Goal: Information Seeking & Learning: Understand process/instructions

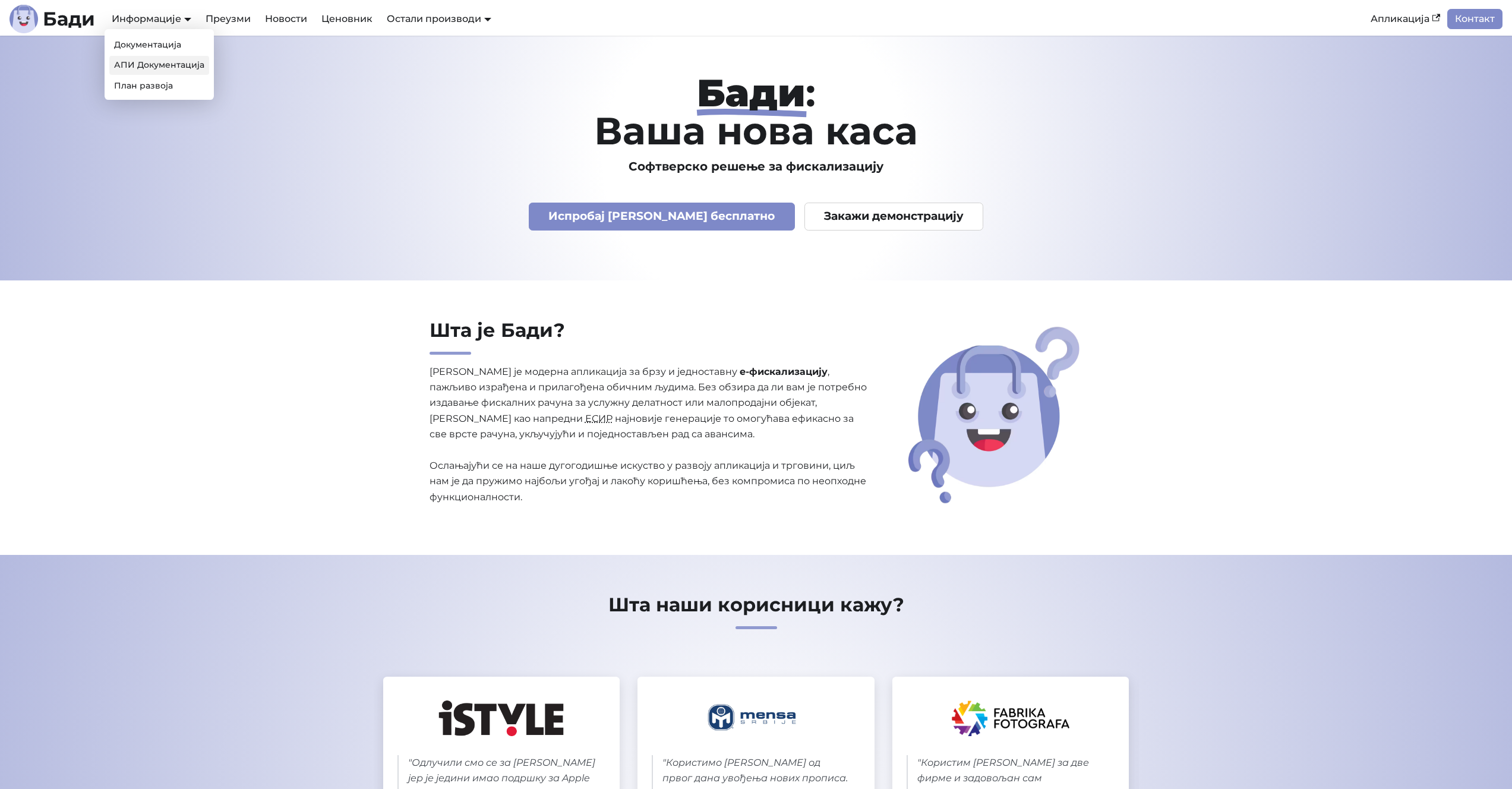
click at [139, 61] on link "АПИ Документација" at bounding box center [159, 65] width 100 height 19
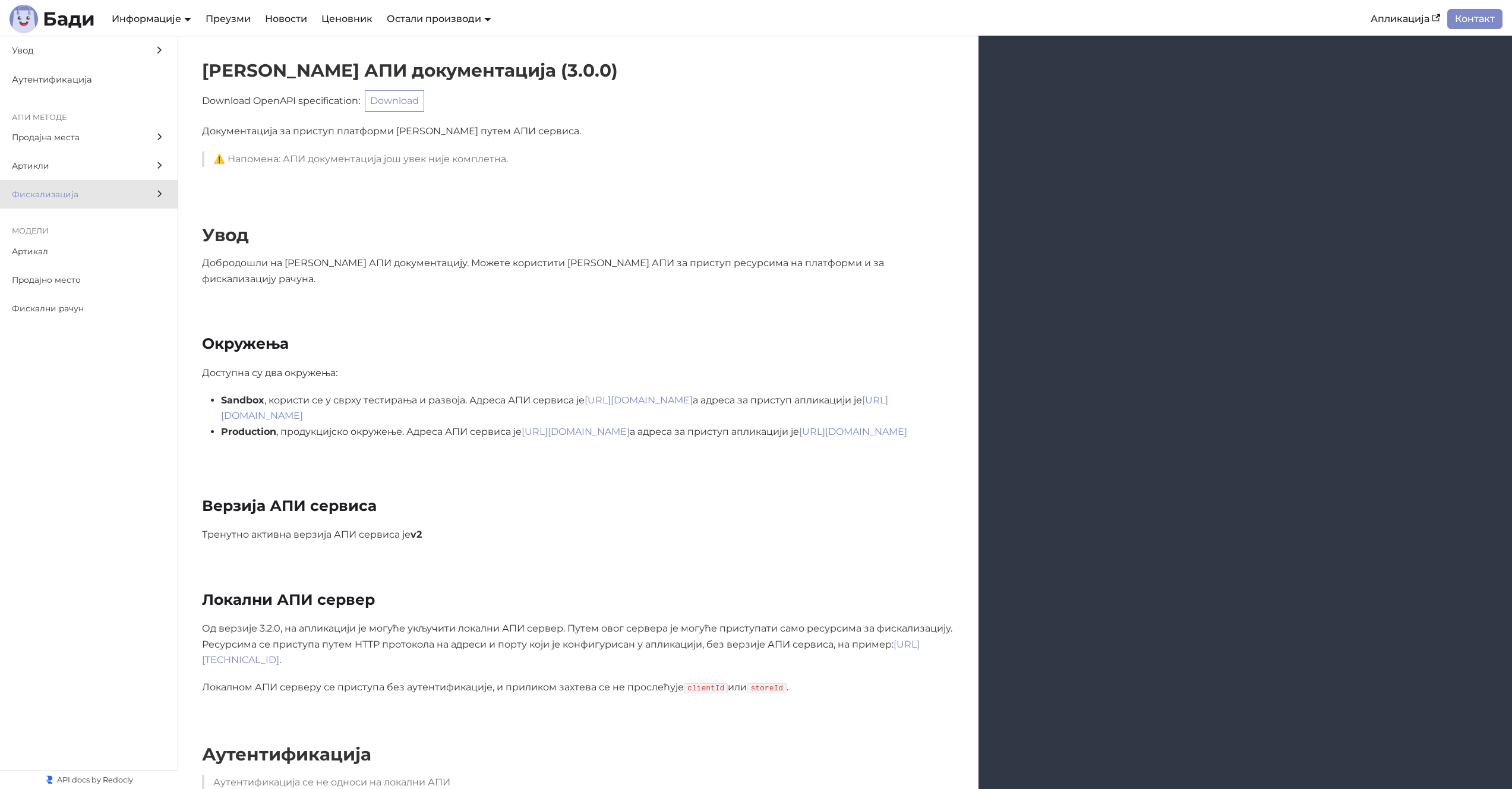
click at [50, 190] on span "Фискализација" at bounding box center [78, 194] width 131 height 13
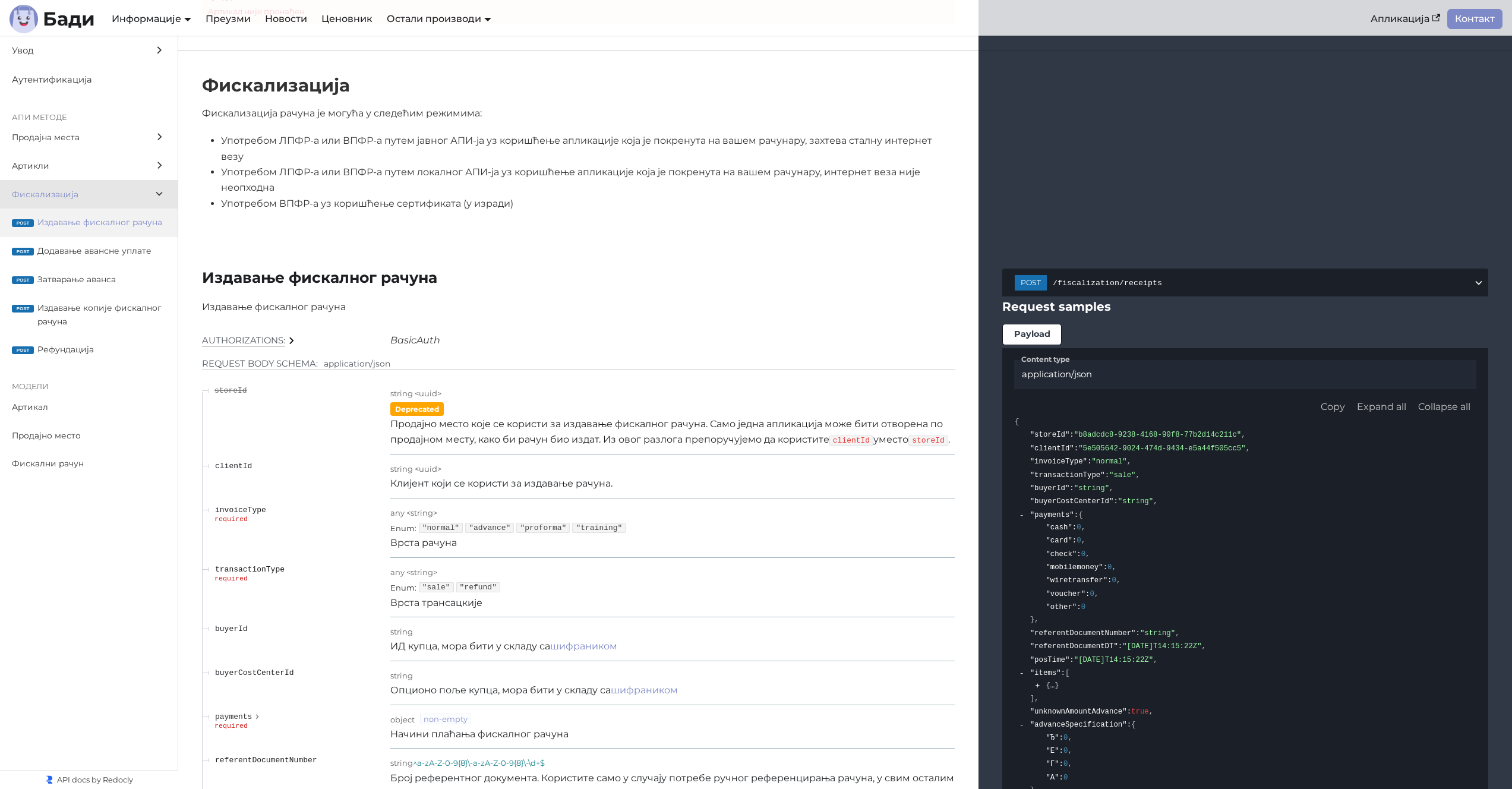
click at [80, 219] on span "Издавање фискалног рачуна" at bounding box center [102, 222] width 129 height 13
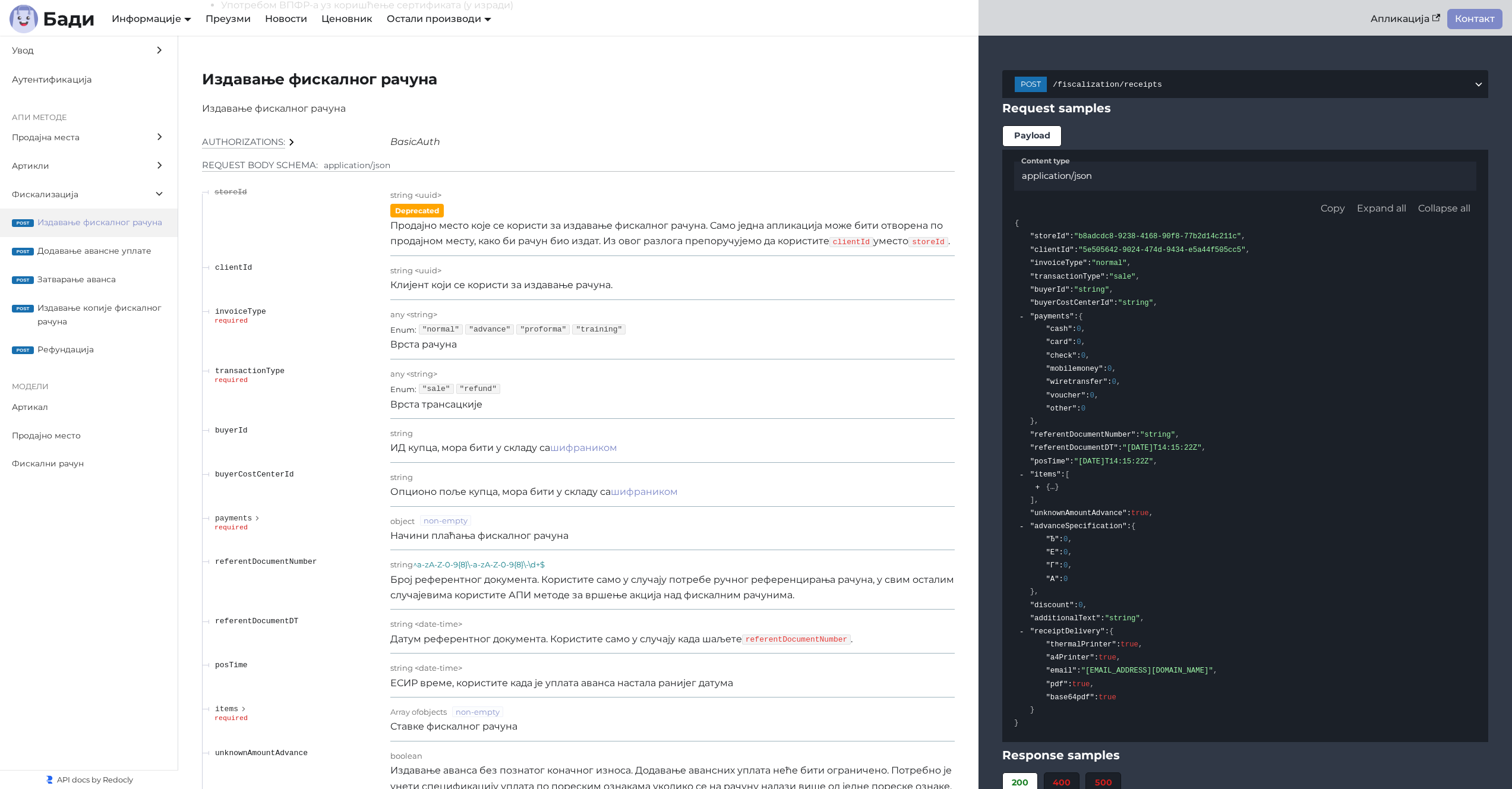
scroll to position [9857, 0]
click at [501, 395] on div "Enum : "sale" "refund"" at bounding box center [672, 387] width 564 height 15
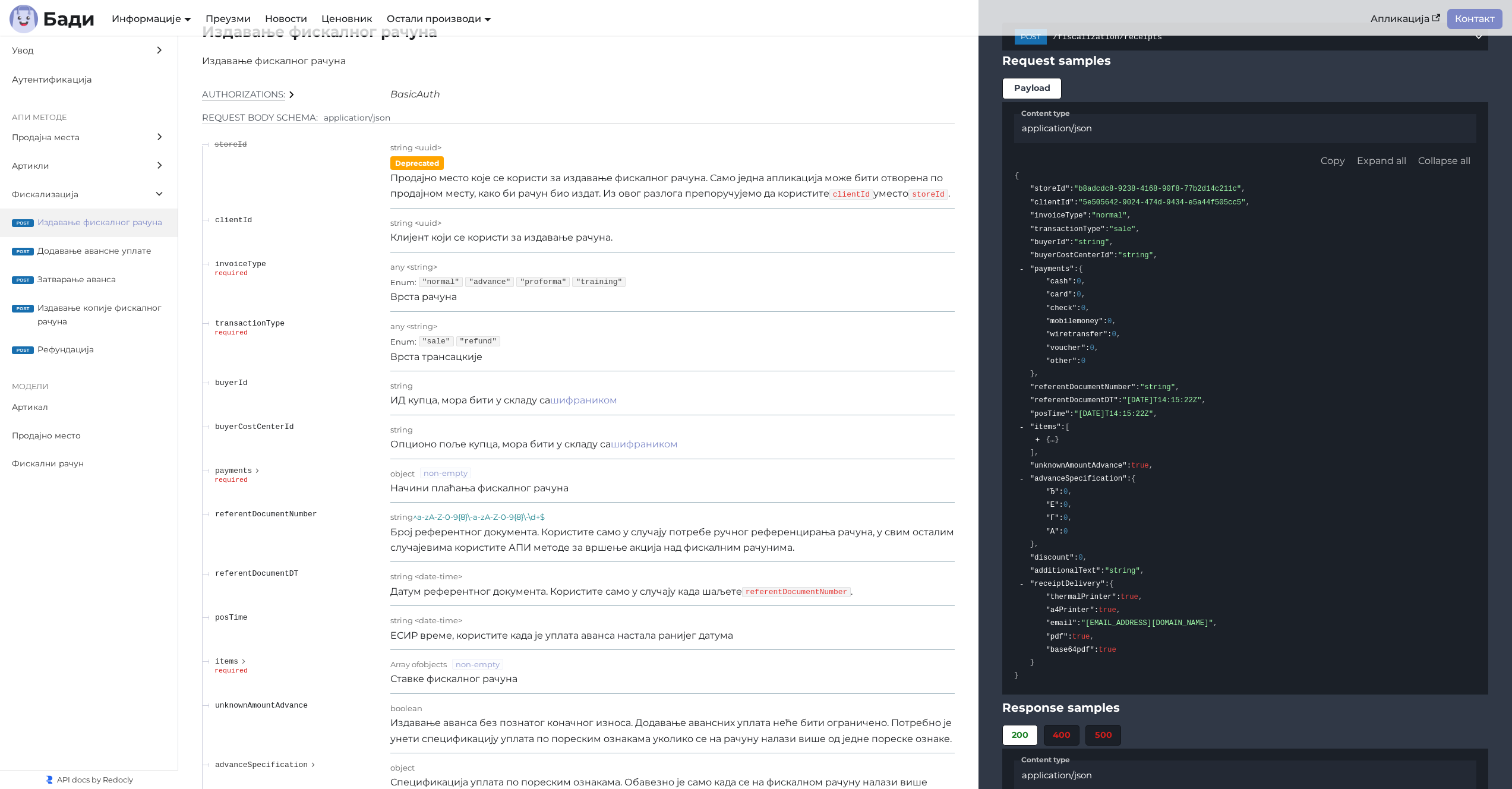
scroll to position [9921, 0]
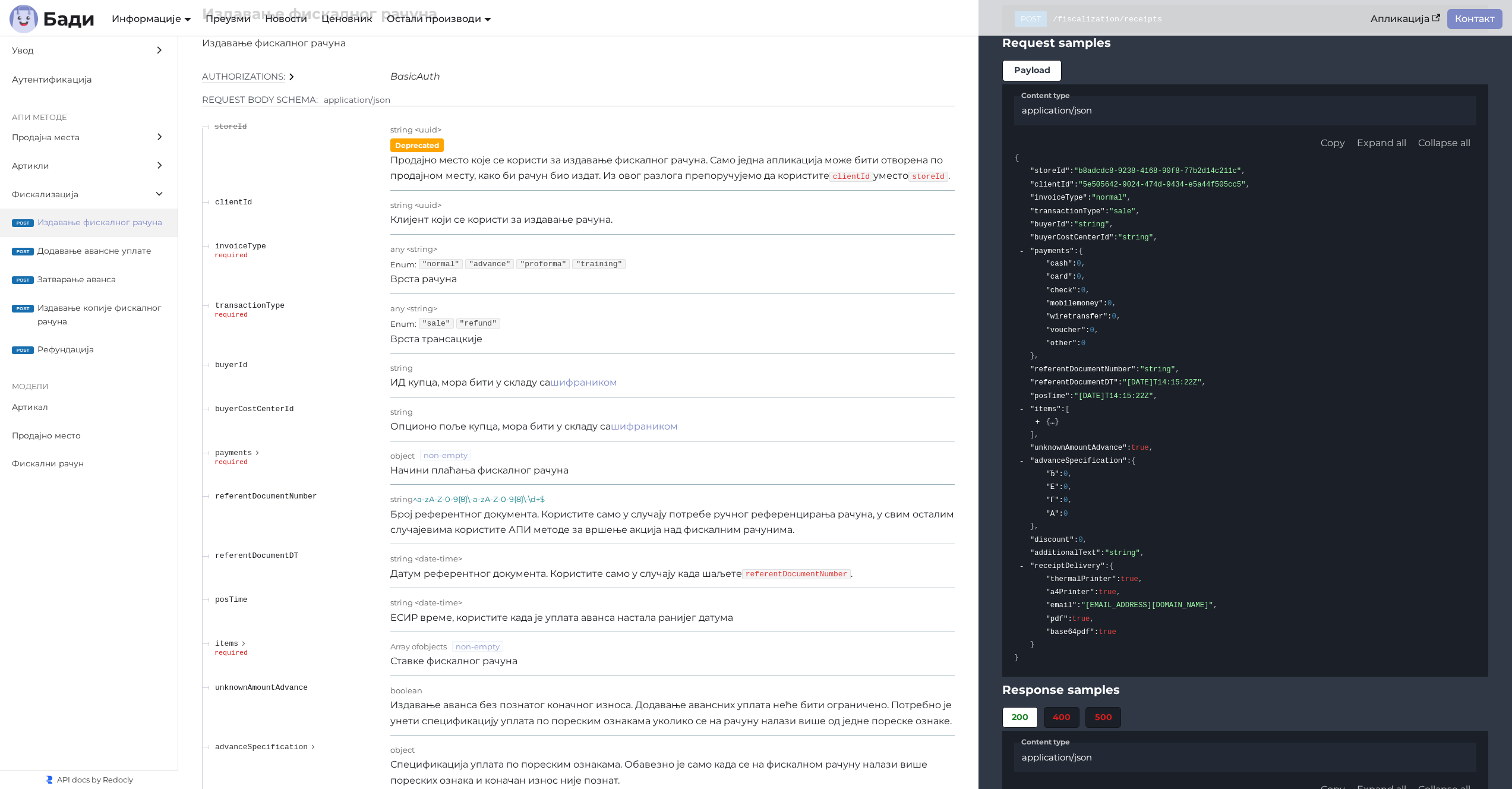
click at [487, 381] on p "ИД купца, мора бити у складу са шифраником" at bounding box center [672, 382] width 564 height 15
click at [260, 453] on icon "expand payments" at bounding box center [257, 452] width 8 height 11
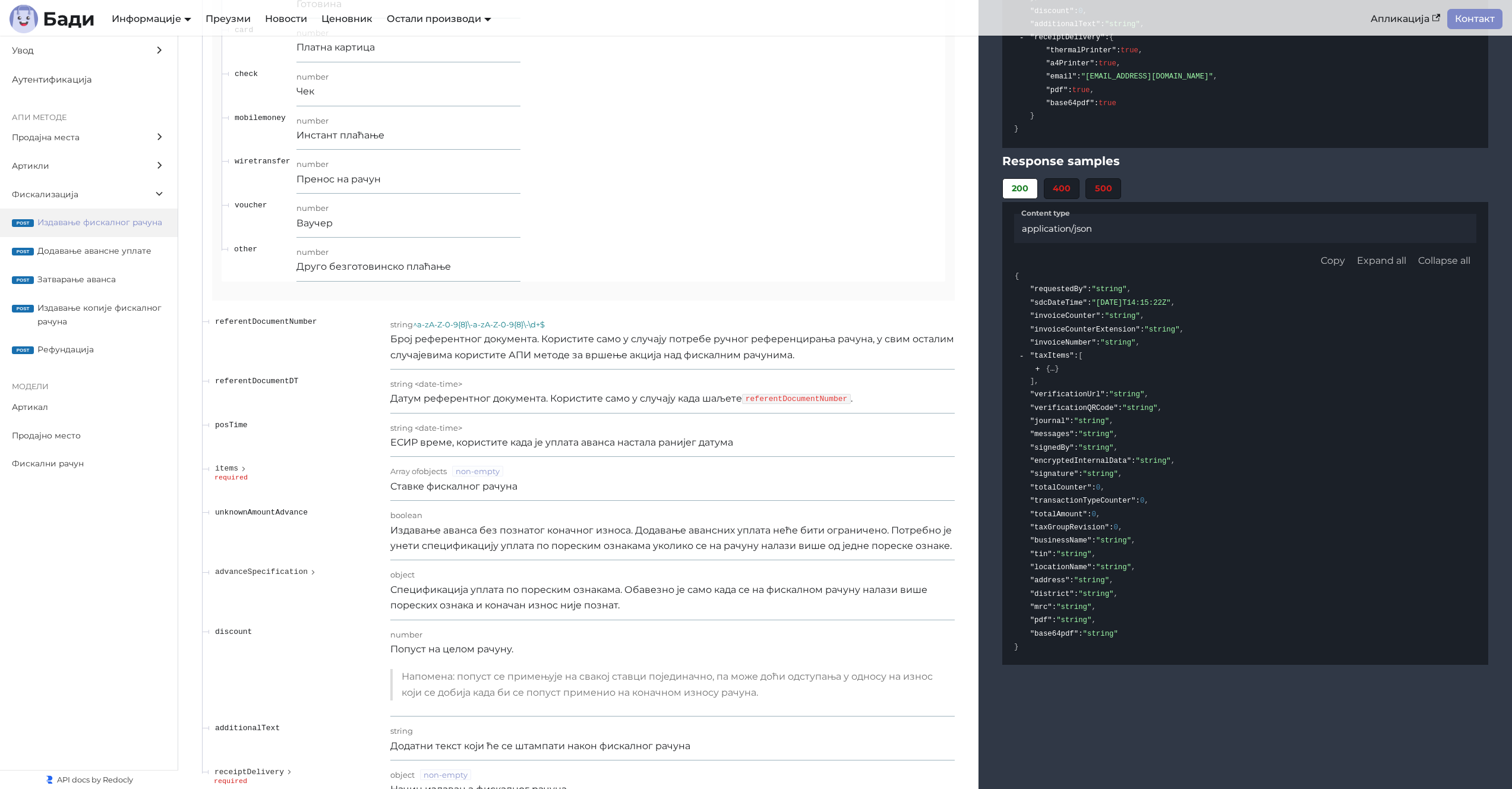
scroll to position [10456, 0]
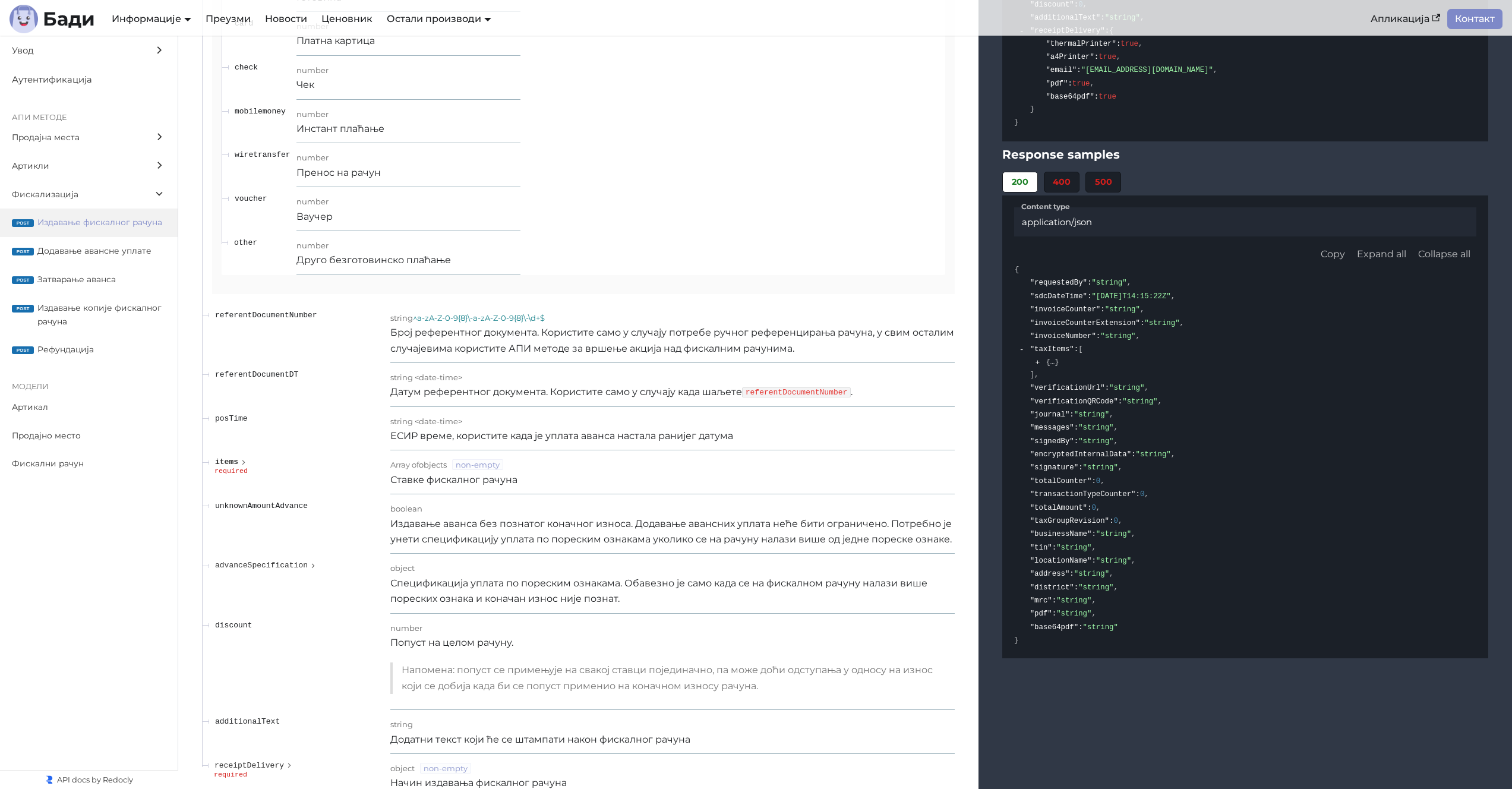
click at [246, 464] on icon "expand items" at bounding box center [244, 462] width 8 height 11
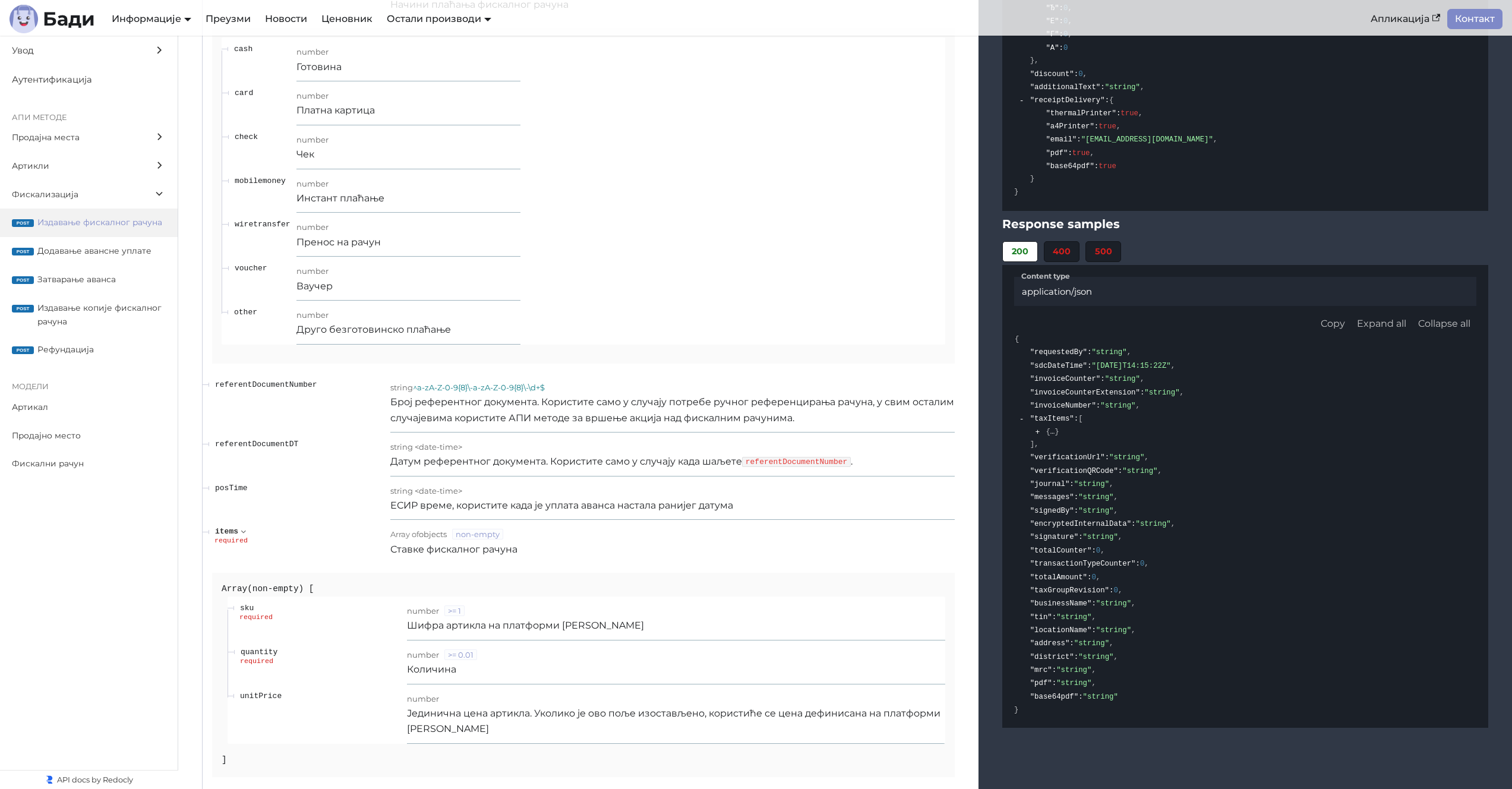
scroll to position [10341, 0]
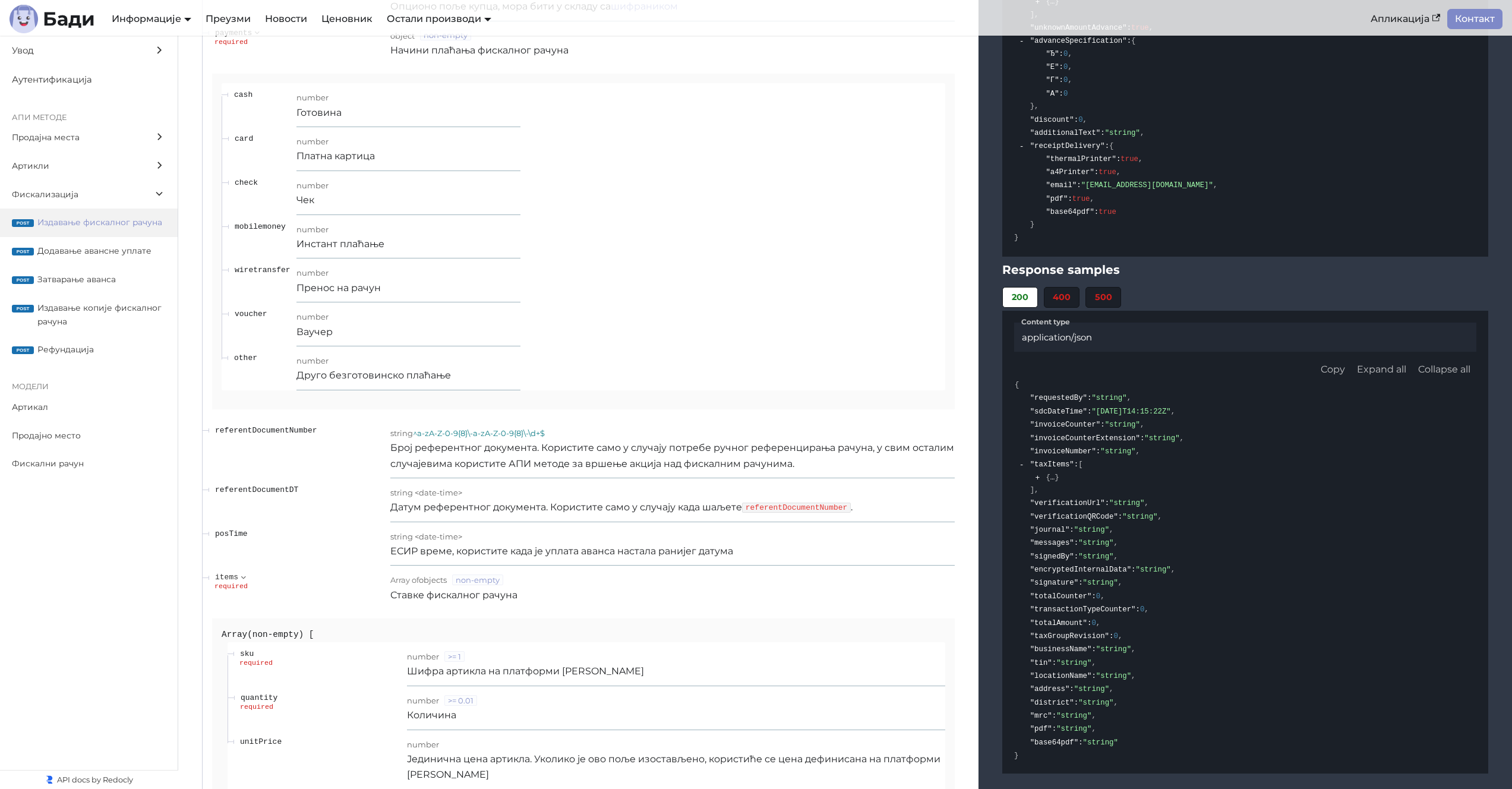
click at [260, 272] on span "wiretransfer" at bounding box center [262, 270] width 56 height 9
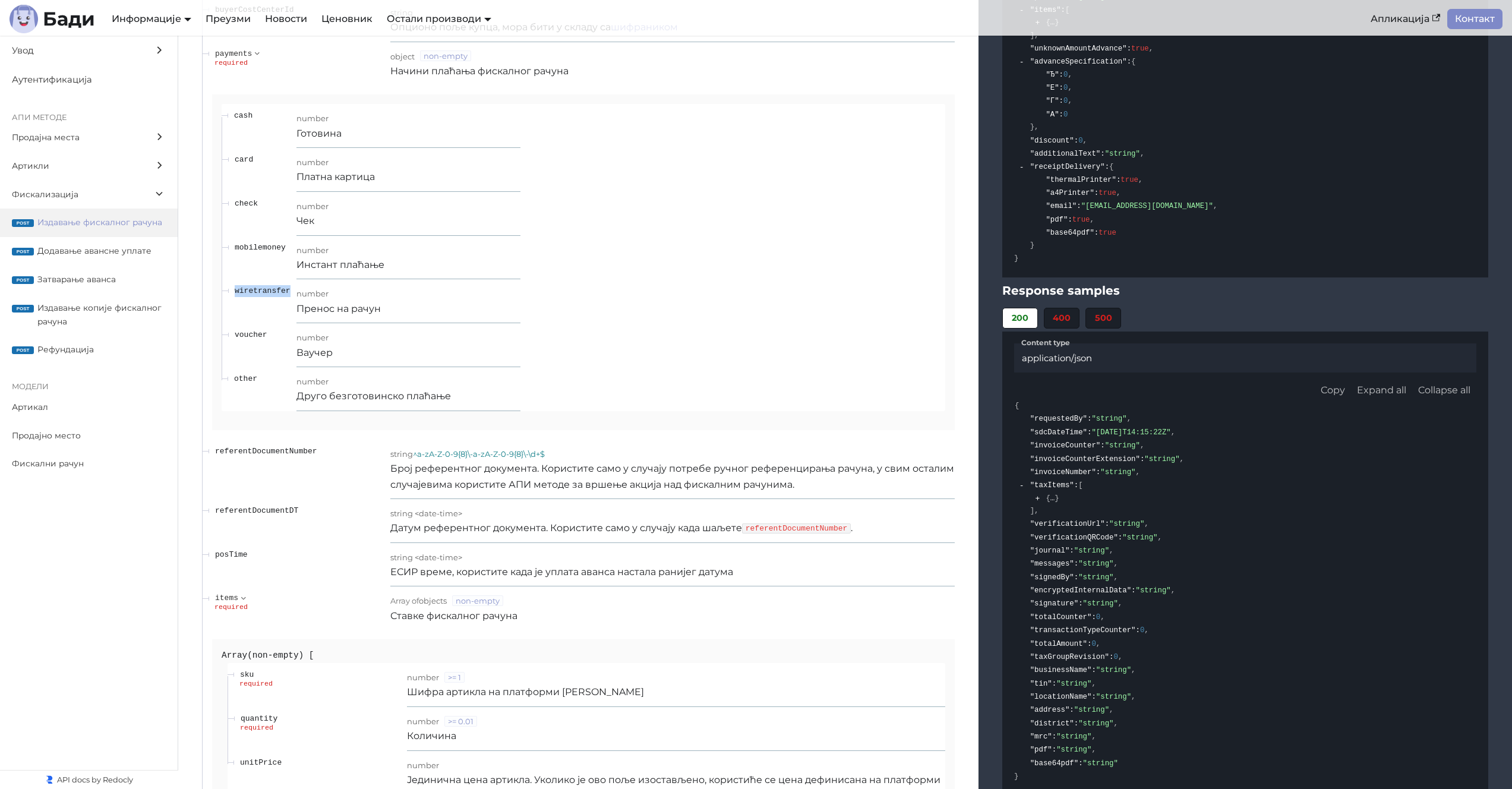
scroll to position [10319, 0]
copy span "wiretransfer"
click at [678, 388] on table "cash number Готовина card number Платна картица check number Чек mobilemoney nu…" at bounding box center [583, 258] width 724 height 306
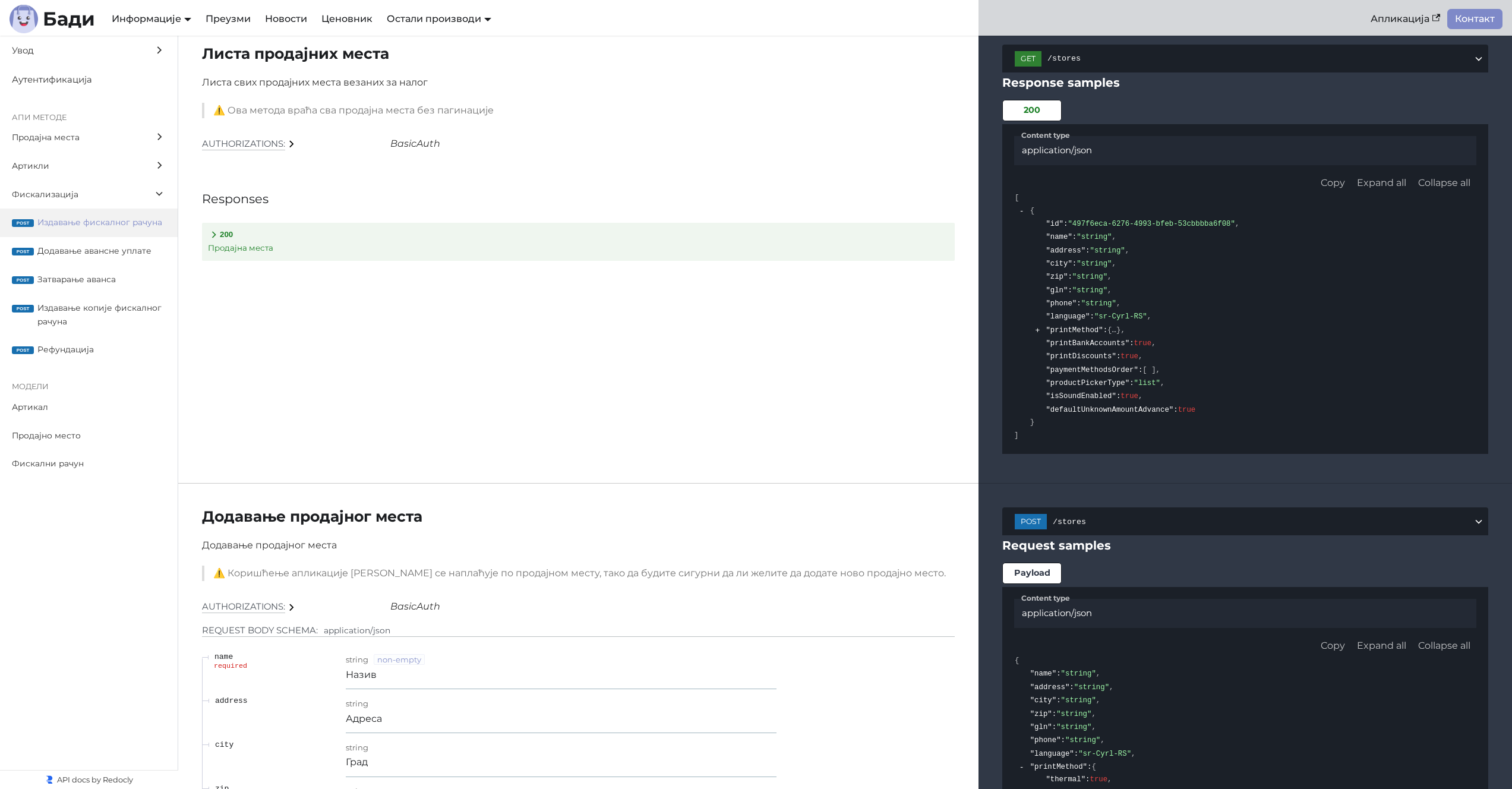
scroll to position [10851, 0]
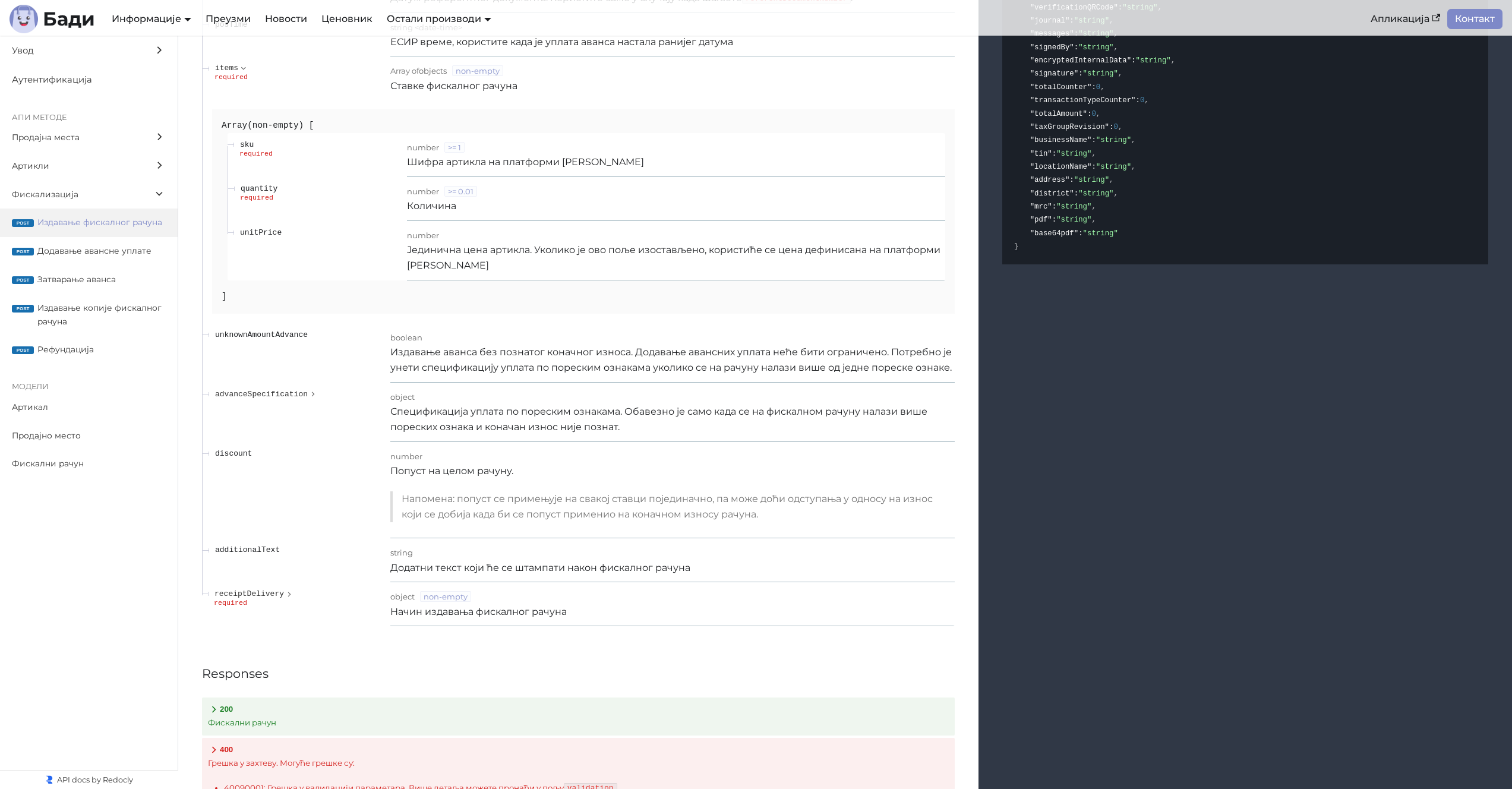
click at [440, 420] on p "Спецификација уплата по пореским ознакама. Обавезно је само када се на фискално…" at bounding box center [672, 420] width 564 height 31
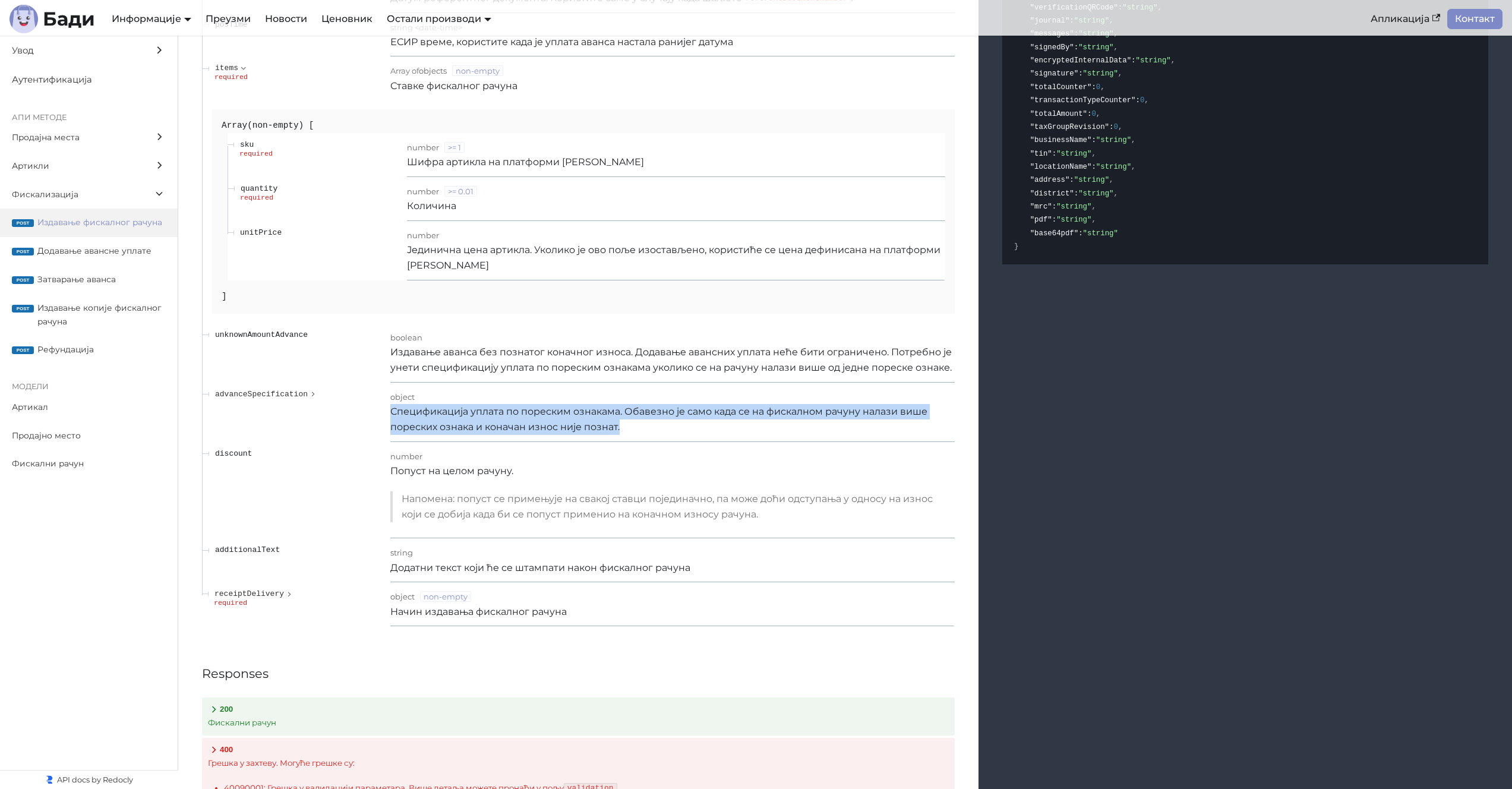
click at [440, 420] on p "Спецификација уплата по пореским ознакама. Обавезно је само када се на фискално…" at bounding box center [672, 420] width 564 height 31
click at [278, 391] on span "advanceSpecification" at bounding box center [261, 393] width 92 height 9
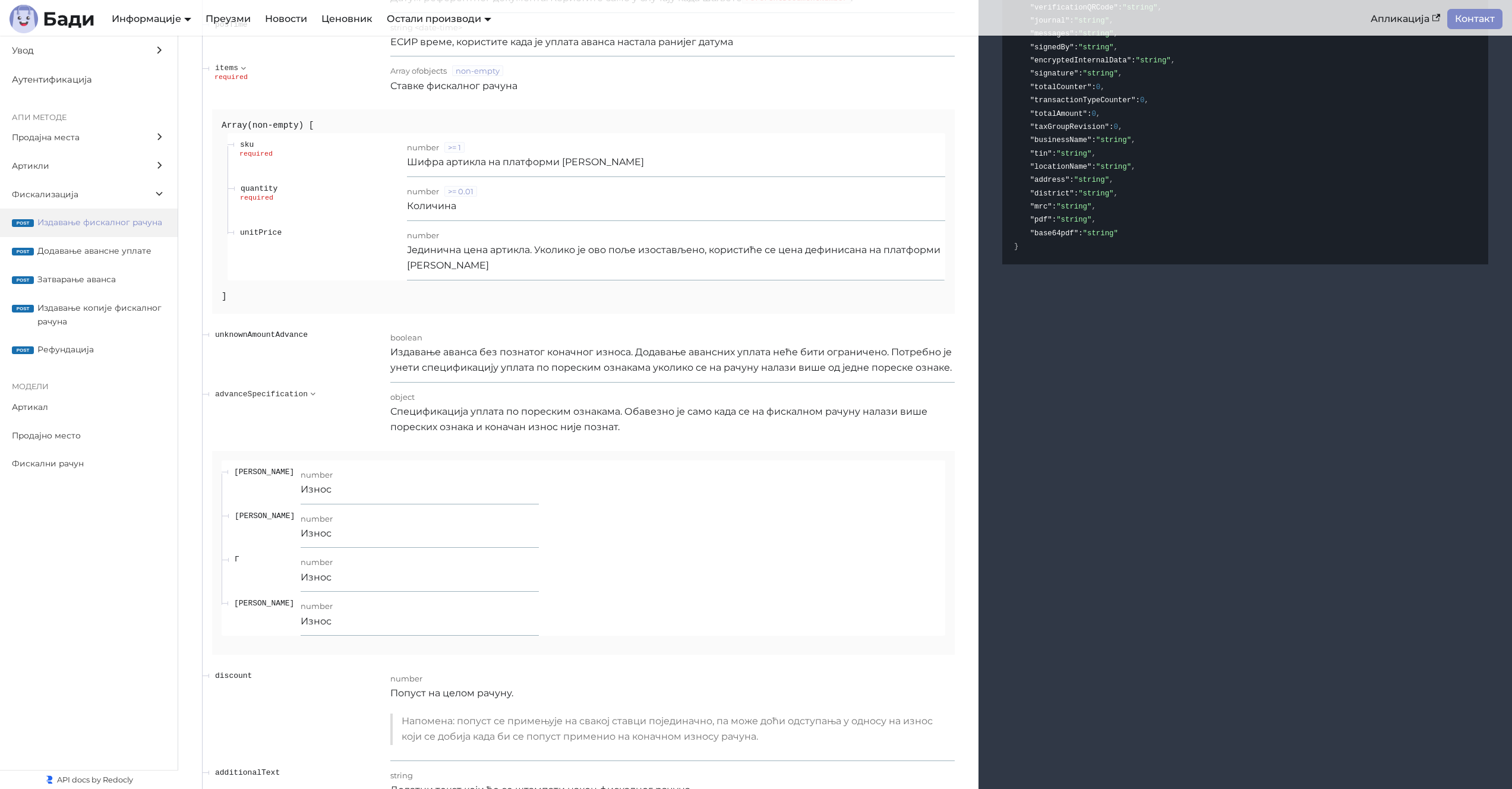
click at [526, 527] on table "Ђ number Износ Е number Износ Г number Износ А number Износ" at bounding box center [583, 548] width 724 height 175
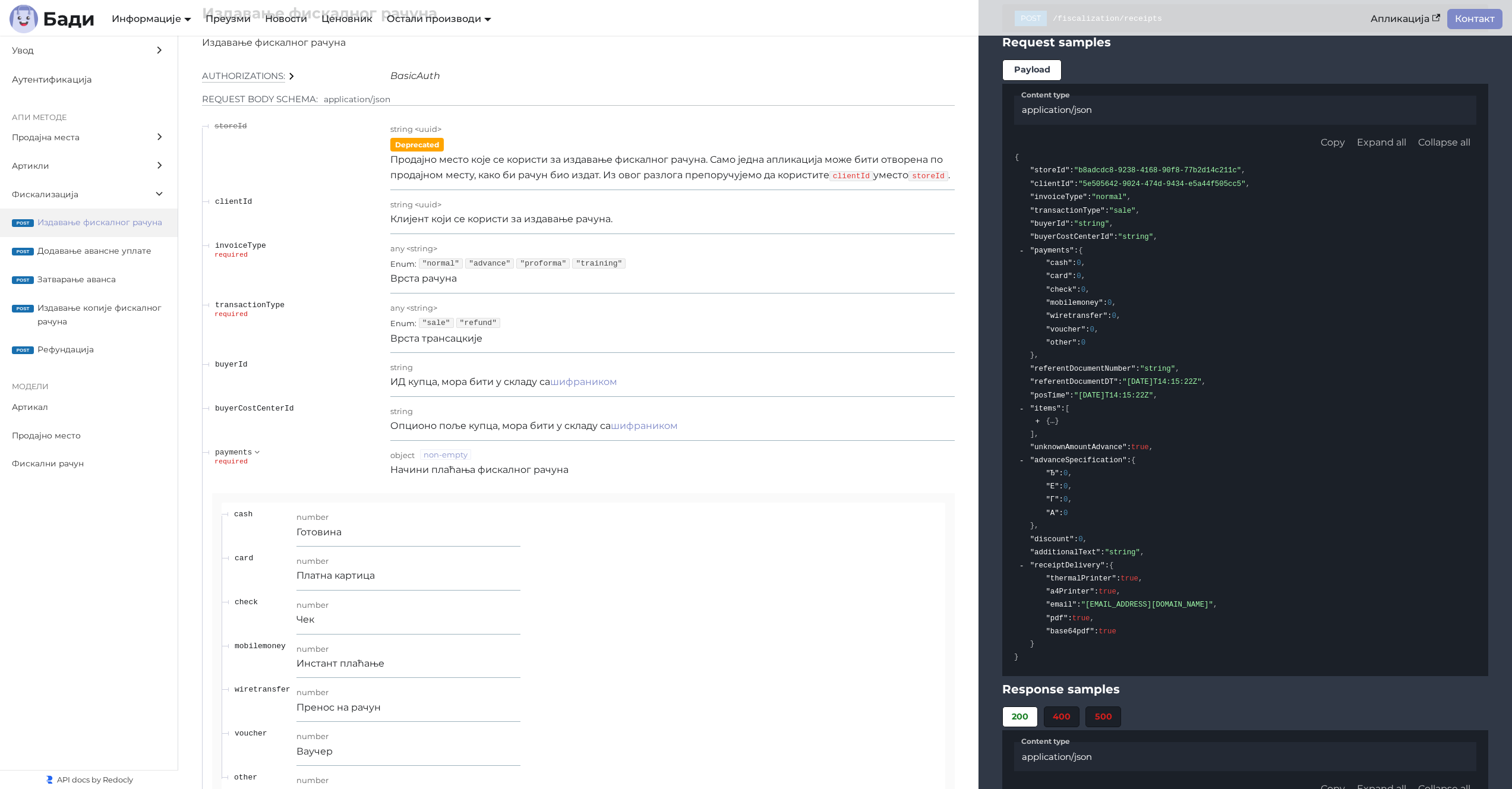
scroll to position [9874, 0]
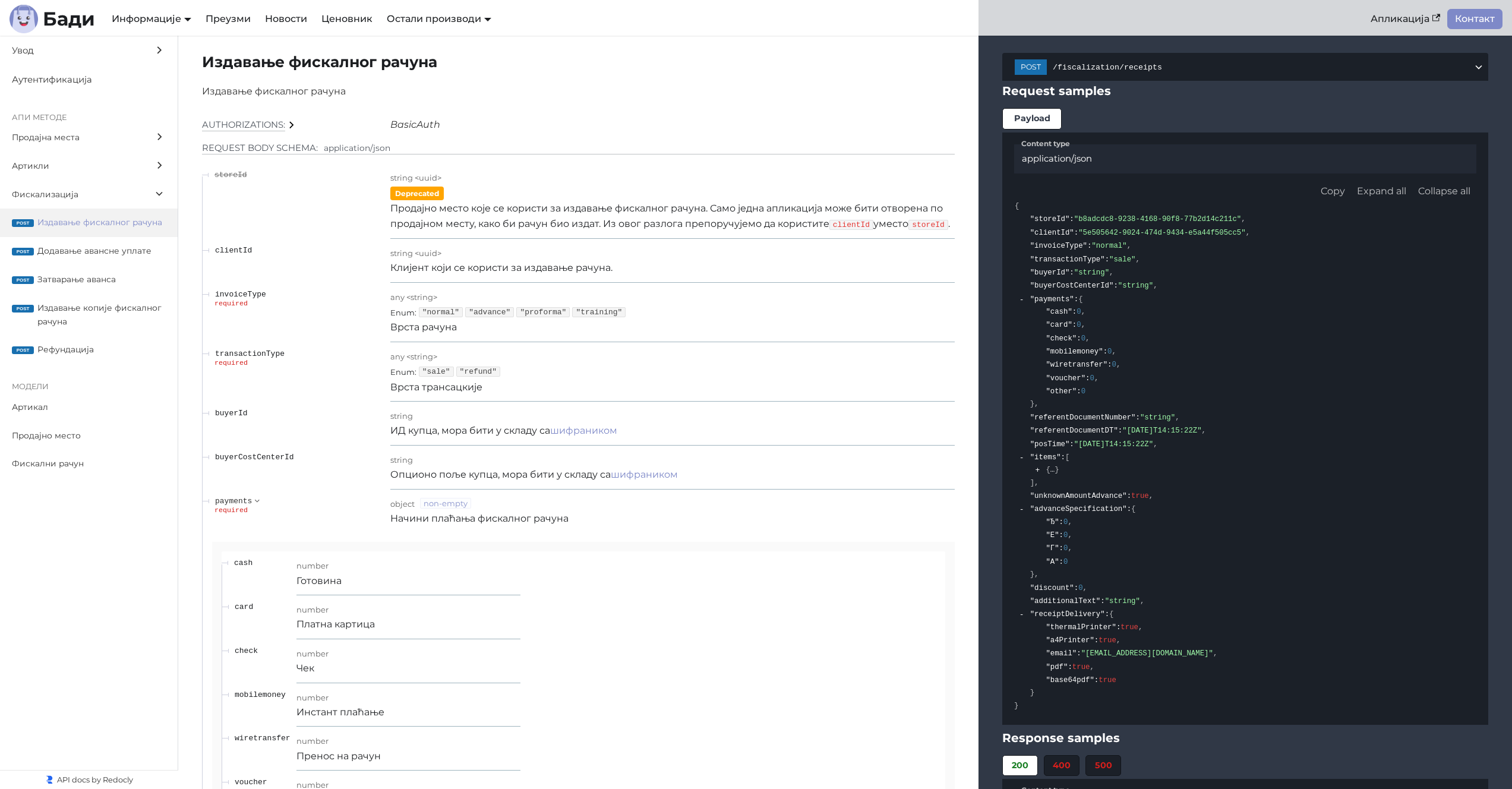
click at [255, 509] on div "required" at bounding box center [299, 511] width 170 height 7
click at [252, 503] on icon "expand payments" at bounding box center [257, 501] width 11 height 8
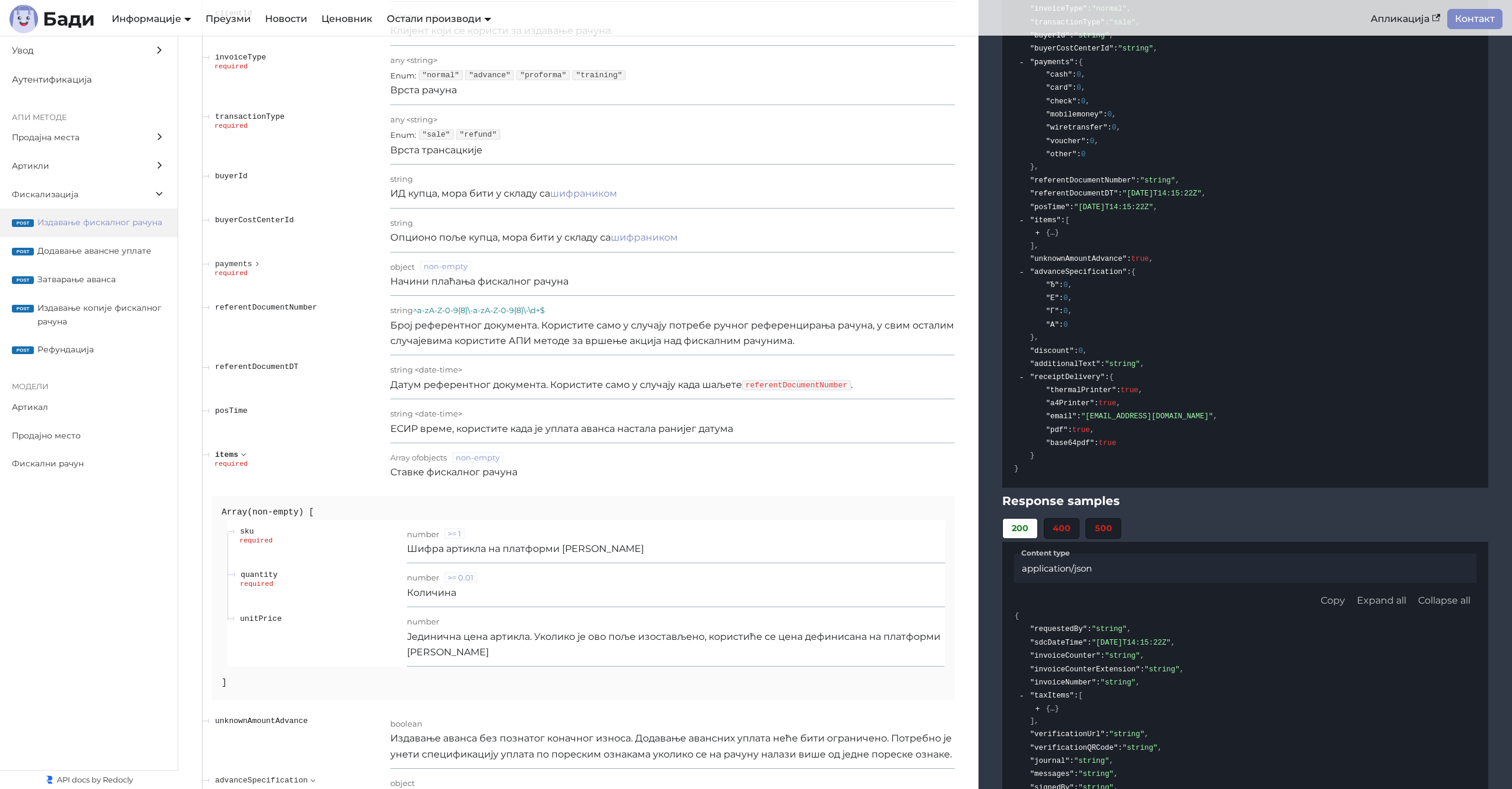
click at [239, 457] on icon "expand items" at bounding box center [244, 454] width 11 height 8
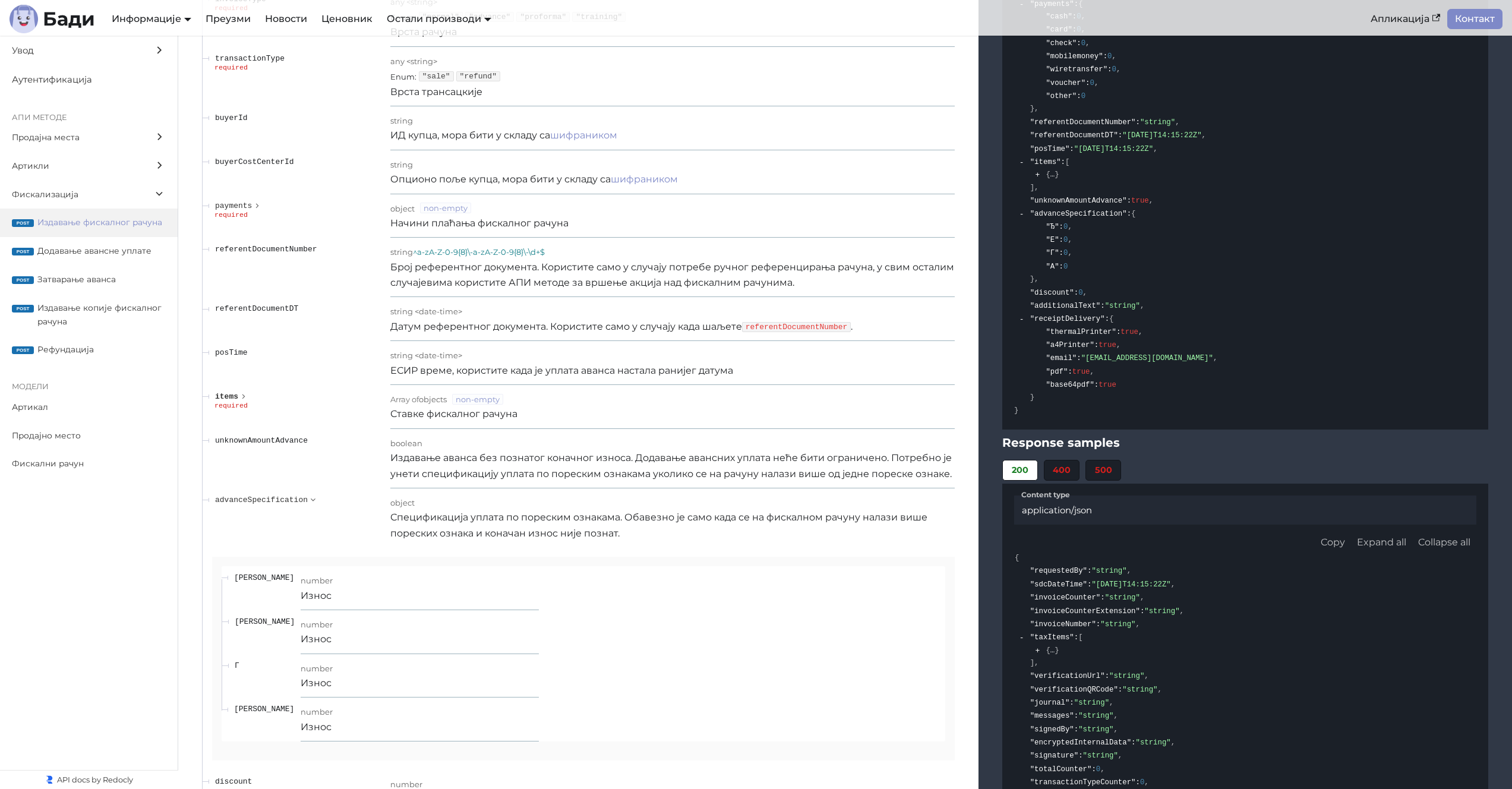
scroll to position [10187, 0]
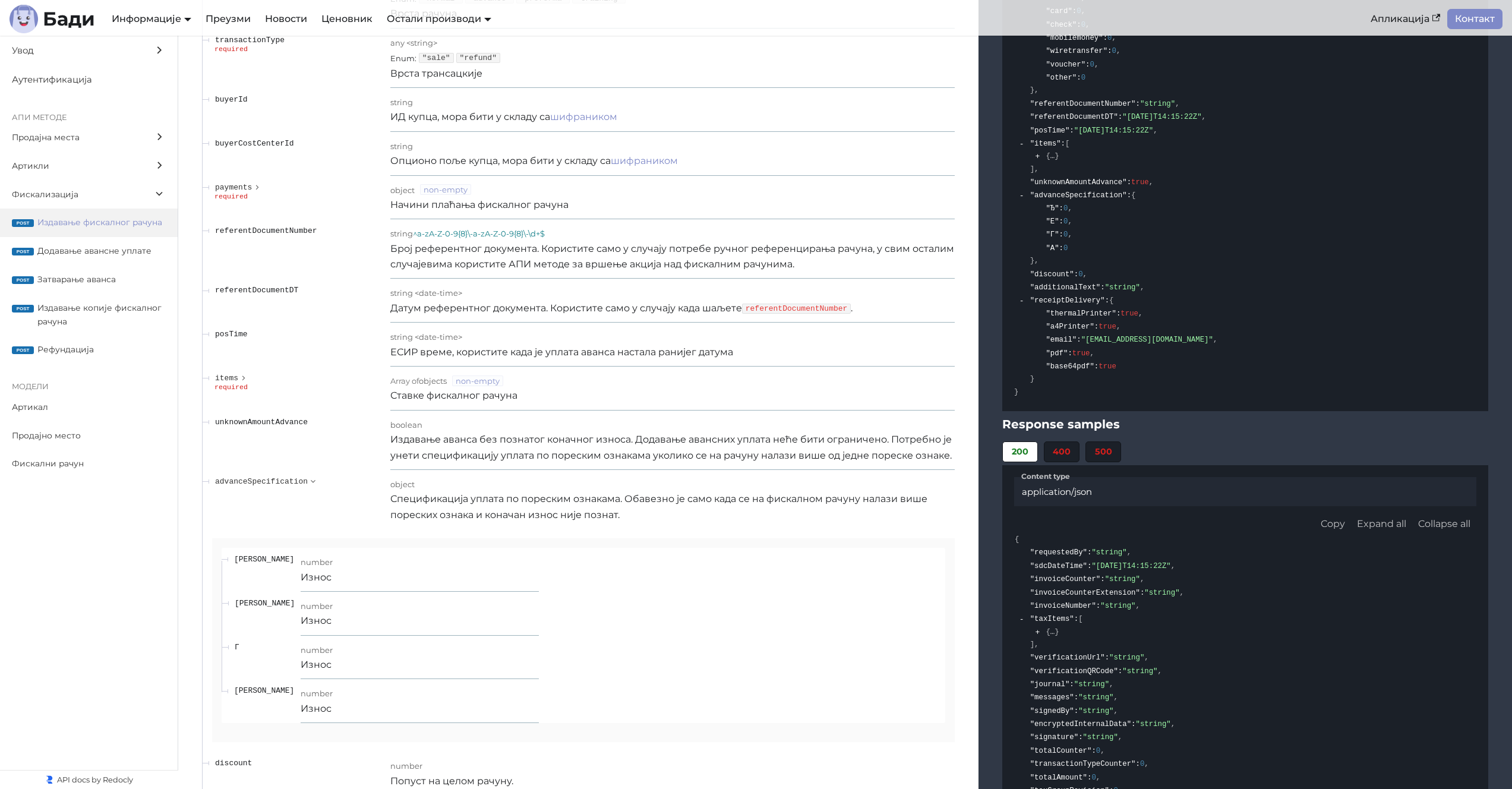
click at [544, 487] on div "object" at bounding box center [672, 483] width 564 height 15
click at [588, 509] on p "Спецификација уплата по пореским ознакама. Обавезно је само када се на фискално…" at bounding box center [672, 507] width 564 height 31
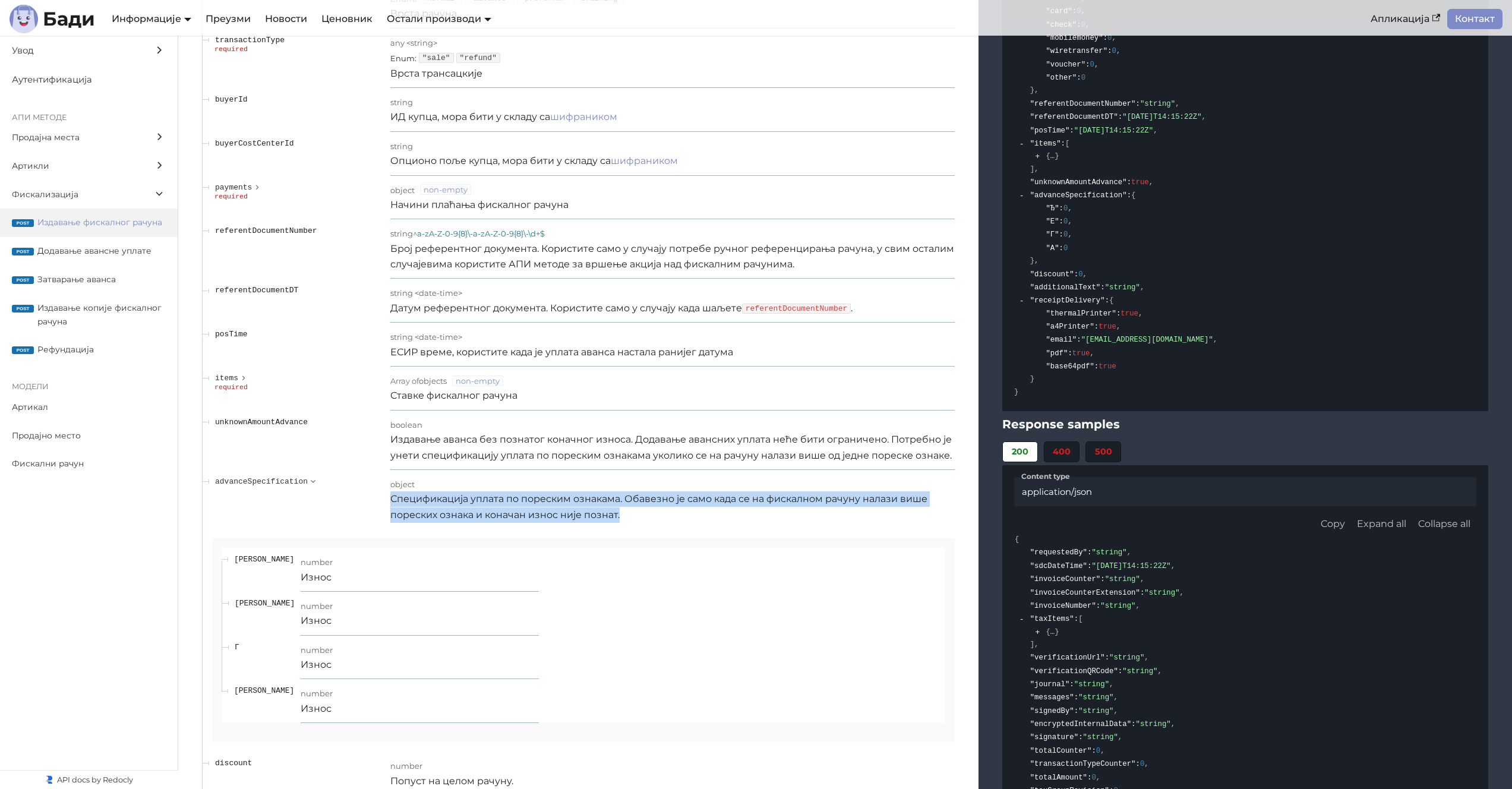
click at [588, 509] on p "Спецификација уплата по пореским ознакама. Обавезно је само када се на фискално…" at bounding box center [672, 507] width 564 height 31
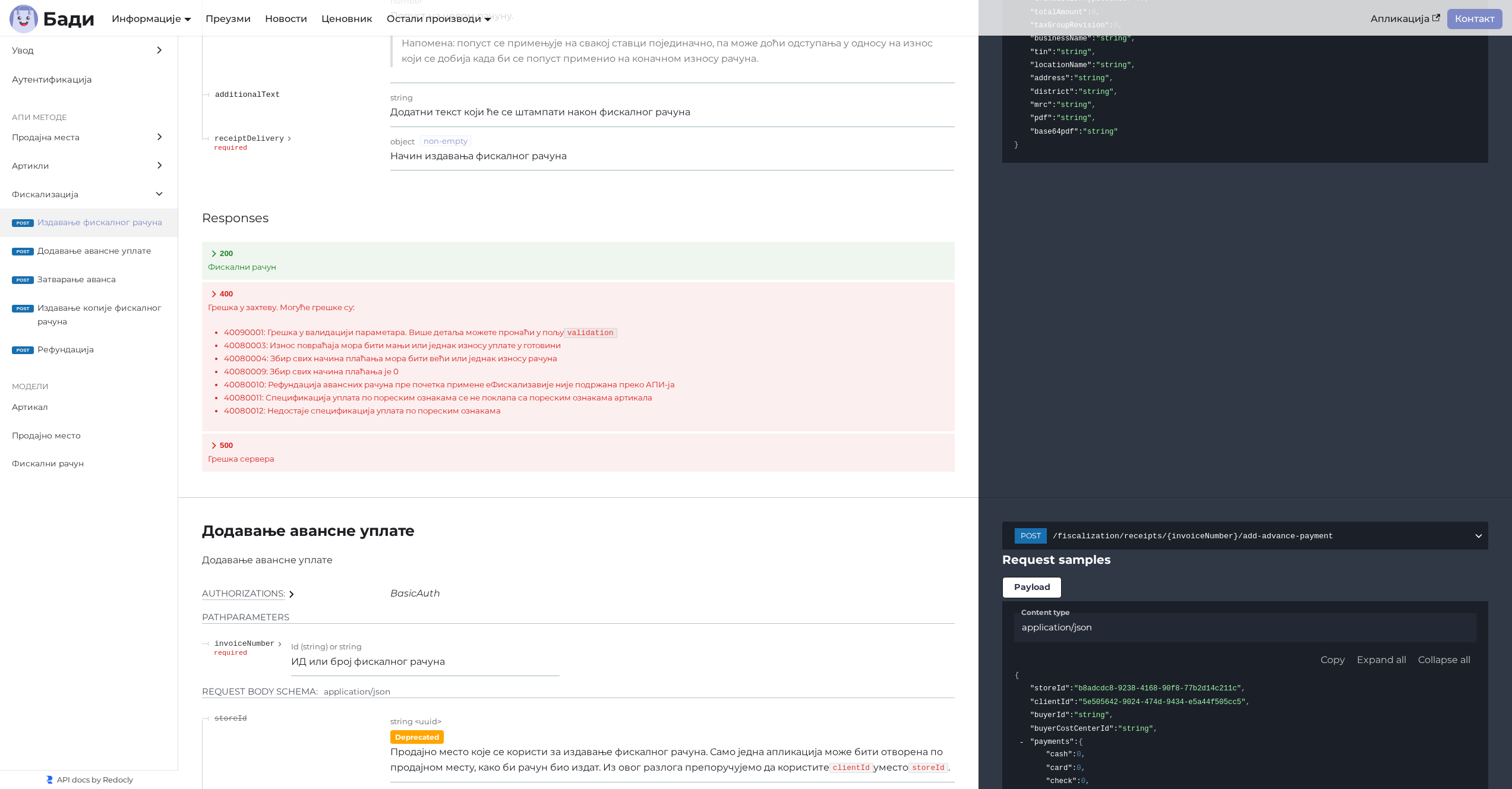
scroll to position [11717, 0]
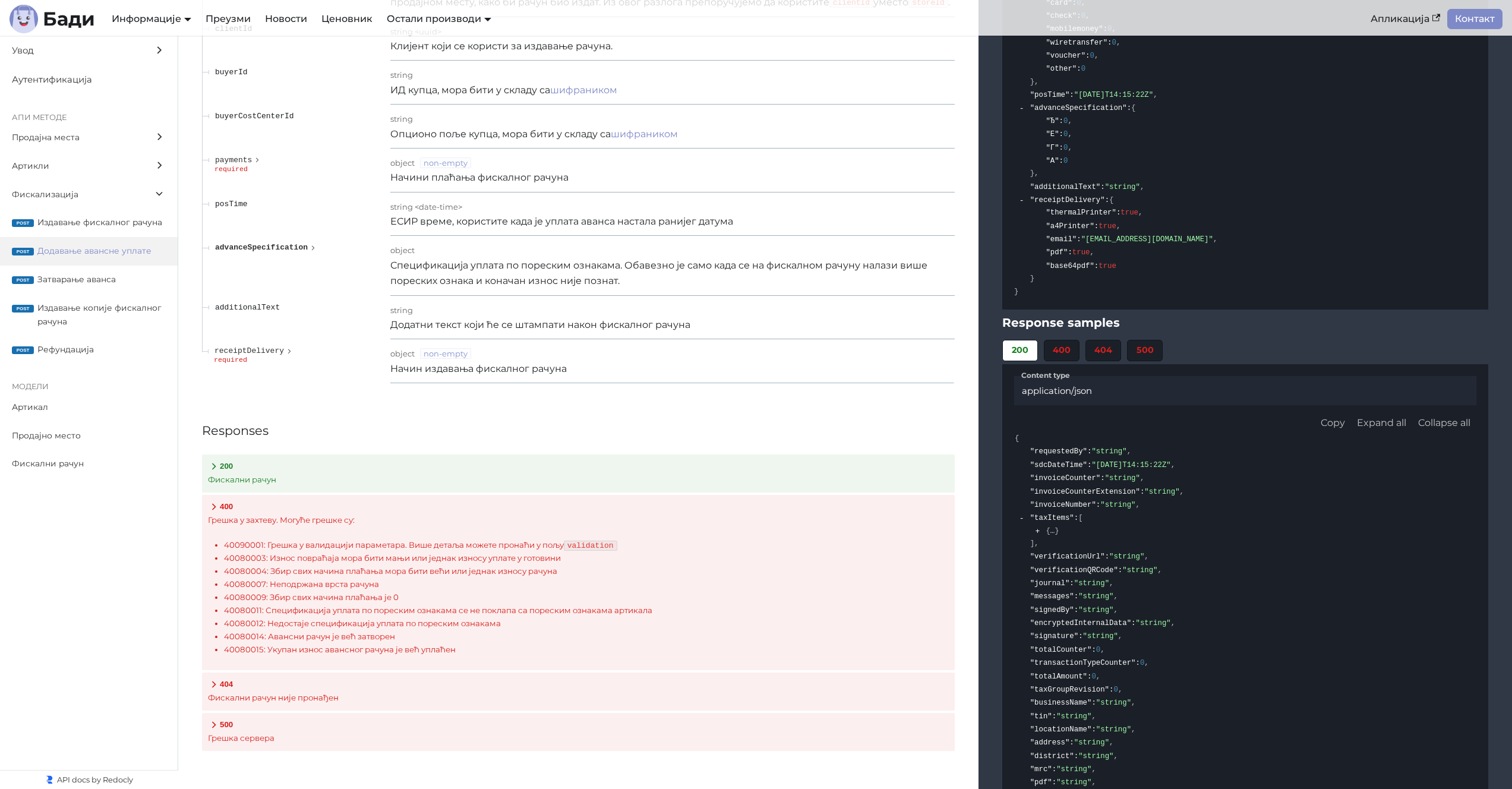
click at [253, 252] on span "advanceSpecification" at bounding box center [261, 247] width 92 height 9
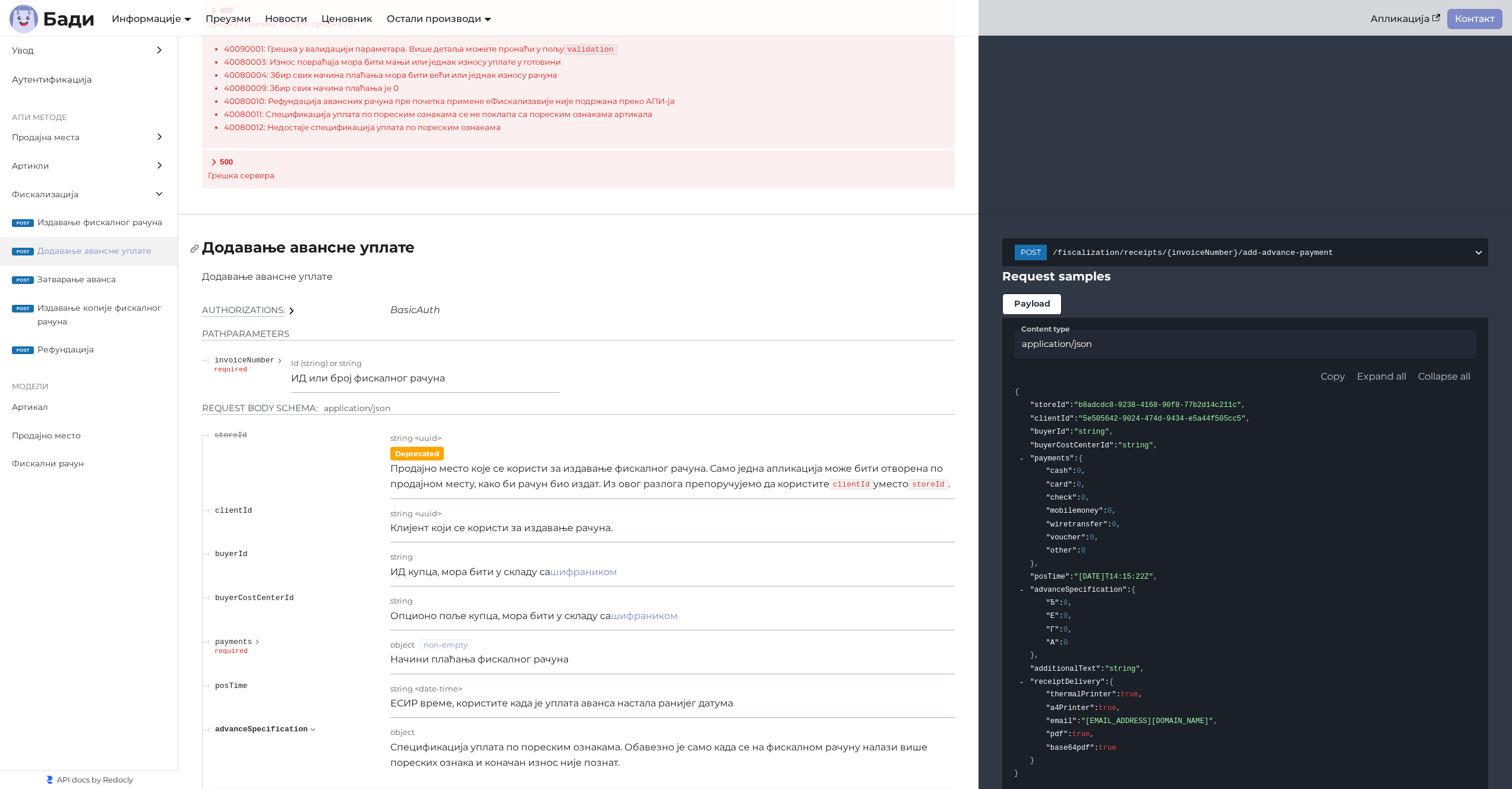
scroll to position [11195, 0]
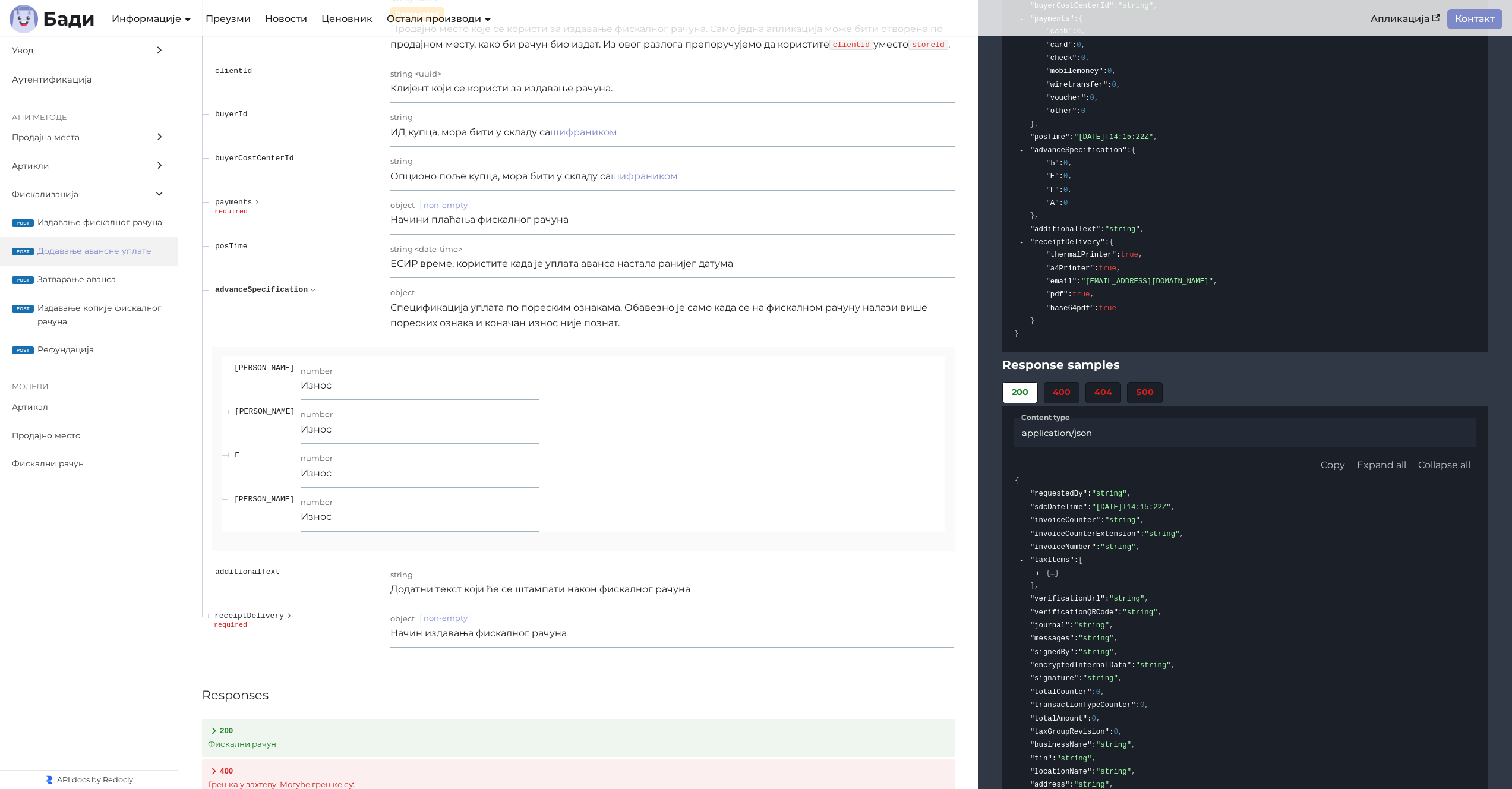
scroll to position [11700, 0]
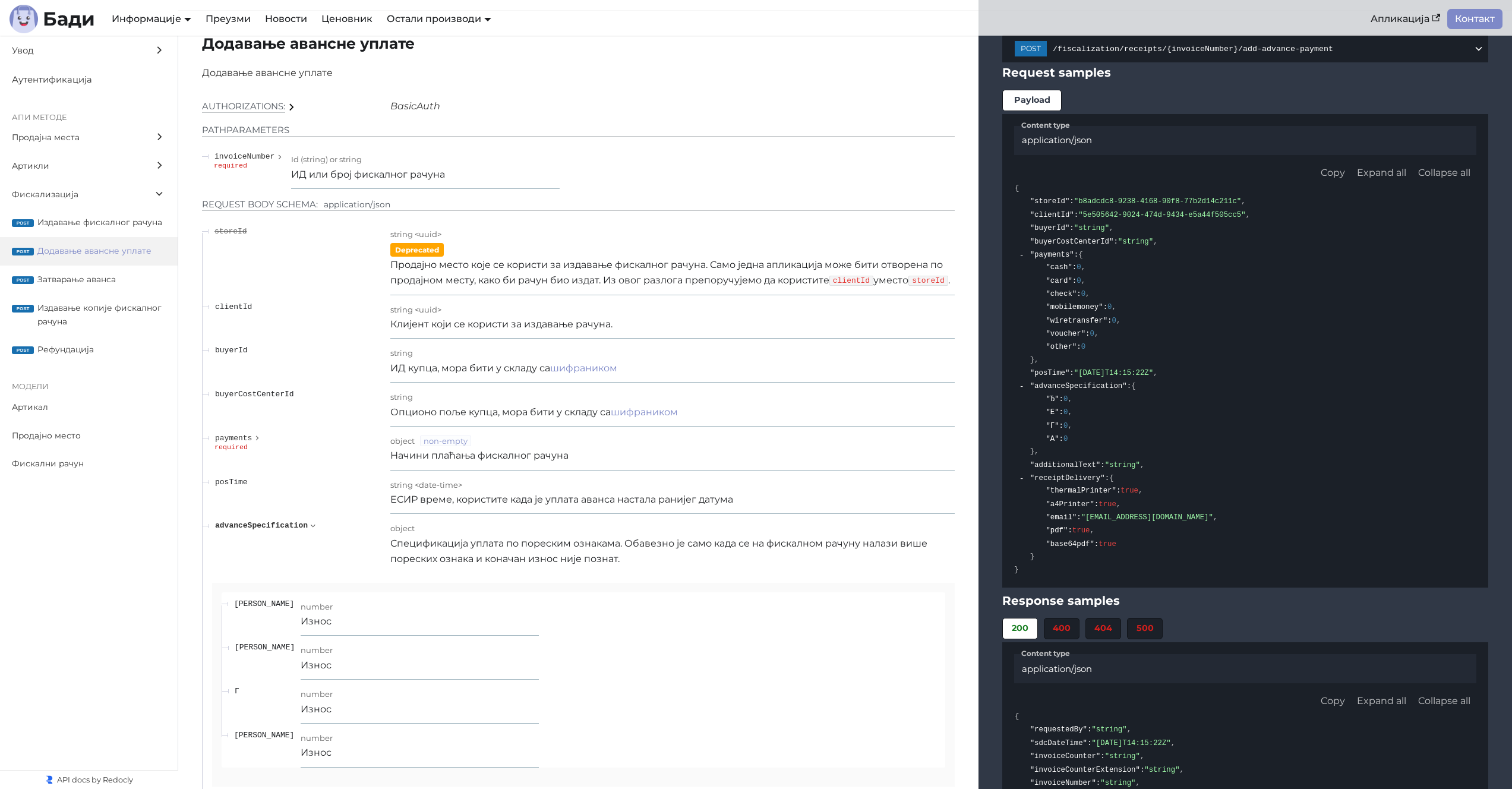
scroll to position [11143, 0]
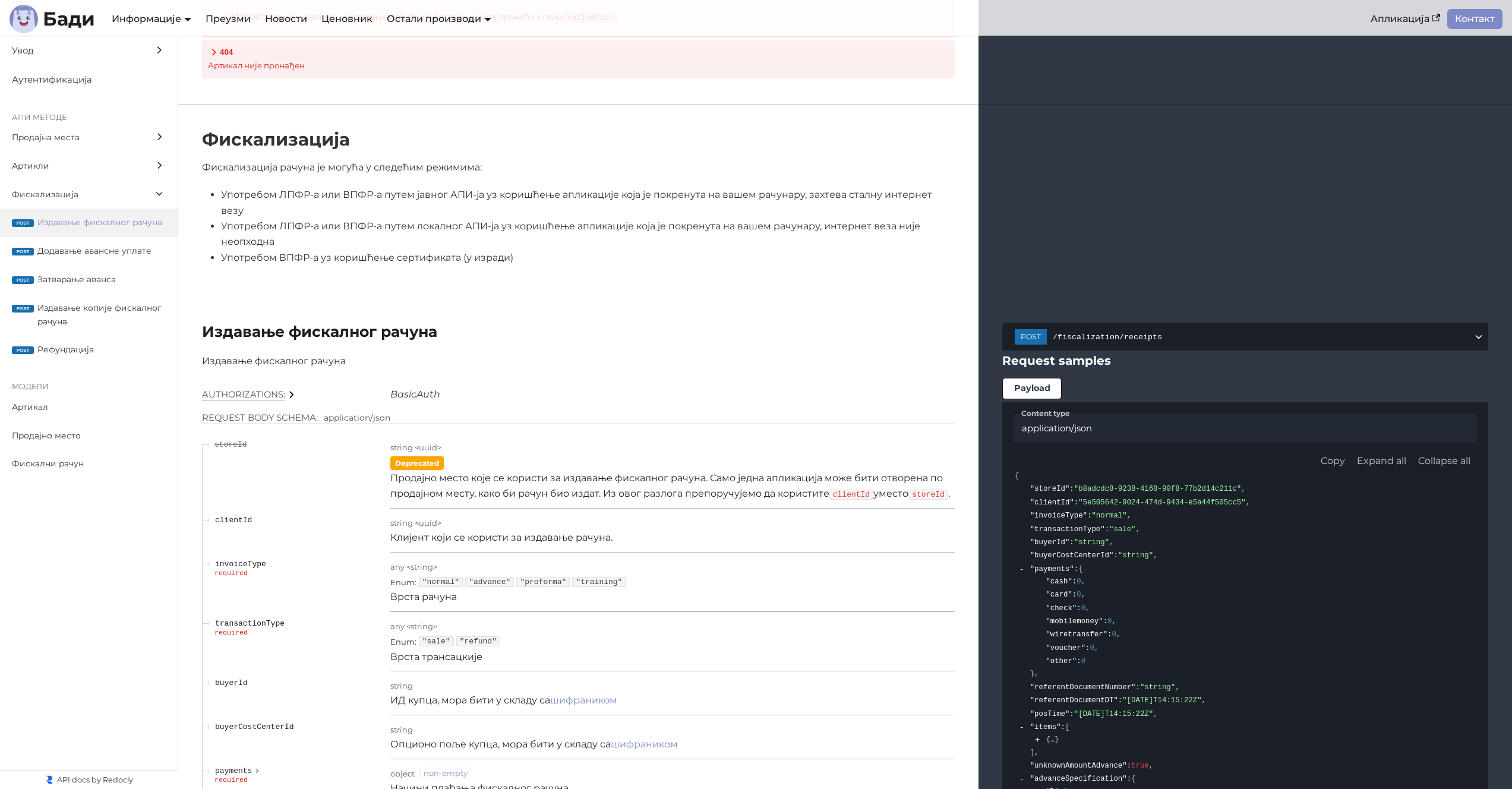
scroll to position [9562, 0]
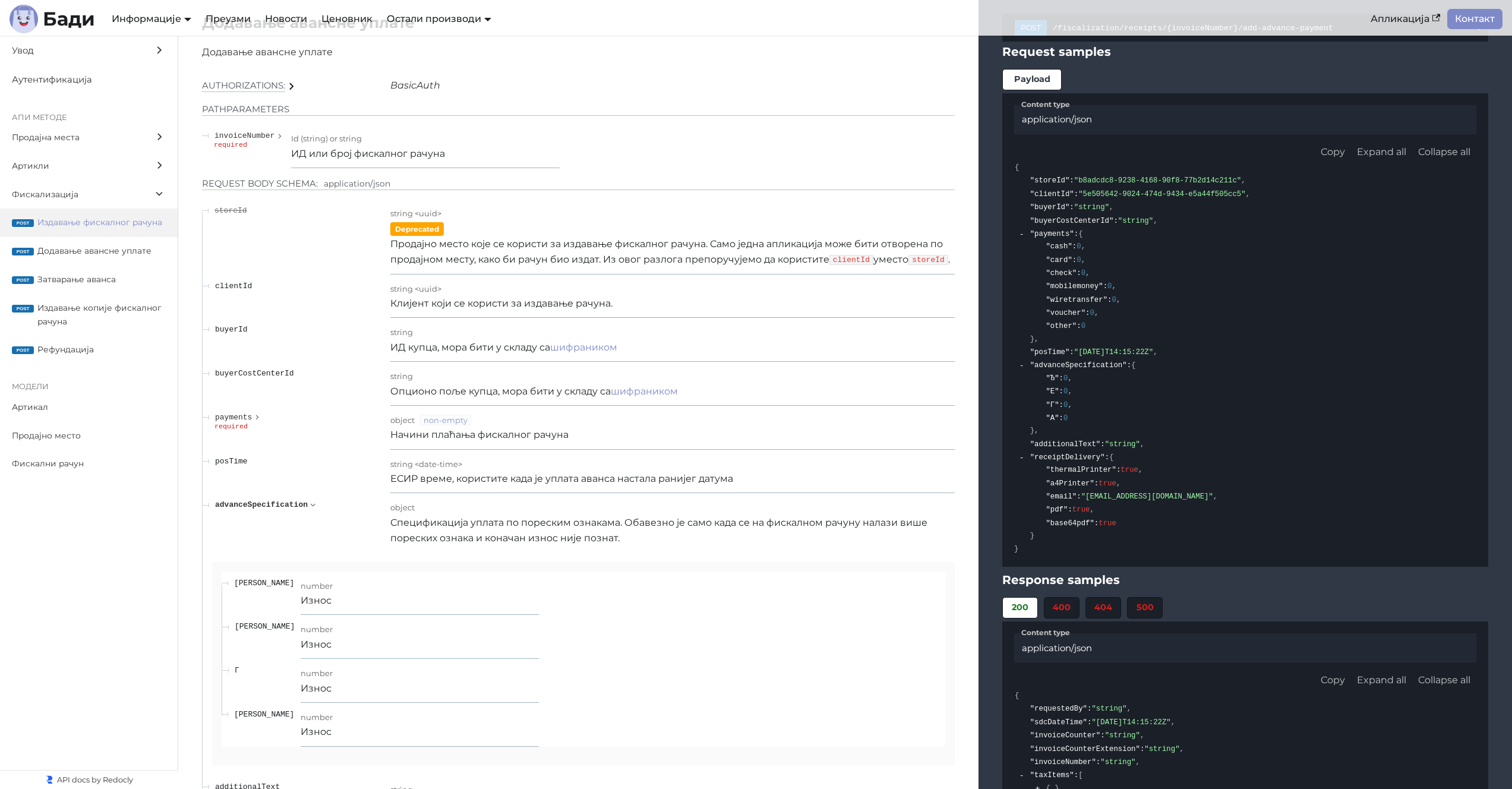
scroll to position [11472, 0]
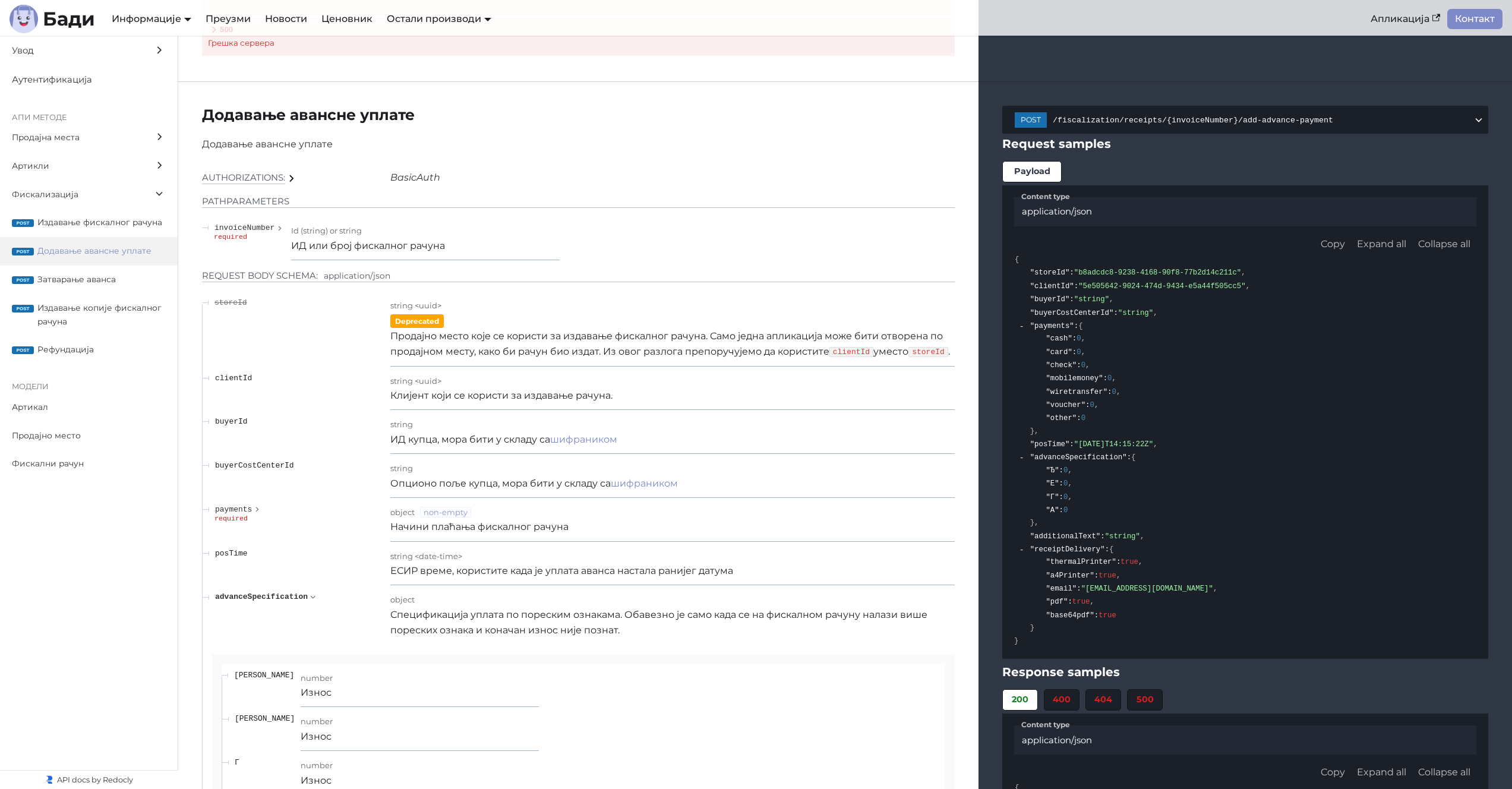
scroll to position [11278, 0]
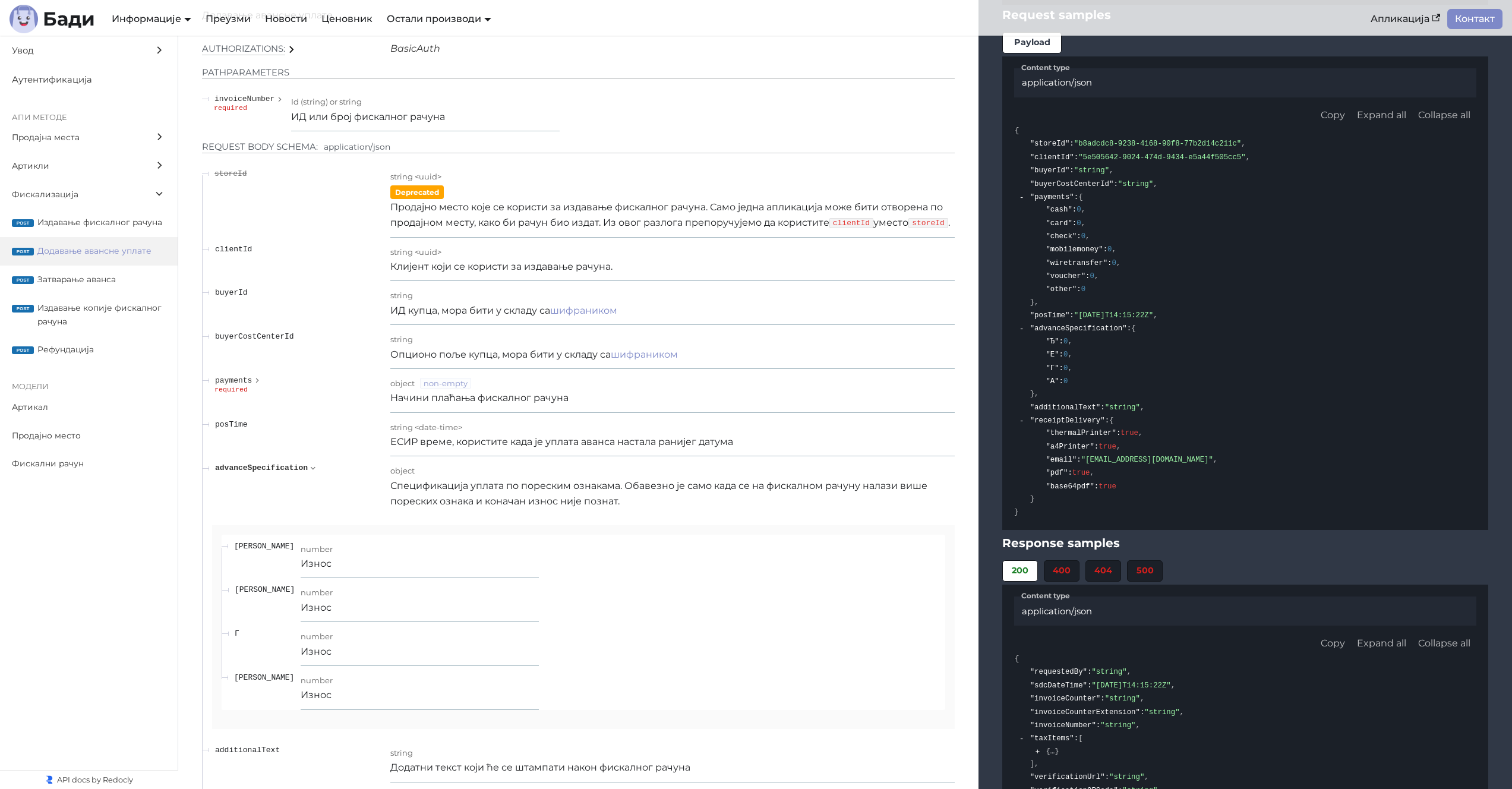
scroll to position [11496, 0]
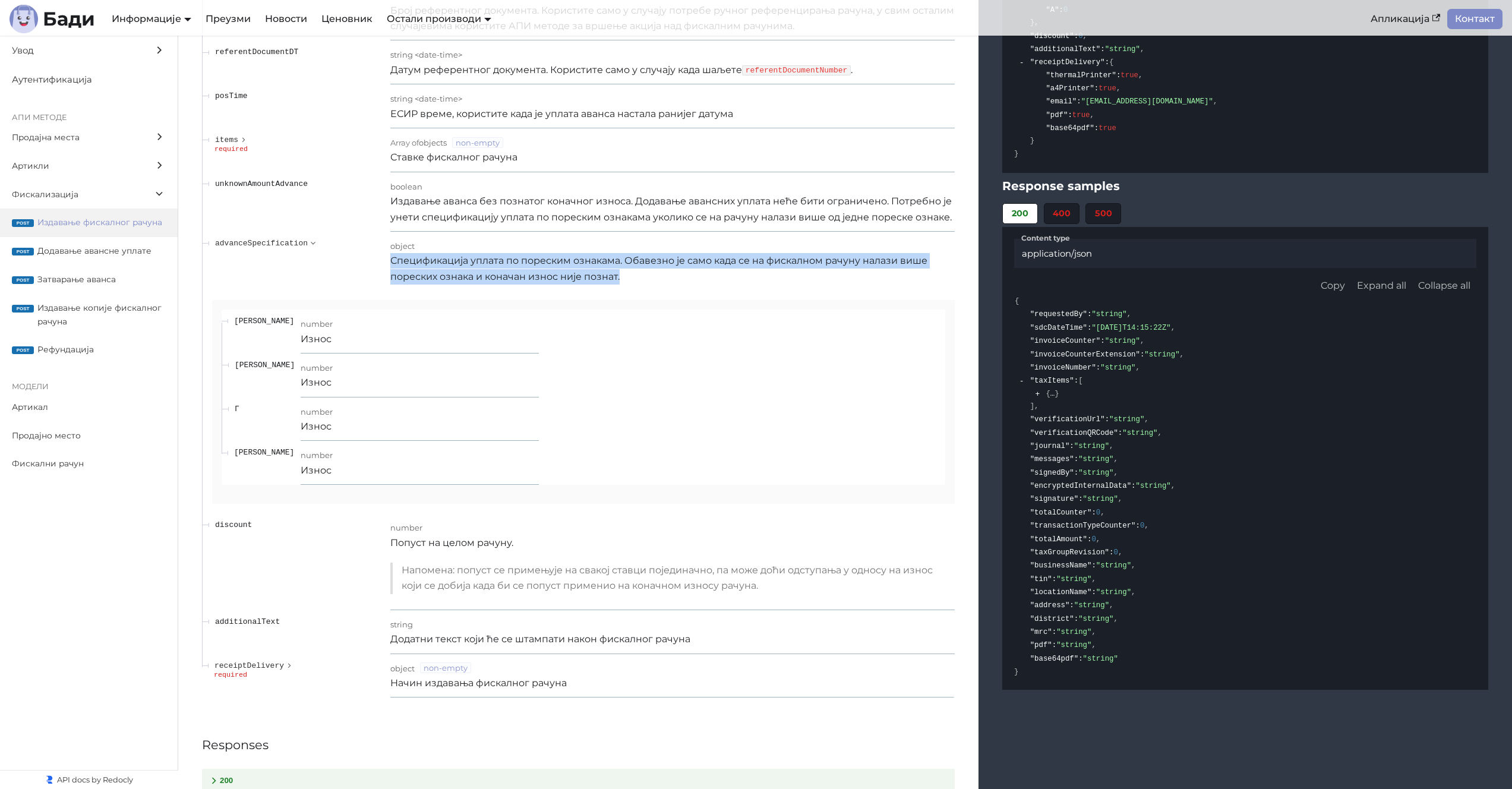
scroll to position [10248, 0]
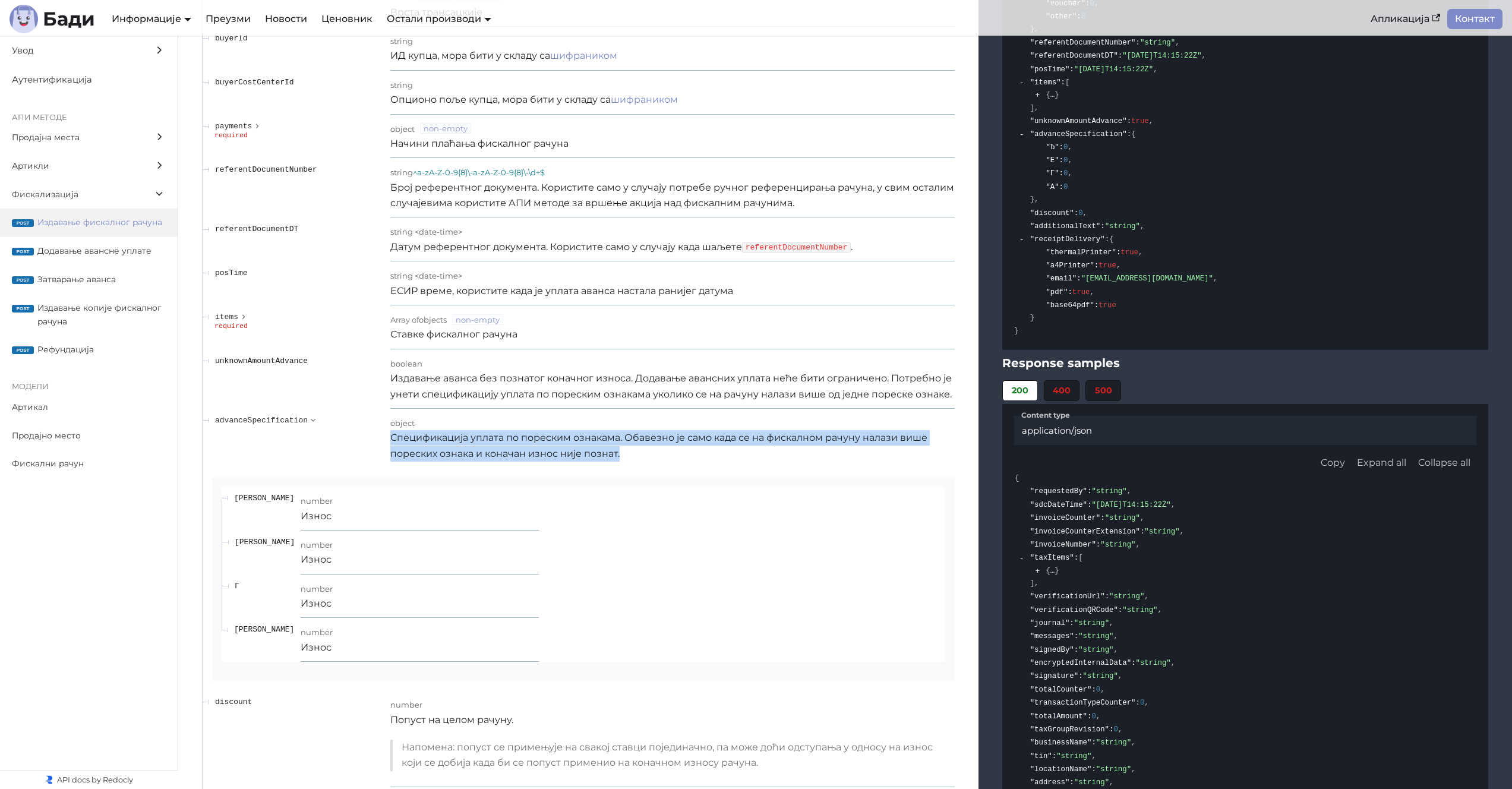
click at [436, 449] on p "Спецификација уплата по пореским ознакама. Обавезно је само када се на фискално…" at bounding box center [672, 446] width 564 height 31
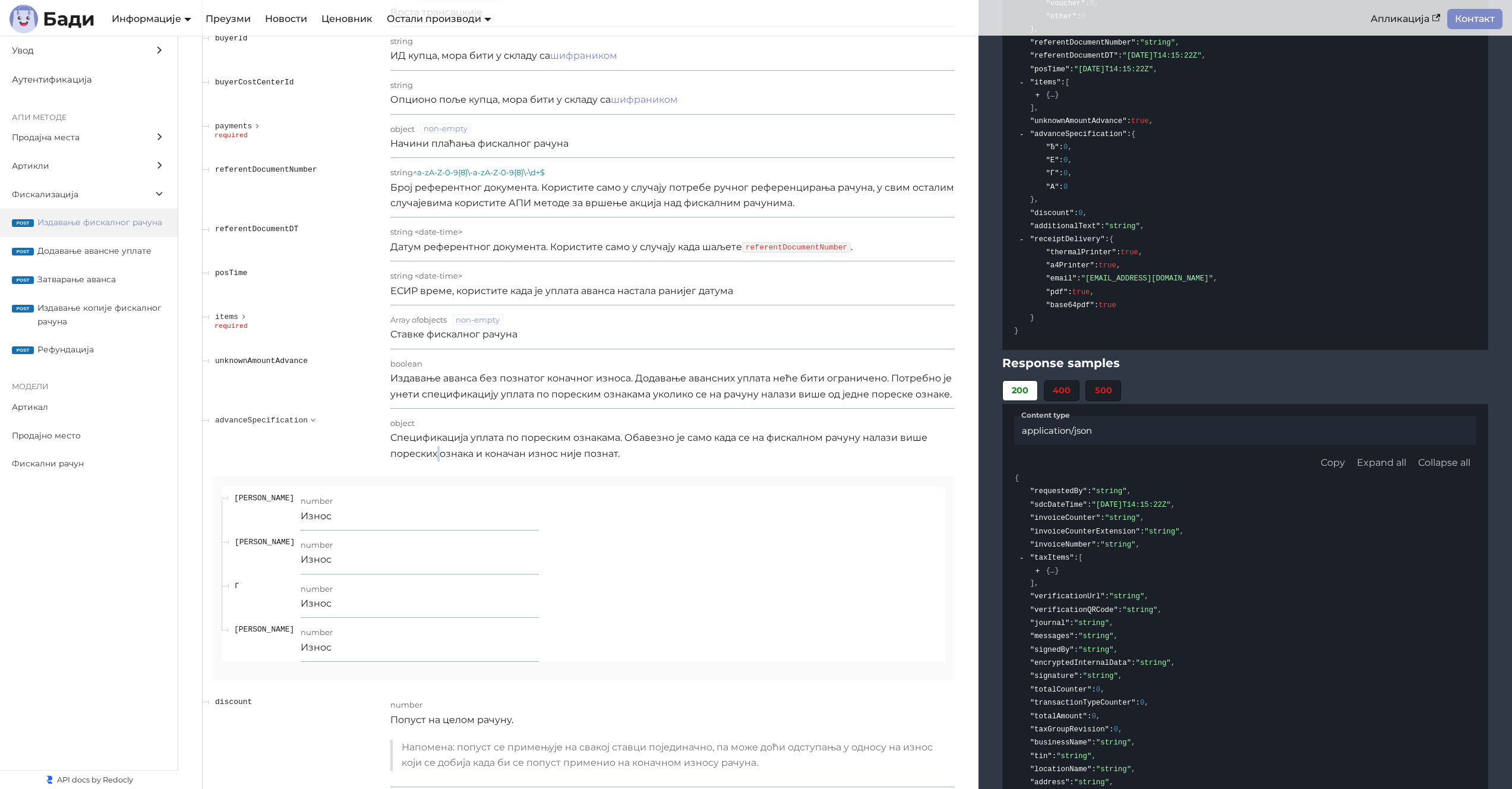
click at [436, 449] on p "Спецификација уплата по пореским ознакама. Обавезно је само када се на фискално…" at bounding box center [672, 446] width 564 height 31
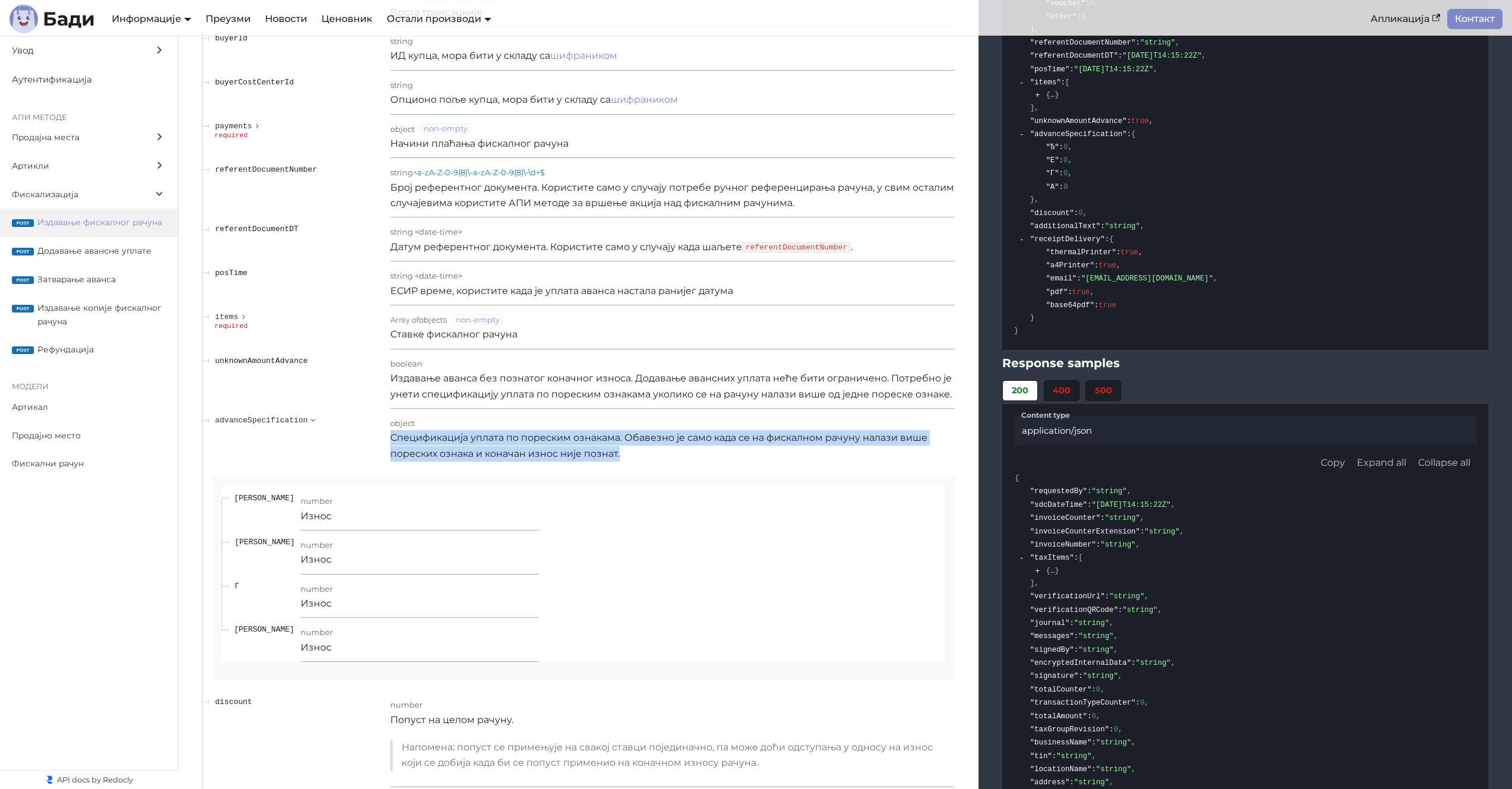
click at [436, 449] on p "Спецификација уплата по пореским ознакама. Обавезно је само када се на фискално…" at bounding box center [672, 446] width 564 height 31
click at [220, 22] on link "Преузми" at bounding box center [228, 19] width 60 height 20
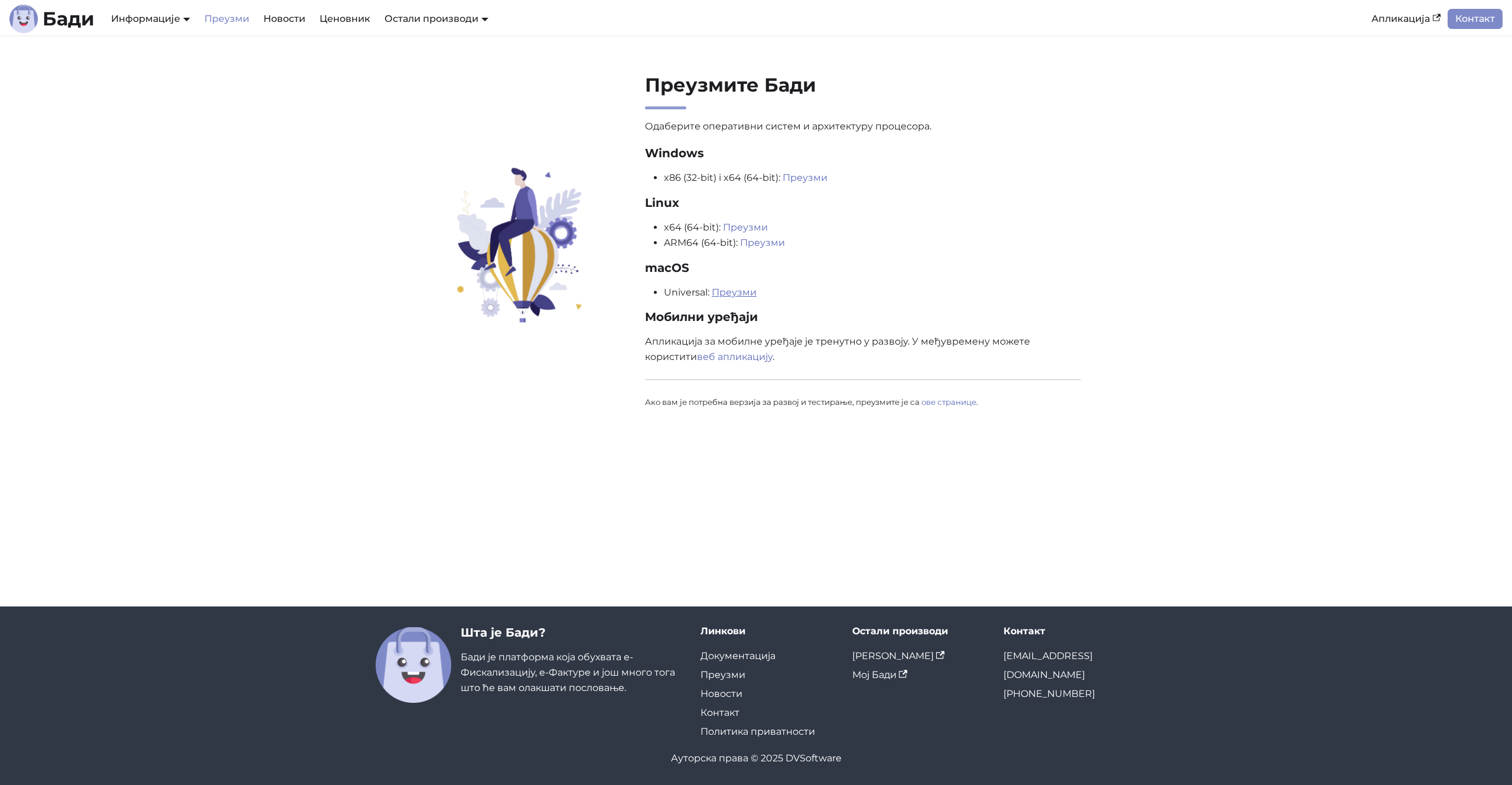
click at [728, 292] on link "Преузми" at bounding box center [734, 292] width 45 height 11
click at [329, 271] on section "Преузмите Бади Одаберите оперативни систем и архитектуру процесора. Windows x86…" at bounding box center [756, 247] width 1512 height 423
click at [157, 69] on link "АПИ Документација" at bounding box center [158, 65] width 99 height 19
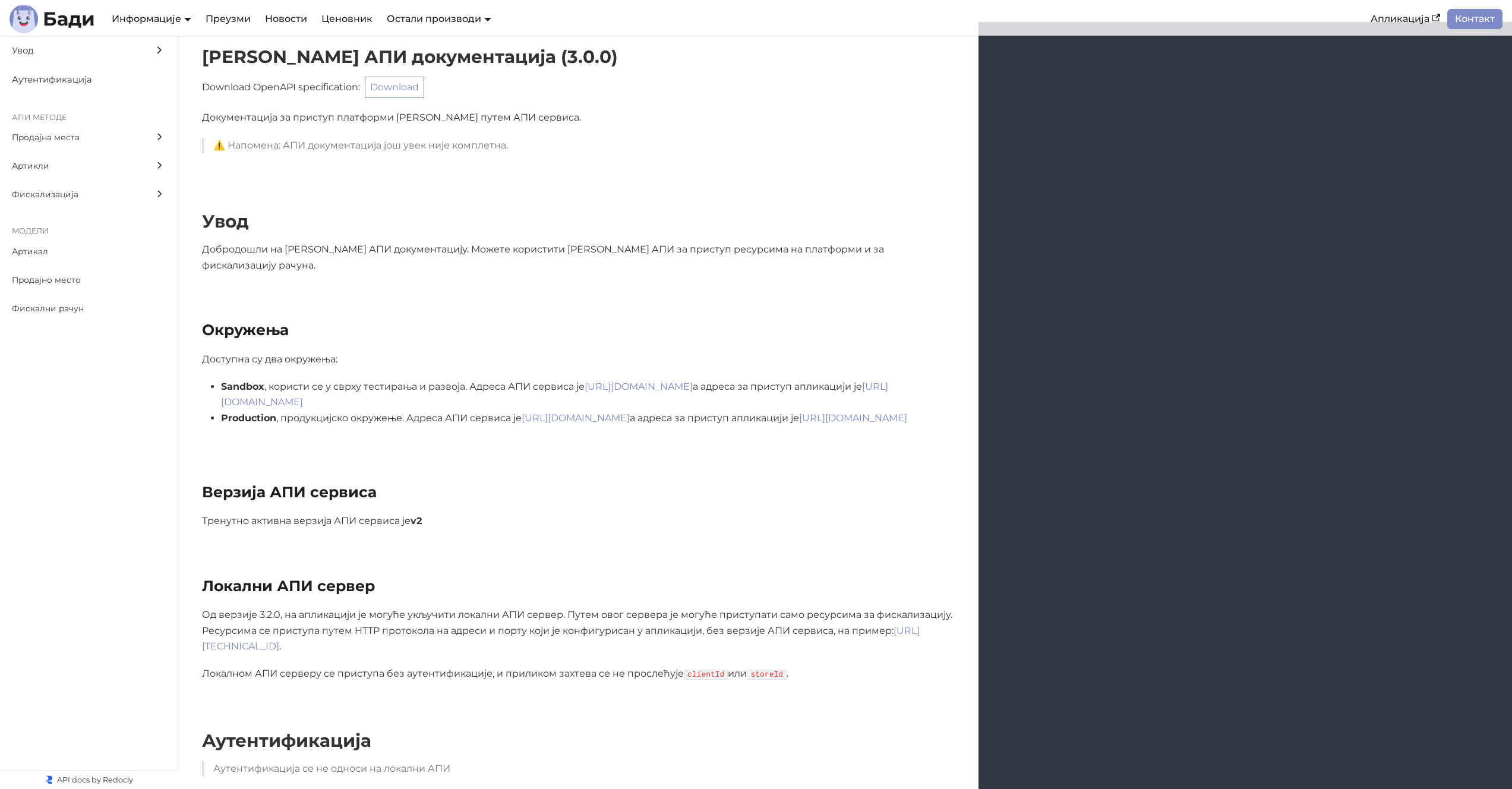
scroll to position [15, 0]
click at [537, 458] on div "Верзија АПИ сервиса Тренутно активна верзија АПИ сервиса је v2" at bounding box center [845, 505] width 1334 height 94
click at [150, 23] on link "Информације" at bounding box center [151, 19] width 80 height 11
click at [212, 23] on link "Преузми" at bounding box center [228, 19] width 60 height 20
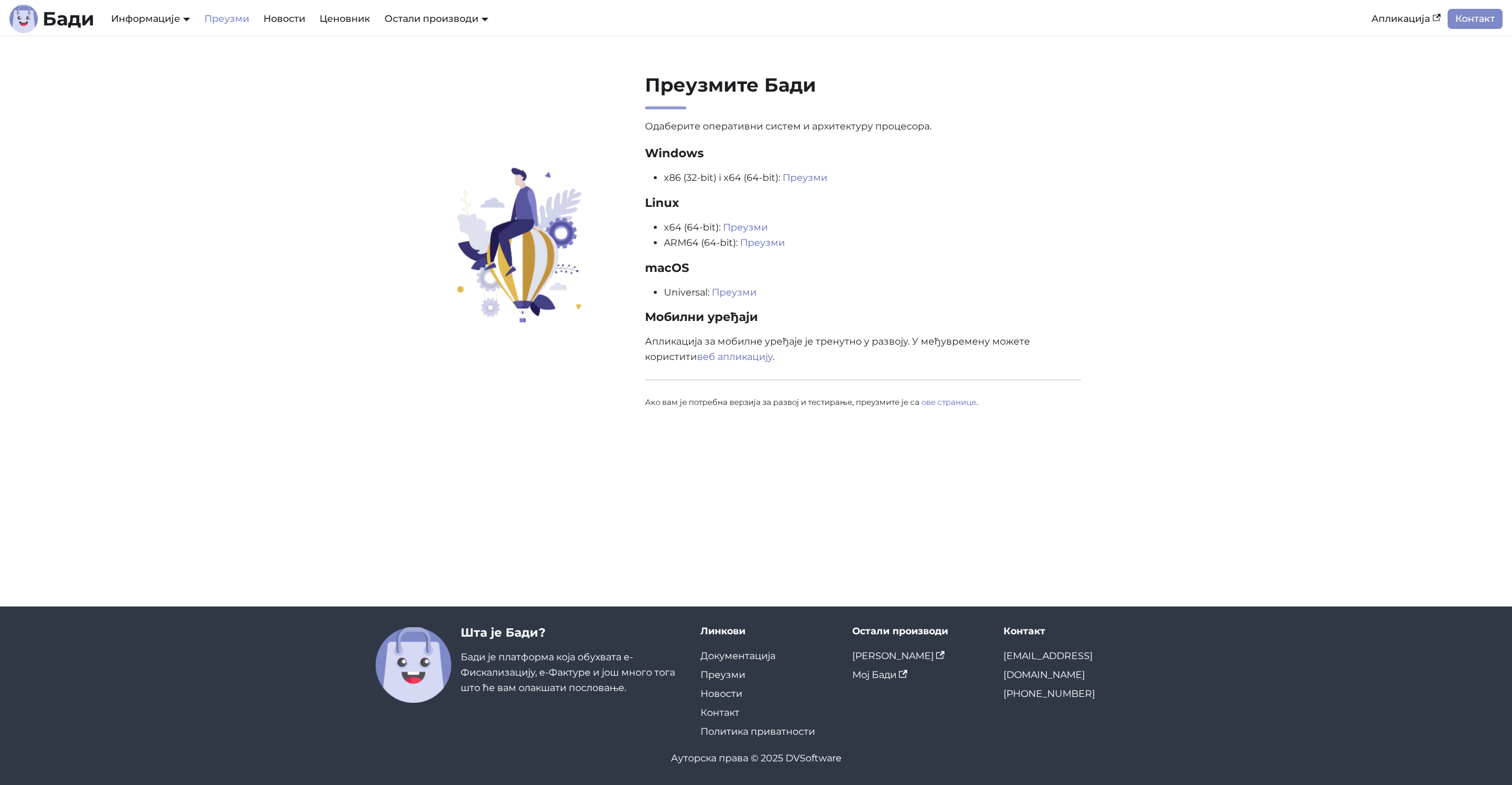
click at [870, 116] on div "Преузмите Бади Одаберите оперативни систем и архитектуру процесора. Windows x86…" at bounding box center [862, 247] width 455 height 348
click at [947, 399] on link "ове странице" at bounding box center [949, 401] width 55 height 9
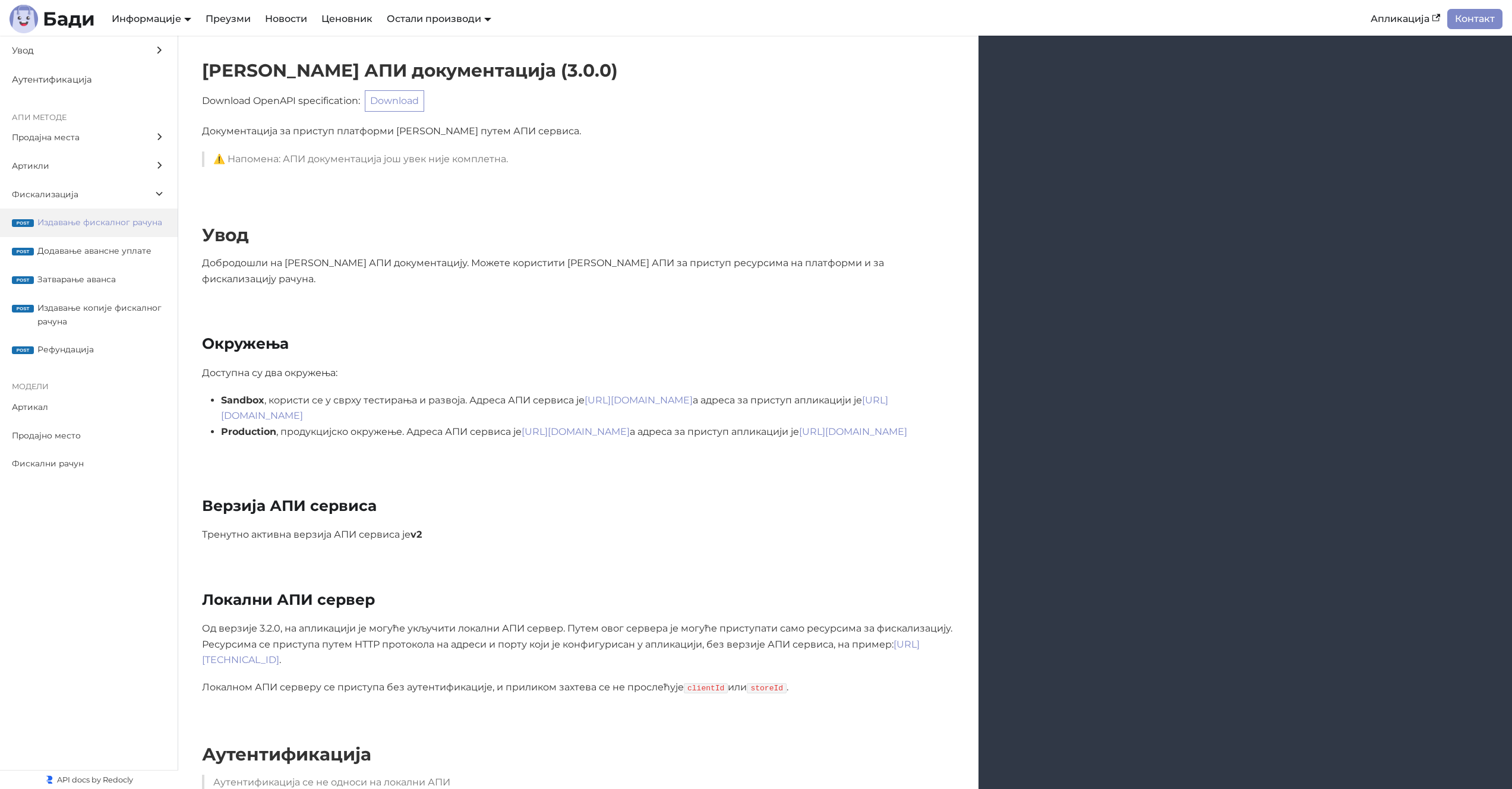
scroll to position [9852, 0]
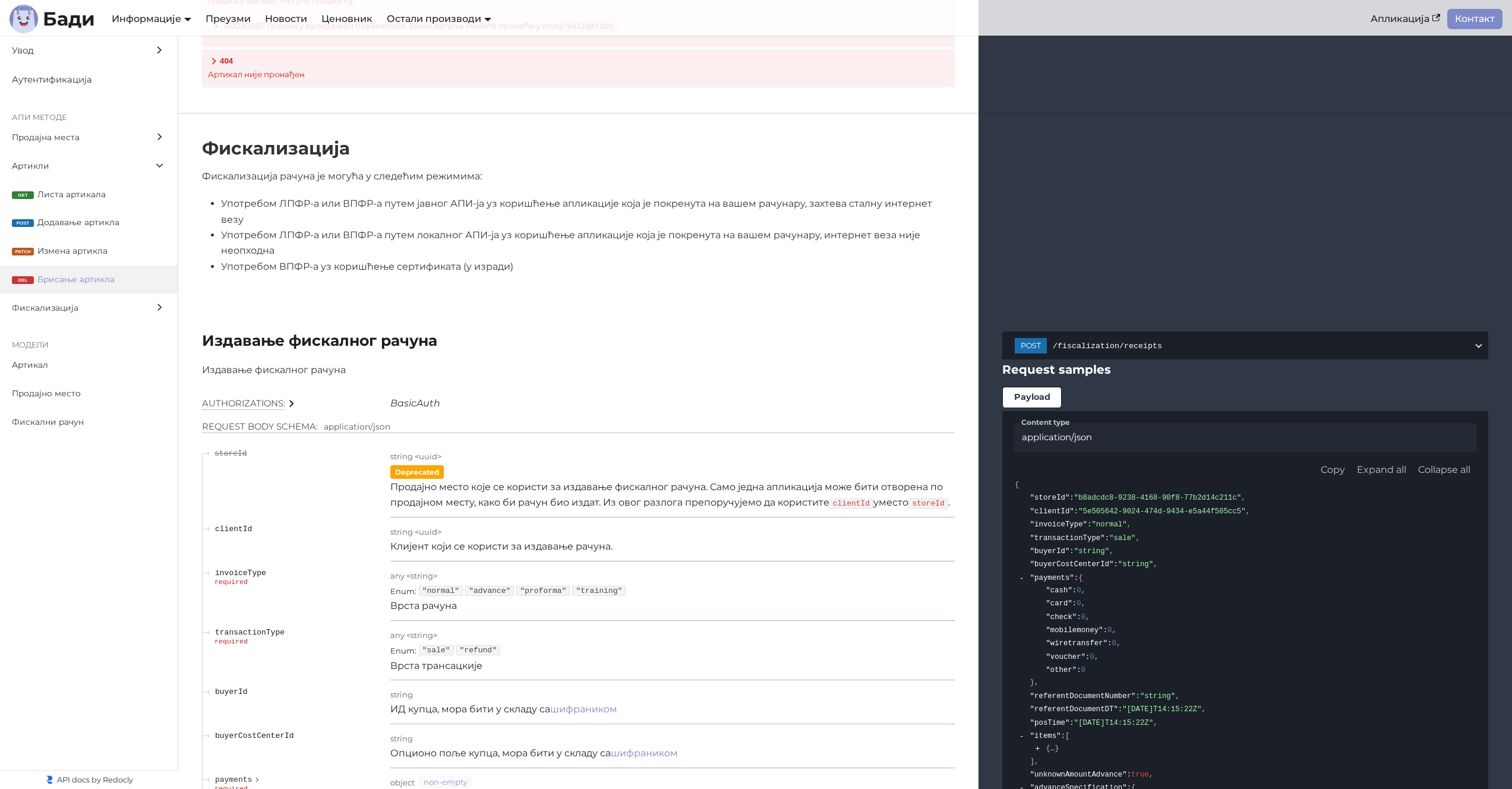
scroll to position [9594, 0]
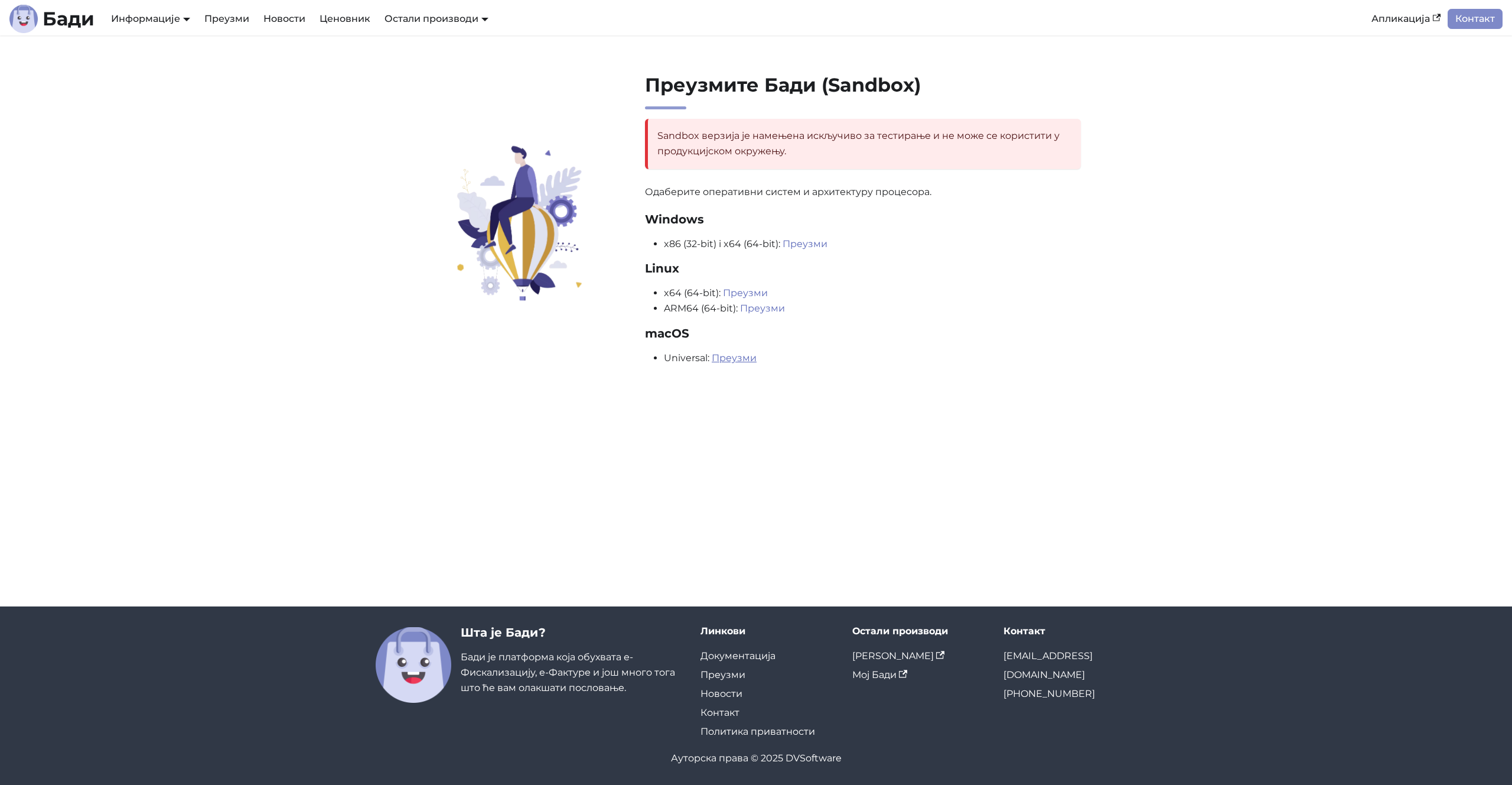
click at [743, 357] on link "Преузми" at bounding box center [734, 358] width 45 height 11
click at [729, 497] on div "Преузмите Бади (Sandbox) Sandbox верзија је намењена искључиво за тестирање и н…" at bounding box center [756, 320] width 1512 height 571
drag, startPoint x: 126, startPoint y: 222, endPoint x: 112, endPoint y: 166, distance: 57.7
click at [126, 221] on section "Преузмите Бади (Sandbox) Sandbox верзија је намењена искључиво за тестирање и н…" at bounding box center [756, 225] width 1512 height 380
click at [600, 409] on section "Преузмите Бади (Sandbox) Sandbox верзија је намењена искључиво за тестирање и н…" at bounding box center [756, 225] width 1512 height 380
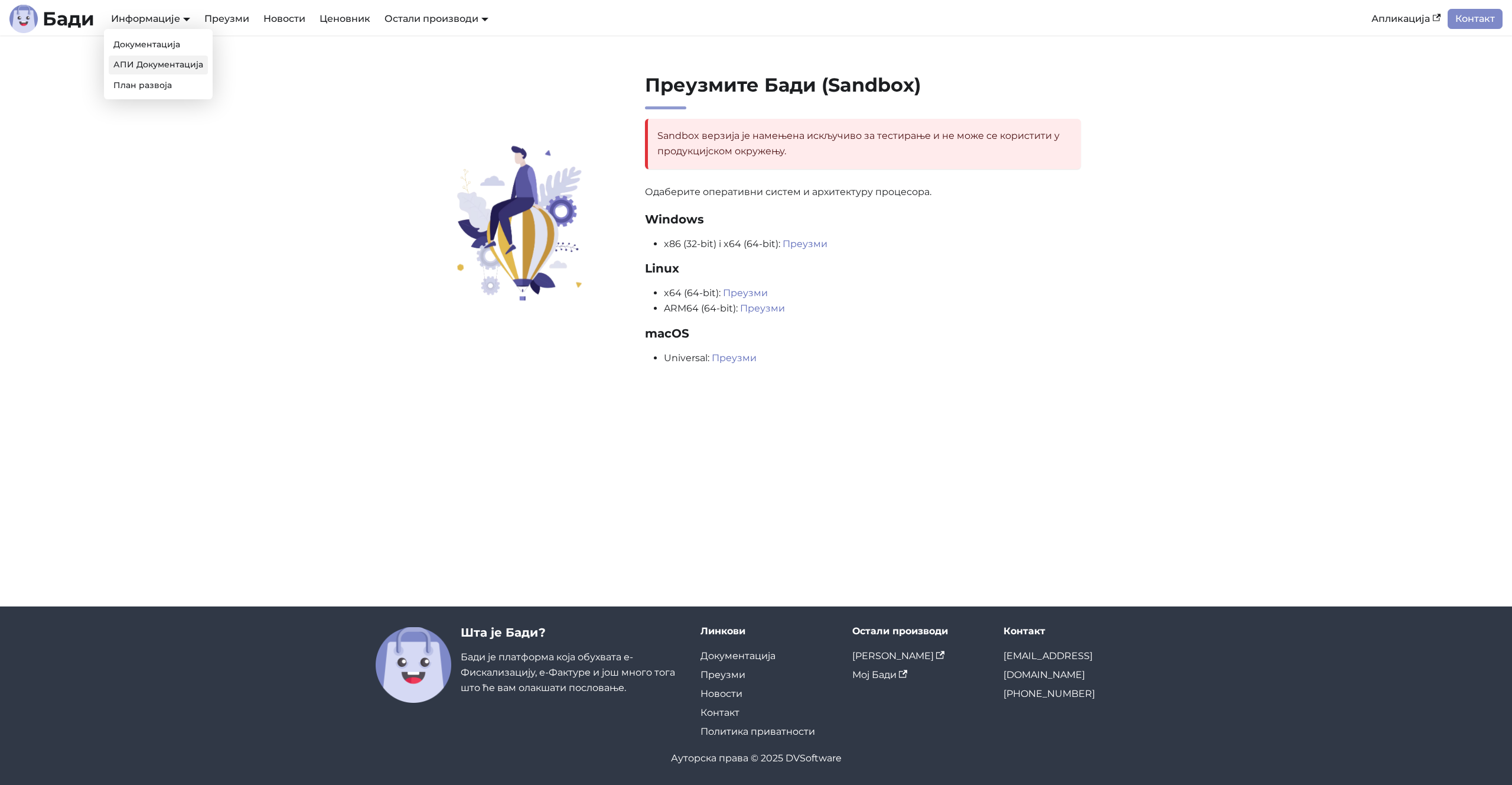
click at [152, 64] on link "АПИ Документација" at bounding box center [158, 65] width 99 height 19
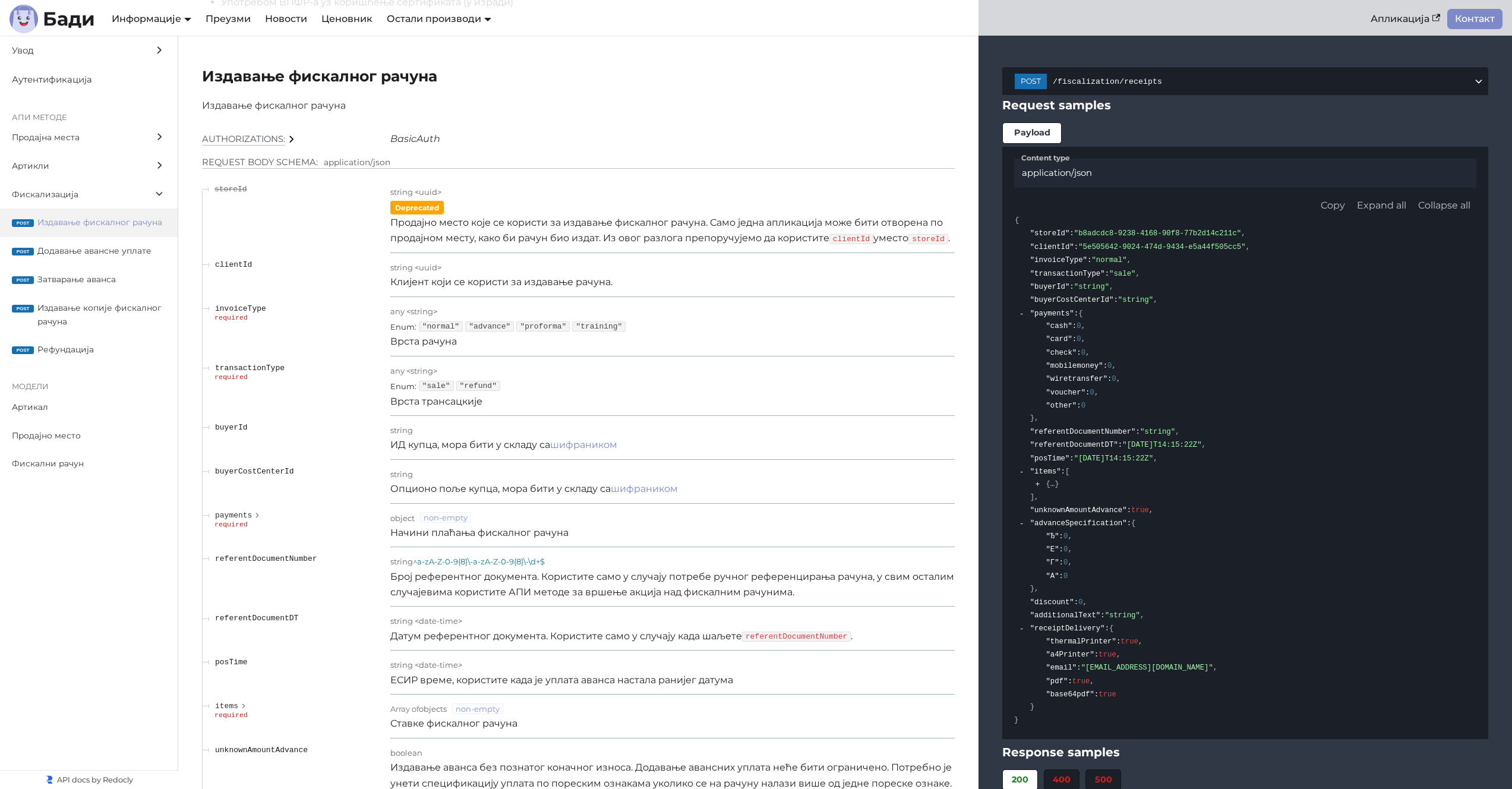
scroll to position [9863, 0]
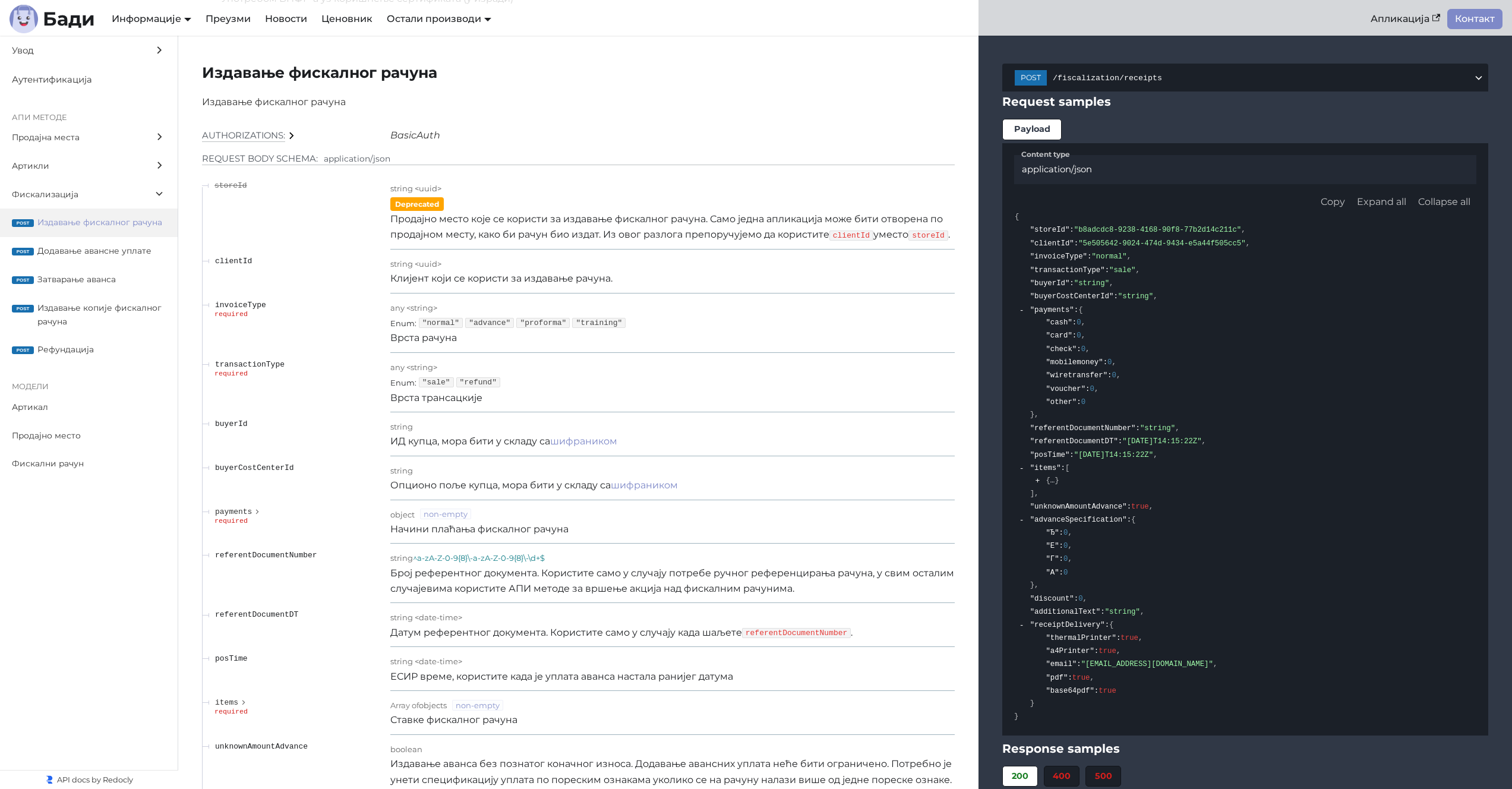
click at [548, 370] on div "any < string >" at bounding box center [672, 366] width 564 height 15
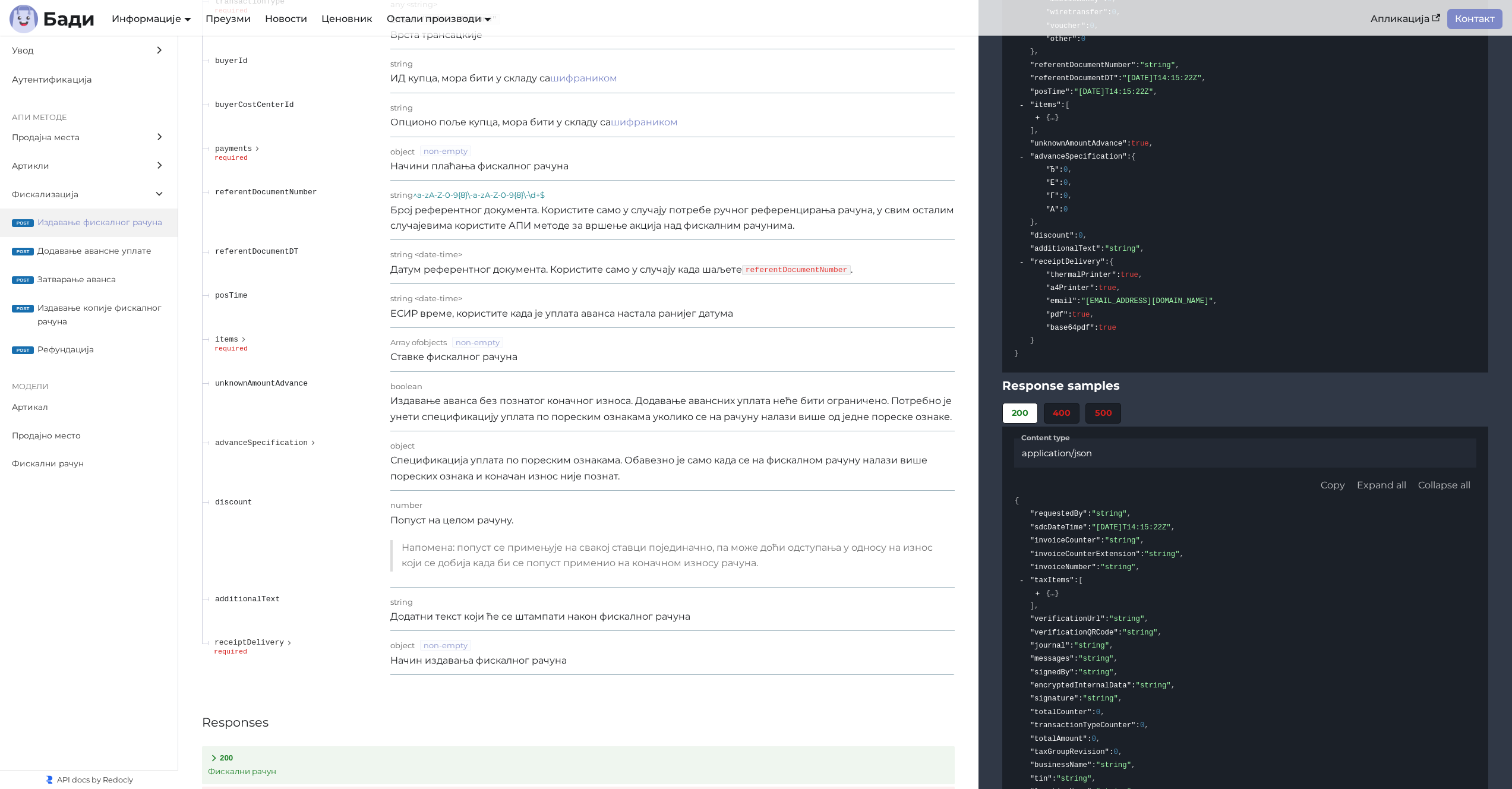
scroll to position [10318, 0]
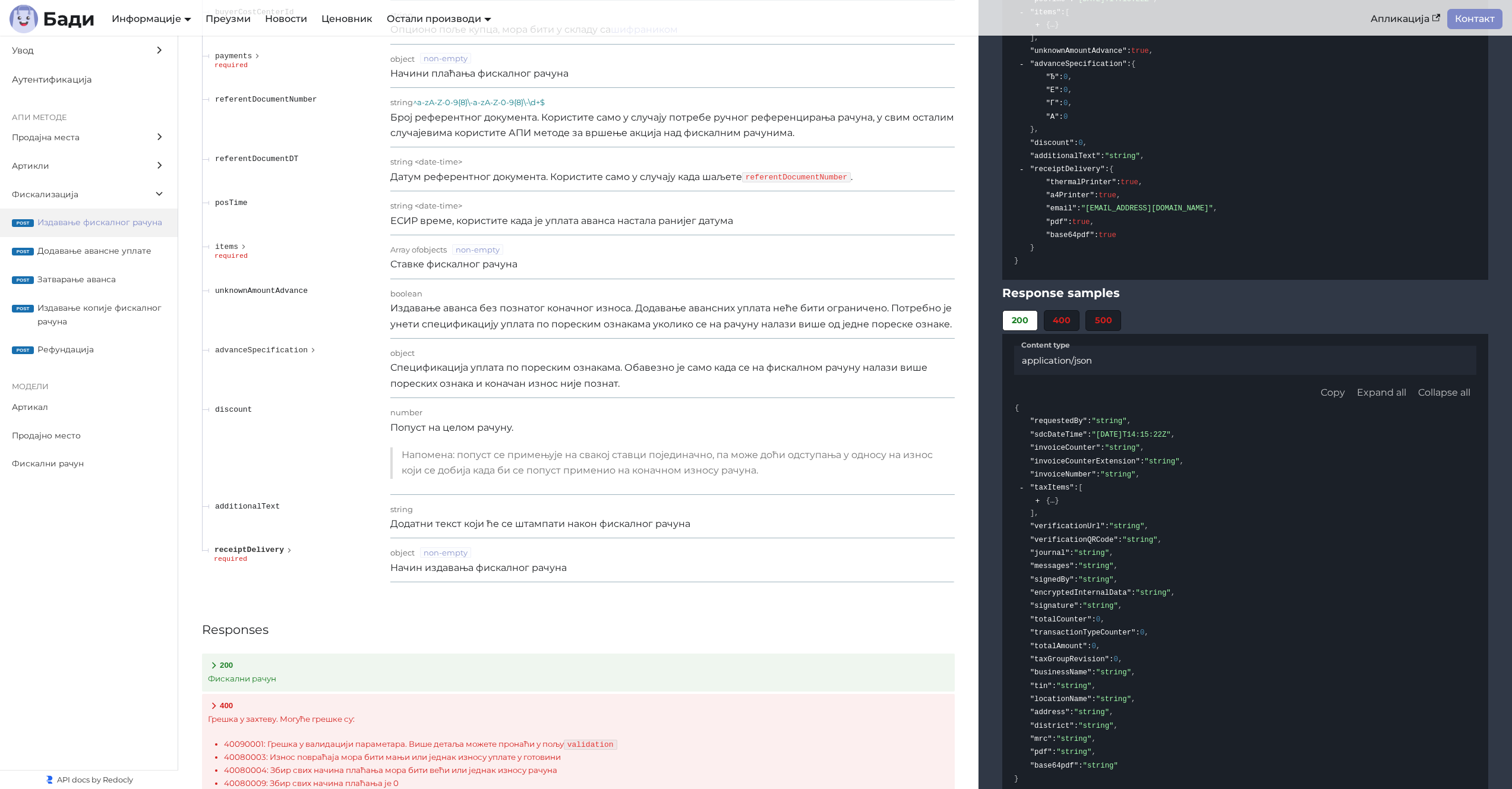
click at [276, 553] on span "receiptDelivery" at bounding box center [249, 549] width 70 height 9
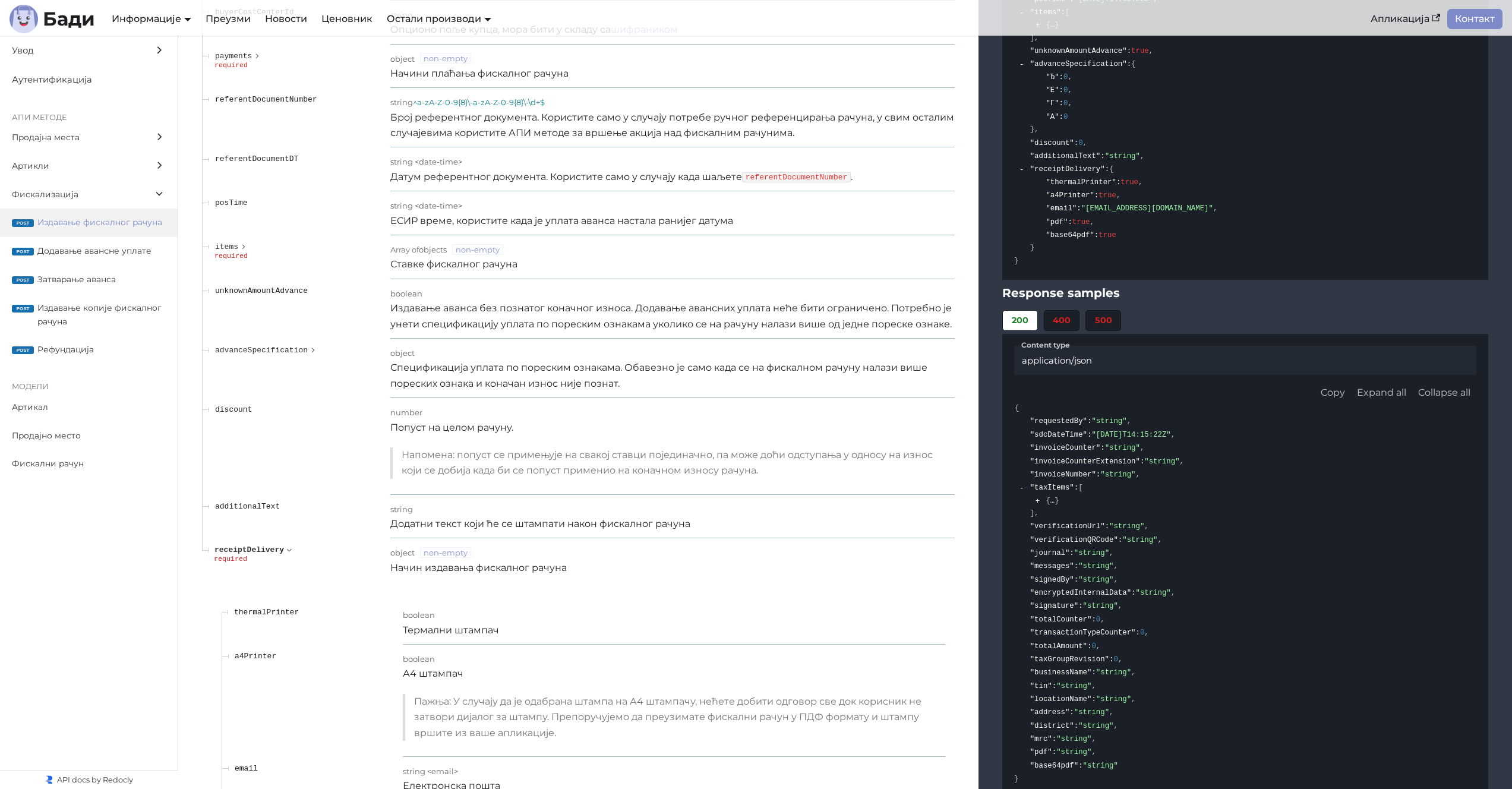
click at [278, 551] on span "receiptDelivery" at bounding box center [249, 549] width 70 height 9
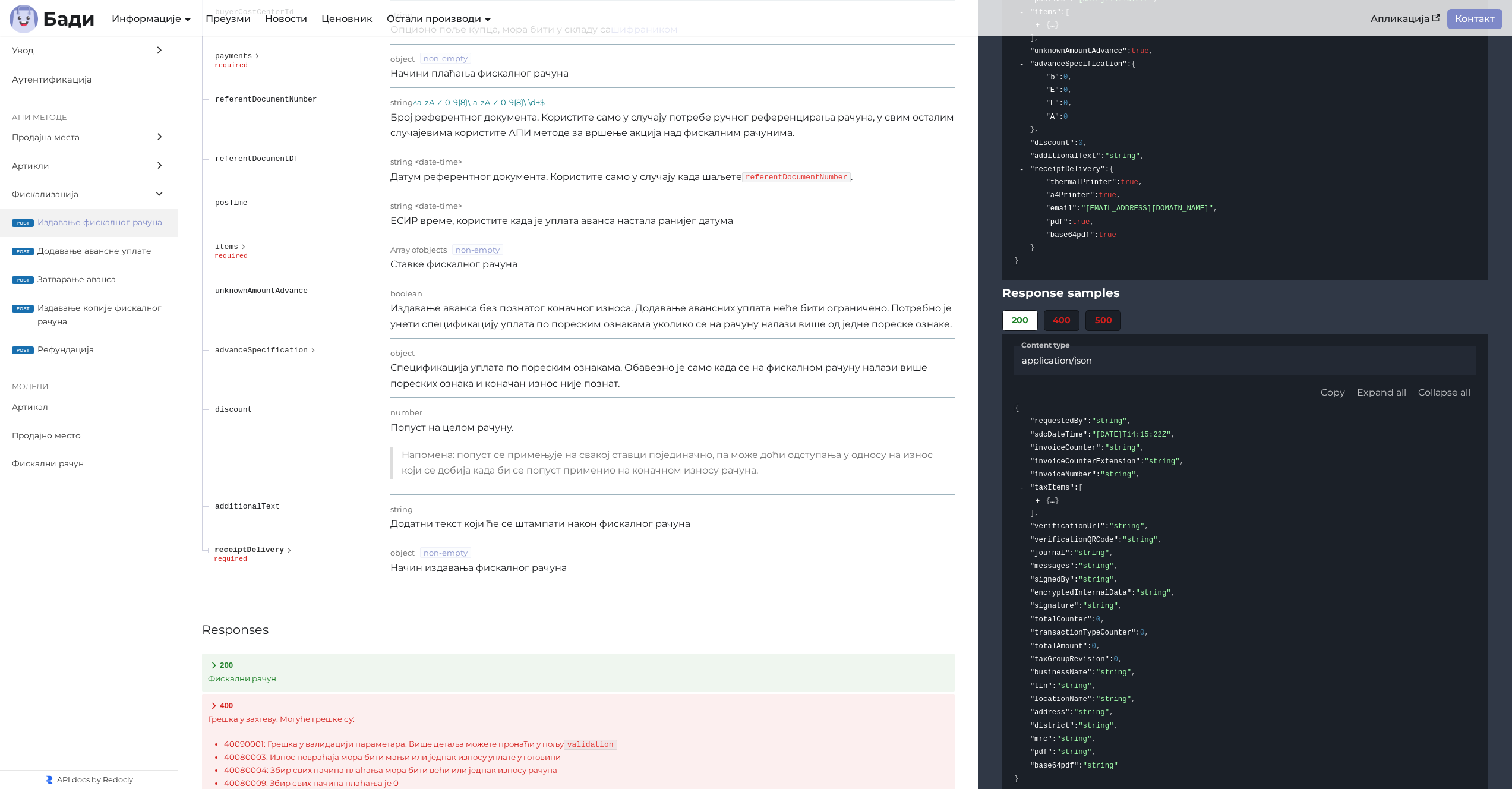
click at [272, 550] on span "receiptDelivery" at bounding box center [249, 549] width 70 height 9
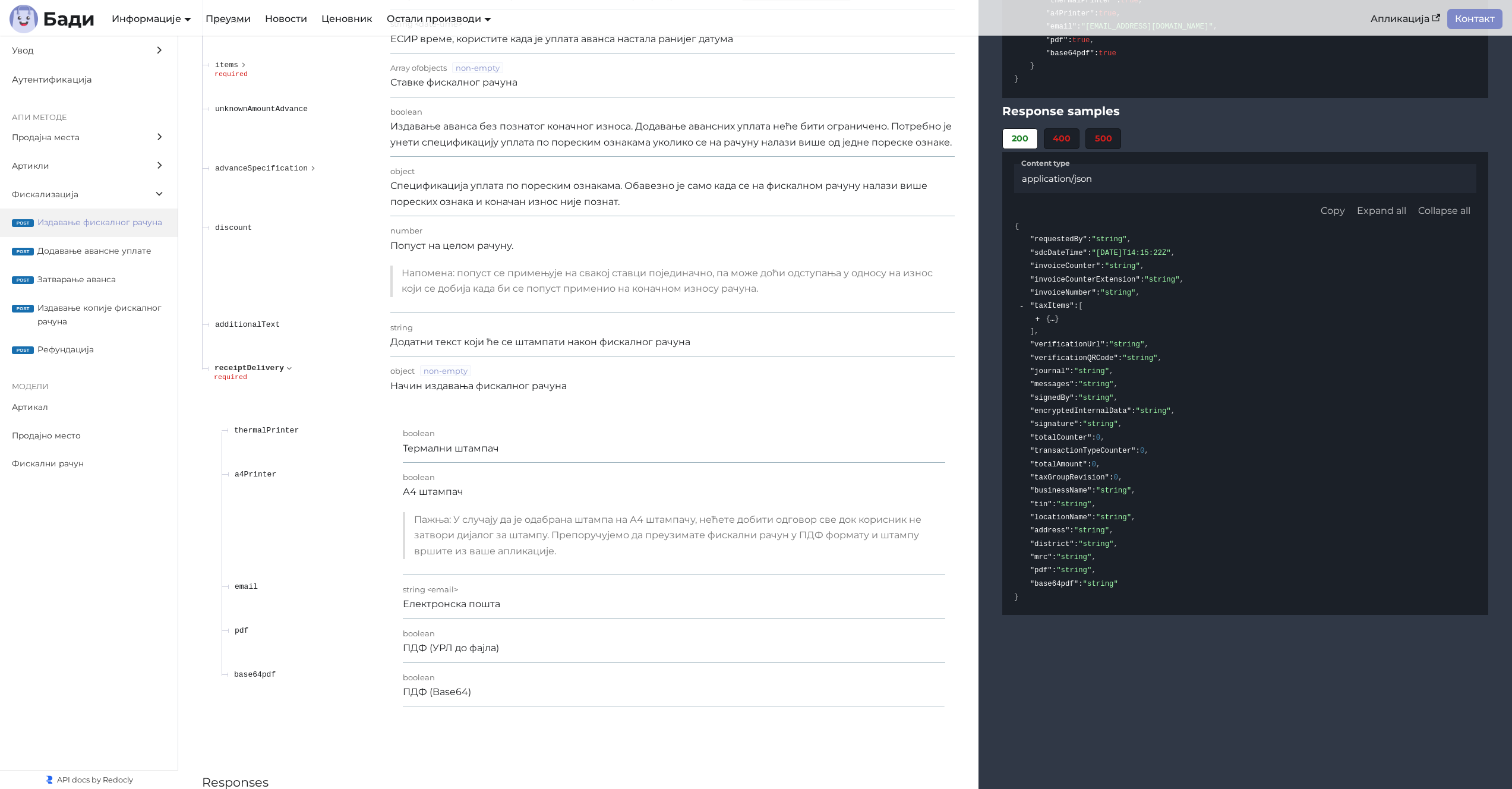
scroll to position [10530, 0]
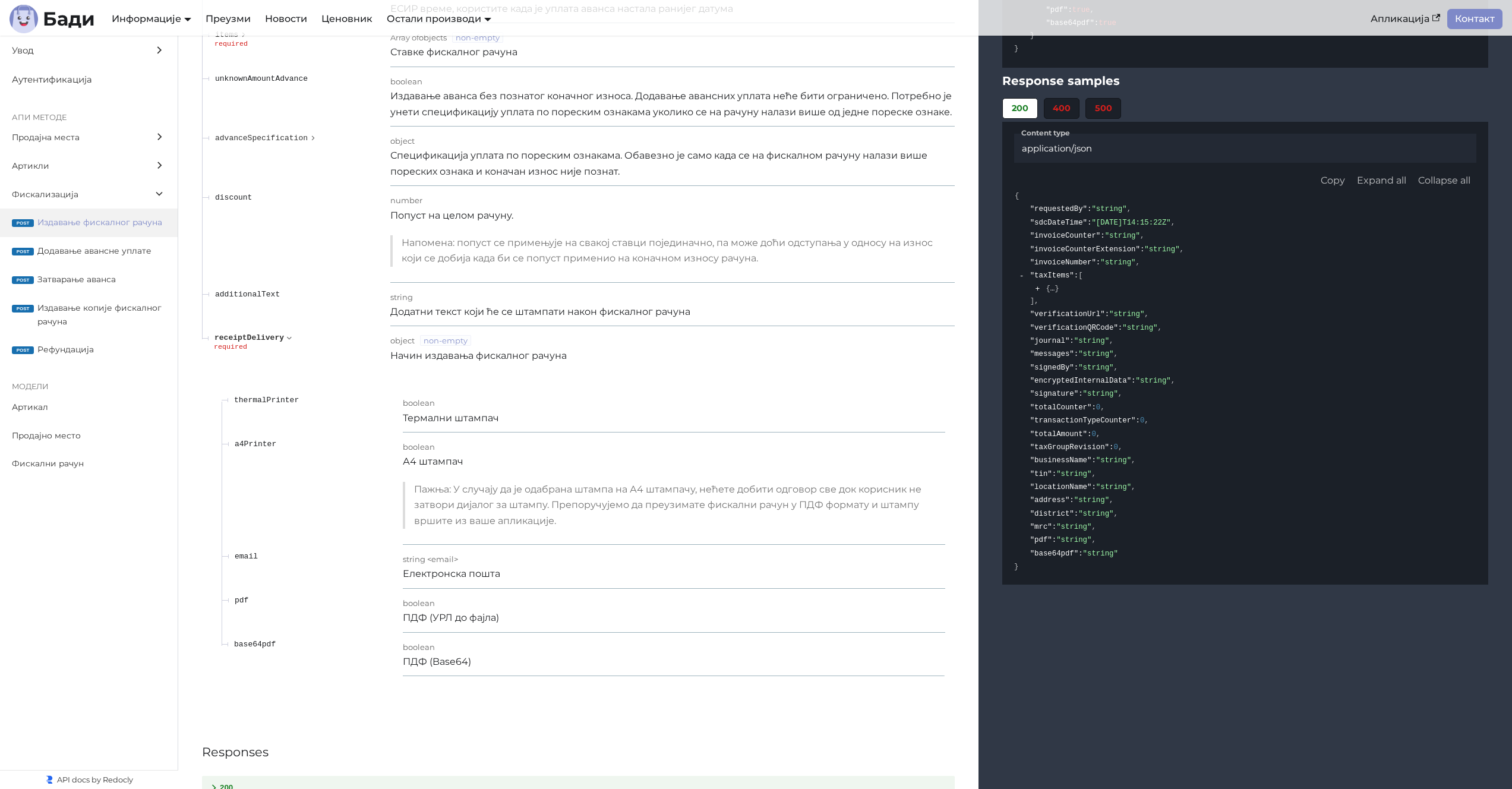
click at [273, 337] on span "receiptDelivery" at bounding box center [249, 337] width 70 height 9
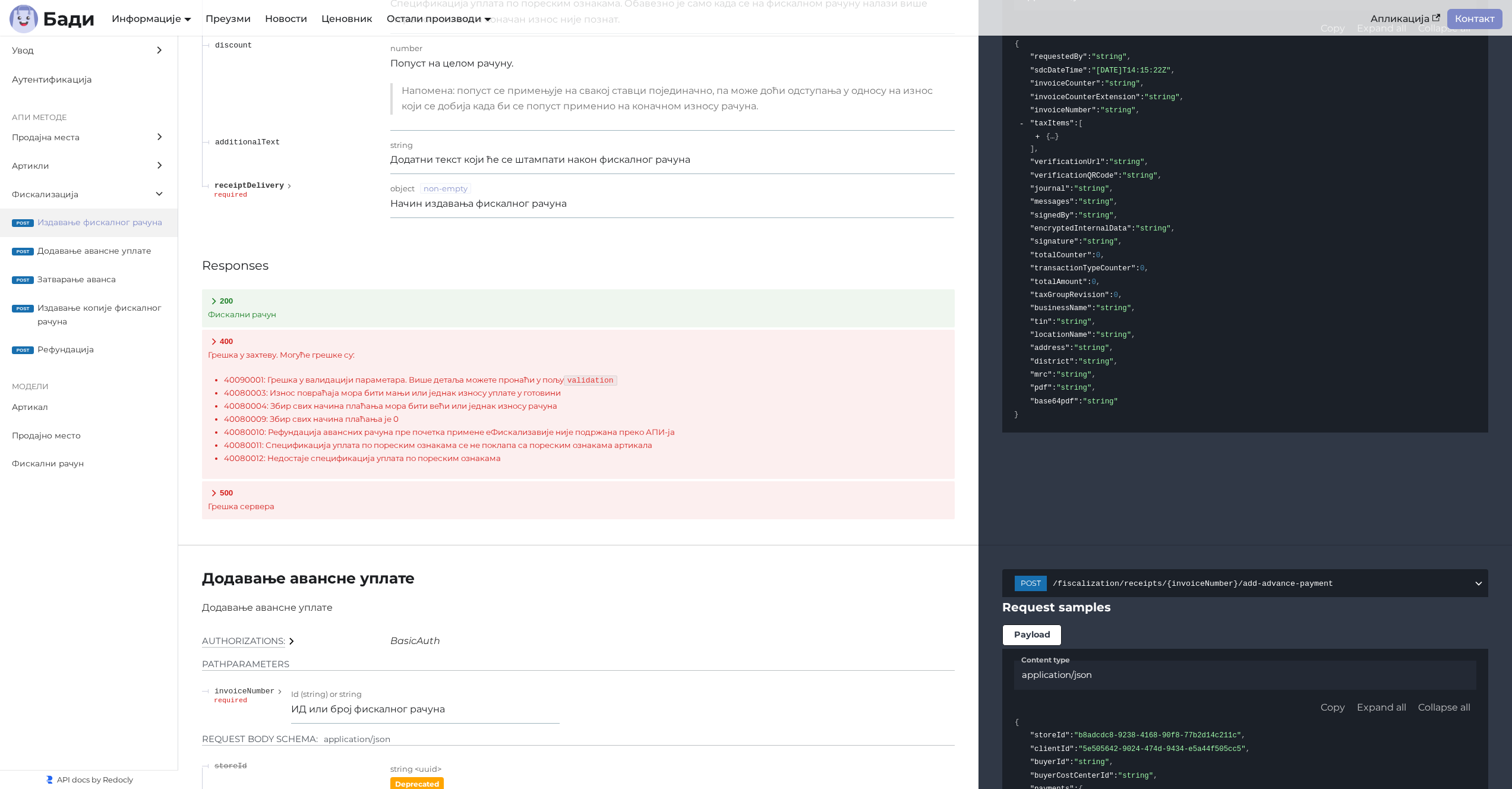
scroll to position [10602, 0]
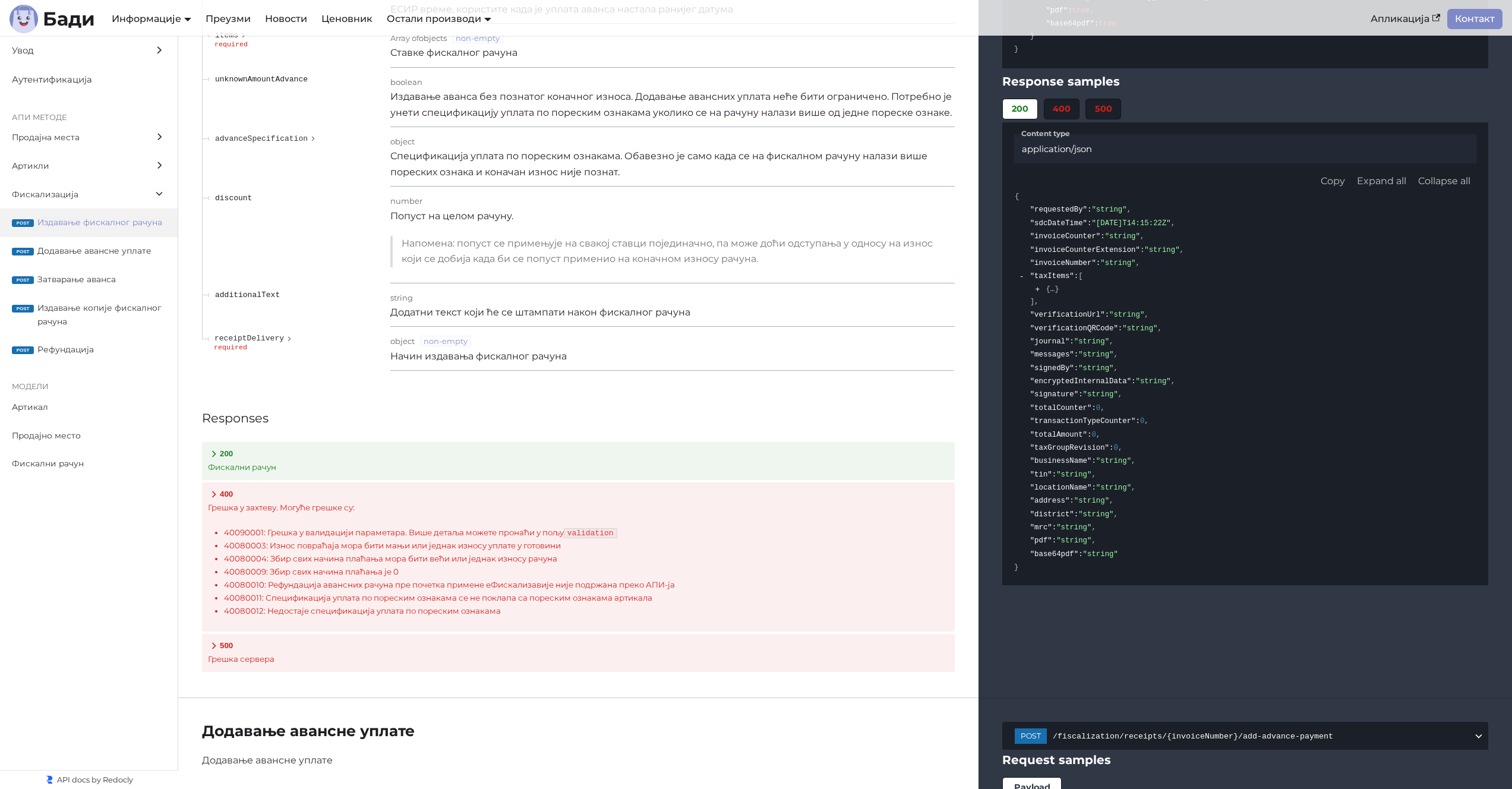
scroll to position [10392, 0]
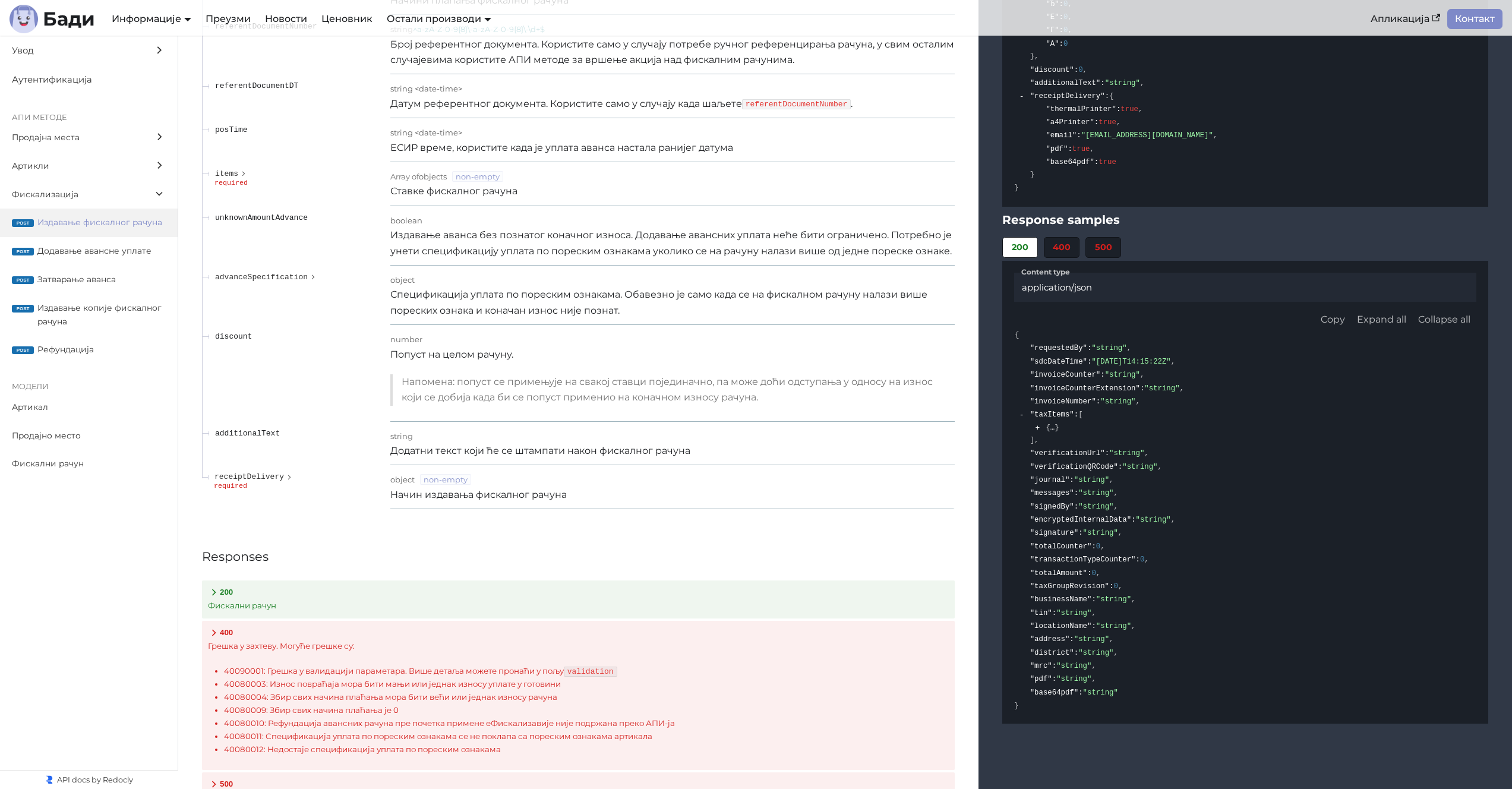
click at [248, 270] on td "advanceSpecification" at bounding box center [296, 295] width 188 height 60
click at [250, 278] on span "advanceSpecification" at bounding box center [261, 276] width 92 height 9
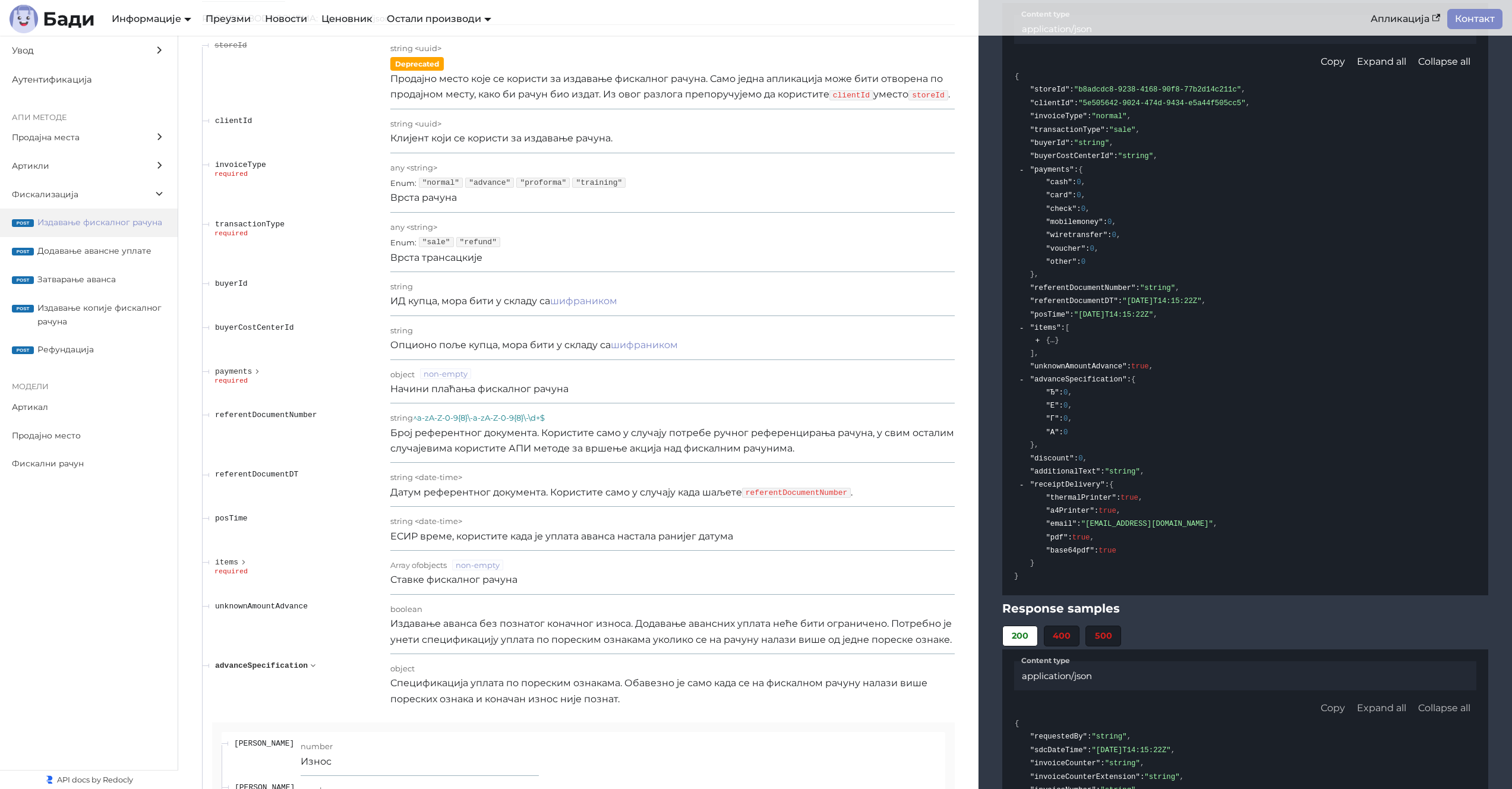
scroll to position [9997, 0]
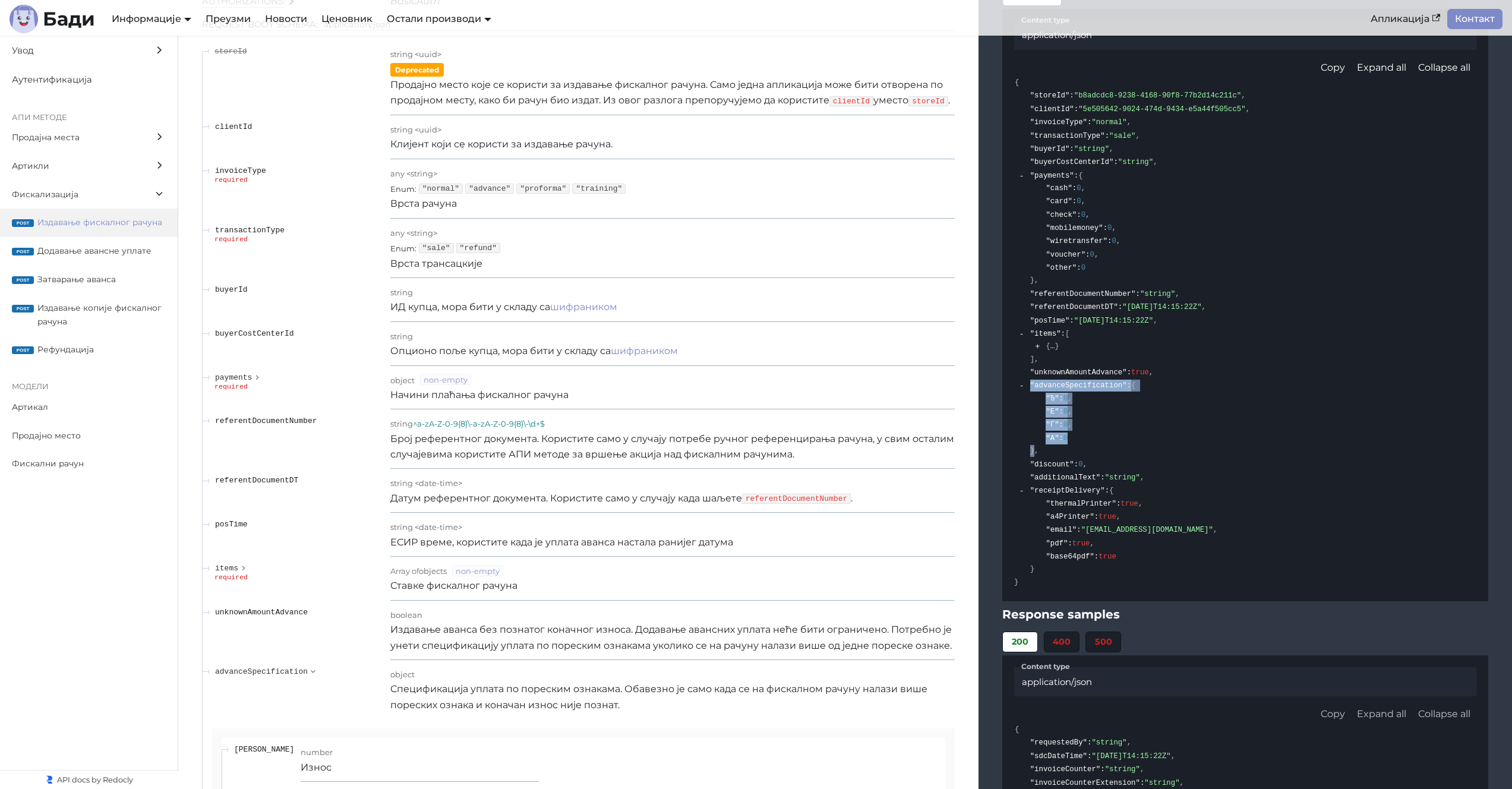
drag, startPoint x: 1031, startPoint y: 372, endPoint x: 1036, endPoint y: 438, distance: 66.2
click at [1036, 438] on div ""advanceSpecification" : { "Ђ" : 0 , "Е" : 0 , "Г" : 0 , "А" : 0 } ," at bounding box center [1083, 418] width 108 height 78
copy div ""advanceSpecification" : { "Ђ" : 0 , "Е" : 0 , "Г" : 0 , "А" : 0 }"
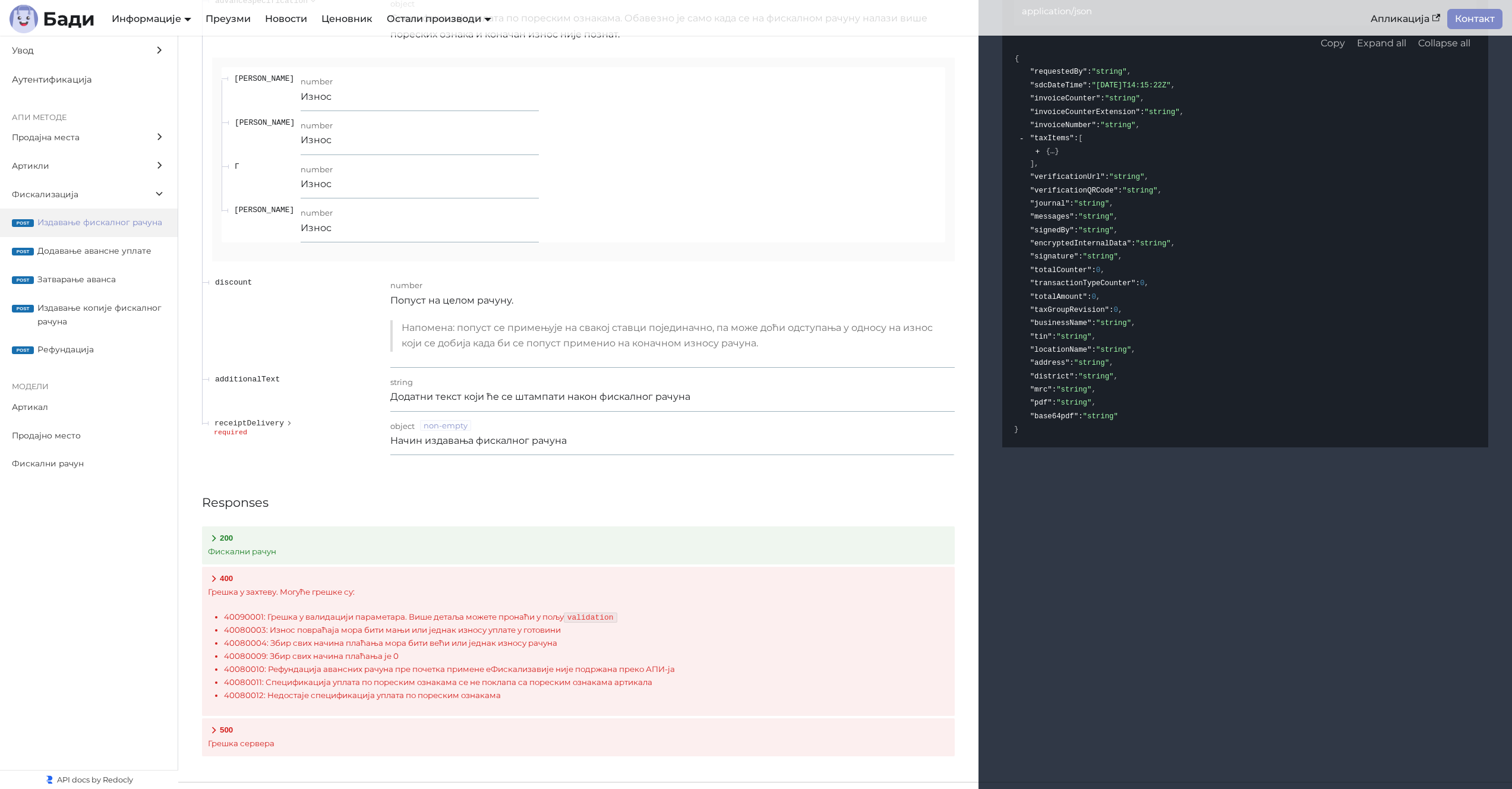
scroll to position [10682, 0]
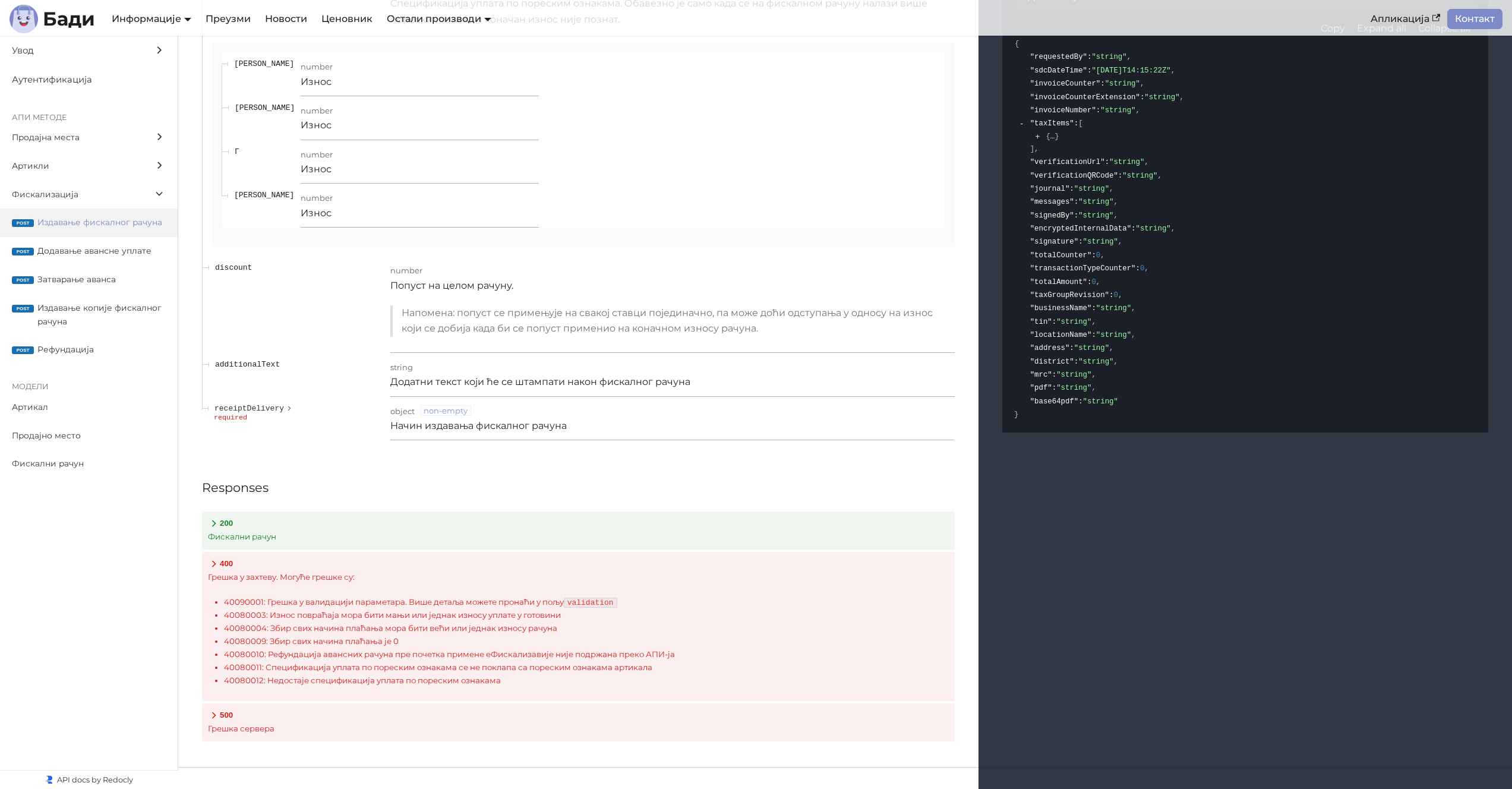
click at [214, 716] on icon at bounding box center [214, 715] width 12 height 12
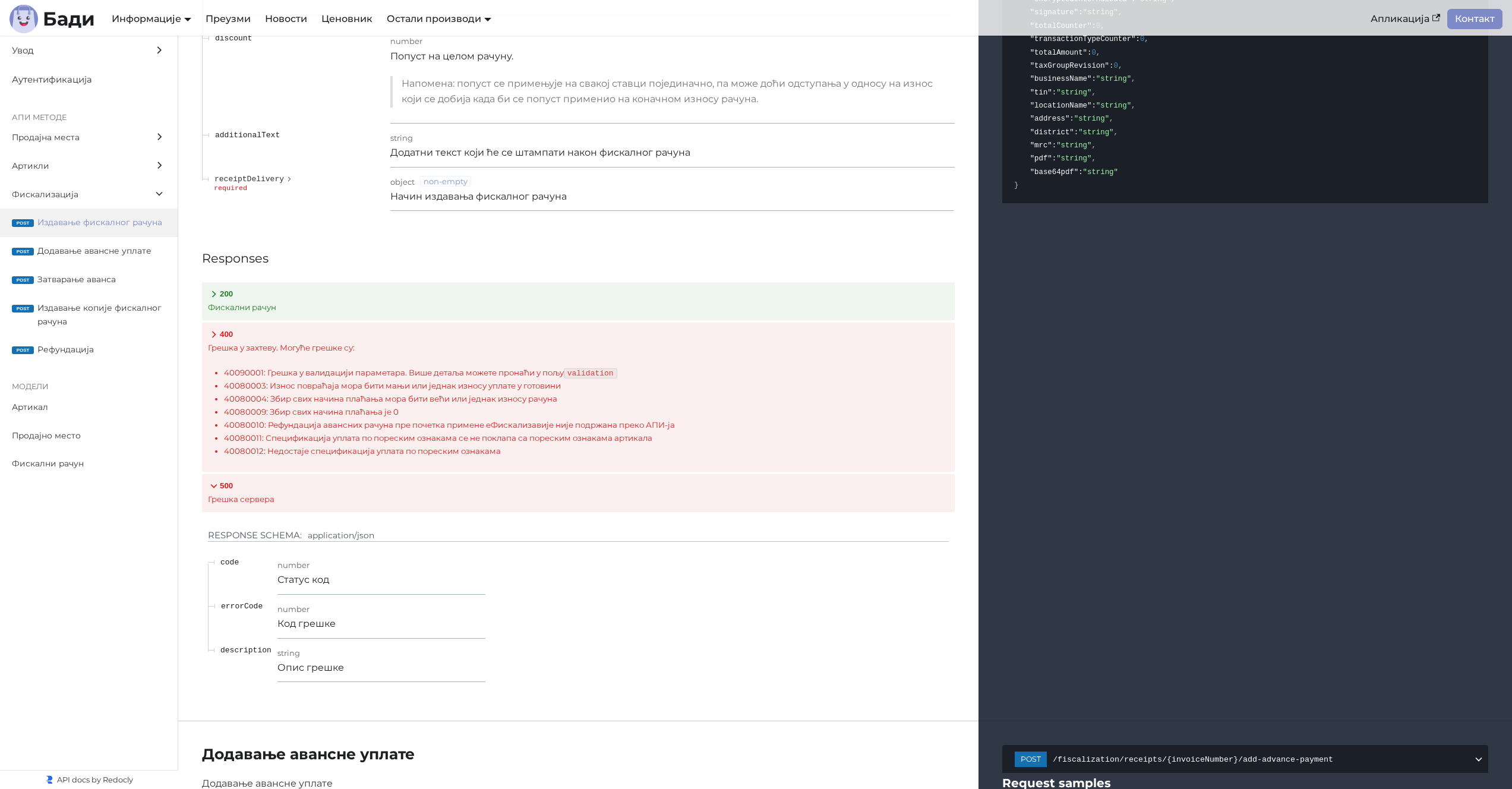
scroll to position [10949, 0]
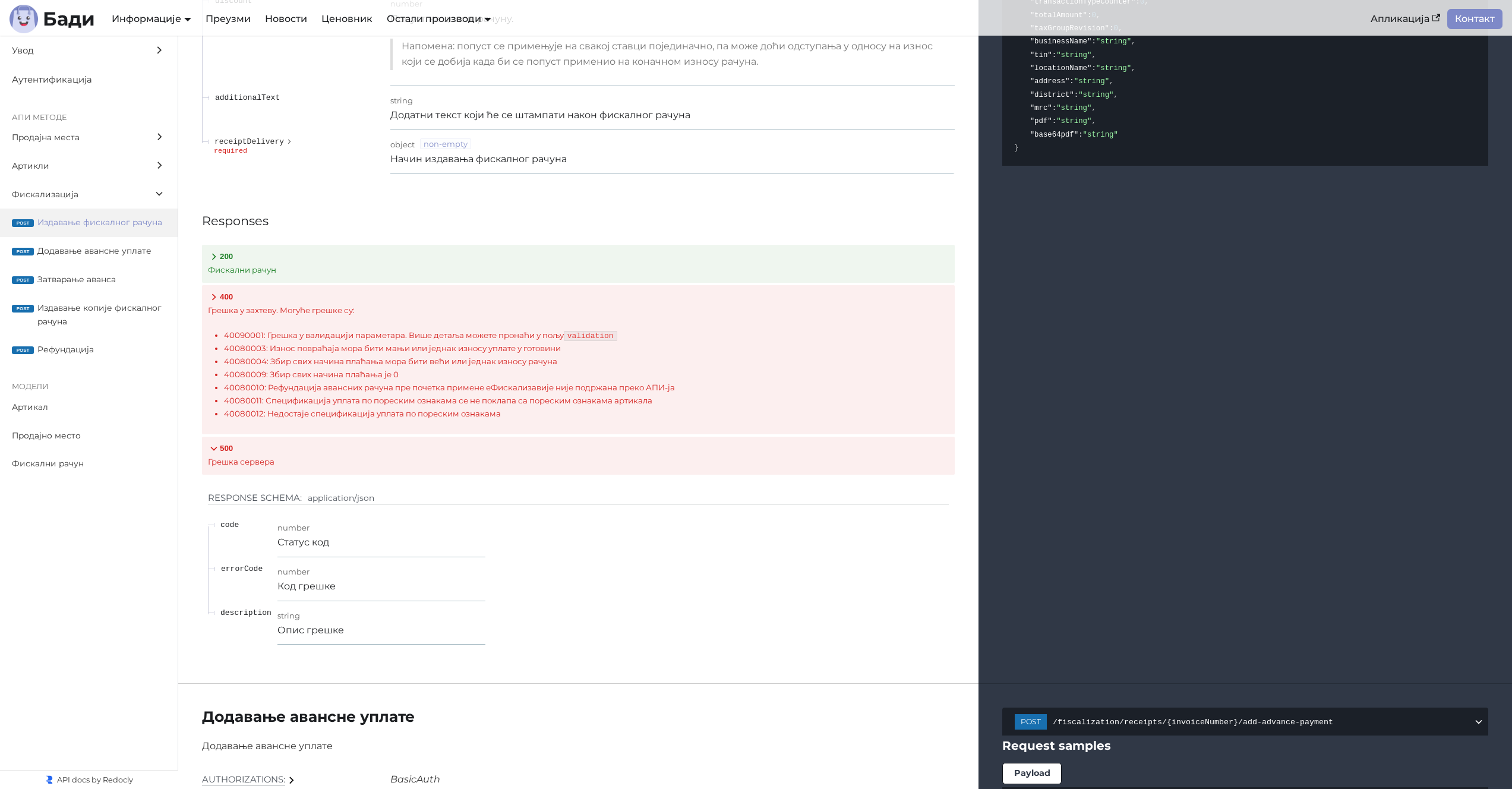
click at [217, 448] on icon at bounding box center [214, 448] width 12 height 12
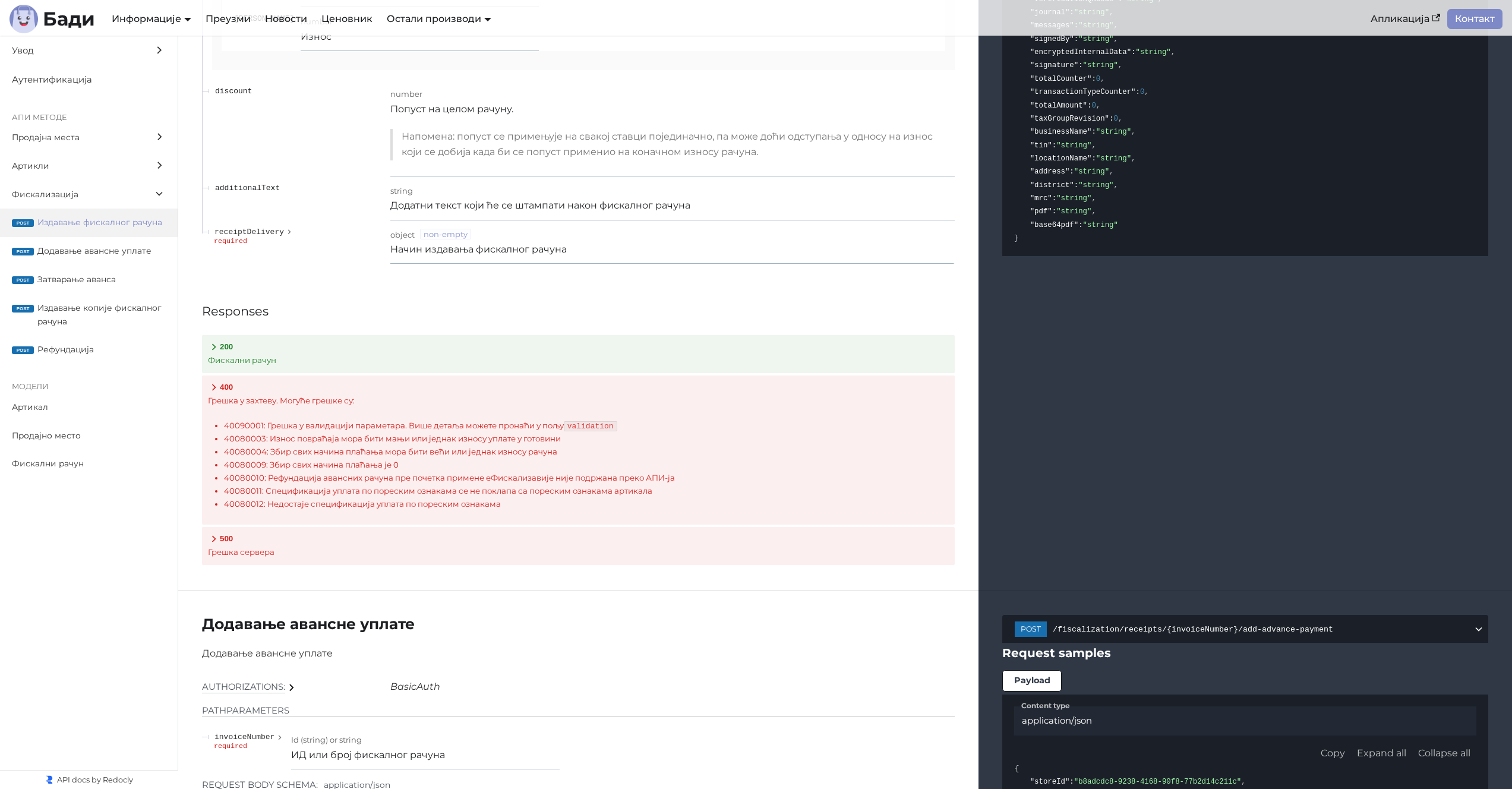
scroll to position [10559, 0]
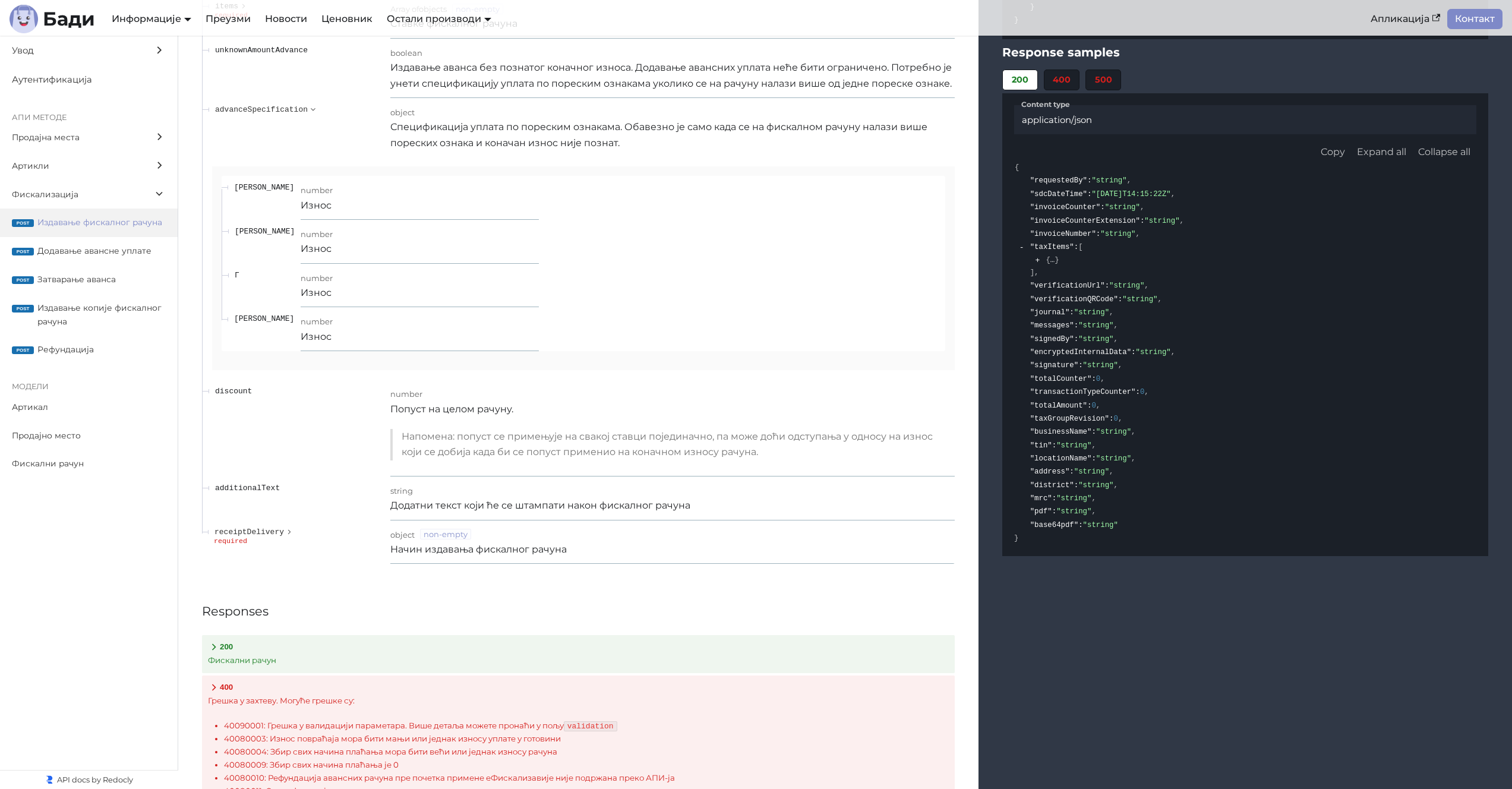
click at [606, 725] on code "validation" at bounding box center [590, 726] width 54 height 10
click at [628, 260] on table "Ђ number Износ Е number Износ Г number Износ А number Износ" at bounding box center [583, 264] width 724 height 175
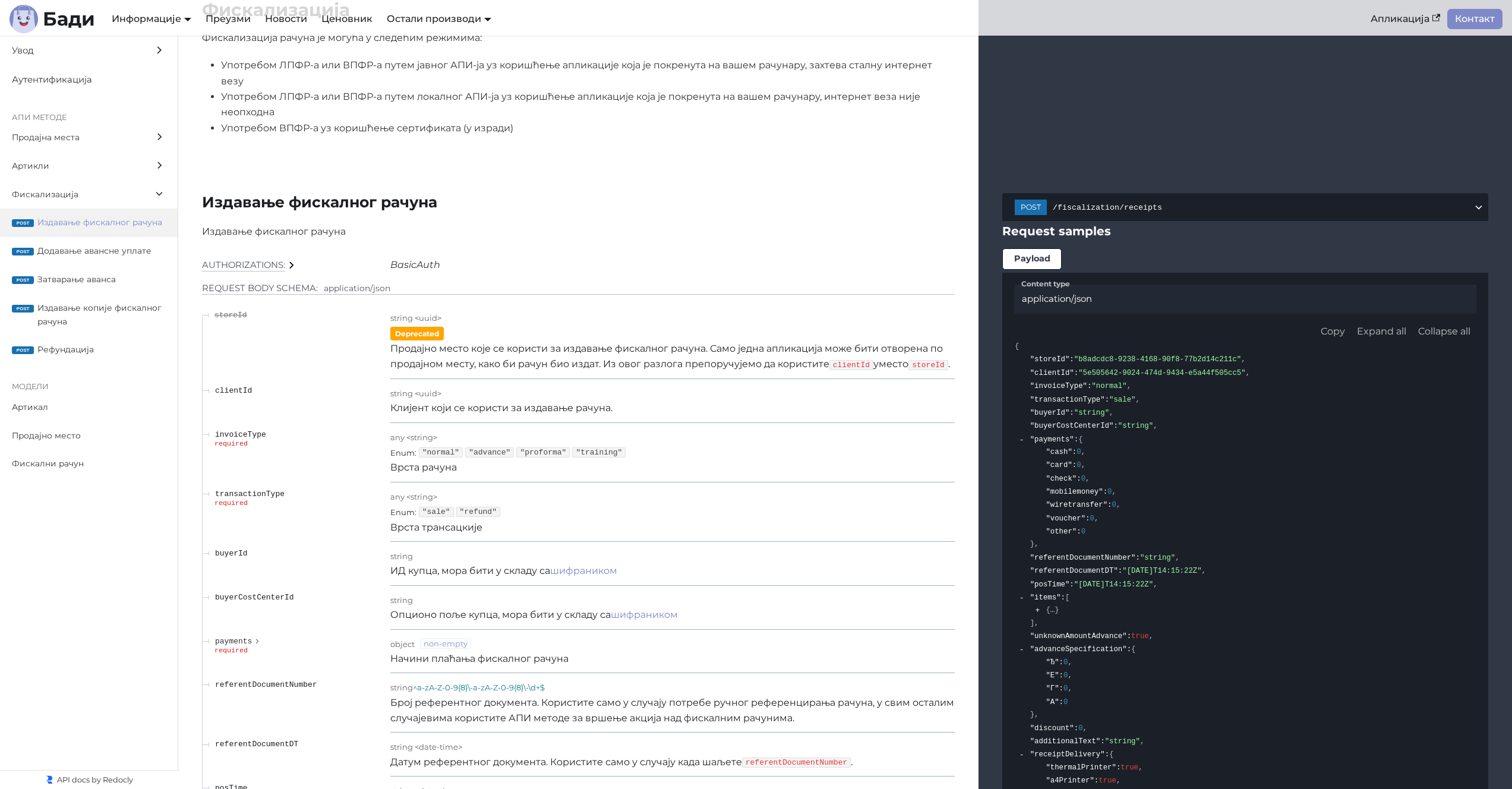
scroll to position [9685, 0]
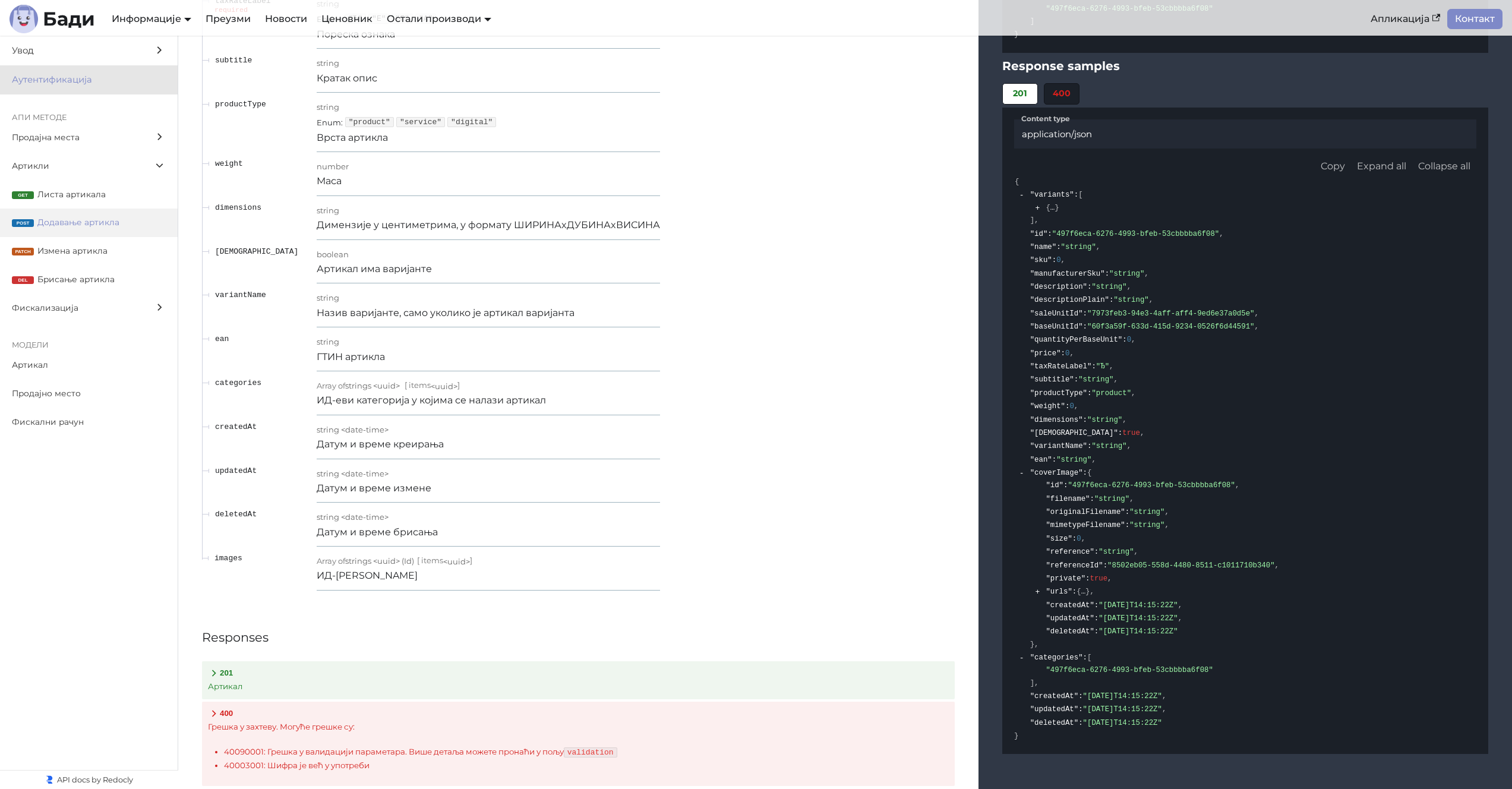
click at [108, 80] on span "Аутентификација" at bounding box center [78, 80] width 131 height 15
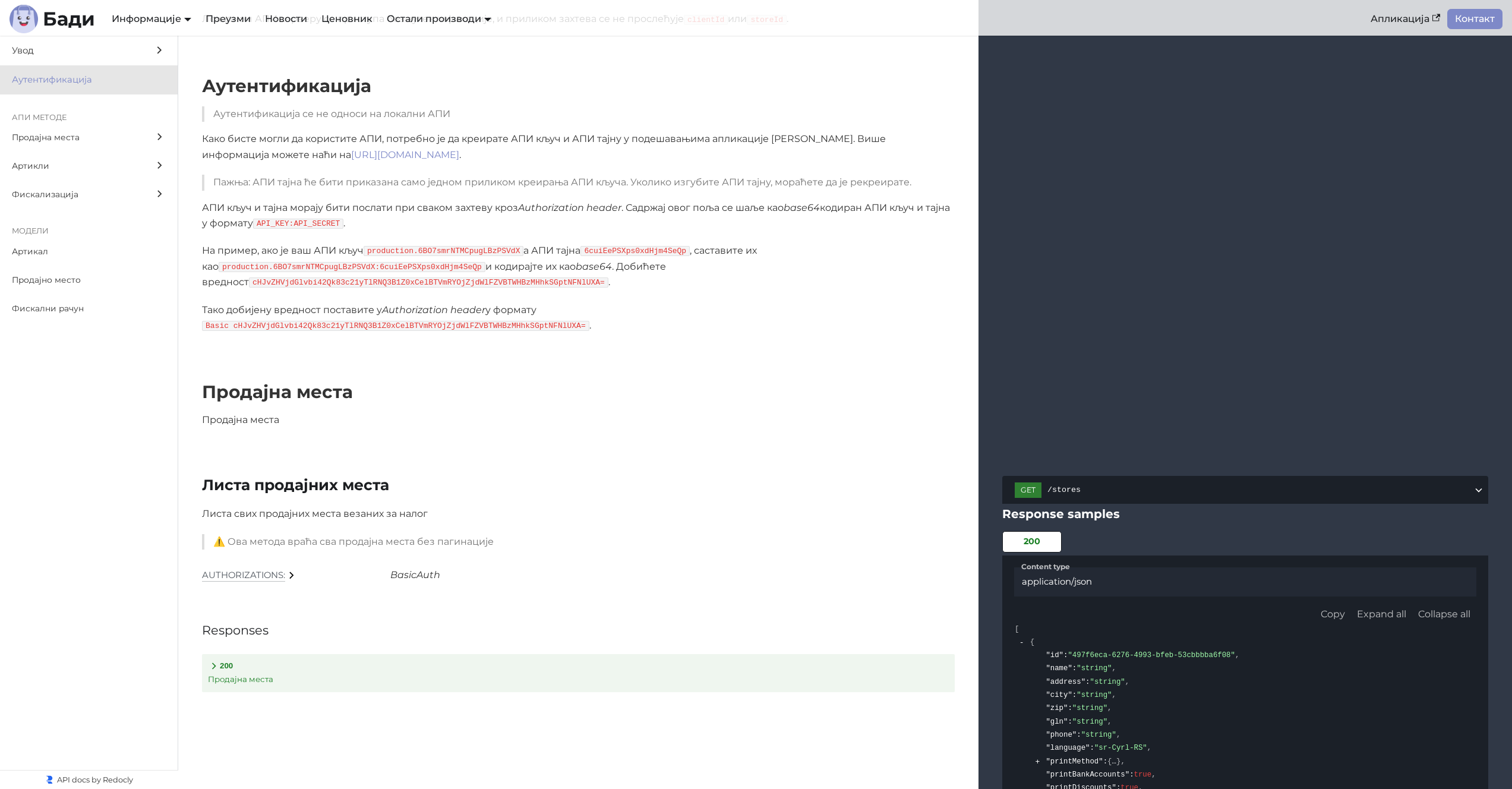
click at [602, 329] on div "Аутентификација Аутентификација се не односи на локални АПИ Како бисте могли да…" at bounding box center [845, 203] width 1334 height 306
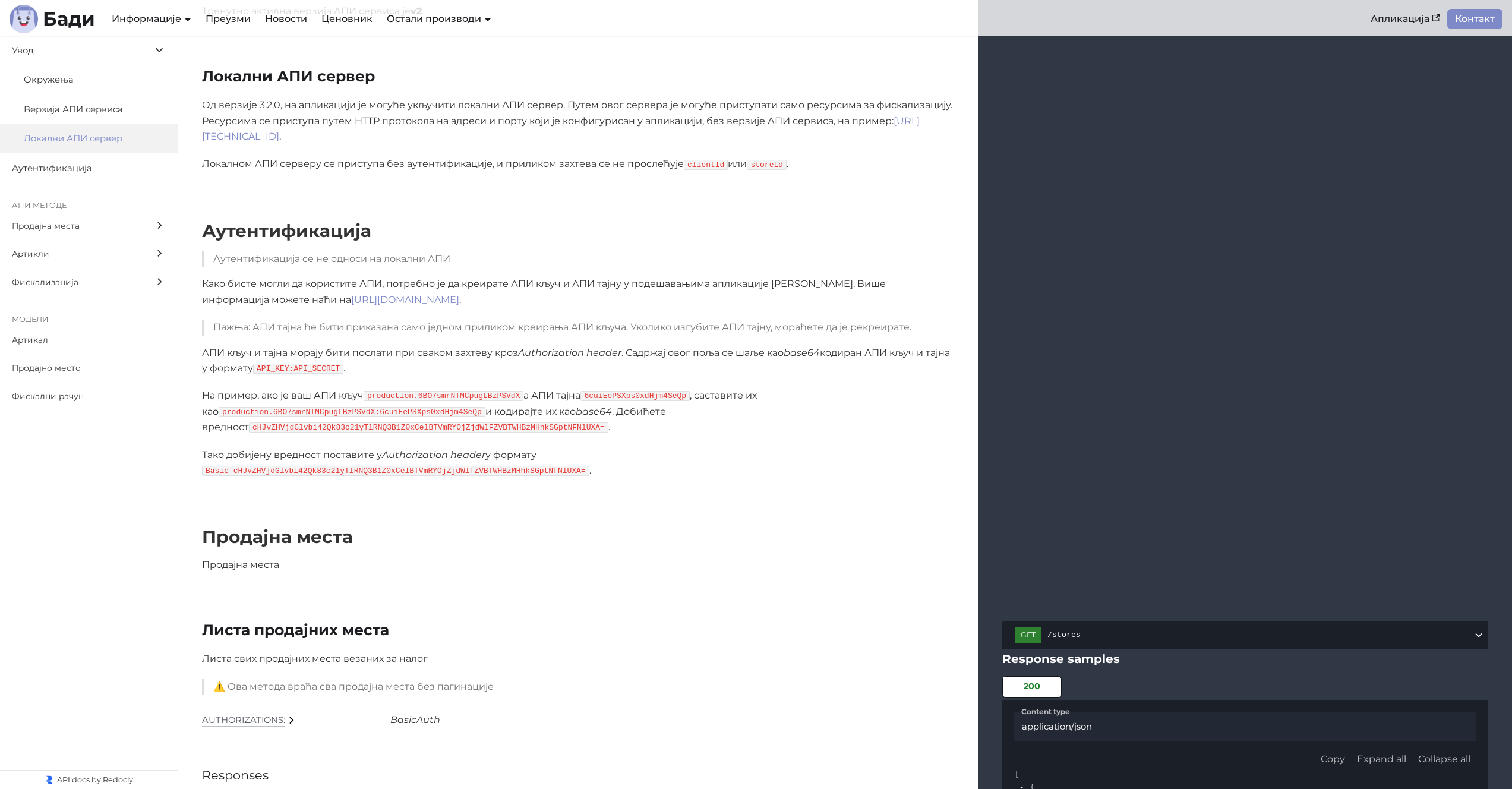
scroll to position [426, 0]
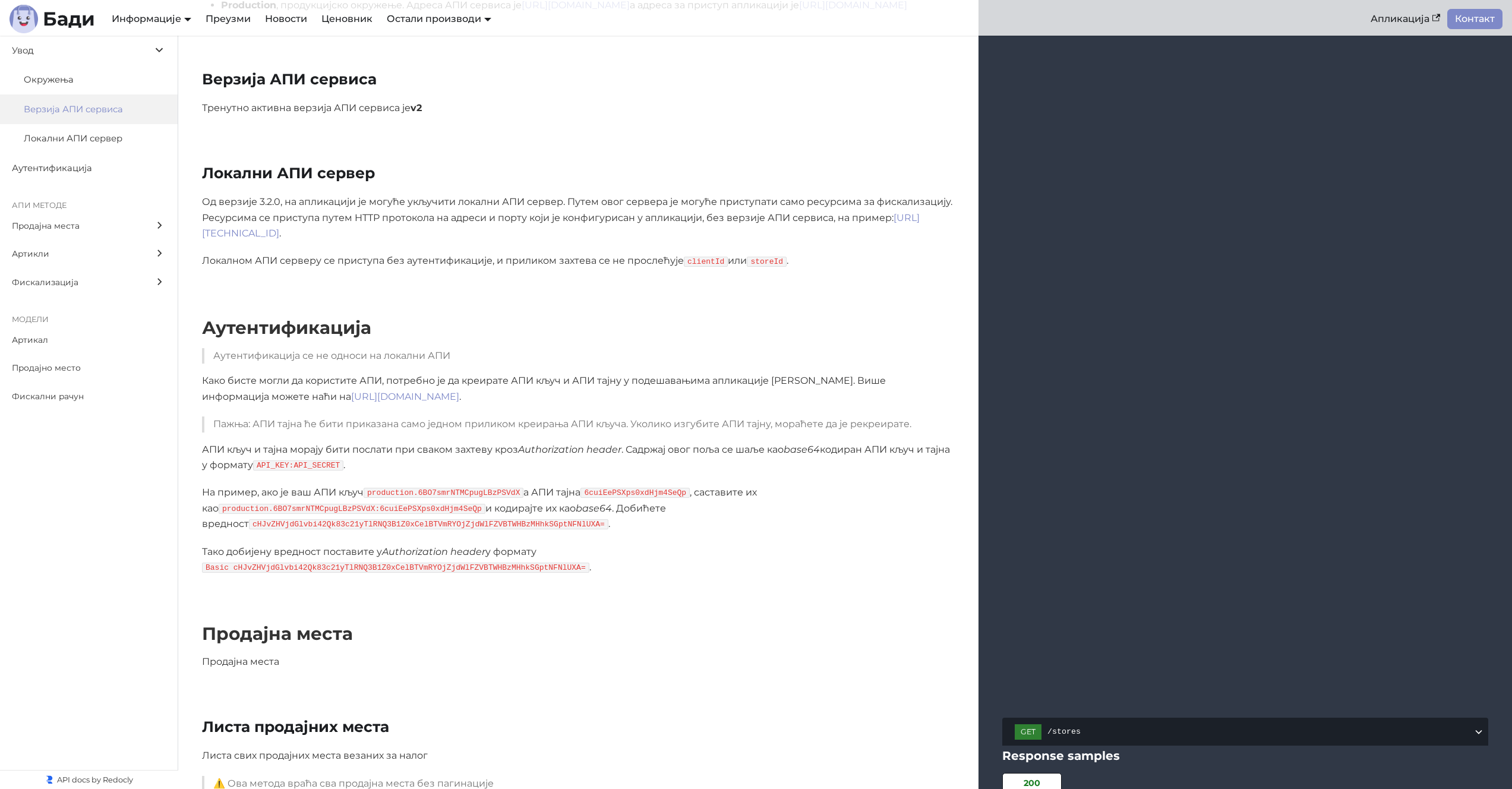
click at [481, 194] on p "Од верзије 3.2.0, на апликацији је могуће укључити локални АПИ сервер. Путем ов…" at bounding box center [578, 217] width 753 height 47
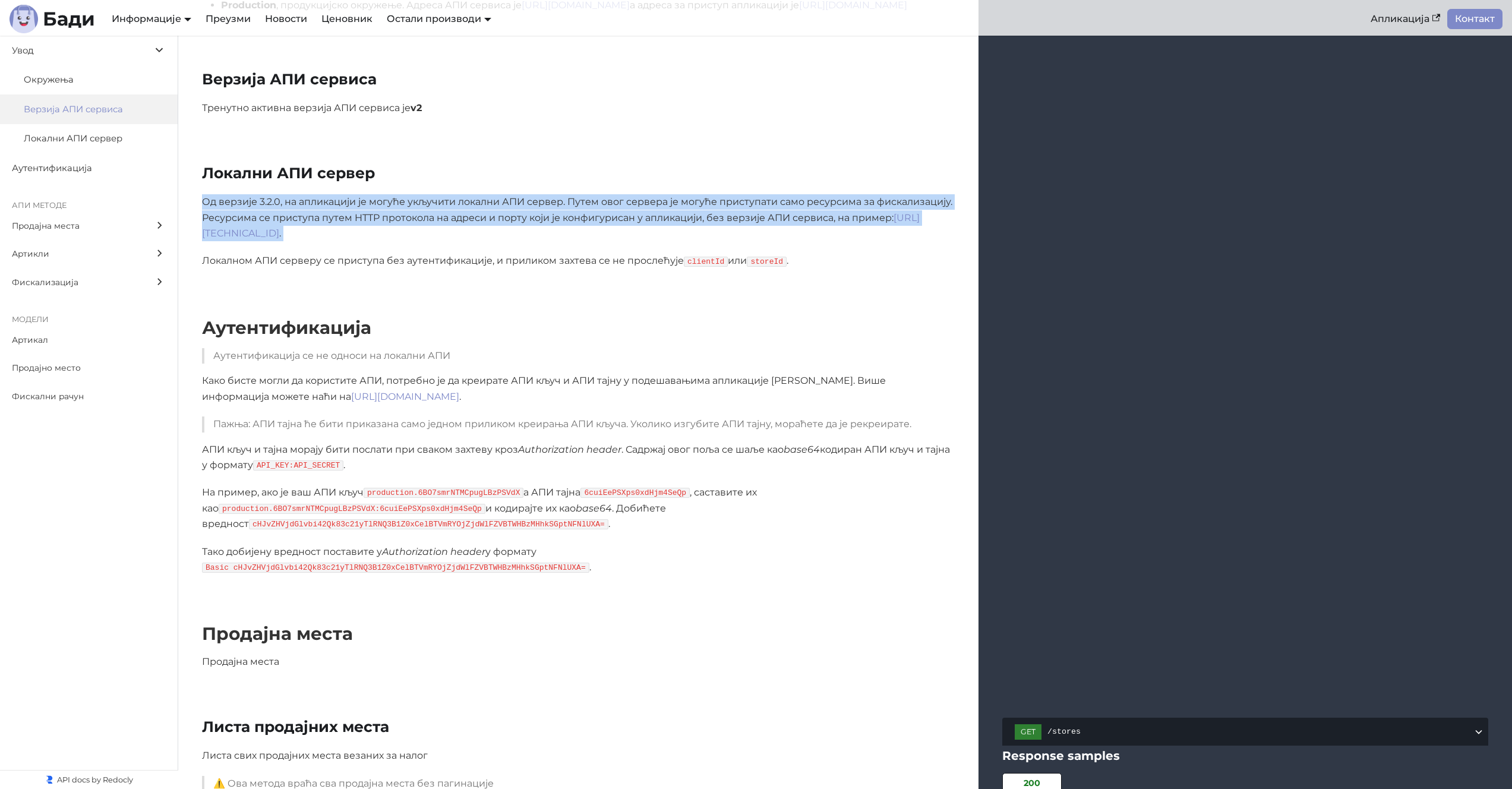
click at [481, 194] on p "Од верзије 3.2.0, на апликацији је могуће укључити локални АПИ сервер. Путем ов…" at bounding box center [578, 217] width 753 height 47
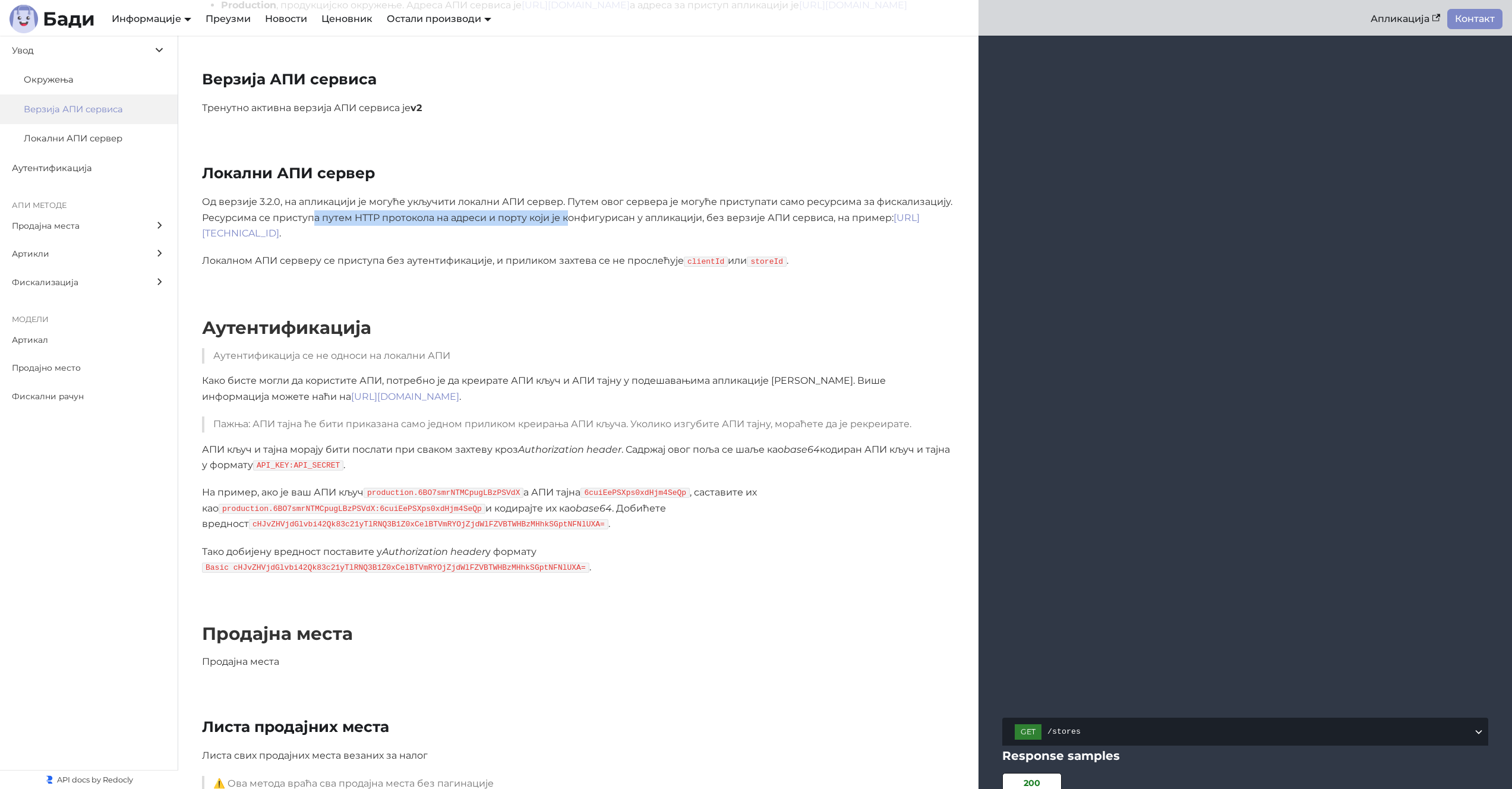
drag, startPoint x: 311, startPoint y: 202, endPoint x: 570, endPoint y: 201, distance: 259.0
click at [570, 201] on p "Од верзије 3.2.0, на апликацији је могуће укључити локални АПИ сервер. Путем ов…" at bounding box center [578, 217] width 753 height 47
click at [406, 253] on p "Локалном АПИ серверу се приступа без аутентификације, и приликом захтева се не …" at bounding box center [578, 260] width 753 height 15
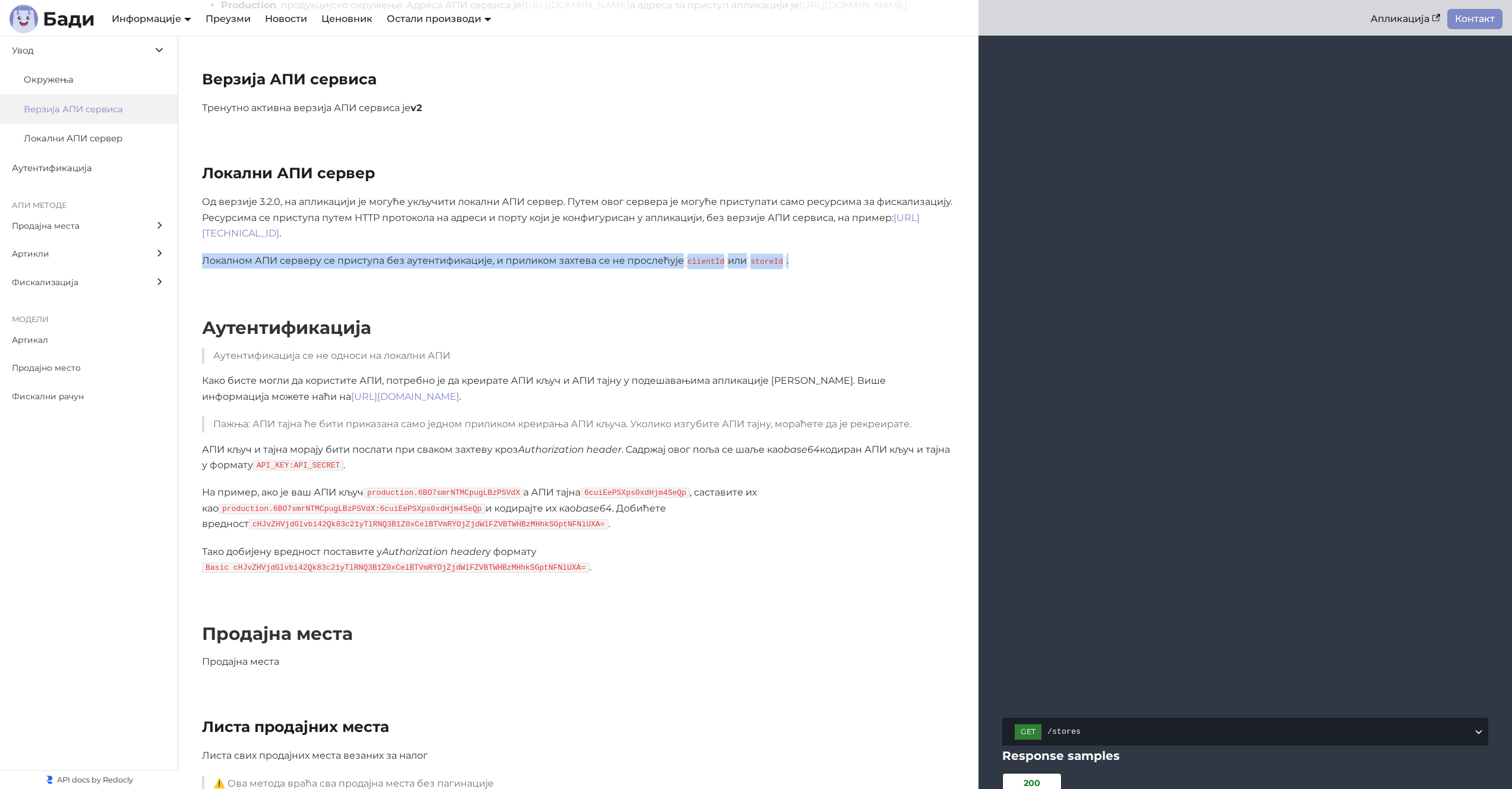
click at [406, 253] on p "Локалном АПИ серверу се приступа без аутентификације, и приликом захтева се не …" at bounding box center [578, 260] width 753 height 15
click at [685, 293] on div "Аутентификација Аутентификација се не односи на локални АПИ Како бисте могли да…" at bounding box center [845, 446] width 1334 height 306
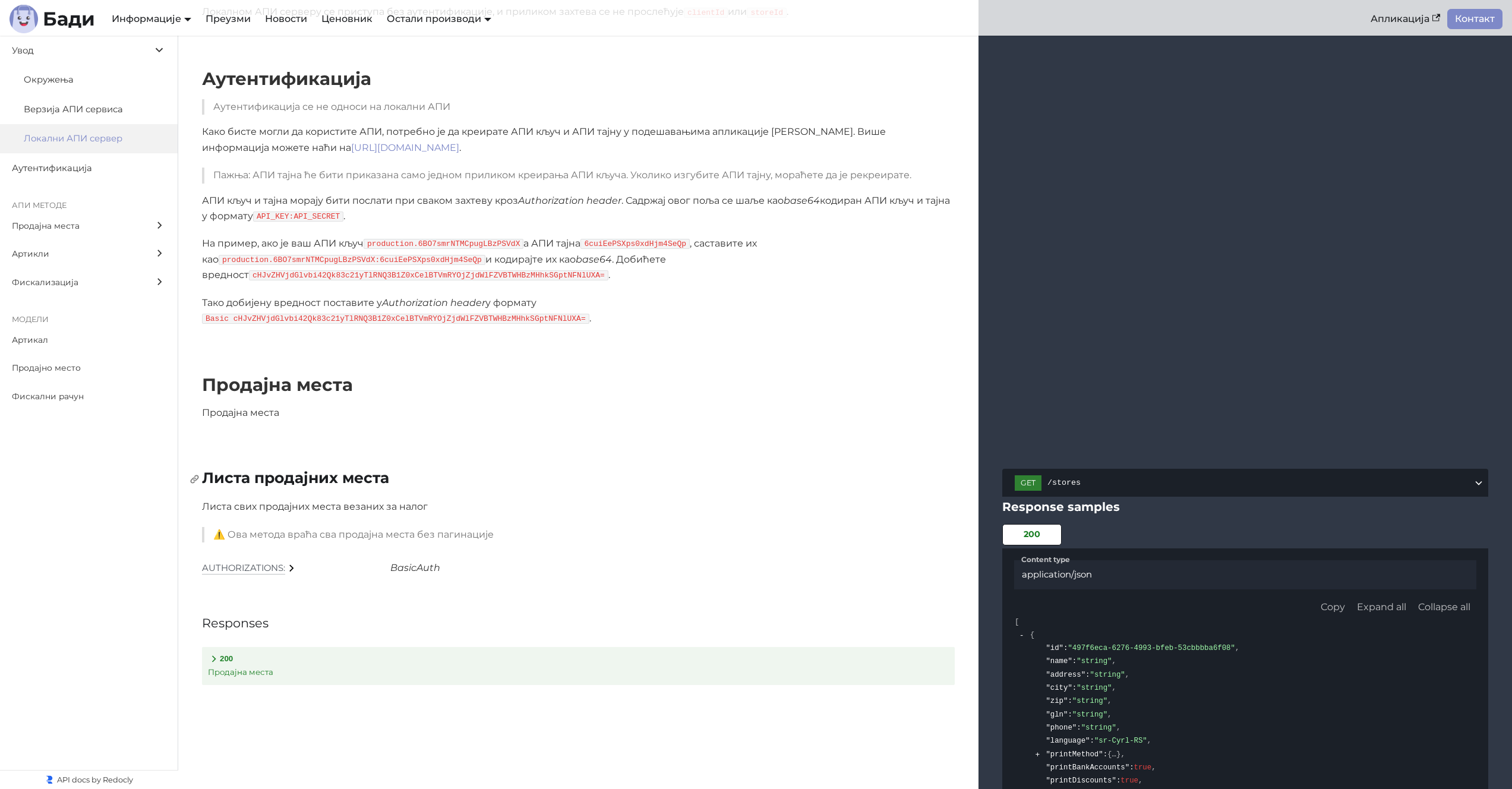
scroll to position [1012, 0]
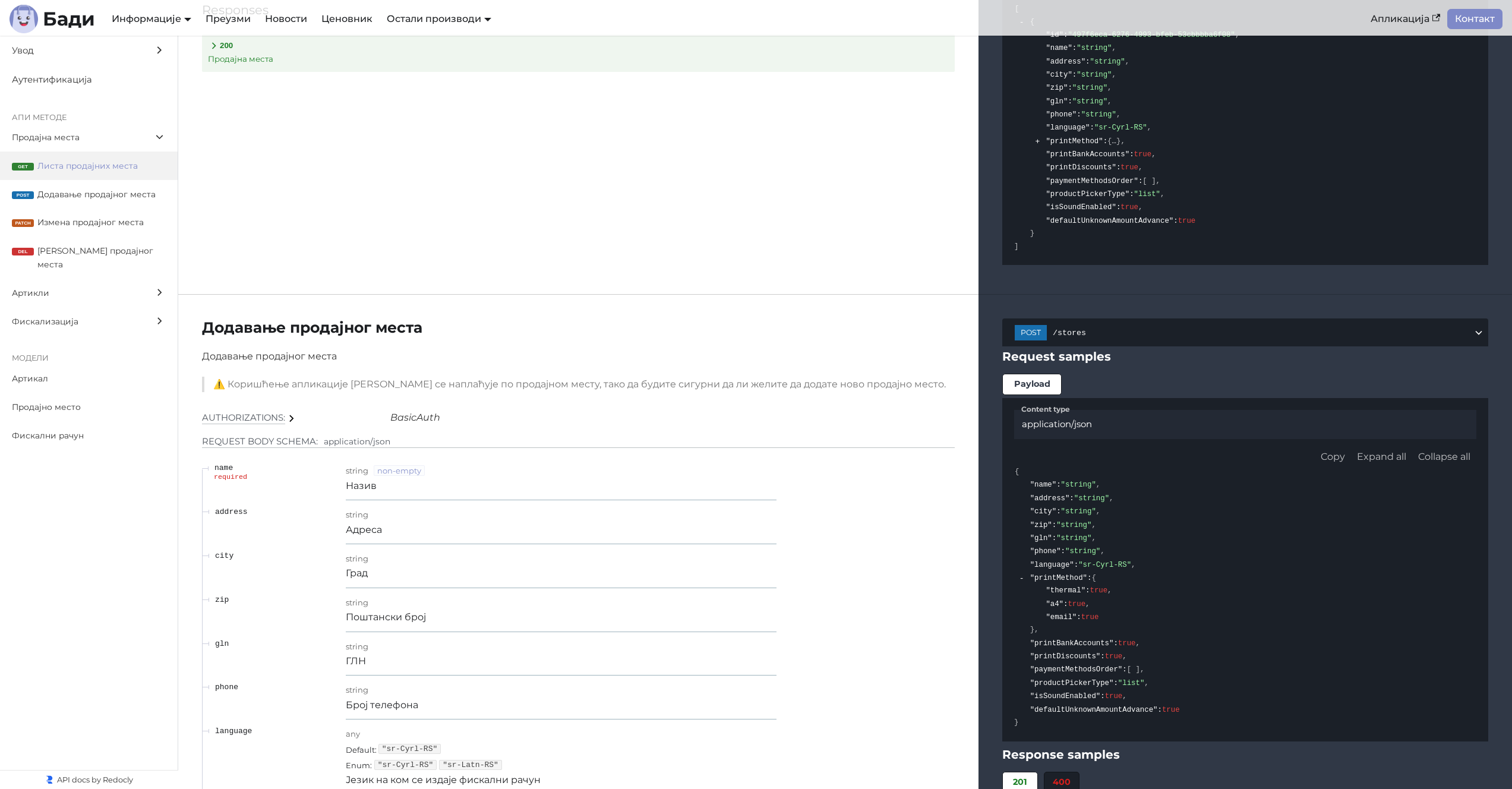
scroll to position [222, 0]
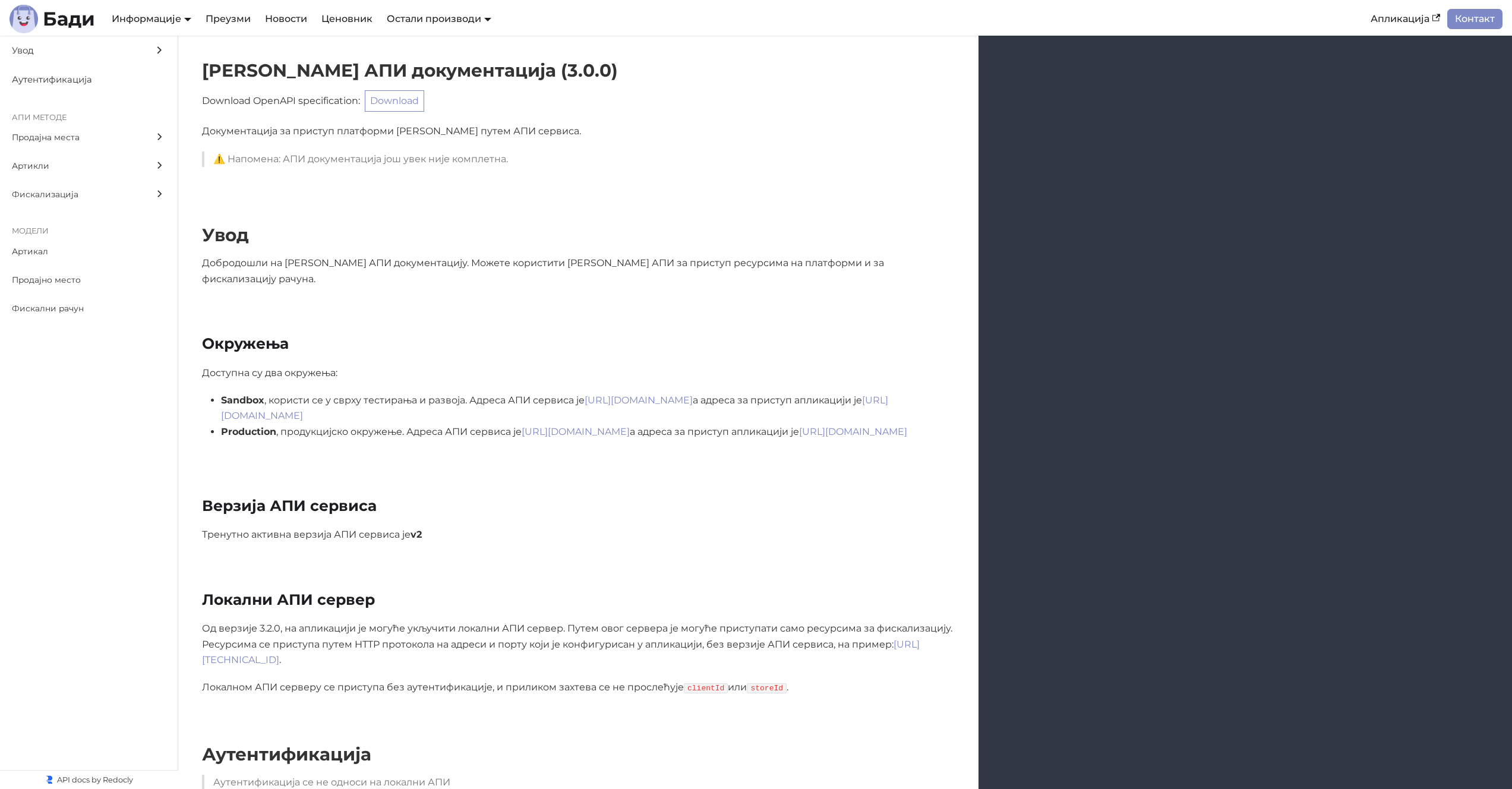
click at [669, 473] on div "Верзија АПИ сервиса Тренутно активна верзија АПИ сервиса је v2" at bounding box center [845, 520] width 1334 height 94
click at [669, 473] on div "Верзија АПИ сервиса Тренутно активна верзија АПИ сервиса је v2" at bounding box center [845, 520] width 1334 height 94
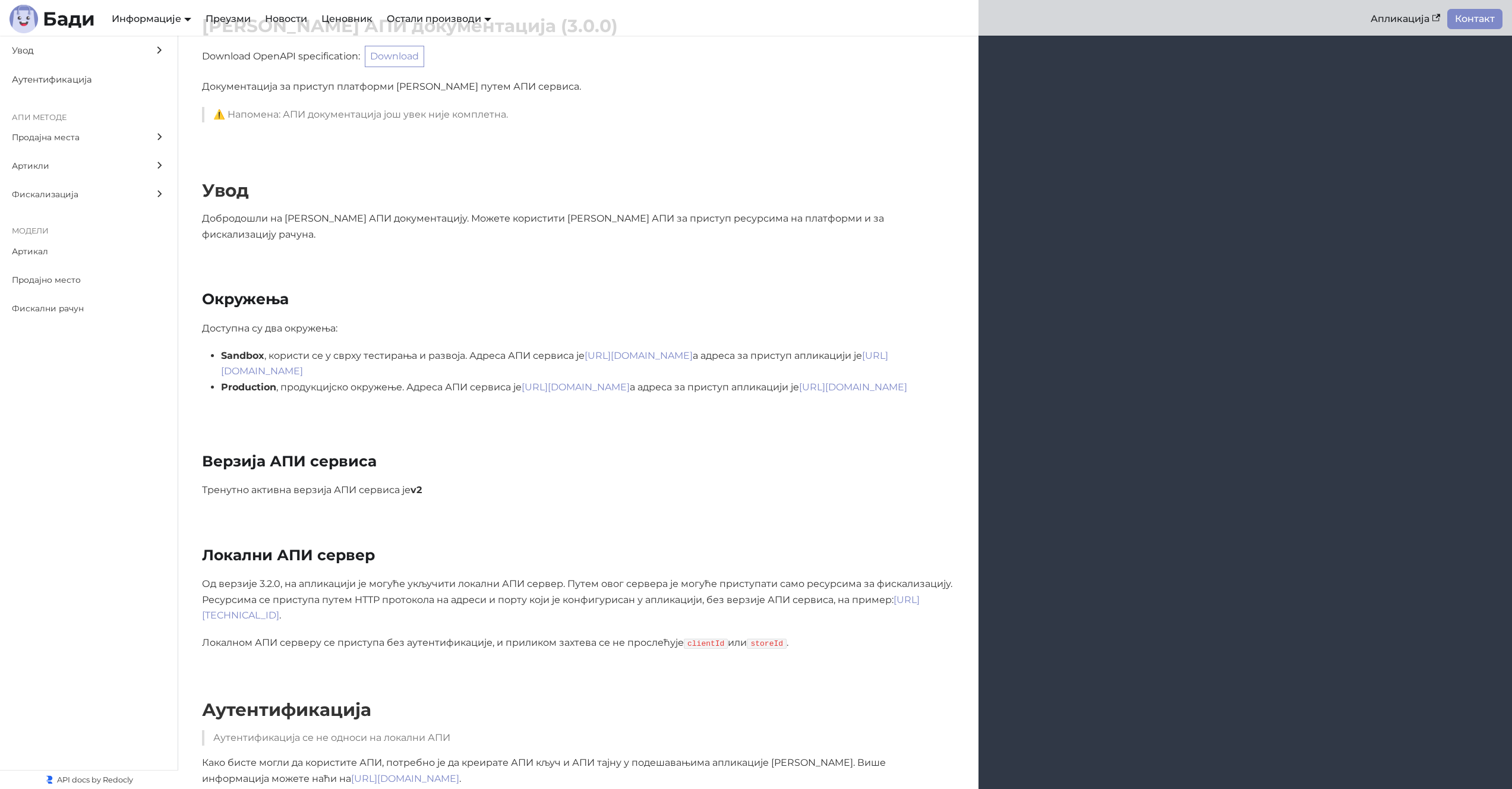
scroll to position [48, 0]
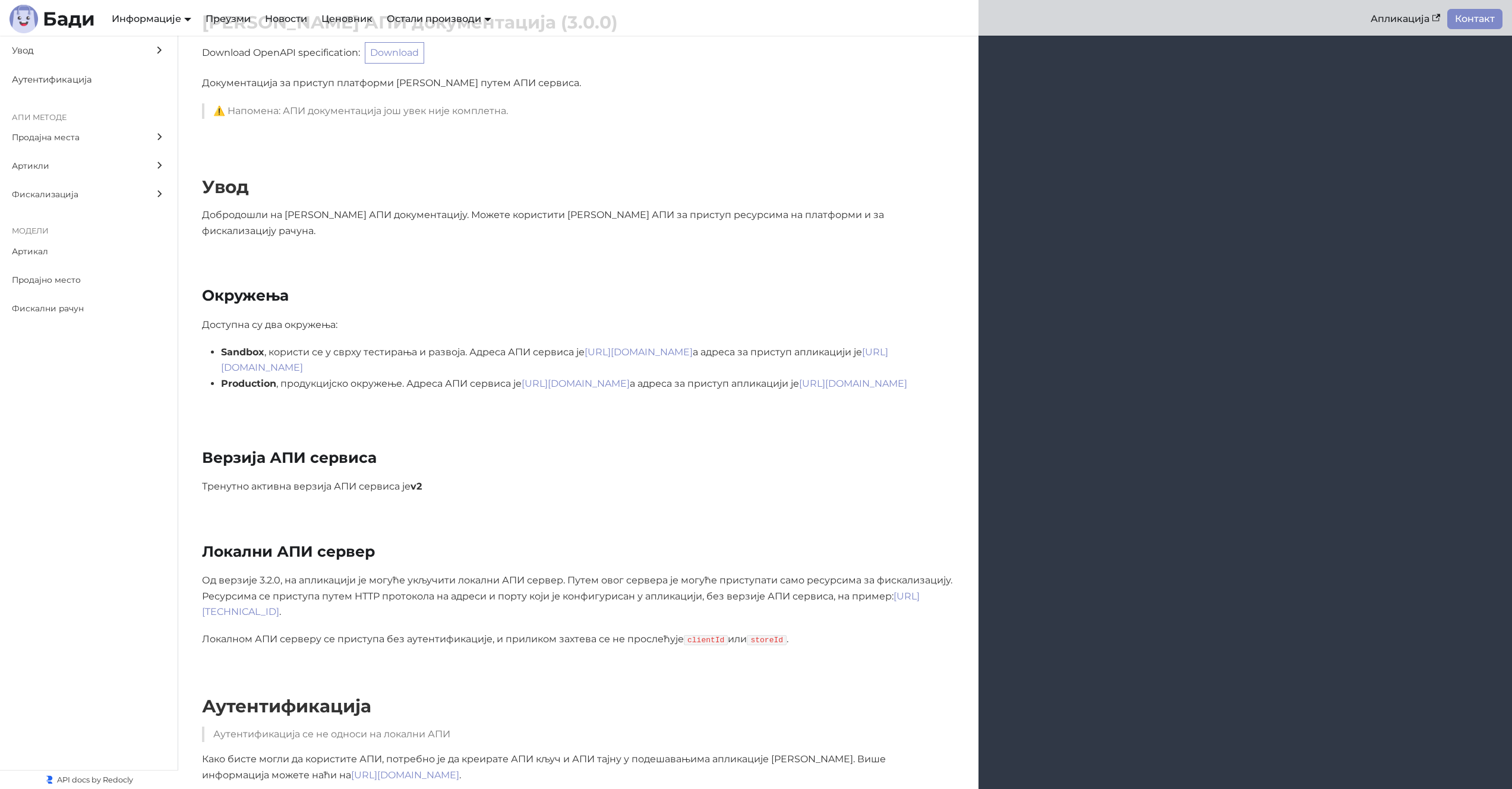
click at [270, 632] on p "Локалном АПИ серверу се приступа без аутентификације, и приликом захтева се не …" at bounding box center [578, 639] width 753 height 15
click at [571, 573] on p "Од верзије 3.2.0, на апликацији је могуће укључити локални АПИ сервер. Путем ов…" at bounding box center [578, 596] width 753 height 47
click at [108, 187] on span "Фискализација" at bounding box center [78, 194] width 131 height 13
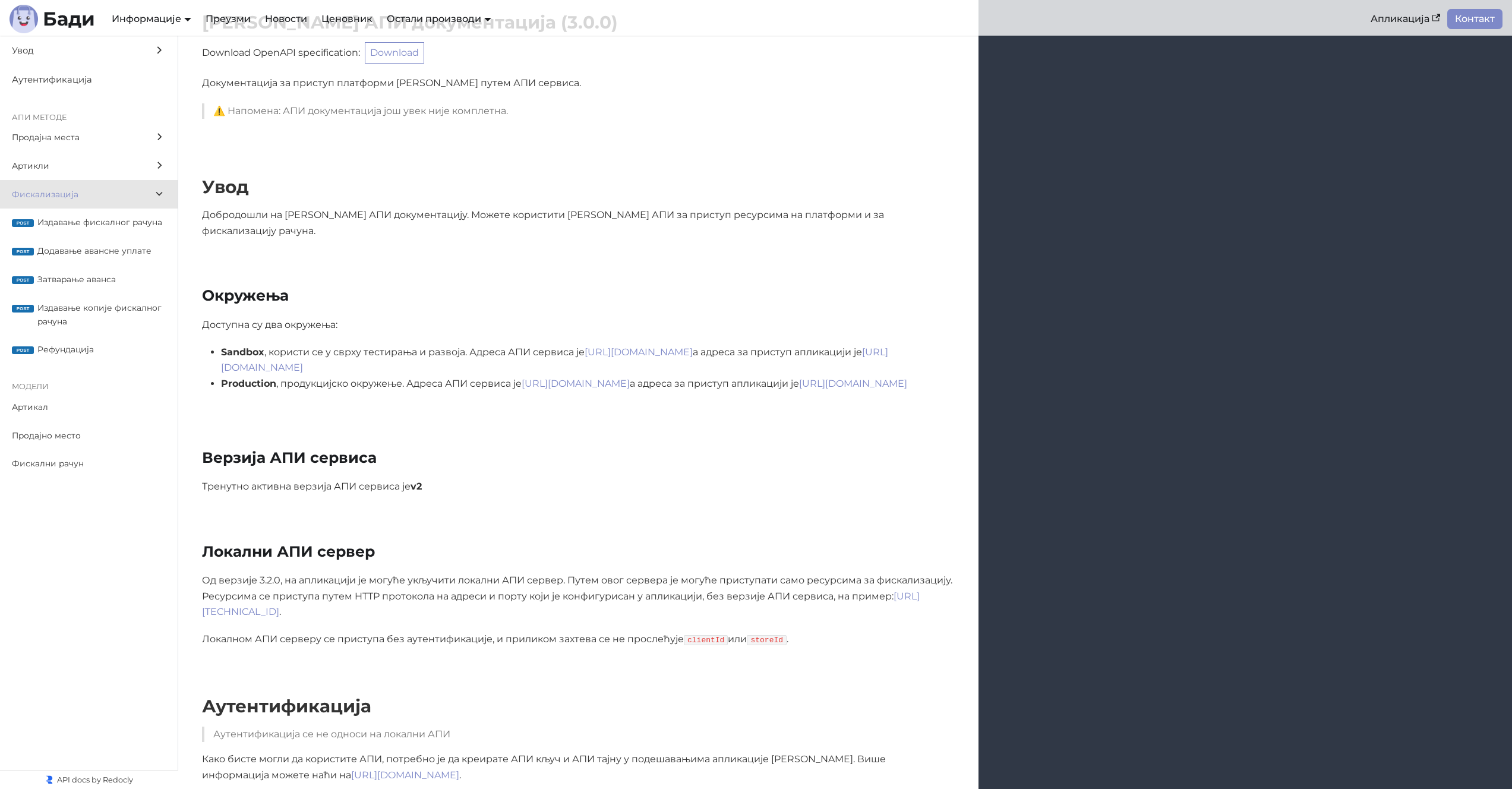
scroll to position [9657, 0]
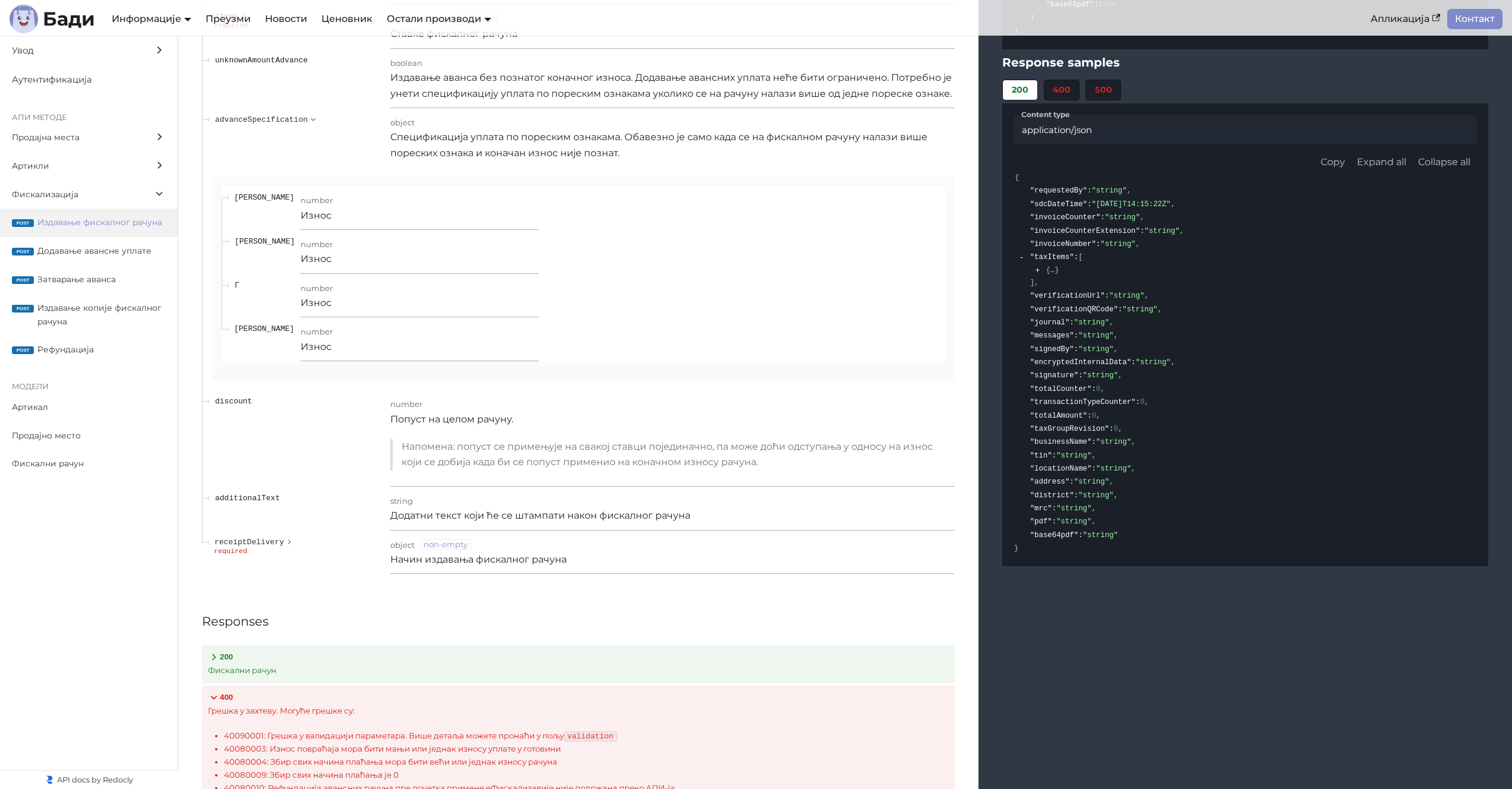
scroll to position [10960, 0]
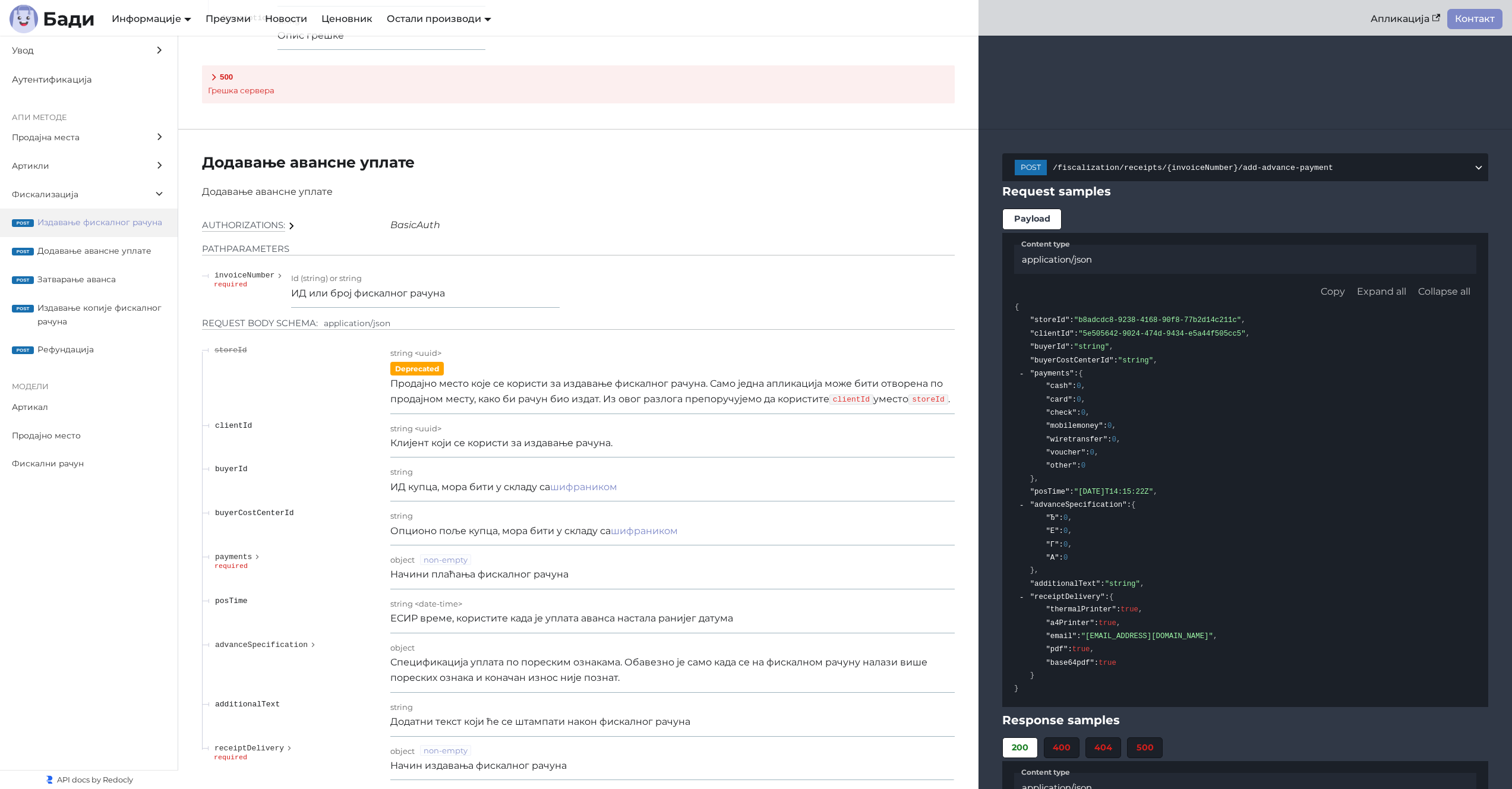
scroll to position [11653, 0]
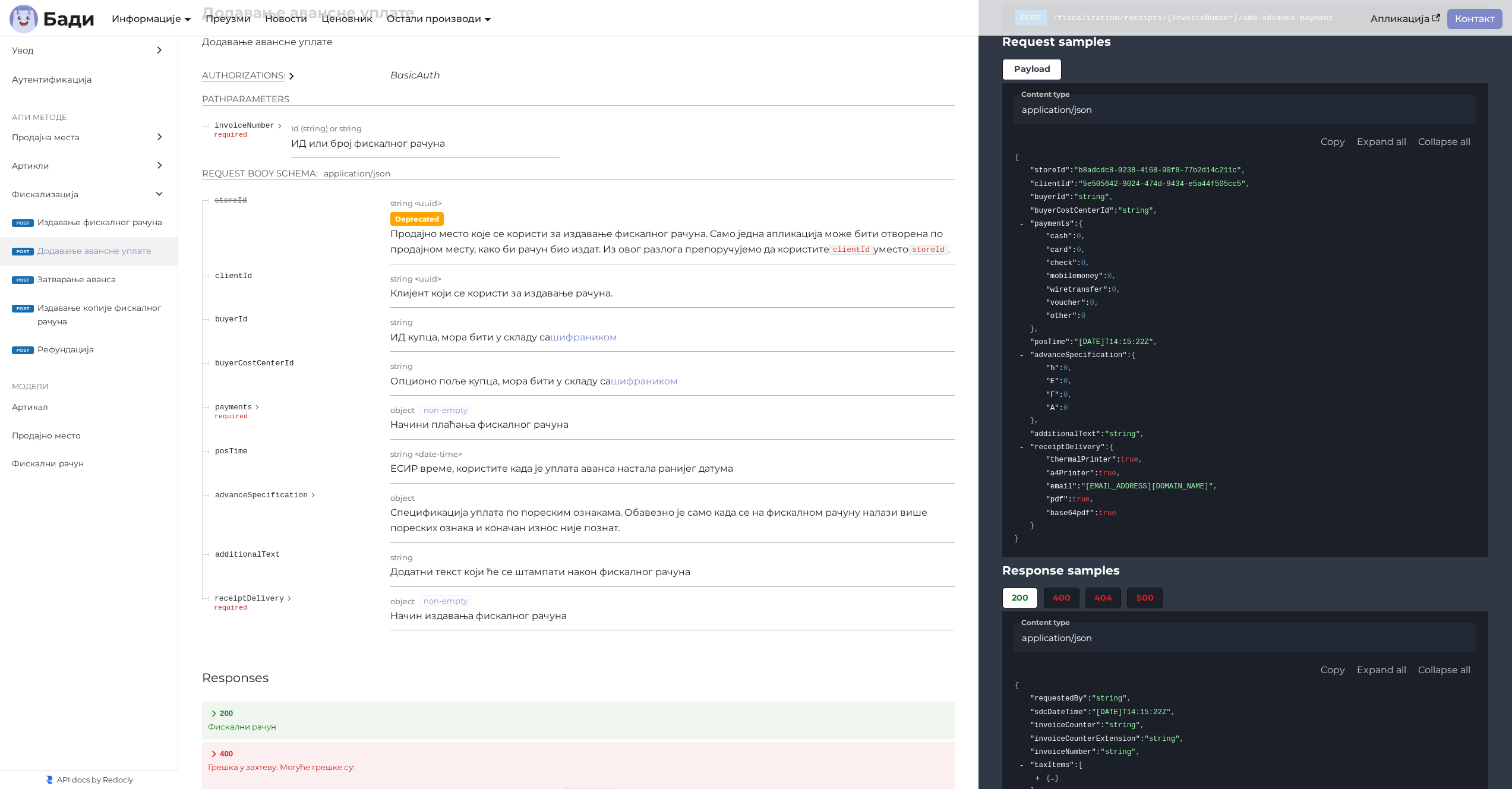
click at [643, 242] on p "Продајно место које се користи за издавање фискалног рачуна. Само једна апликац…" at bounding box center [672, 242] width 564 height 31
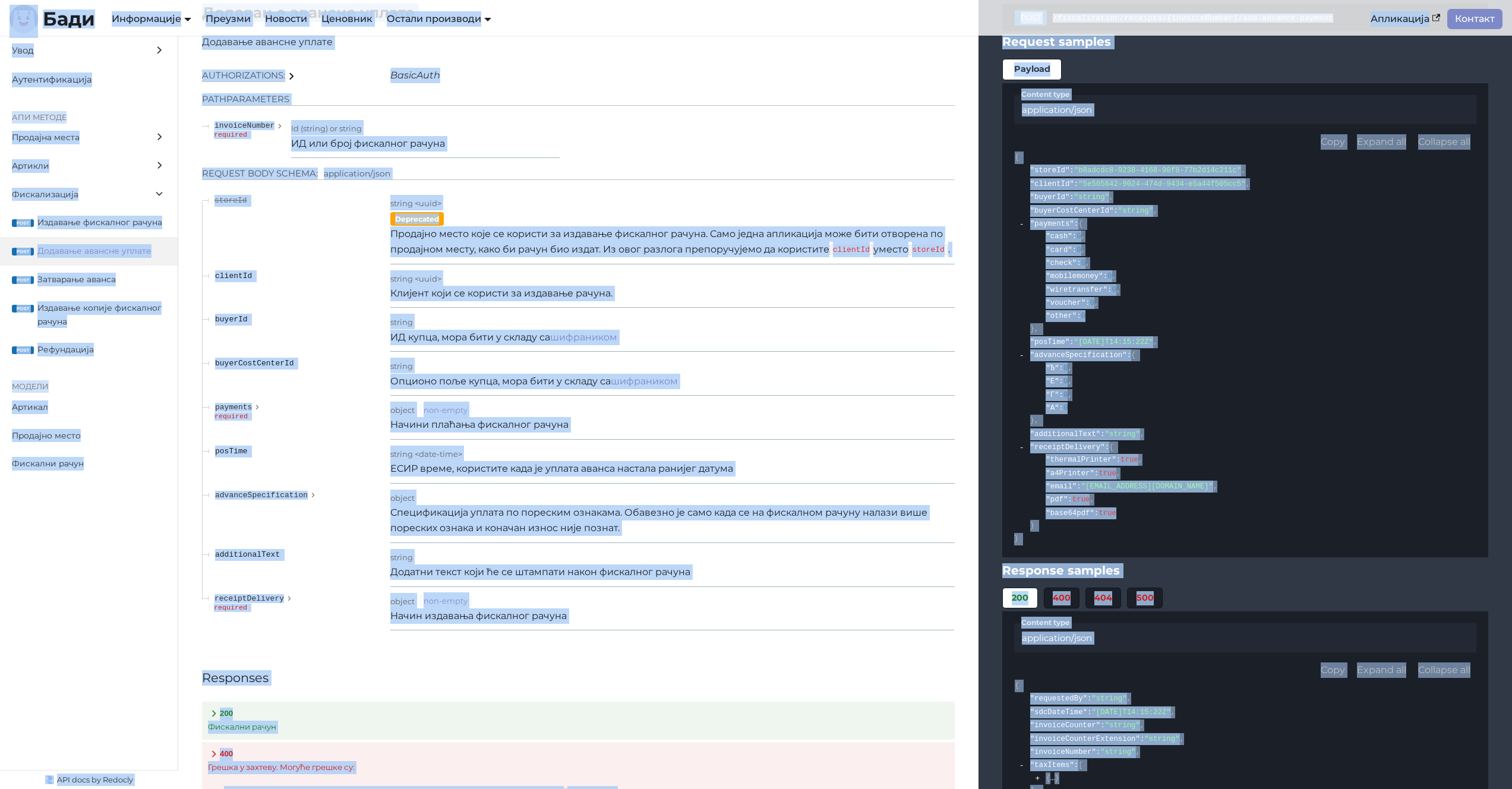
copy div "Пређи на главни садржај Бади Информације Документација АПИ Документација План р…"
click at [622, 329] on div "string" at bounding box center [672, 321] width 564 height 15
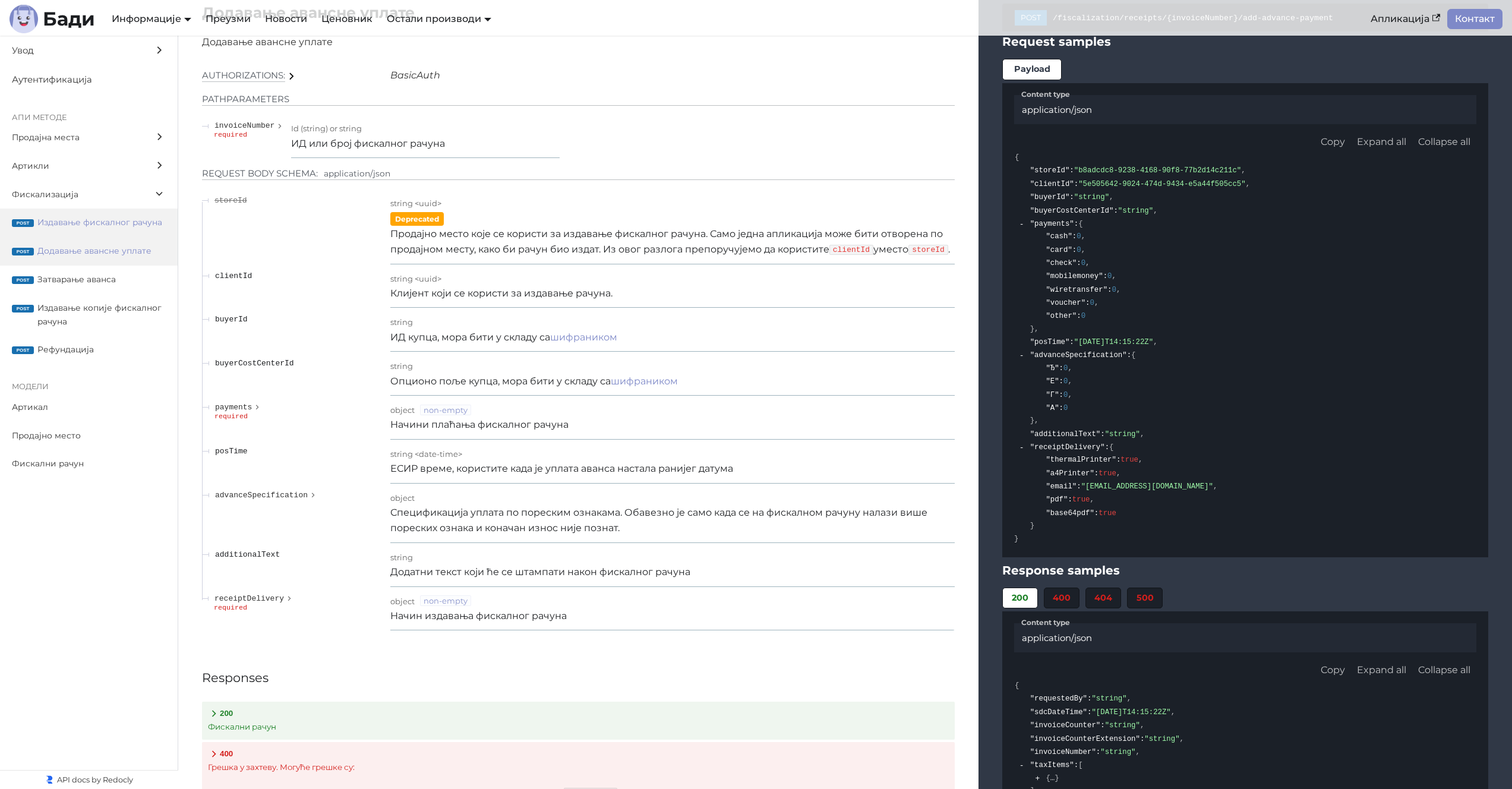
click at [105, 219] on span "Издавање фискалног рачуна" at bounding box center [102, 222] width 129 height 13
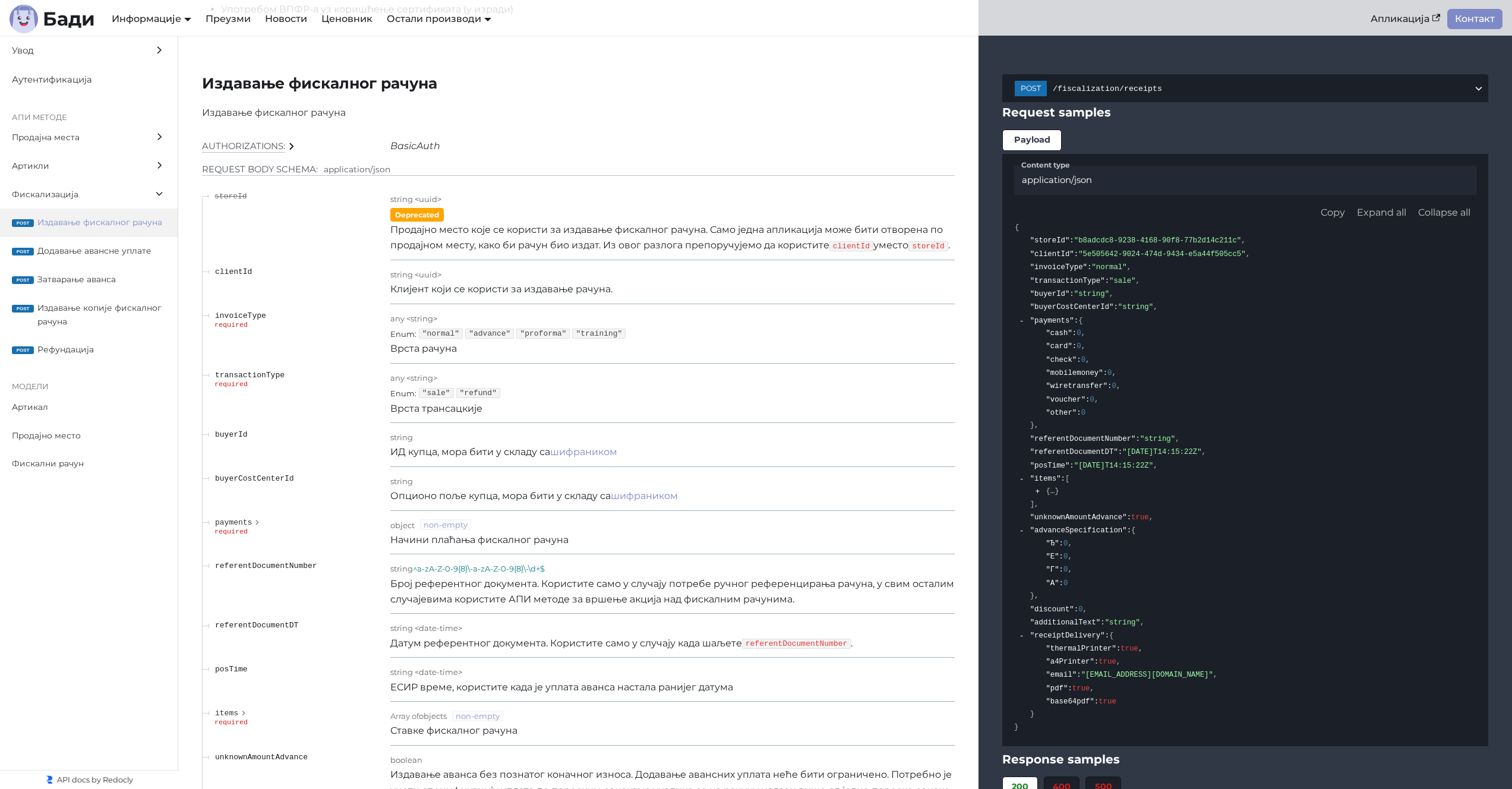
click at [438, 333] on span ""normal"" at bounding box center [441, 333] width 44 height 10
click at [645, 411] on p "Врста трансацкије" at bounding box center [672, 408] width 564 height 15
click at [633, 222] on p "Продајно место које се користи за издавање фискалног рачуна. Само једна апликац…" at bounding box center [672, 238] width 564 height 31
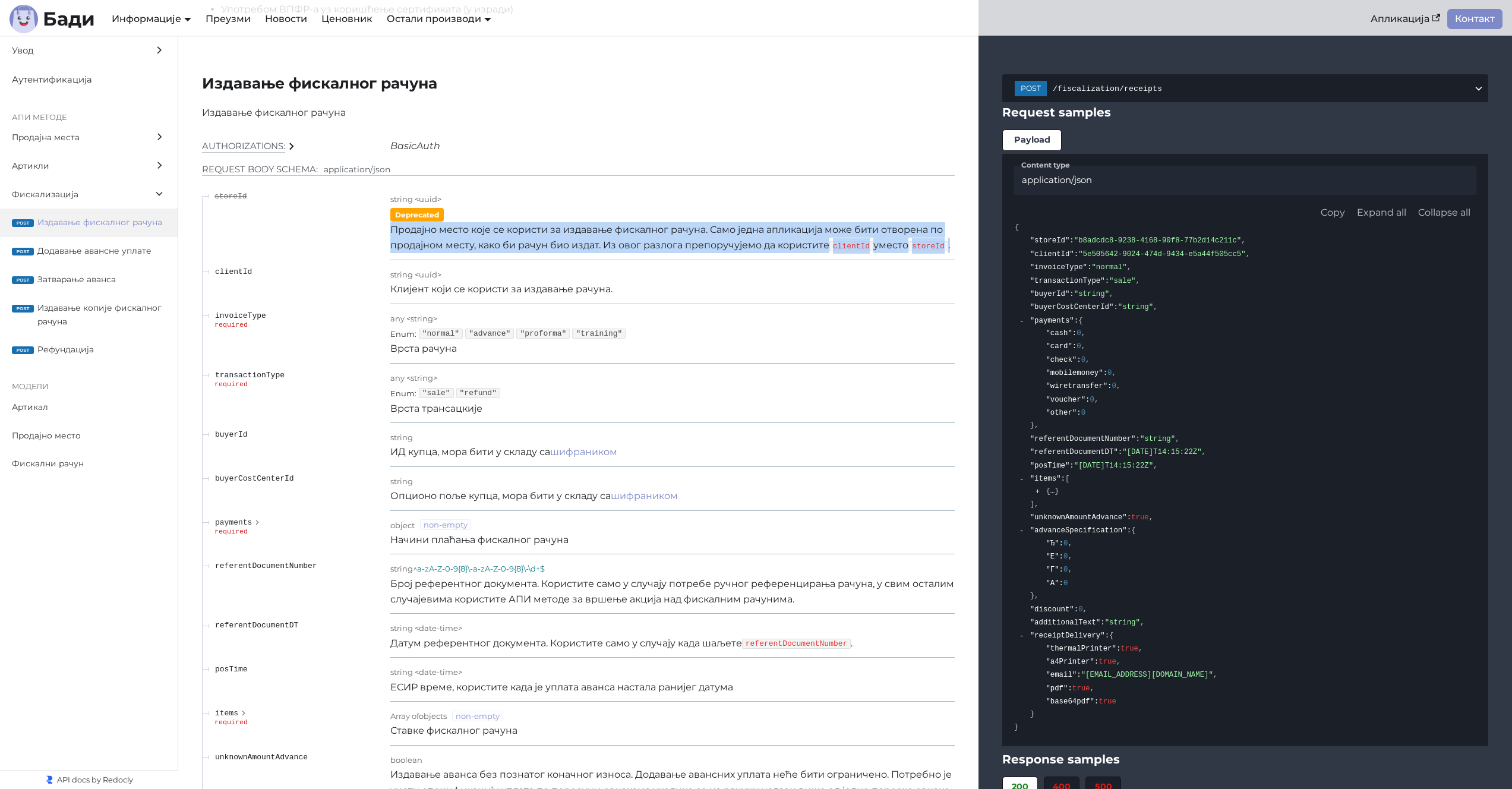
click at [633, 222] on p "Продајно место које се користи за издавање фискалног рачуна. Само једна апликац…" at bounding box center [672, 238] width 564 height 31
click at [634, 222] on p "Продајно место које се користи за издавање фискалног рачуна. Само једна апликац…" at bounding box center [672, 238] width 564 height 31
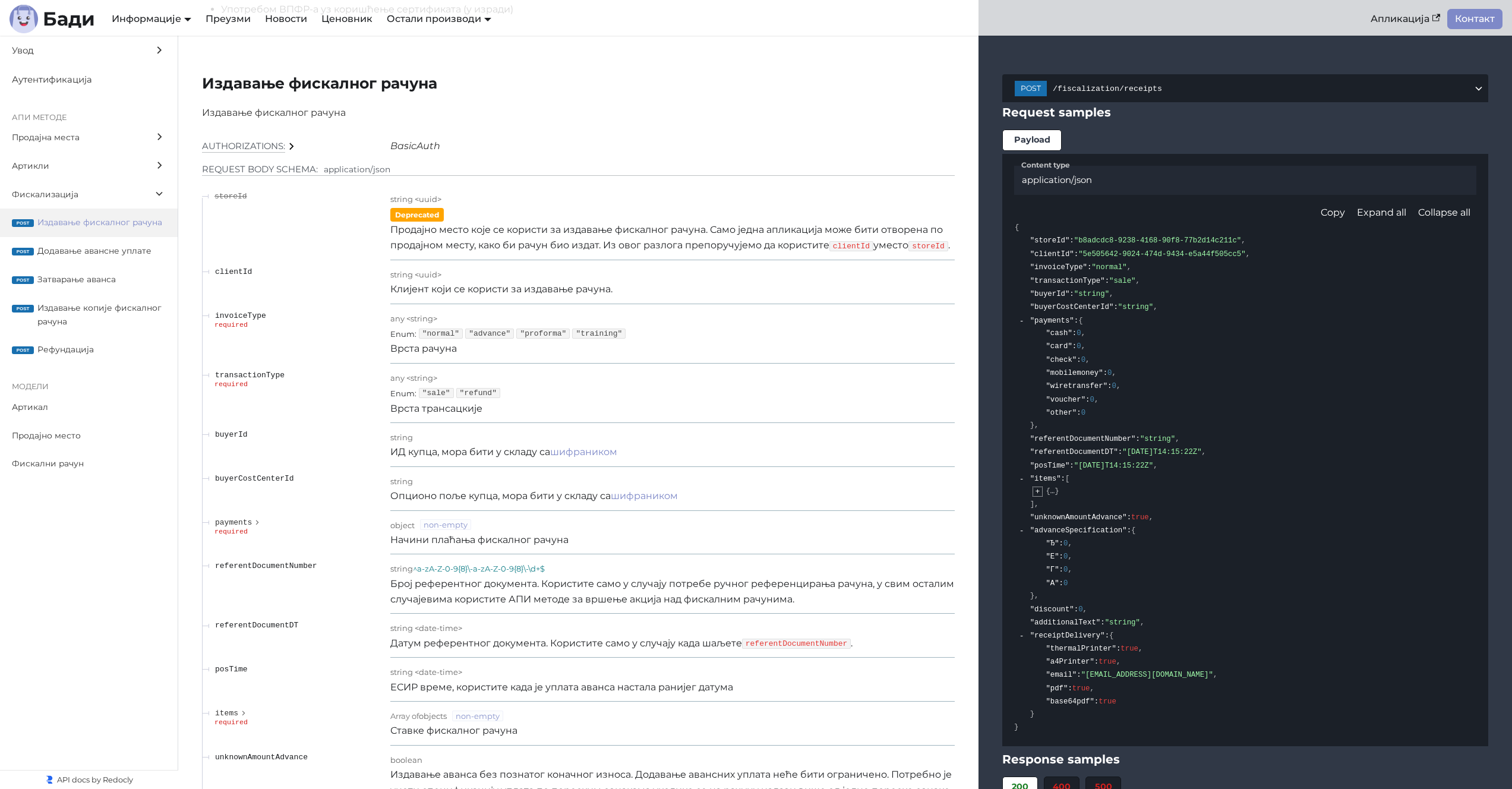
click at [1039, 488] on button "expand" at bounding box center [1037, 492] width 9 height 9
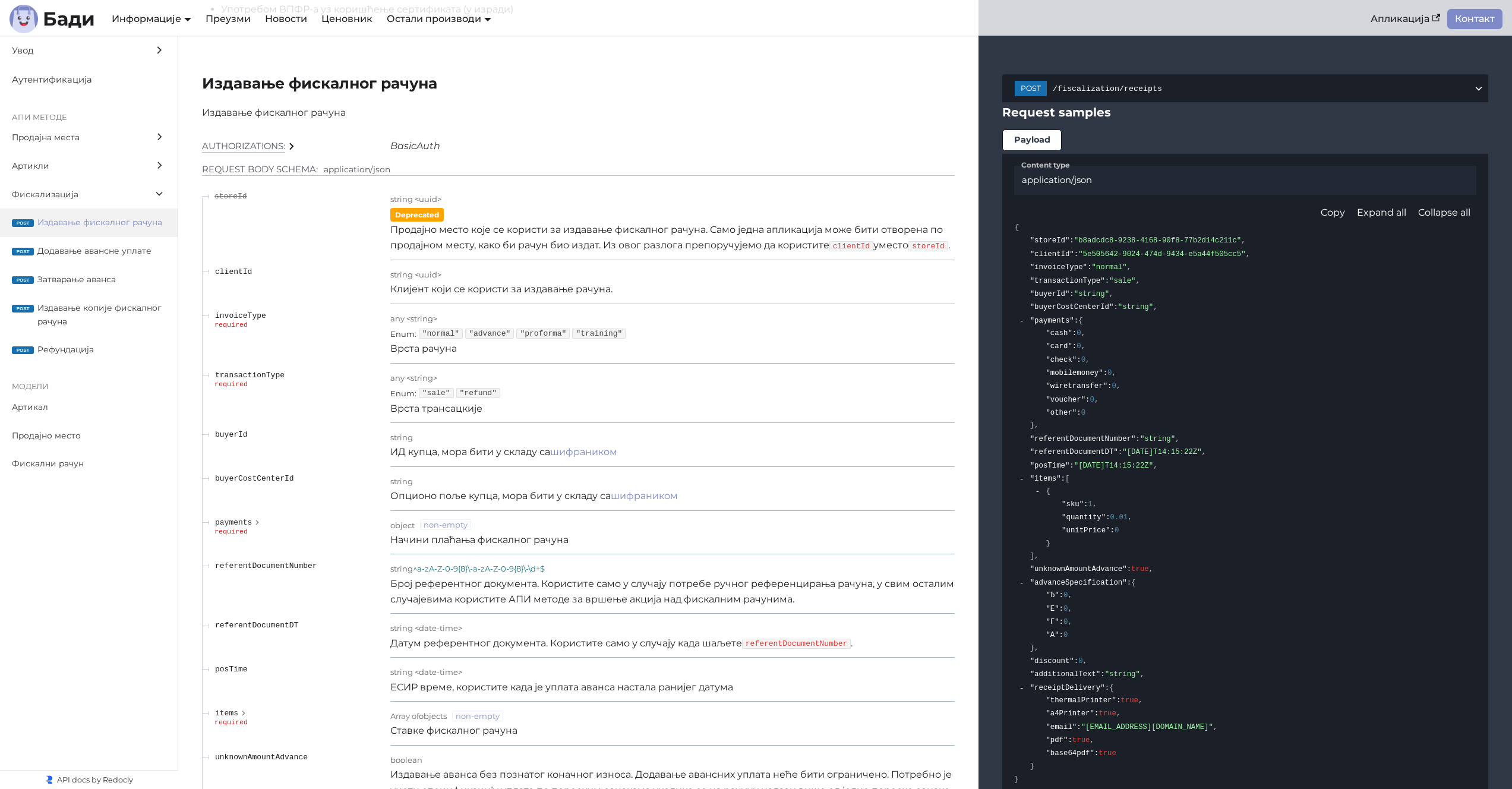
click at [1076, 536] on div ""items" : [ { "sku" : 1 , "quantity" : 0.01 , "unitPrice" : 0 } ] ," at bounding box center [1082, 518] width 107 height 91
click at [135, 270] on label "post Затварање аванса" at bounding box center [88, 280] width 177 height 29
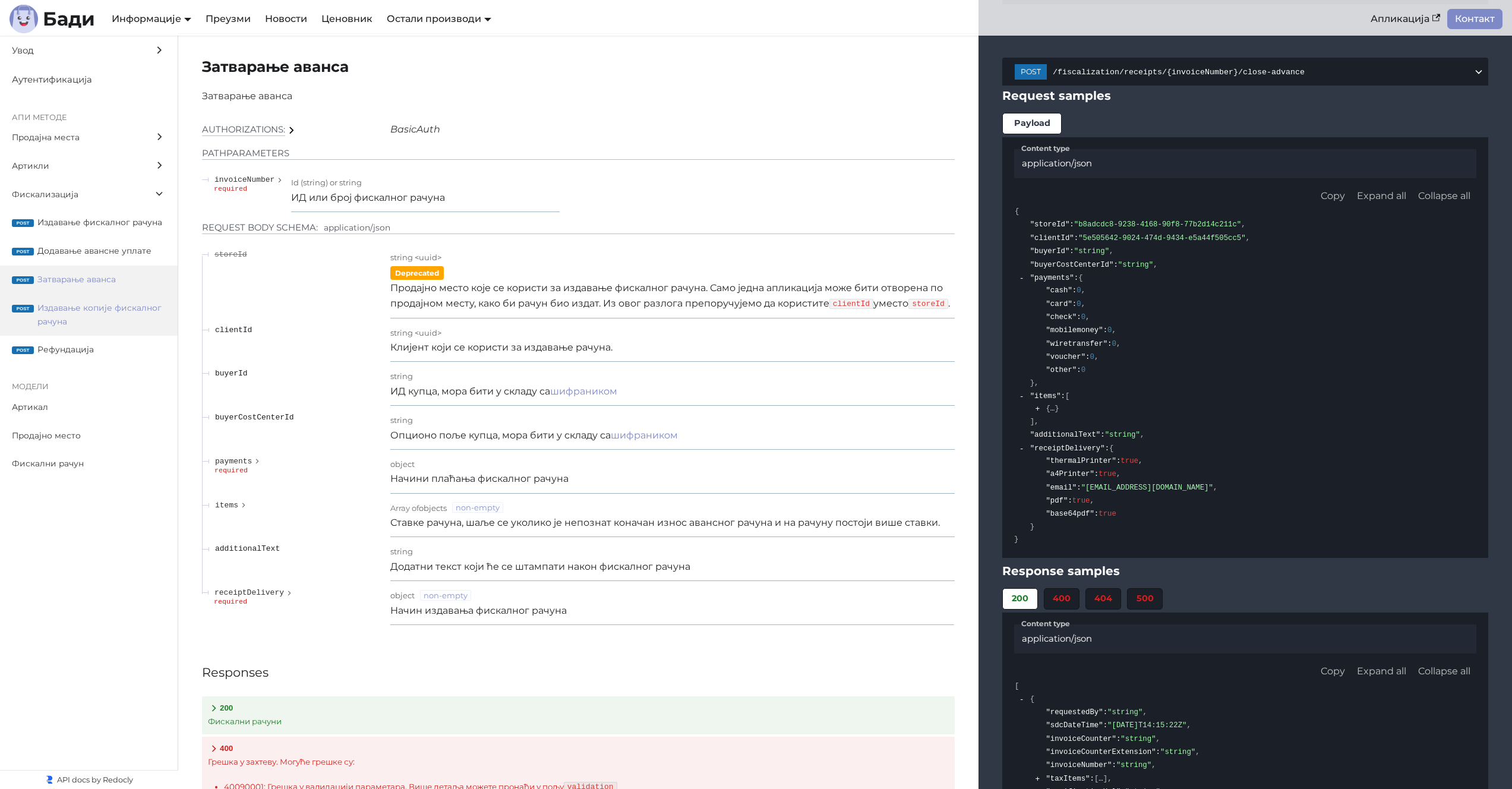
click at [137, 316] on span "Издавање копије фискалног рачуна" at bounding box center [102, 315] width 129 height 27
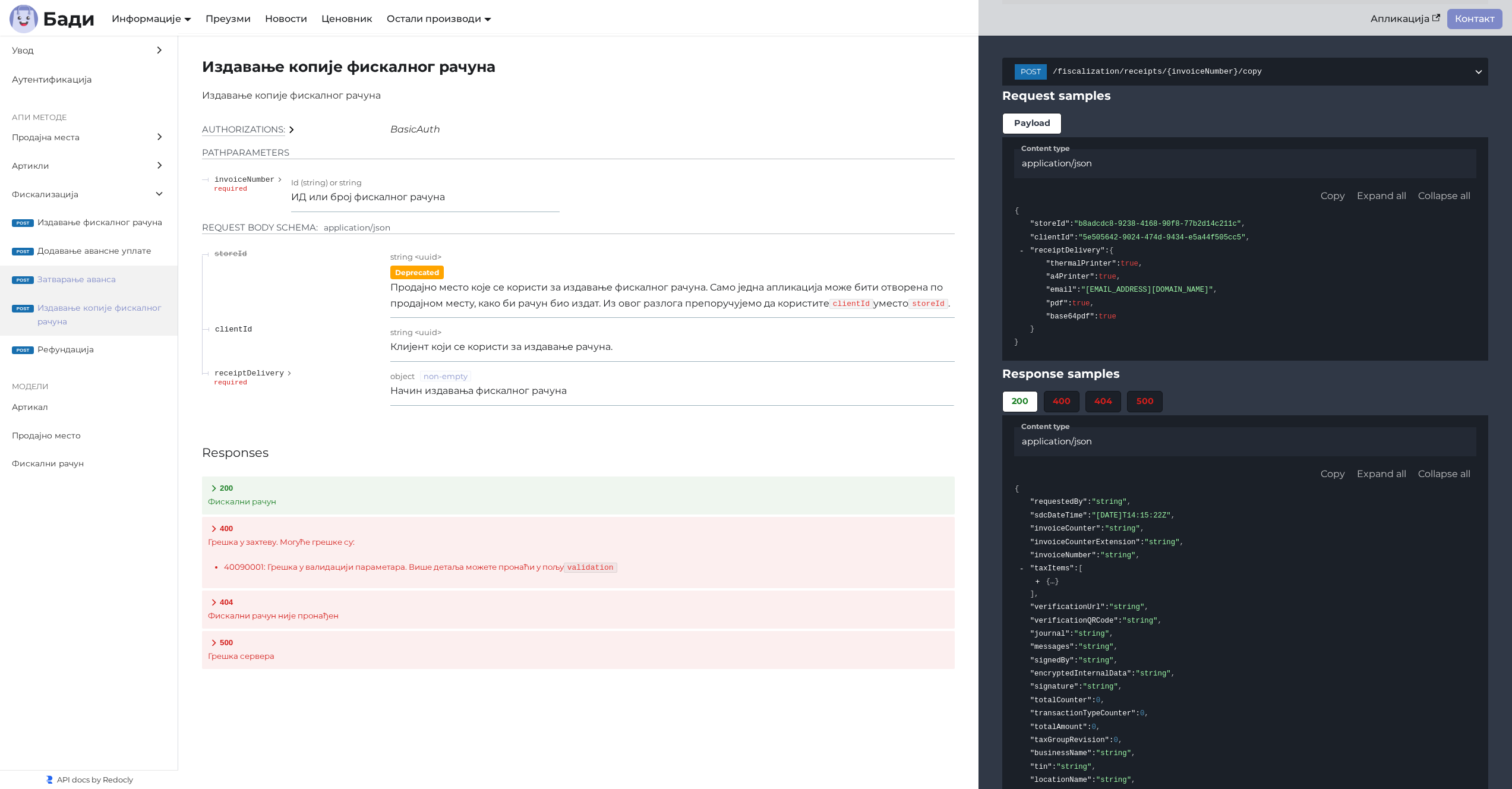
click at [127, 286] on label "post Затварање аванса" at bounding box center [88, 280] width 177 height 29
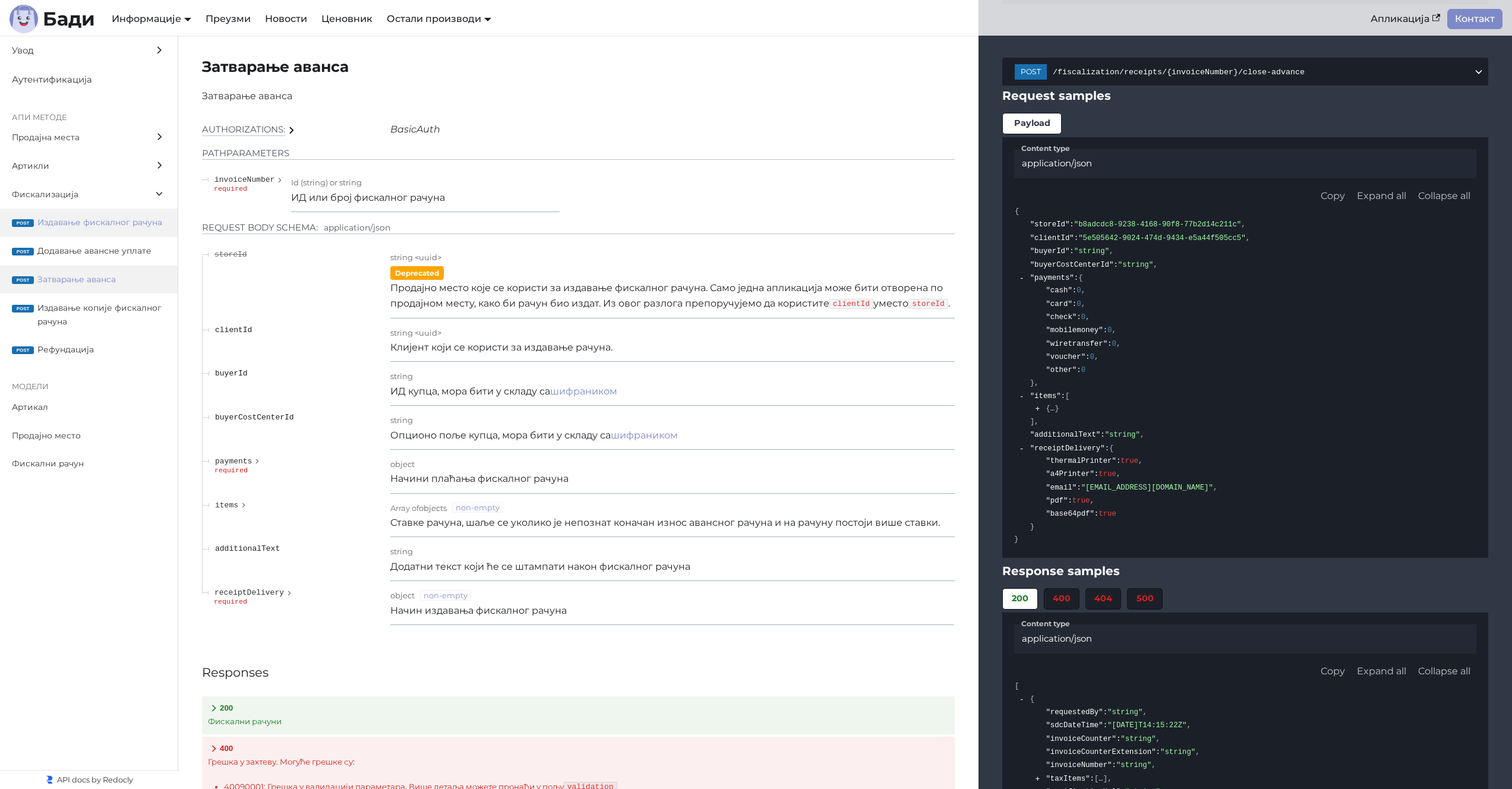
click at [124, 220] on span "Издавање фискалног рачуна" at bounding box center [102, 222] width 129 height 13
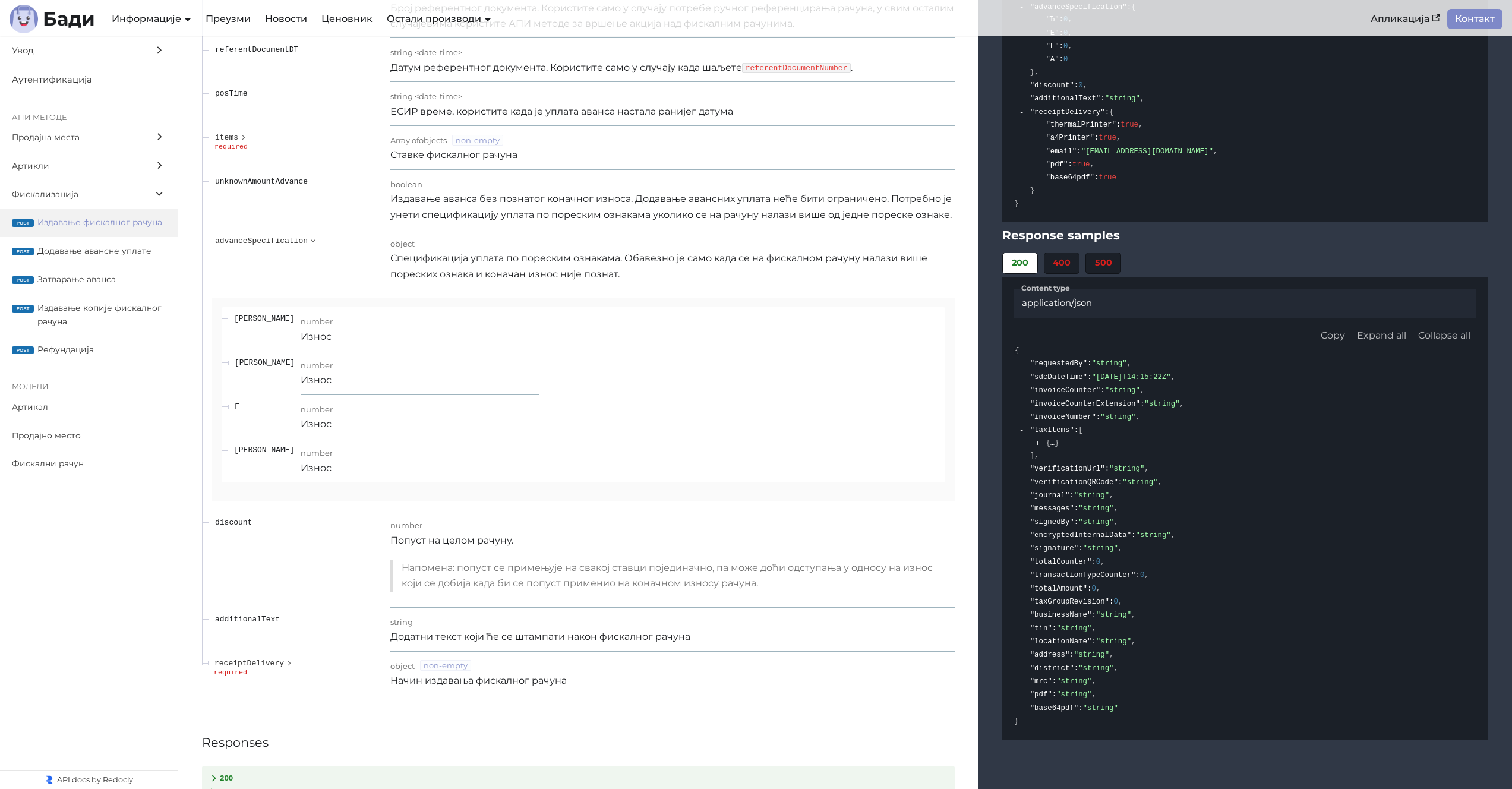
scroll to position [10442, 0]
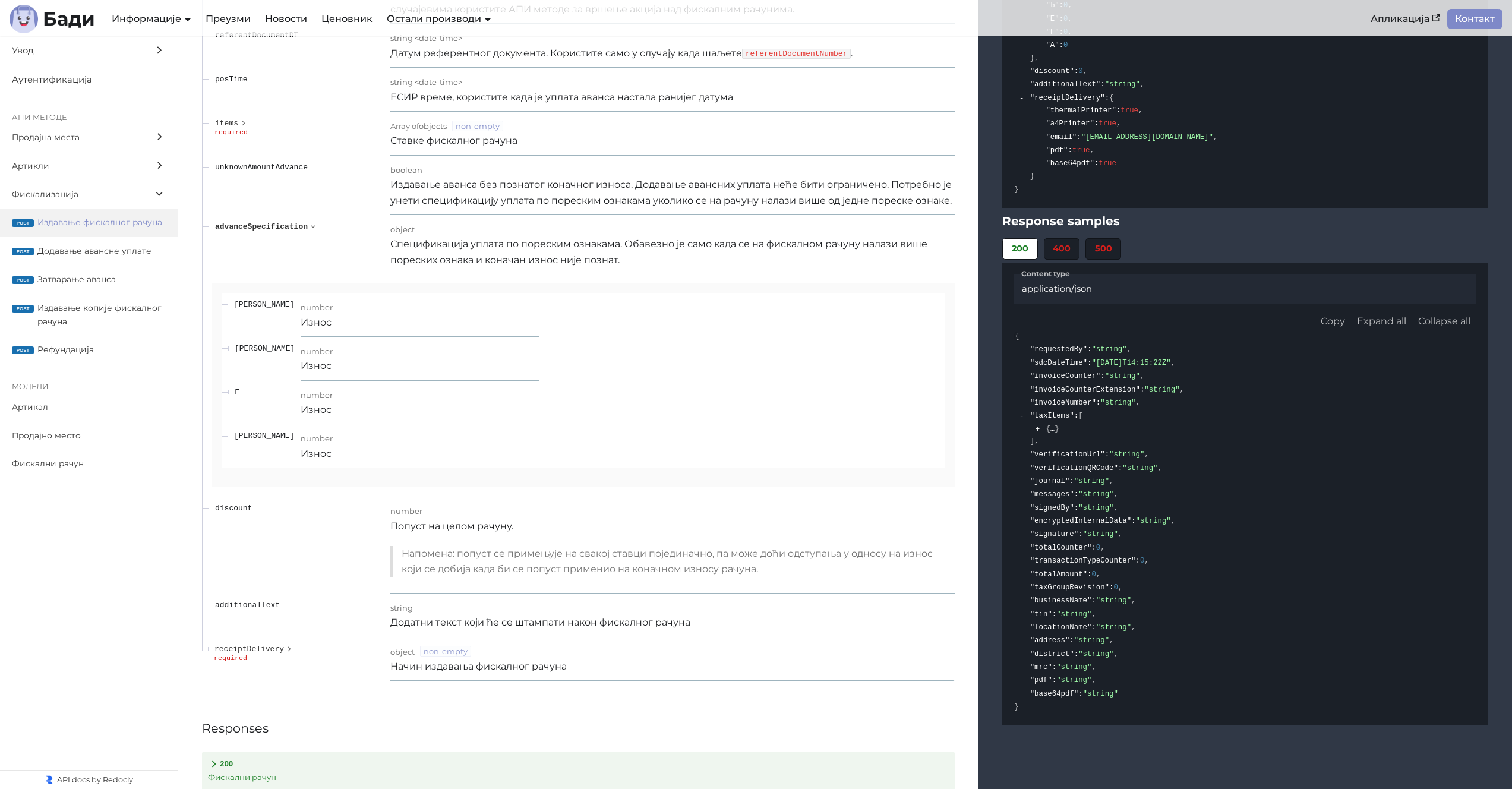
click at [298, 224] on span "advanceSpecification" at bounding box center [261, 226] width 92 height 9
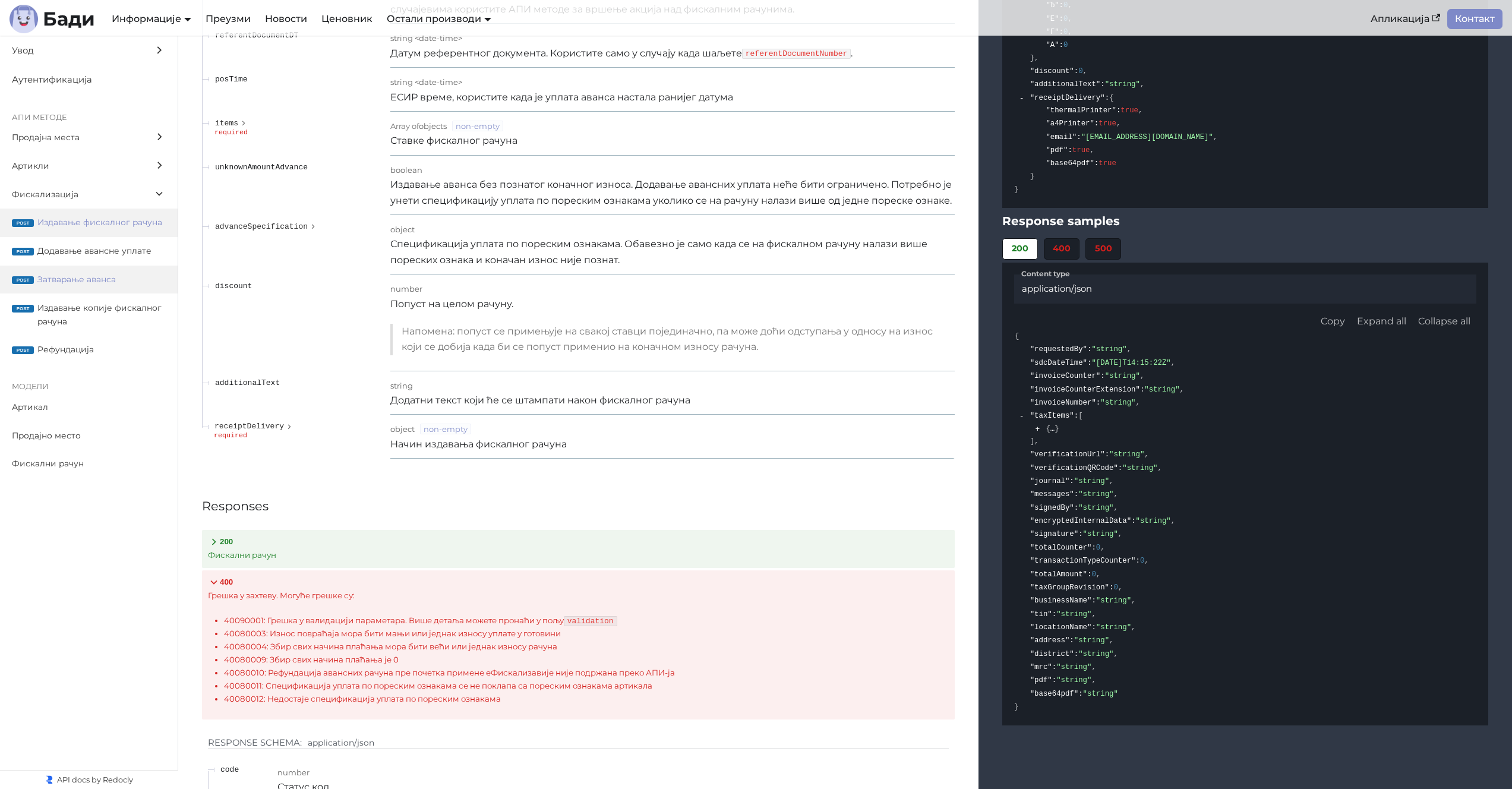
click at [117, 278] on span "Затварање аванса" at bounding box center [102, 279] width 129 height 13
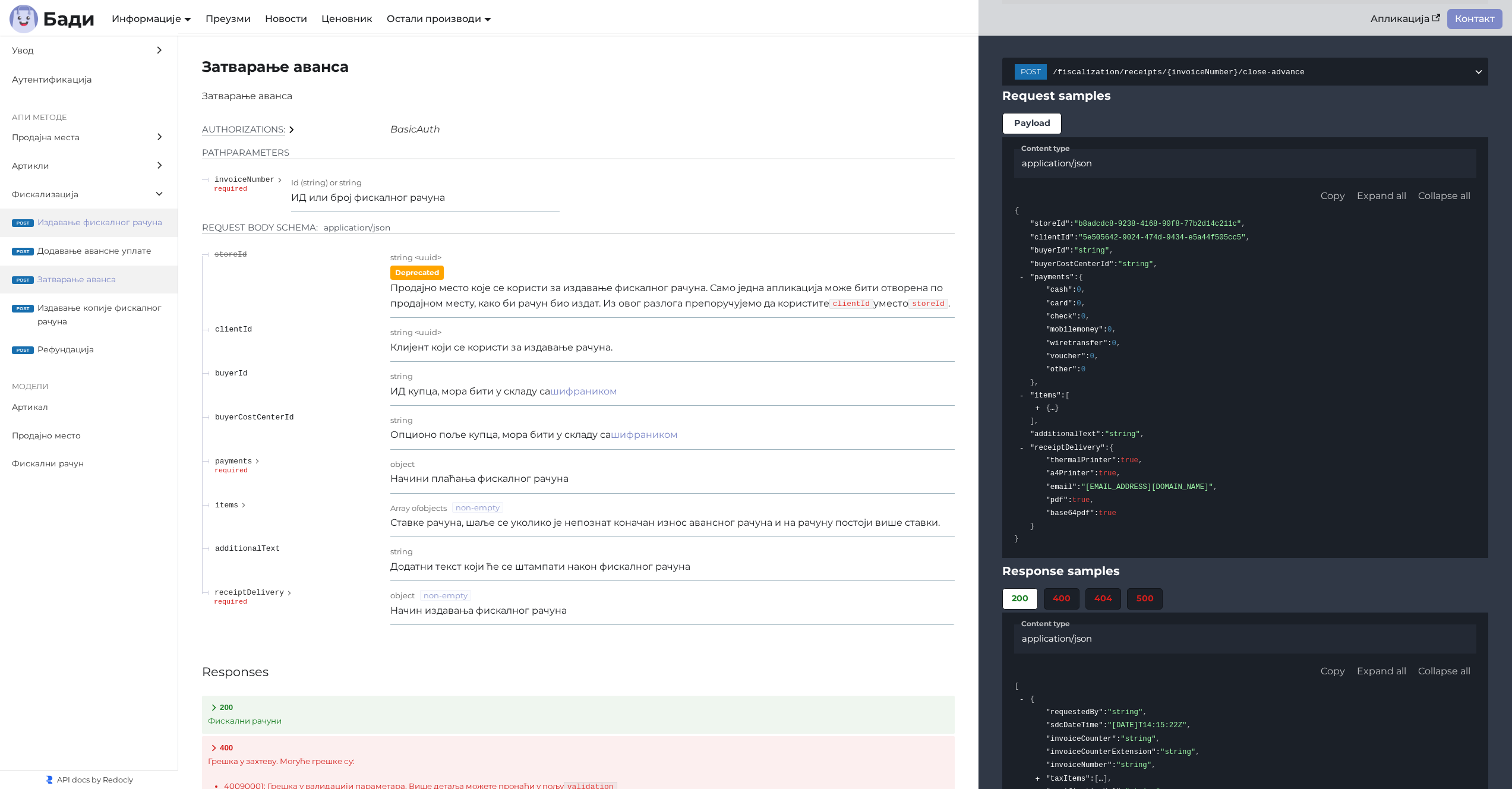
click at [103, 222] on span "Издавање фискалног рачуна" at bounding box center [102, 222] width 129 height 13
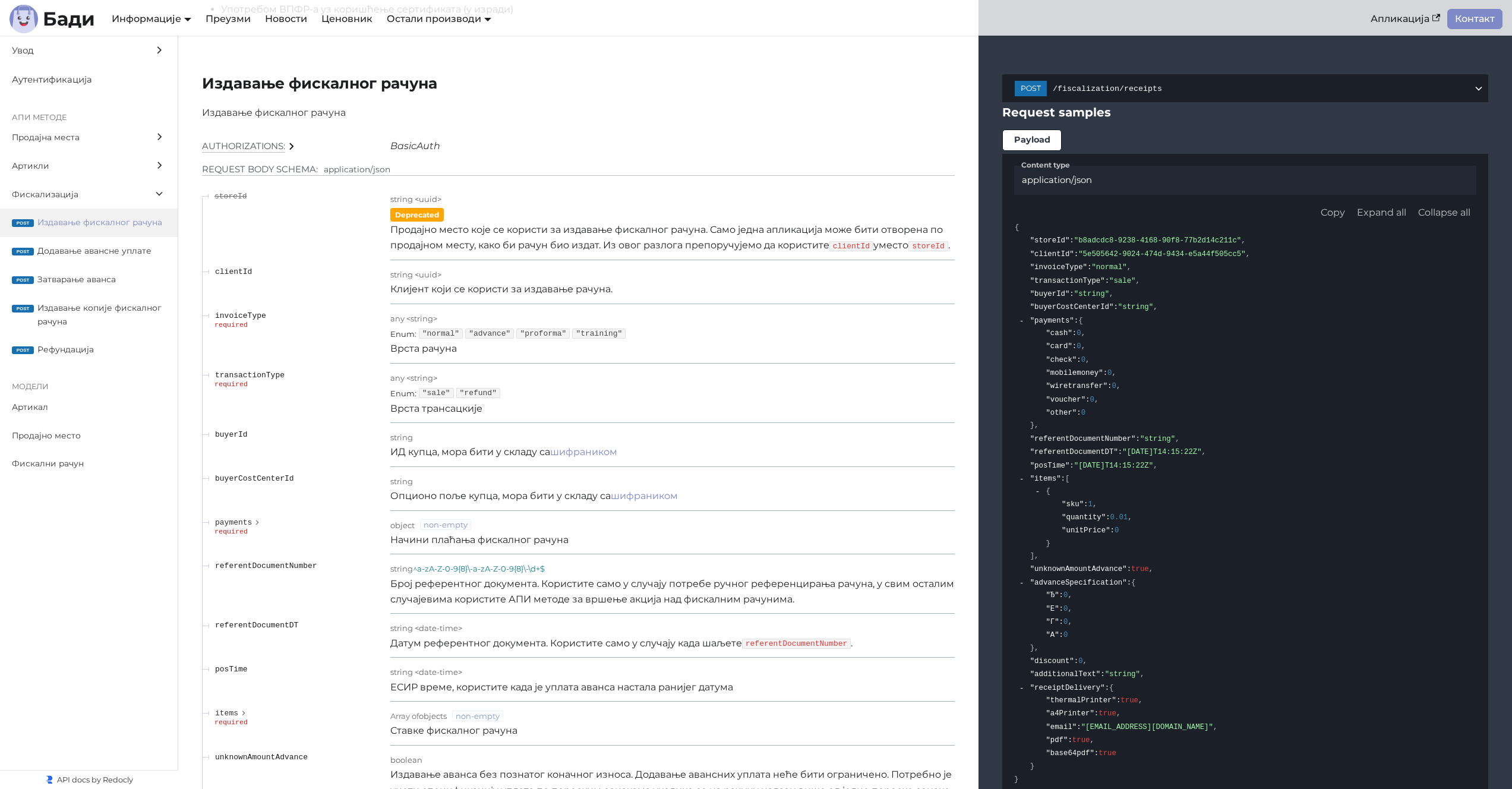
click at [783, 333] on div "Enum : "normal" "advance" "proforma" "training"" at bounding box center [672, 333] width 564 height 15
click at [705, 362] on td "any < string > Enum : "normal" "advance" "proforma" "training" Врста рачуна" at bounding box center [672, 333] width 564 height 60
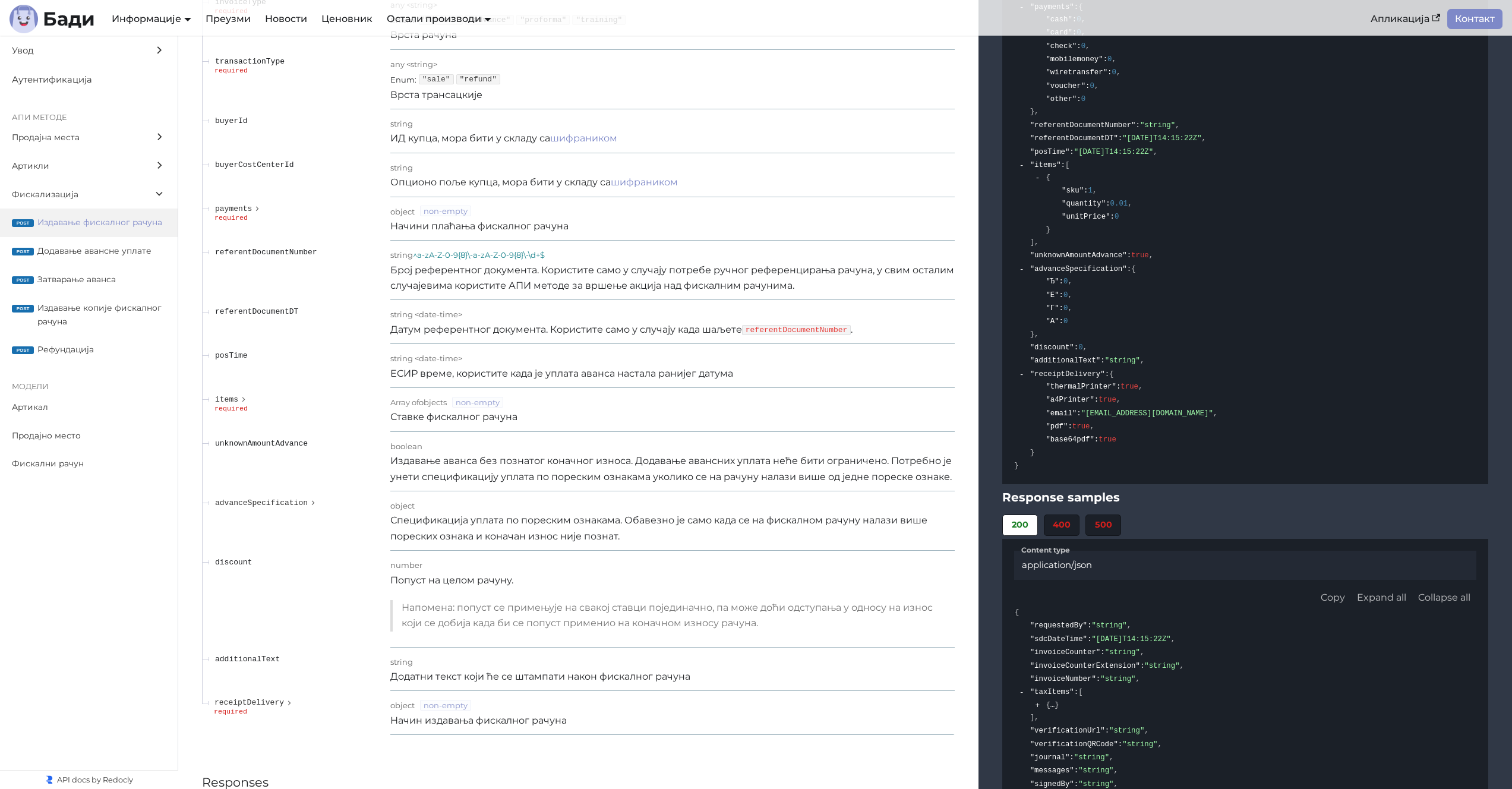
scroll to position [10169, 0]
click at [268, 256] on td "referentDocumentNumber" at bounding box center [296, 267] width 188 height 60
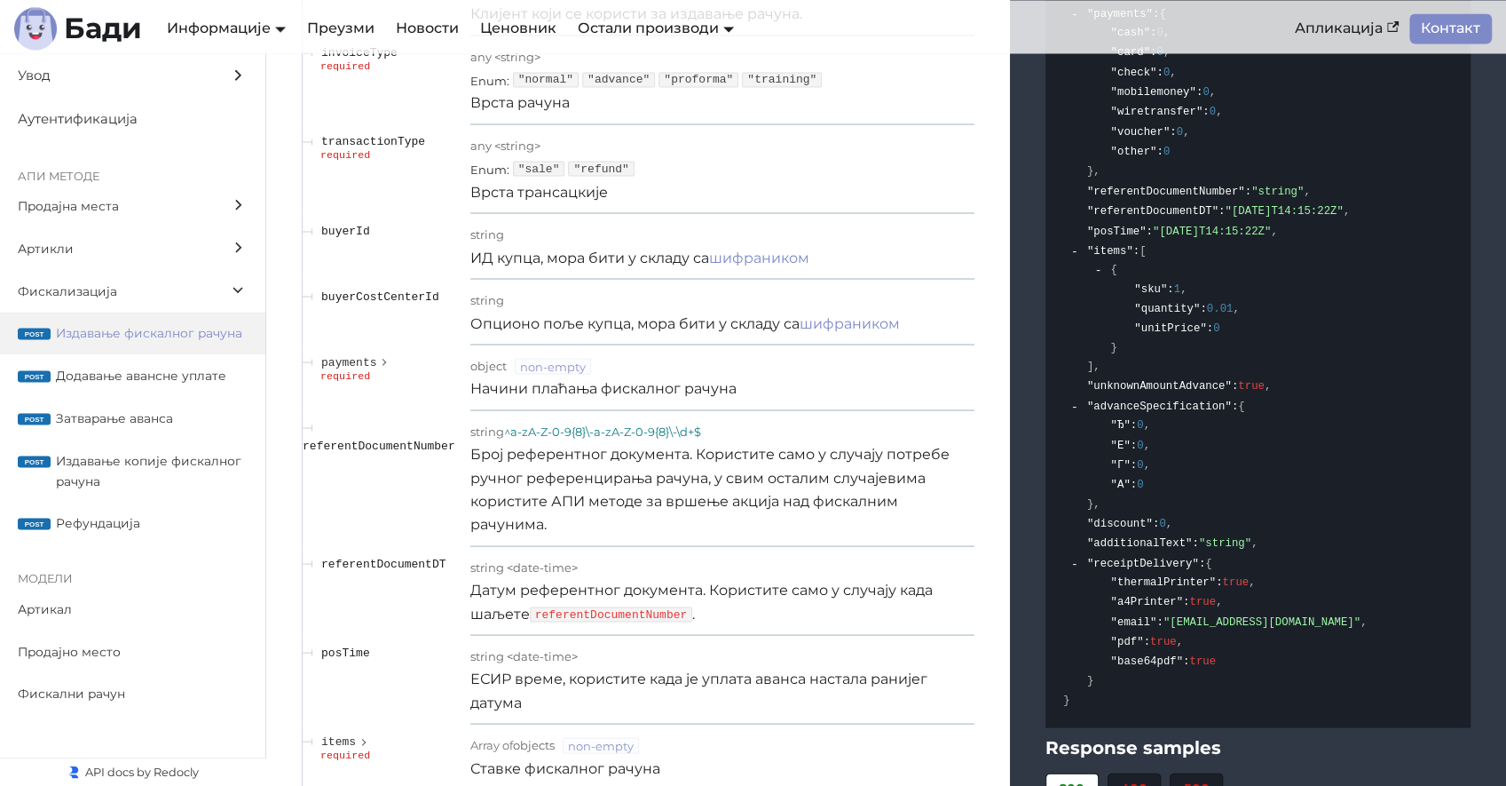
scroll to position [15662, 0]
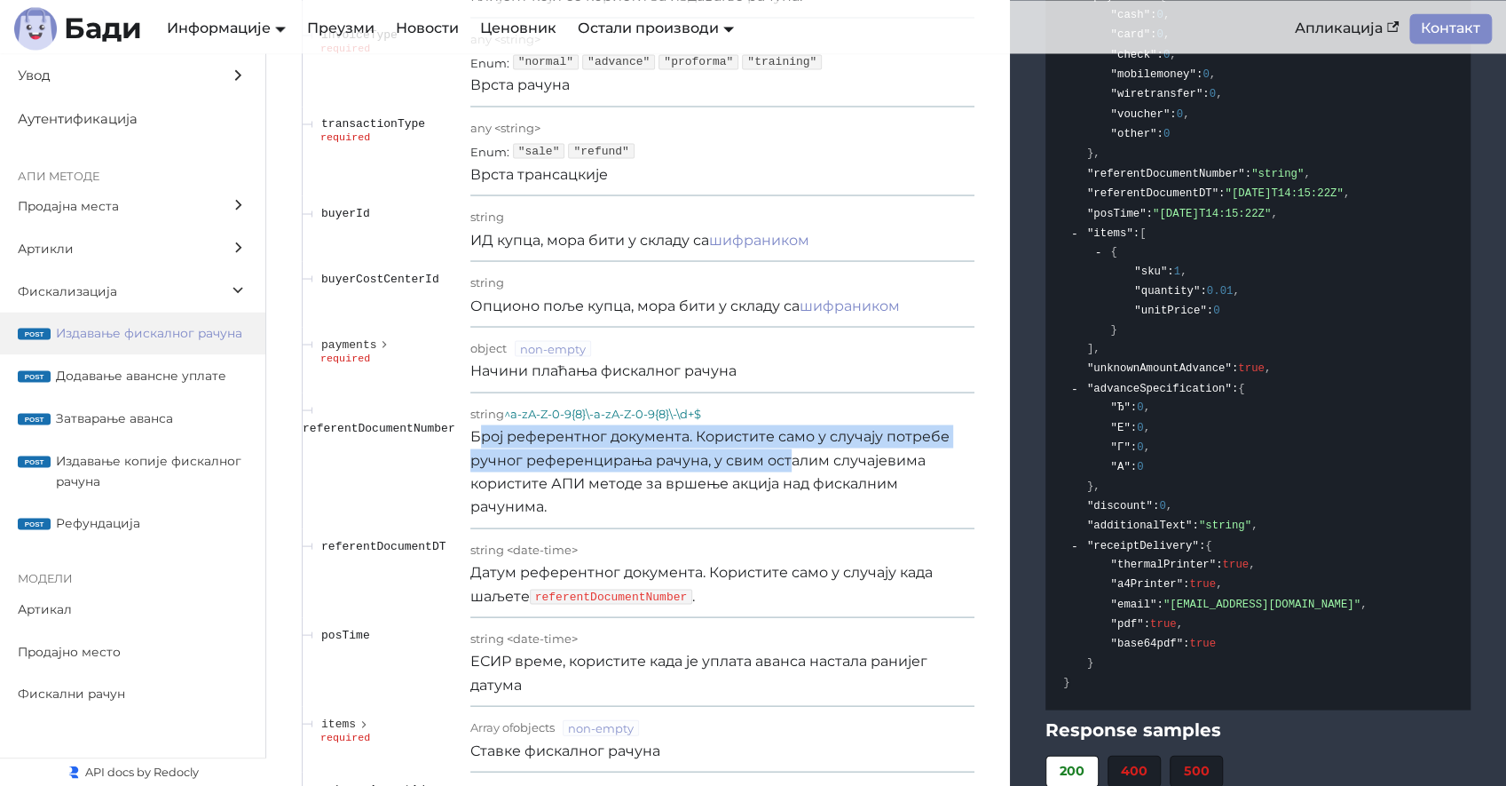
drag, startPoint x: 480, startPoint y: 430, endPoint x: 788, endPoint y: 457, distance: 309.2
click at [788, 457] on p "Број референтног документа. Користите само у случају потребе ручног референцира…" at bounding box center [722, 471] width 505 height 94
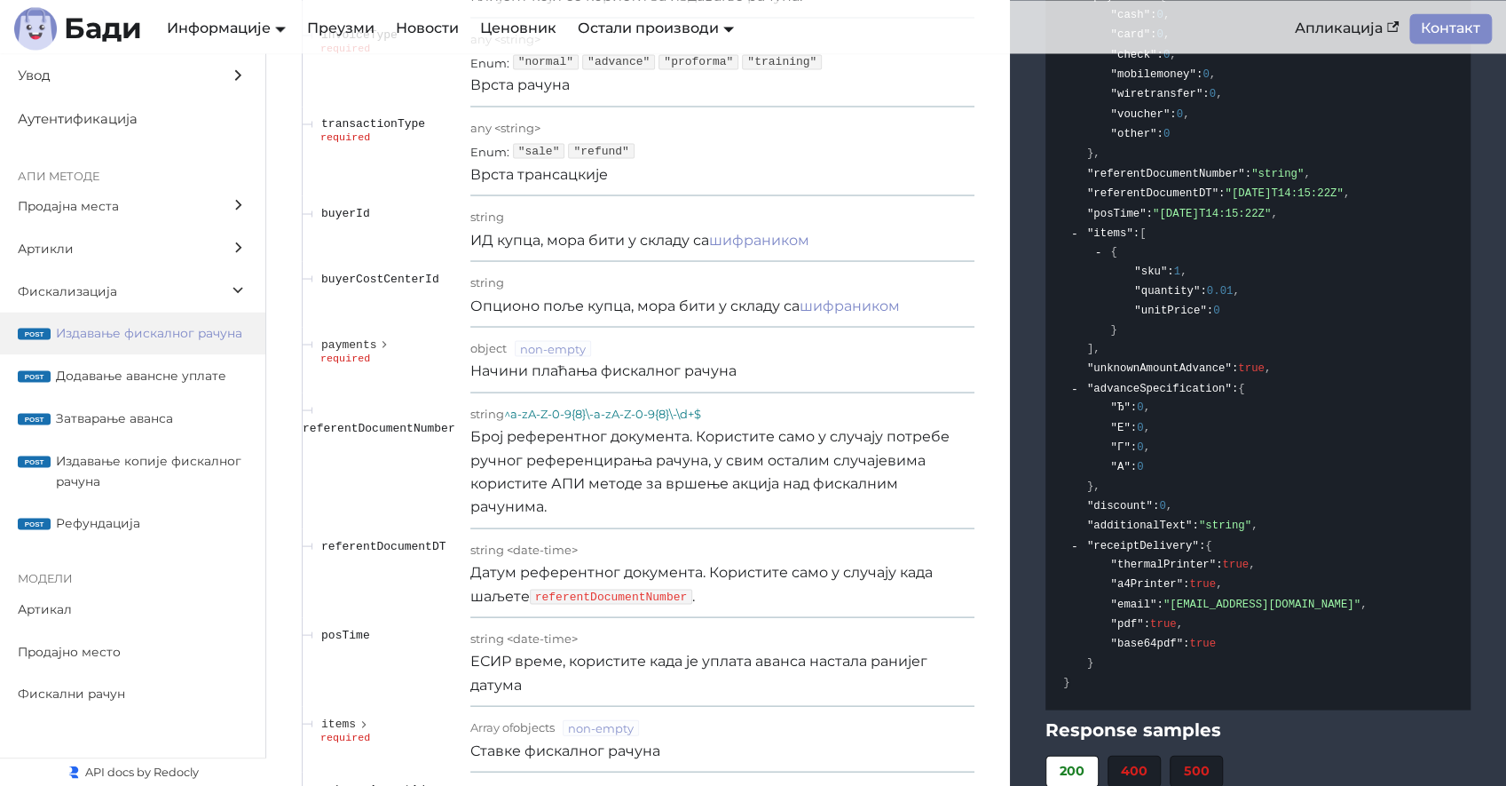
click at [691, 477] on p "Број референтног документа. Користите само у случају потребе ручног референцира…" at bounding box center [722, 471] width 505 height 94
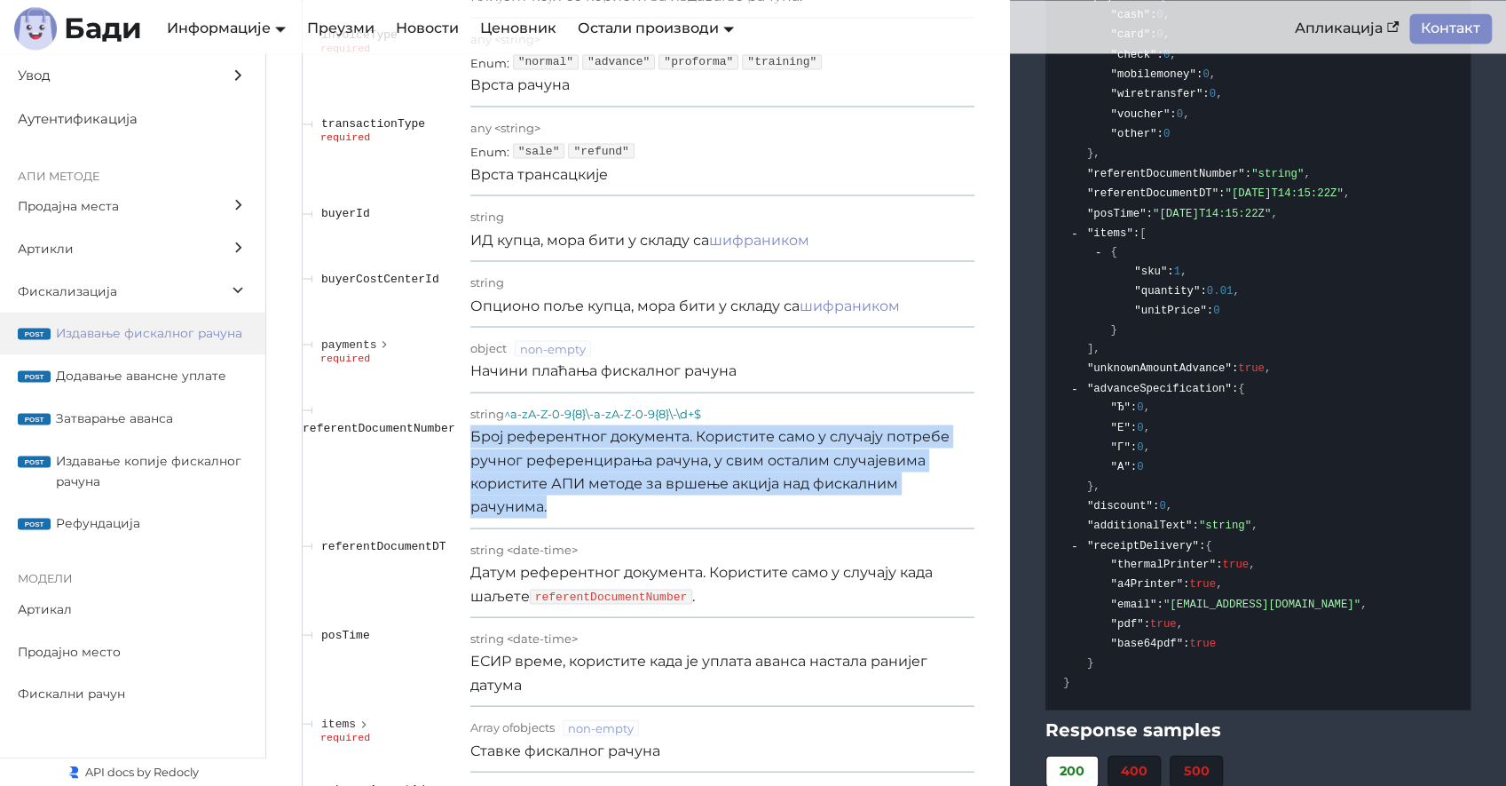
click at [691, 477] on p "Број референтног документа. Користите само у случају потребе ручног референцира…" at bounding box center [722, 471] width 505 height 94
click at [591, 438] on p "Број референтног документа. Користите само у случају потребе ручног референцира…" at bounding box center [722, 471] width 505 height 94
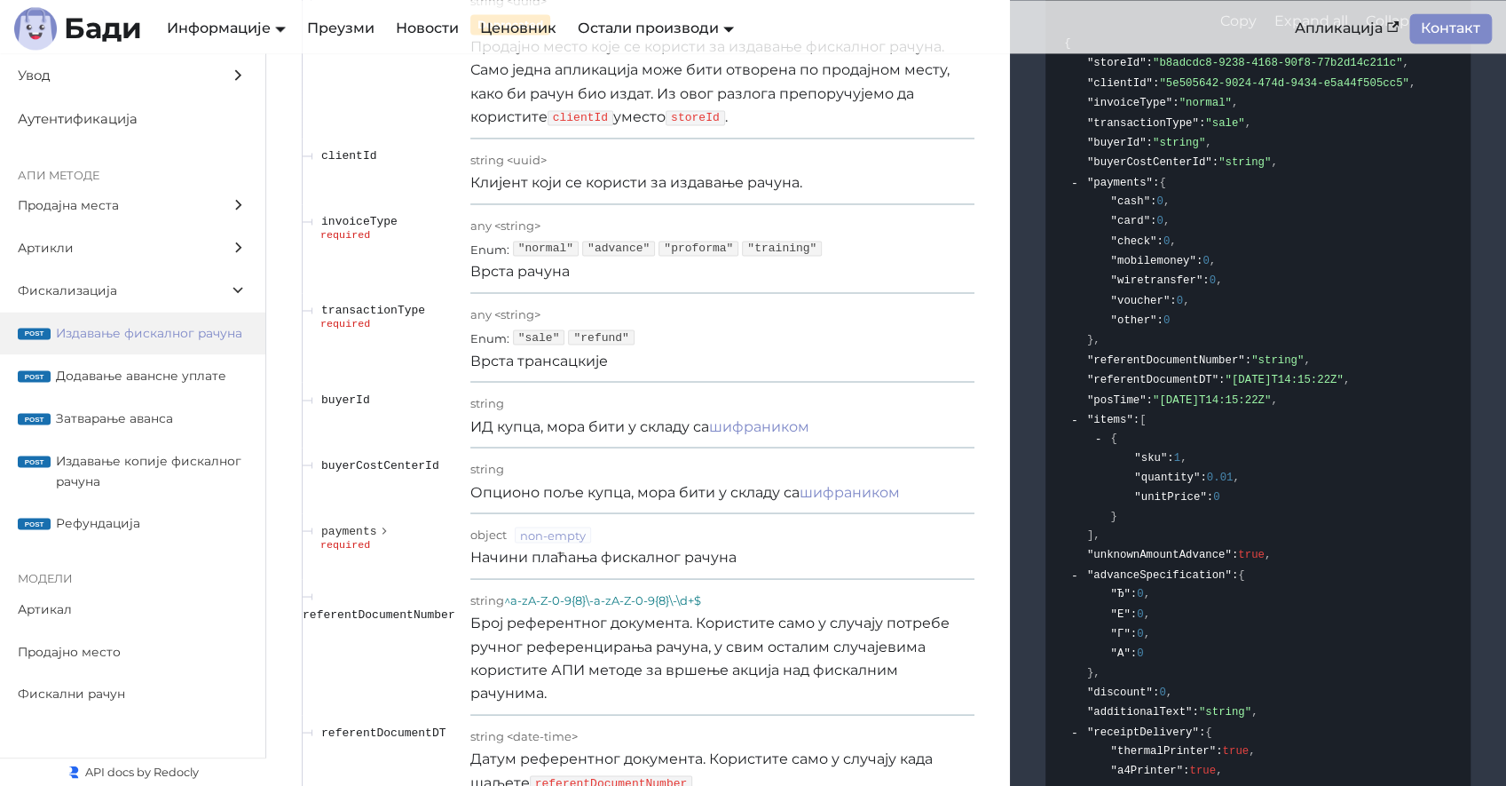
scroll to position [15464, 0]
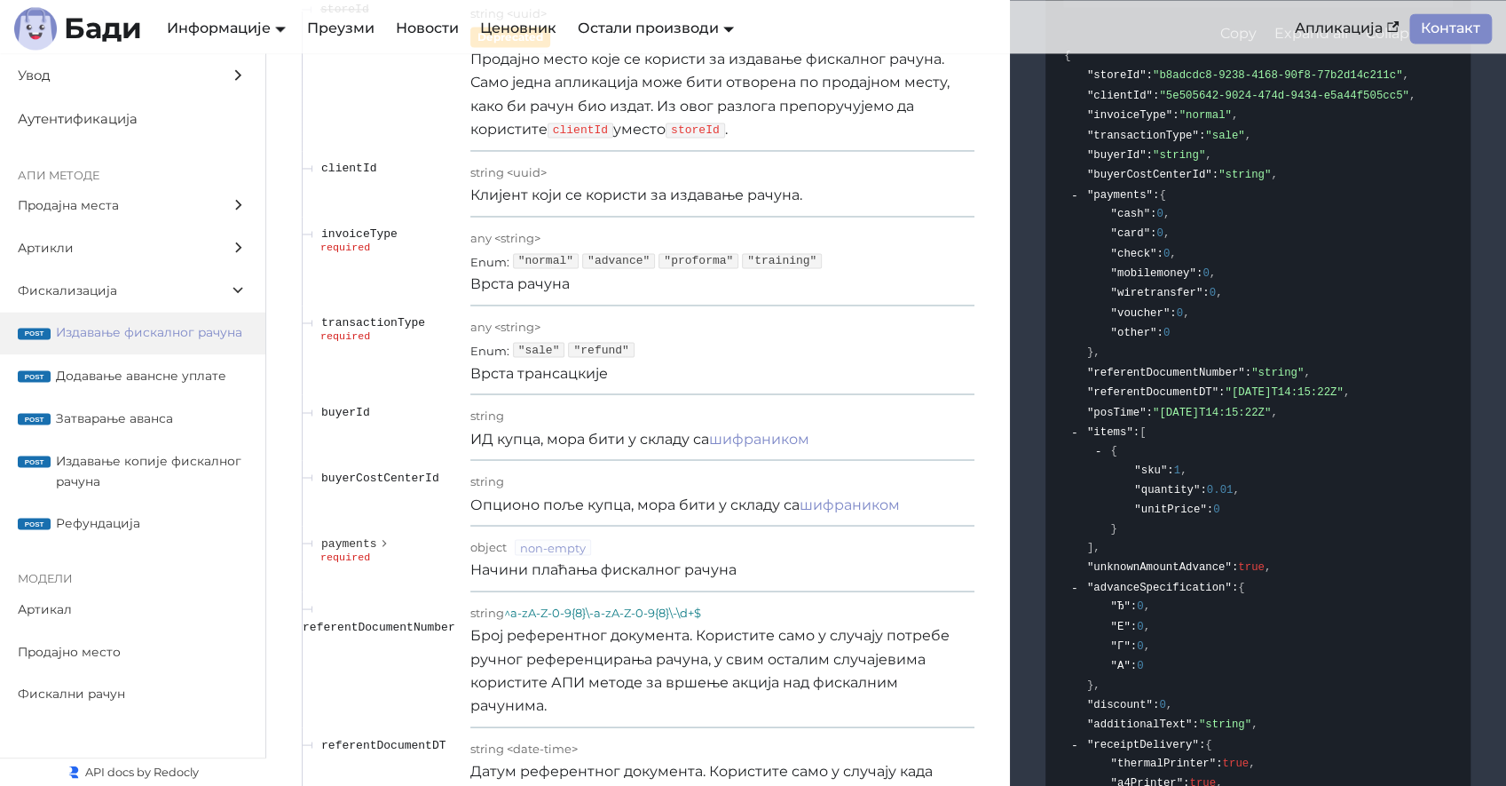
click at [544, 254] on span ""normal"" at bounding box center [546, 260] width 66 height 15
click at [616, 253] on span ""advance"" at bounding box center [618, 260] width 73 height 15
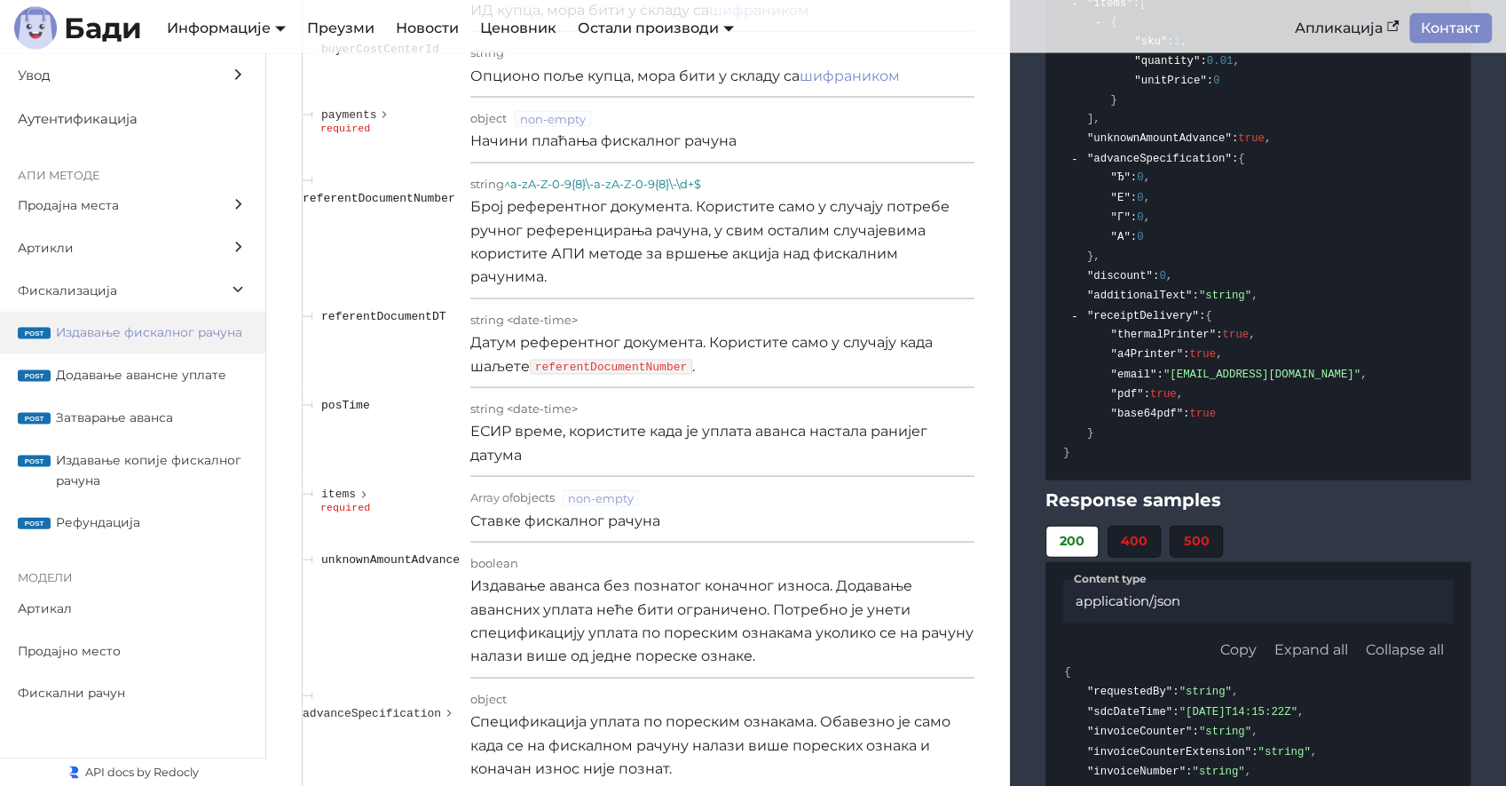
scroll to position [15893, 0]
click at [694, 575] on p "Издавање аванса без познатог коначног износа. Додавање авансних уплата неће бит…" at bounding box center [722, 619] width 505 height 94
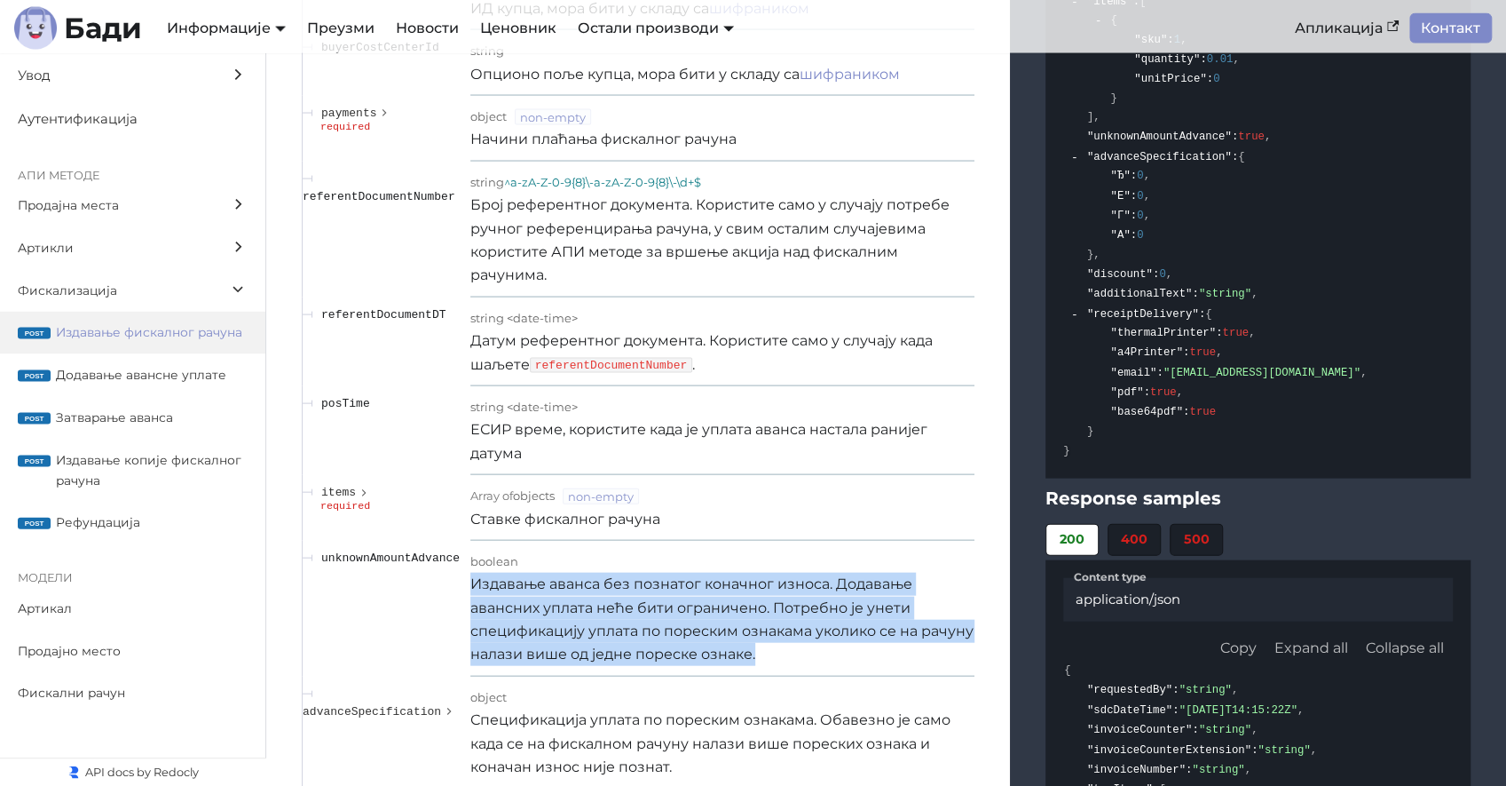
click at [694, 575] on p "Издавање аванса без познатог коначног износа. Додавање авансних уплата неће бит…" at bounding box center [722, 619] width 505 height 94
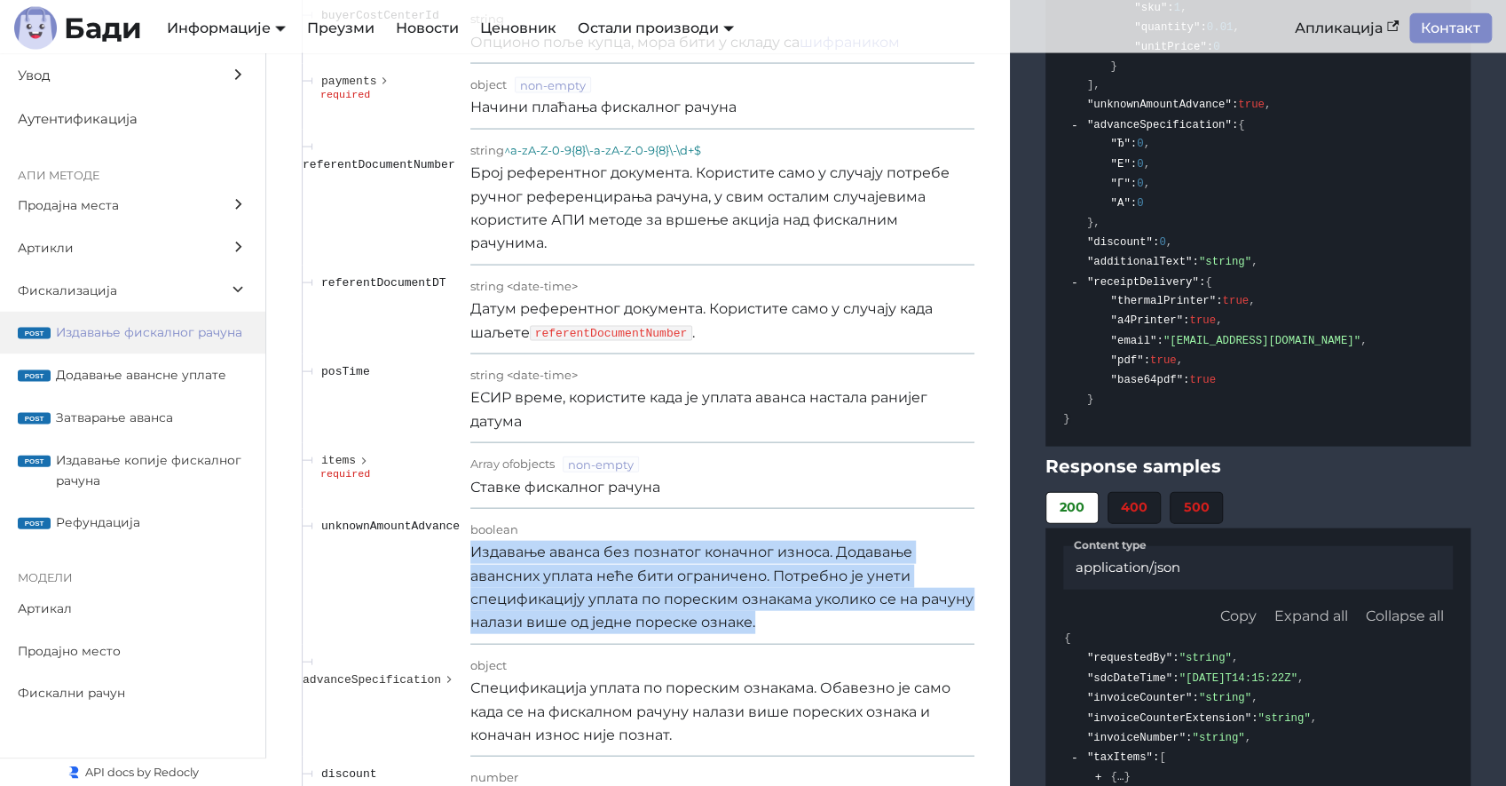
scroll to position [15925, 0]
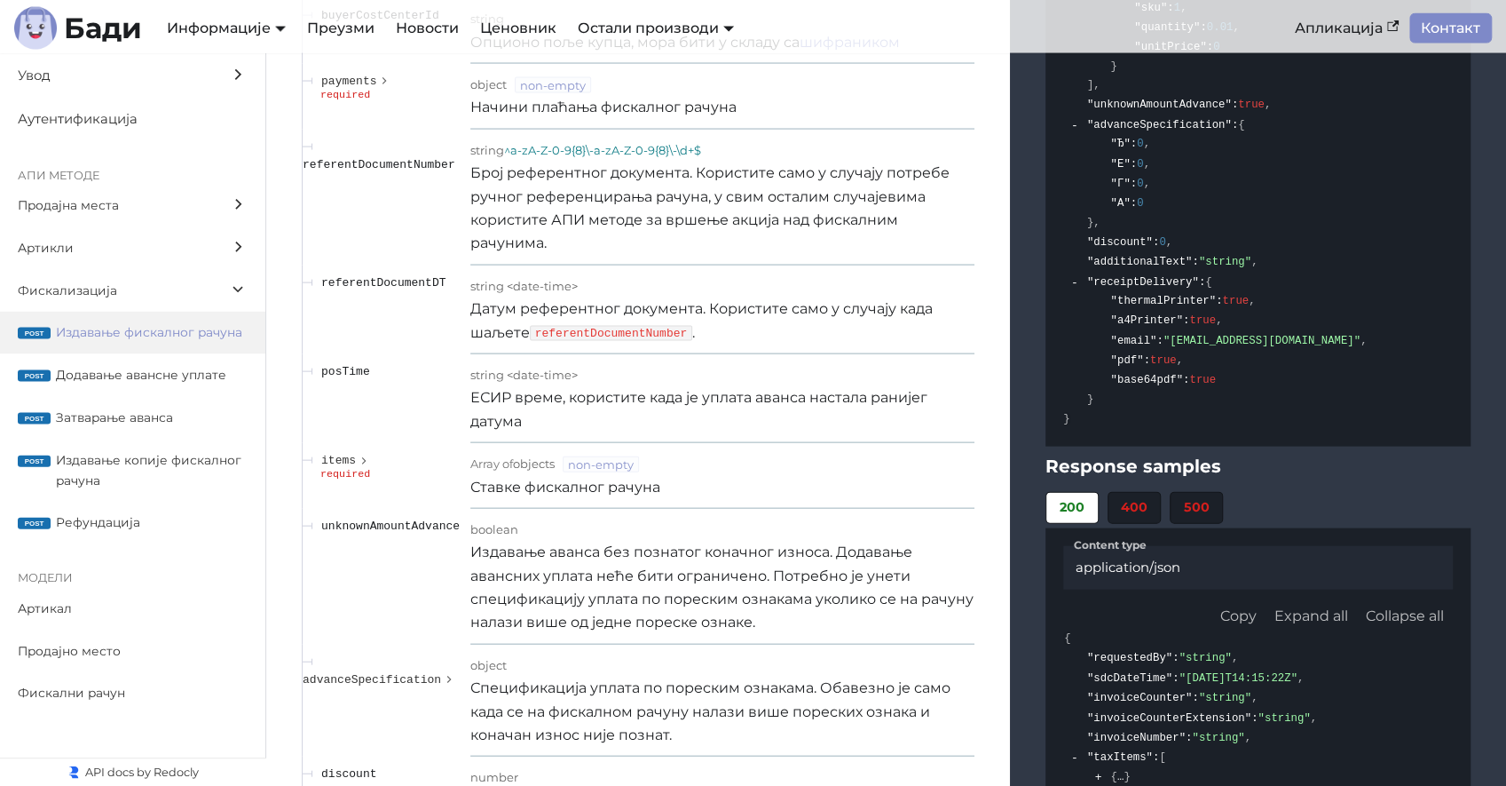
click at [418, 279] on span "referentDocumentDT" at bounding box center [383, 282] width 124 height 13
click at [387, 158] on span "referentDocumentNumber" at bounding box center [379, 164] width 153 height 13
copy span "referentDocumentNumber"
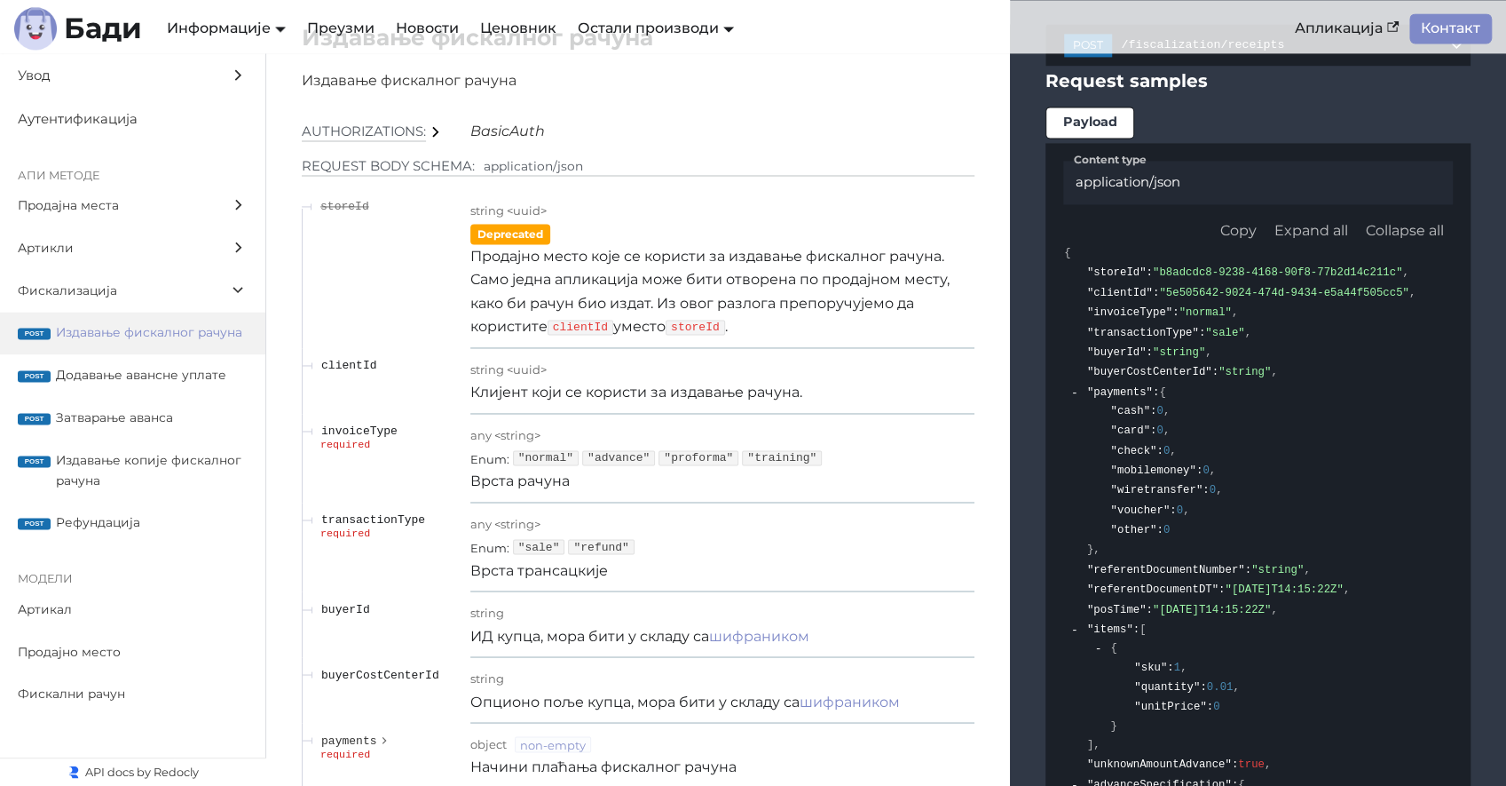
scroll to position [15171, 0]
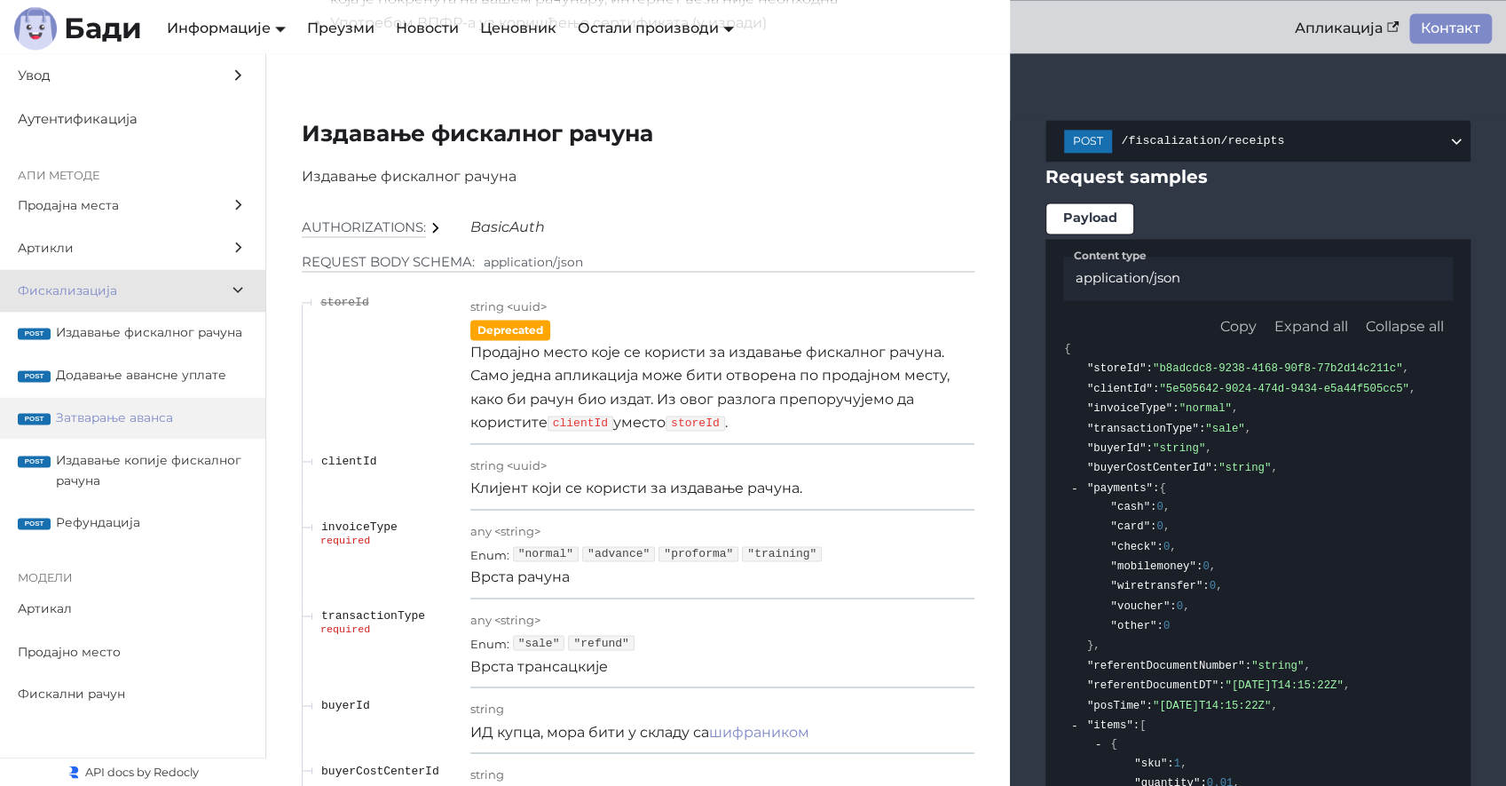
click at [145, 417] on span "Затварање аванса" at bounding box center [152, 417] width 192 height 20
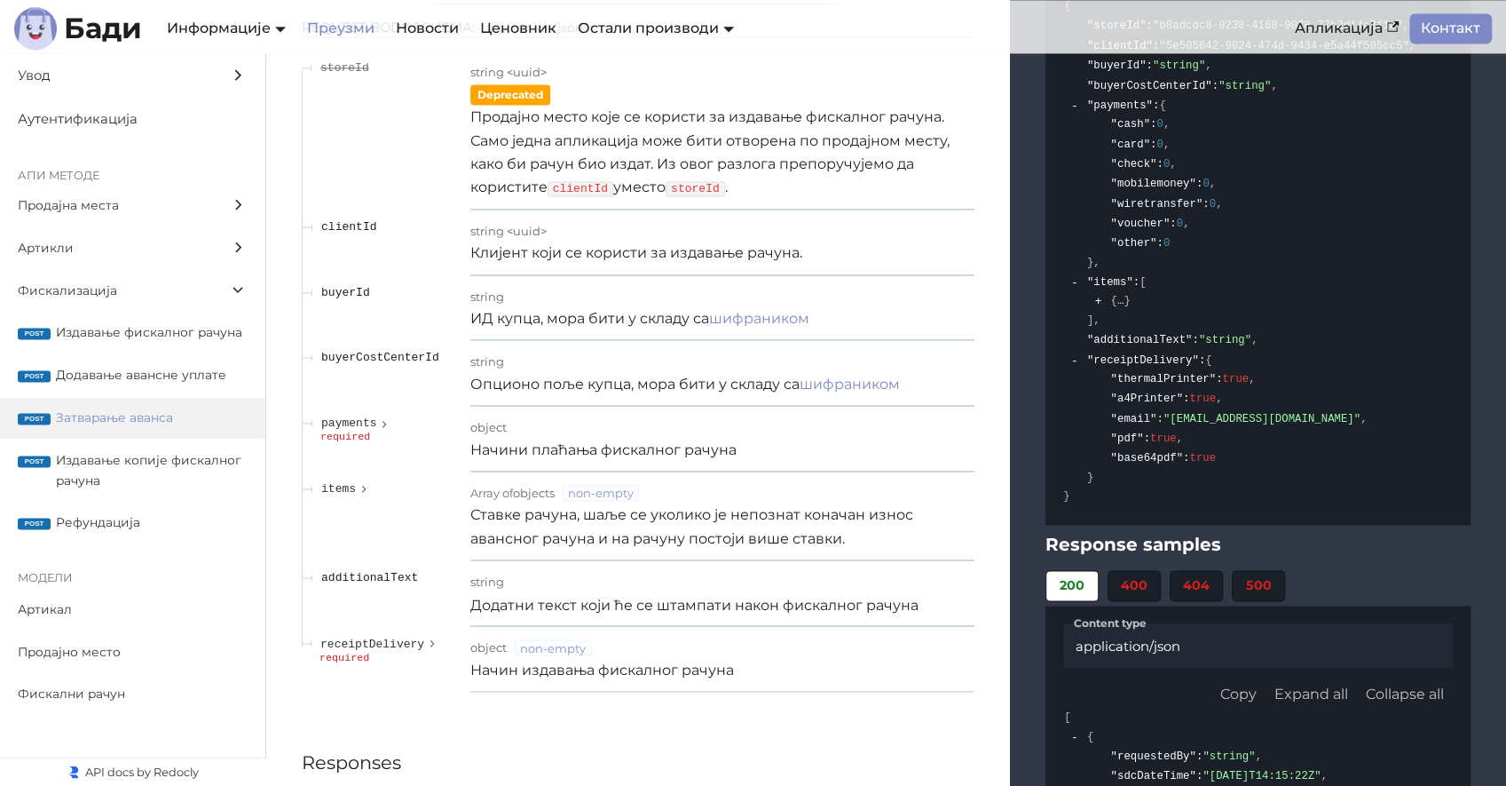
scroll to position [19726, 0]
click at [166, 375] on span "Додавање авансне уплате" at bounding box center [152, 375] width 192 height 20
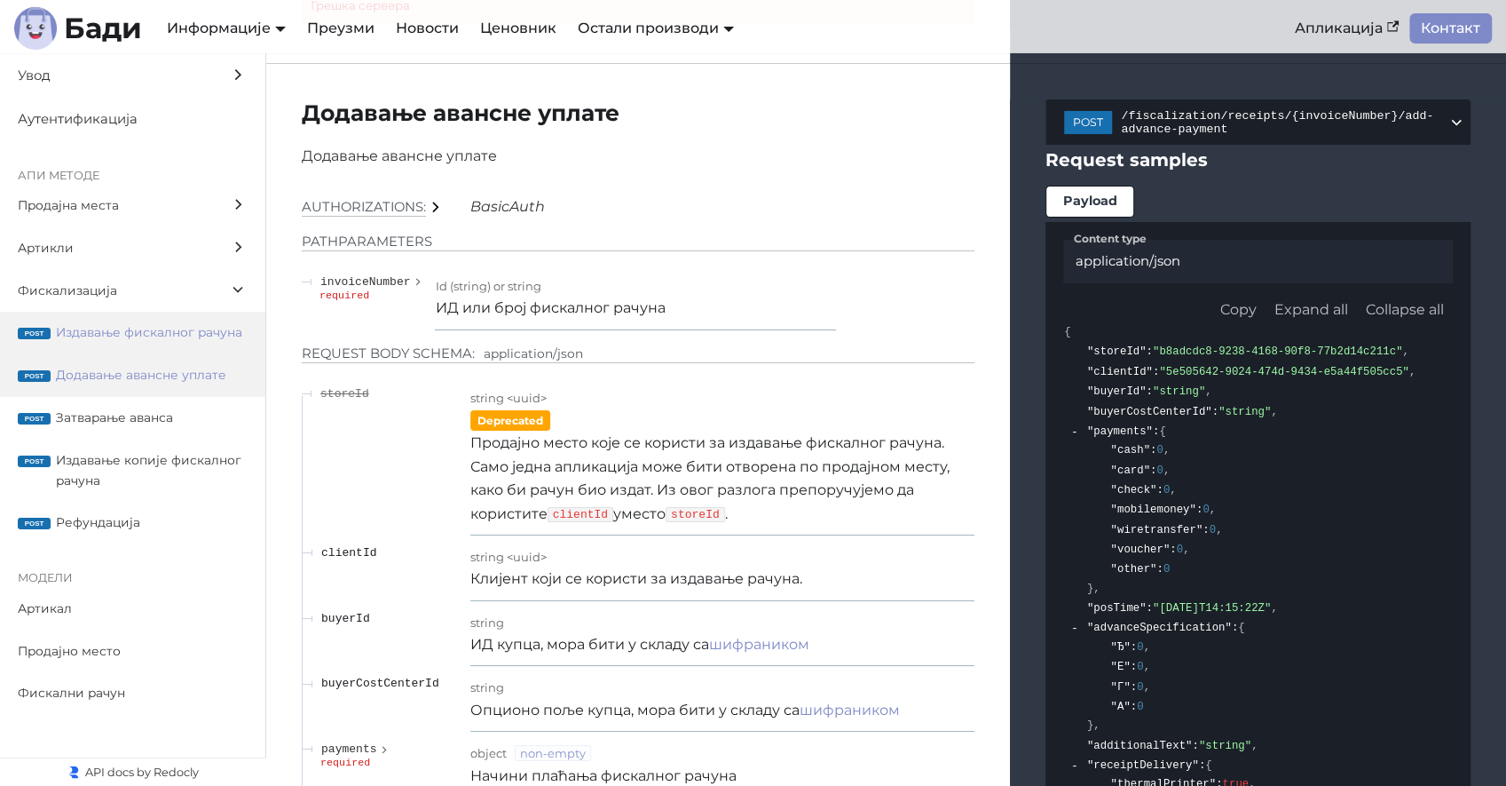
click at [154, 332] on span "Издавање фискалног рачуна" at bounding box center [152, 332] width 192 height 20
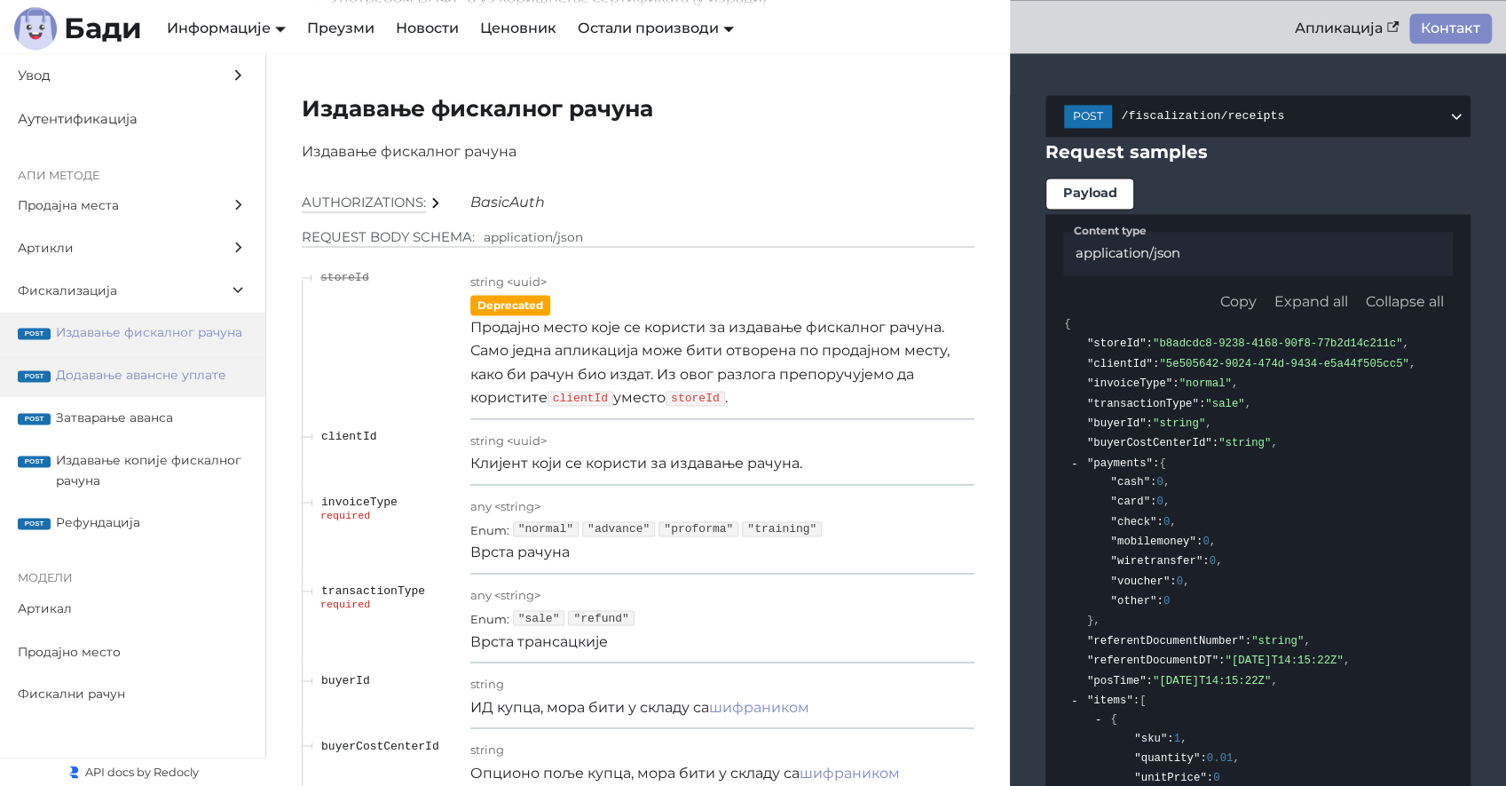
click at [177, 369] on span "Додавање авансне уплате" at bounding box center [152, 375] width 192 height 20
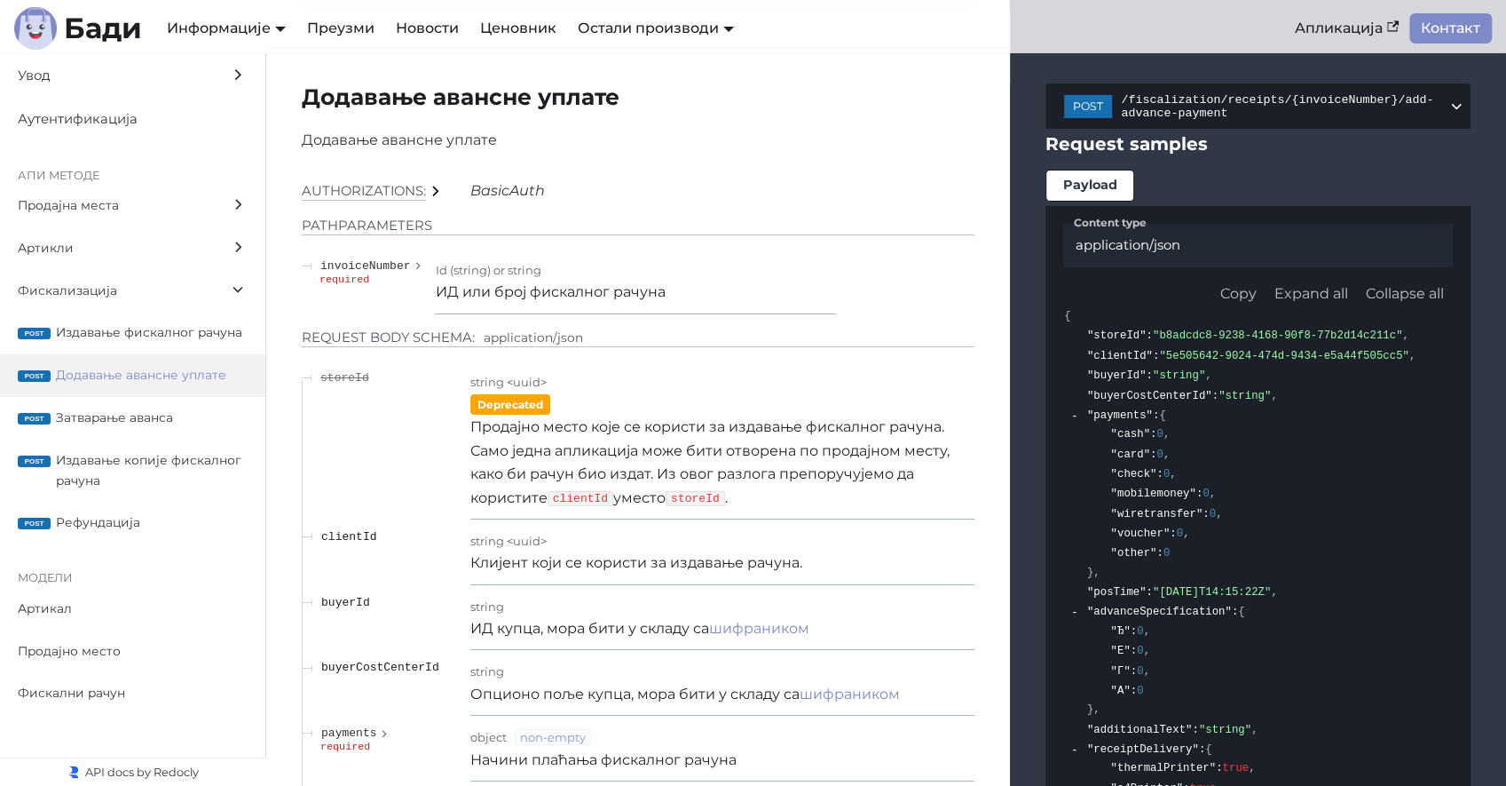
scroll to position [17734, 0]
click at [149, 414] on span "Затварање аванса" at bounding box center [152, 417] width 192 height 20
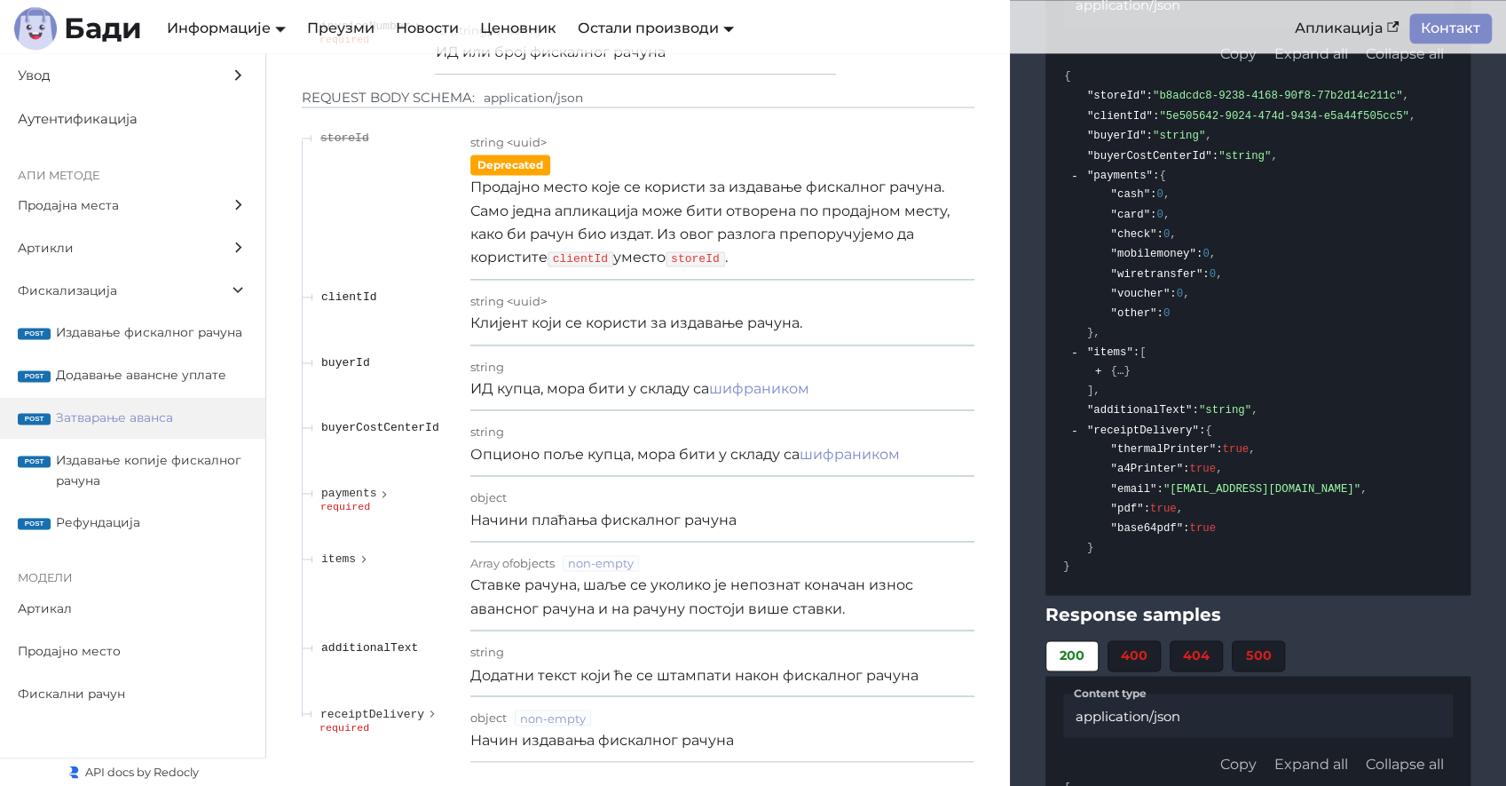
scroll to position [19702, 0]
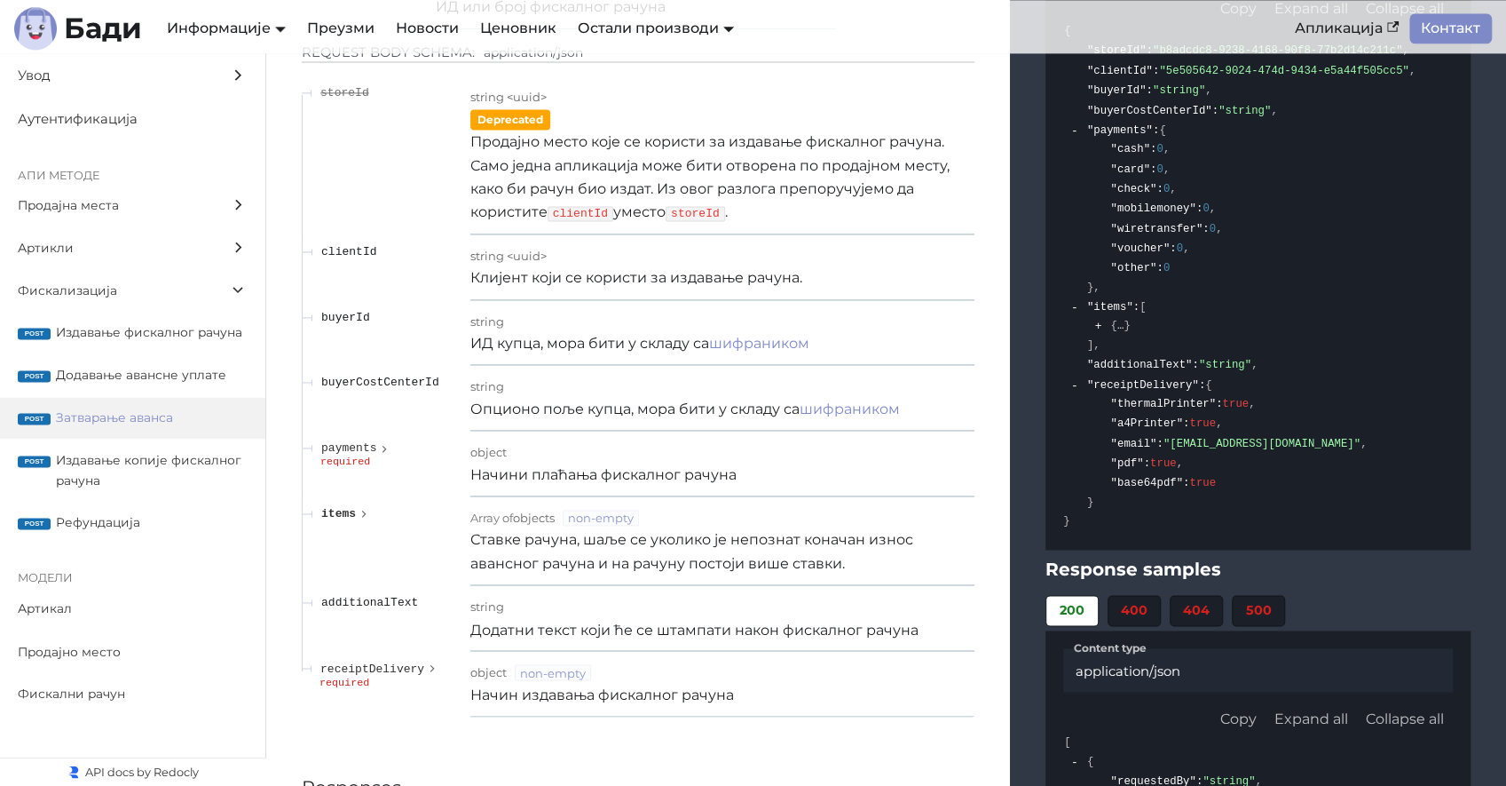
click at [358, 506] on icon "expand items" at bounding box center [364, 514] width 12 height 16
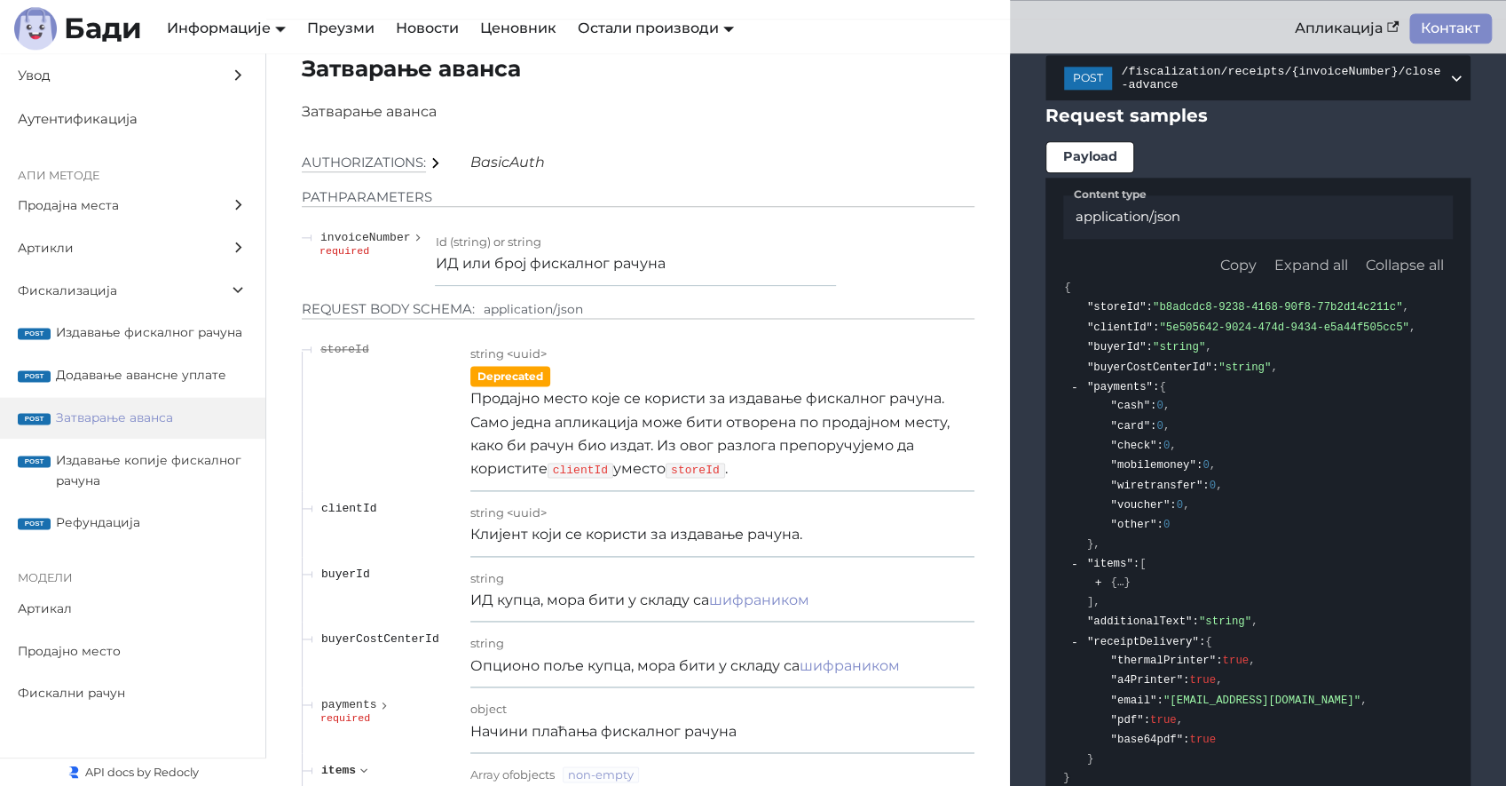
scroll to position [19444, 0]
click at [1324, 67] on span "/fiscalization/receipts/{invoiceNumber}/close-advance" at bounding box center [1284, 80] width 327 height 27
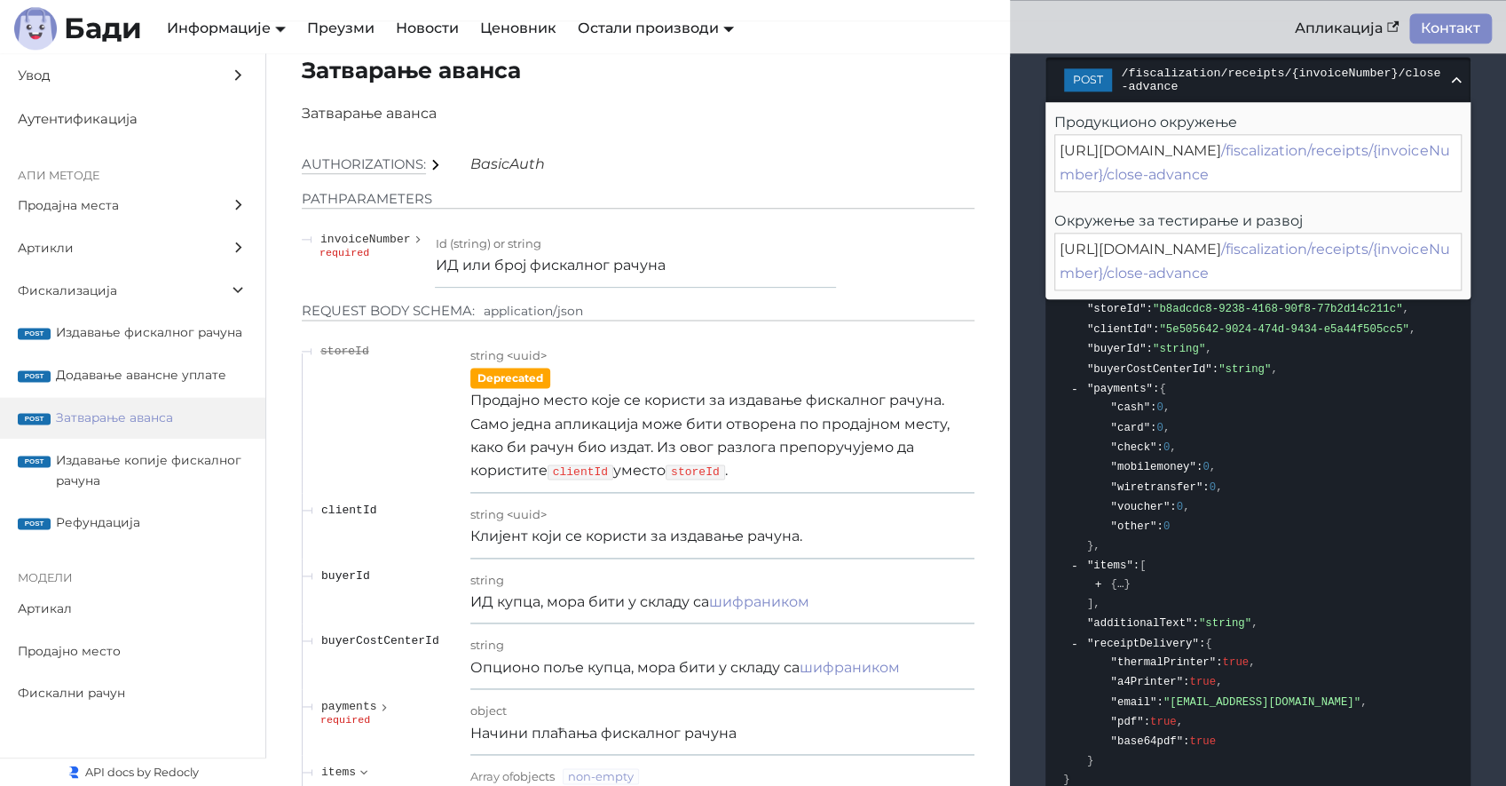
click at [1324, 67] on span "/fiscalization/receipts/{invoiceNumber}/close-advance" at bounding box center [1284, 80] width 327 height 27
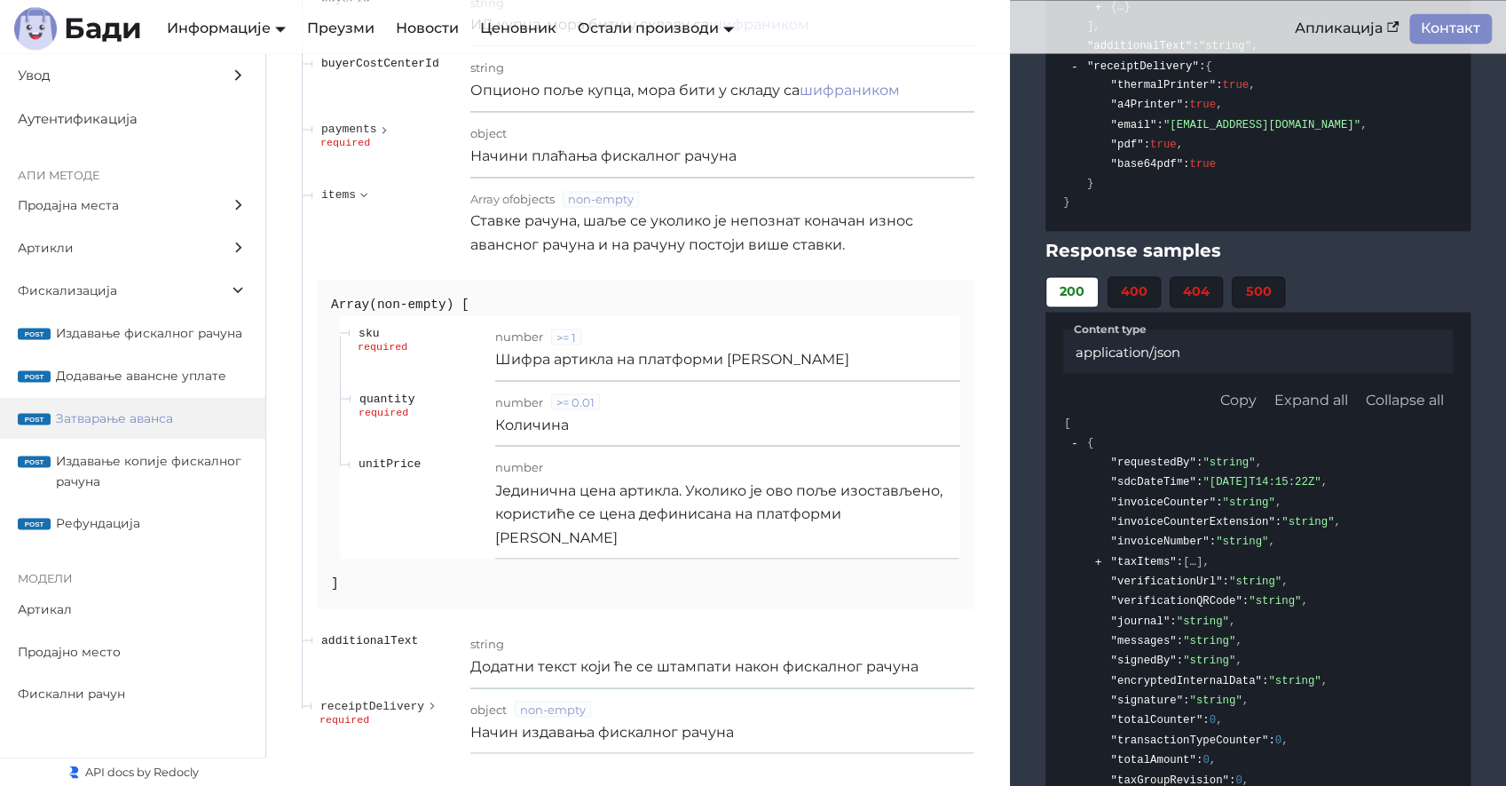
scroll to position [20018, 0]
click at [517, 481] on p "Јединична цена артикла. Уколико је ово поље изостављено, користиће се цена дефи…" at bounding box center [727, 516] width 465 height 70
click at [784, 481] on p "Јединична цена артикла. Уколико је ово поље изостављено, користиће се цена дефи…" at bounding box center [727, 516] width 465 height 70
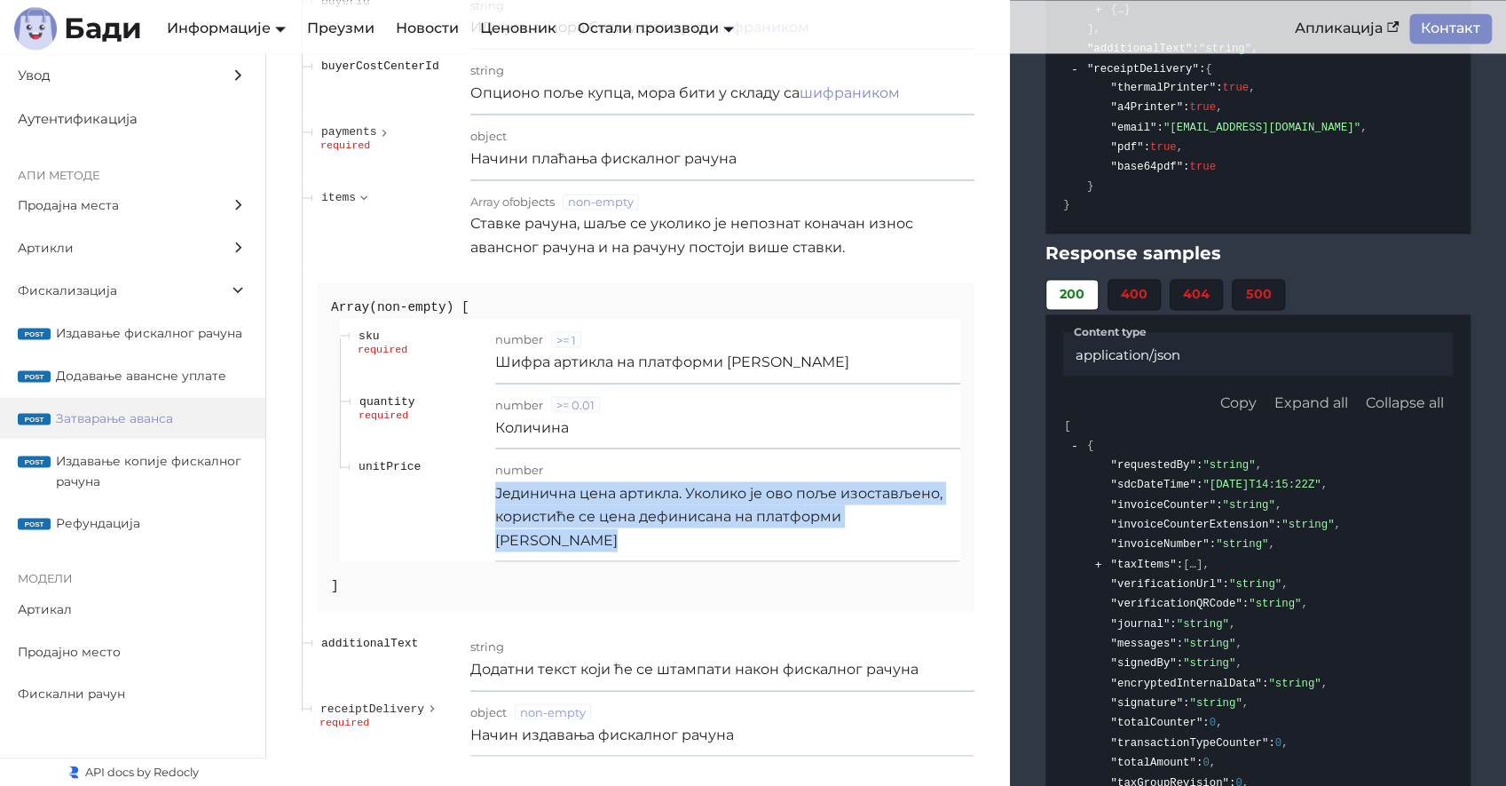
click at [784, 481] on p "Јединична цена артикла. Уколико је ово поље изостављено, користиће се цена дефи…" at bounding box center [727, 516] width 465 height 70
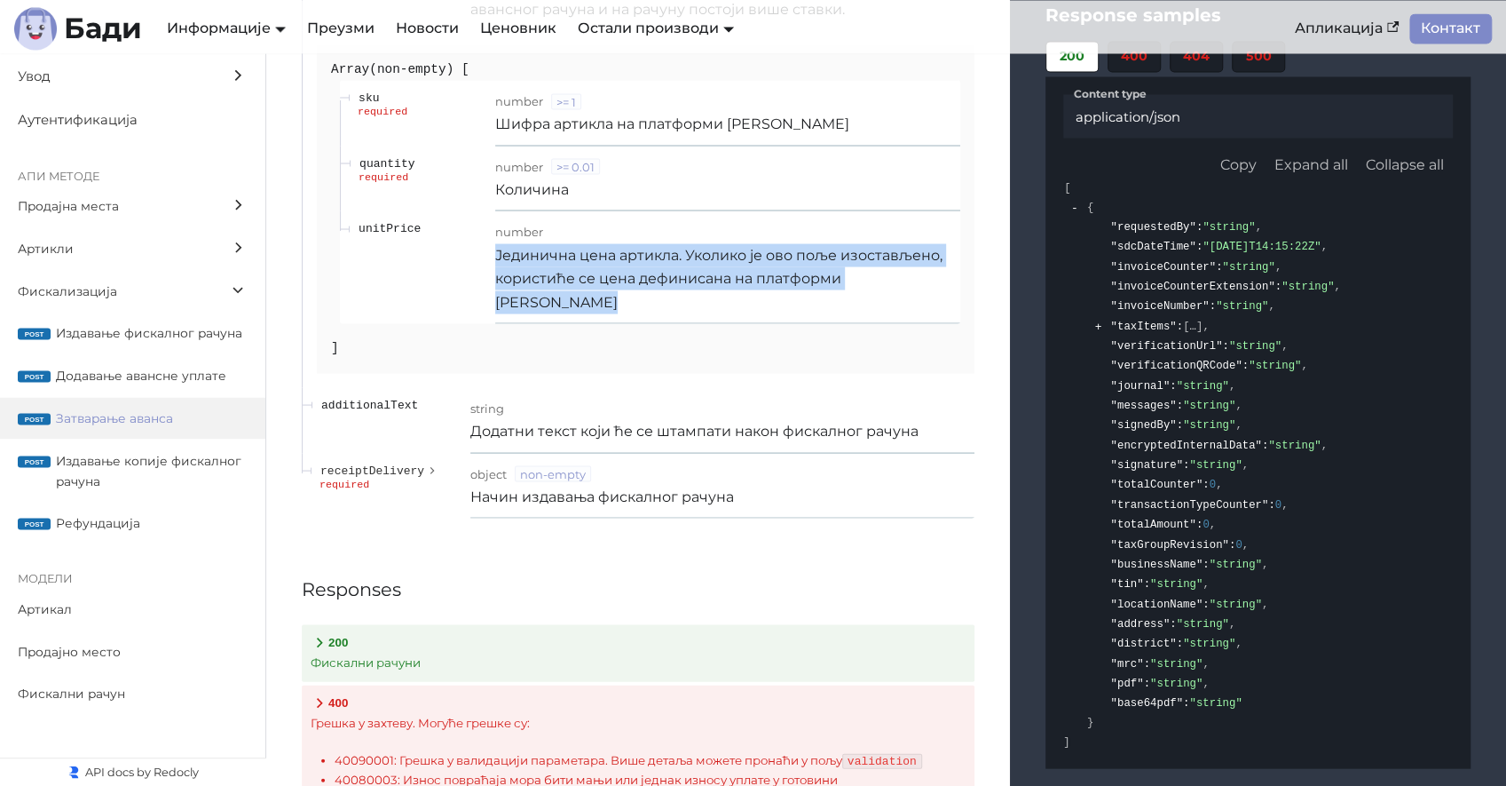
scroll to position [20265, 0]
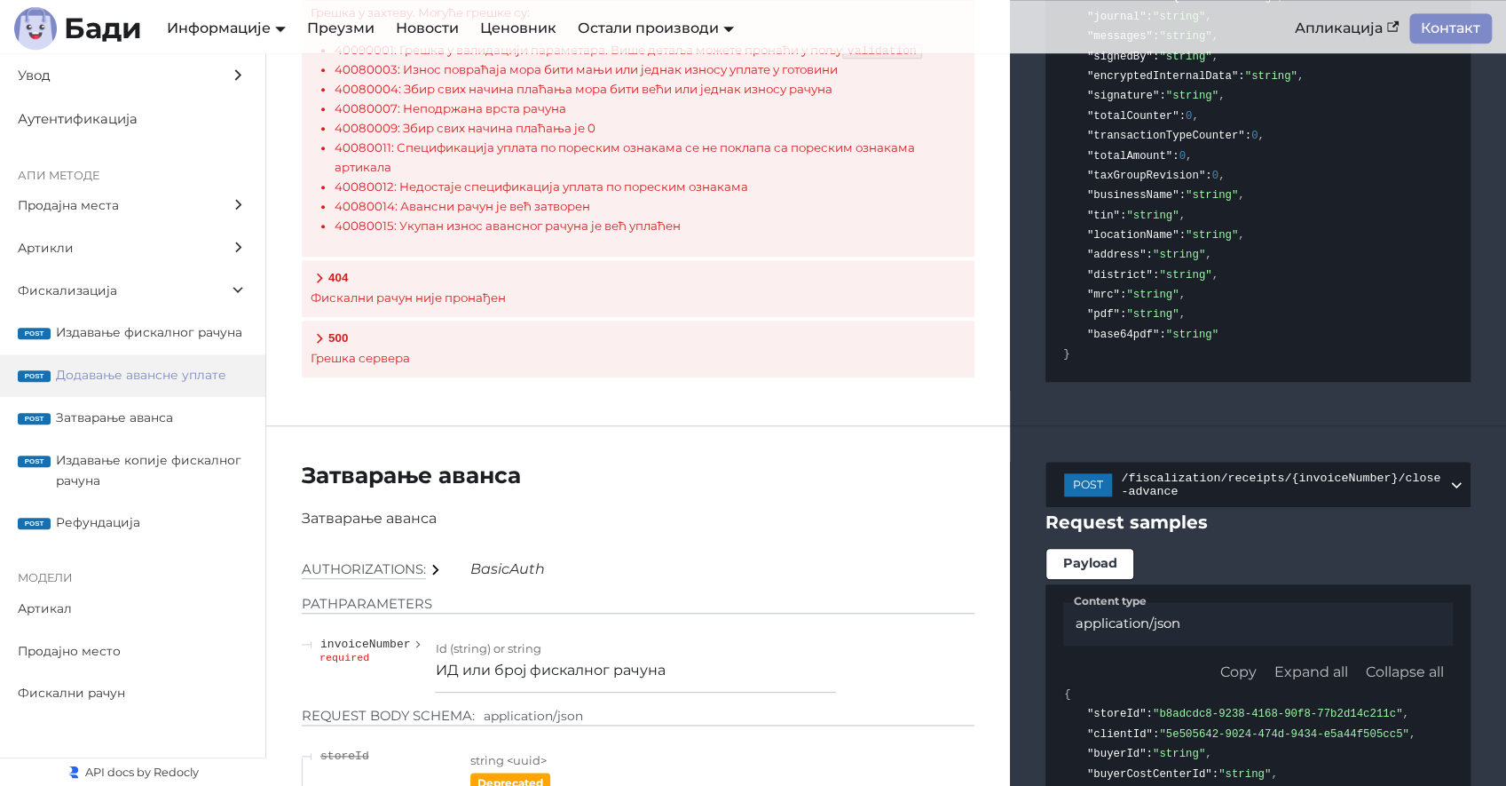
scroll to position [19008, 0]
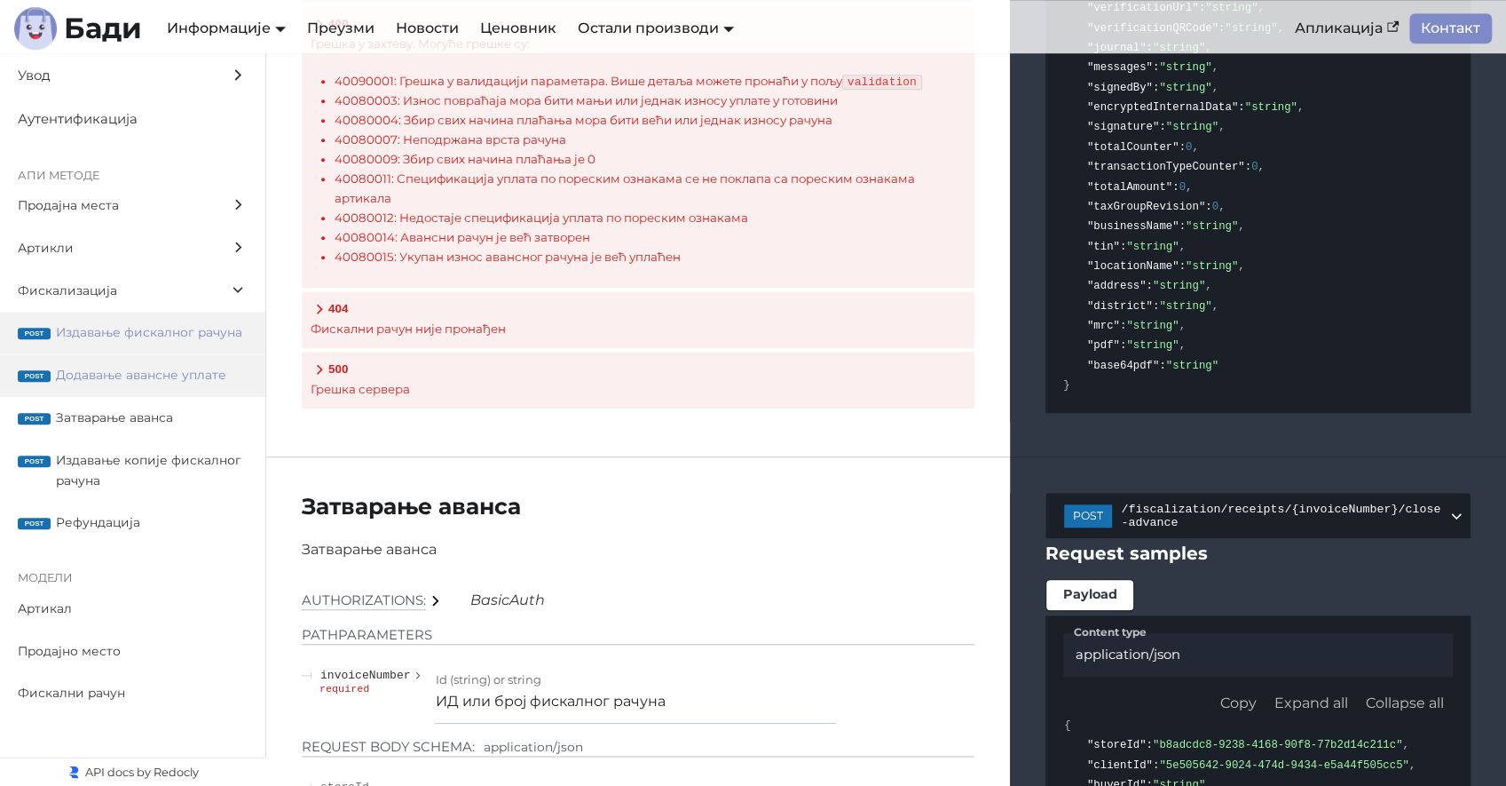
click at [183, 344] on label "post Издавање фискалног рачуна" at bounding box center [132, 333] width 265 height 43
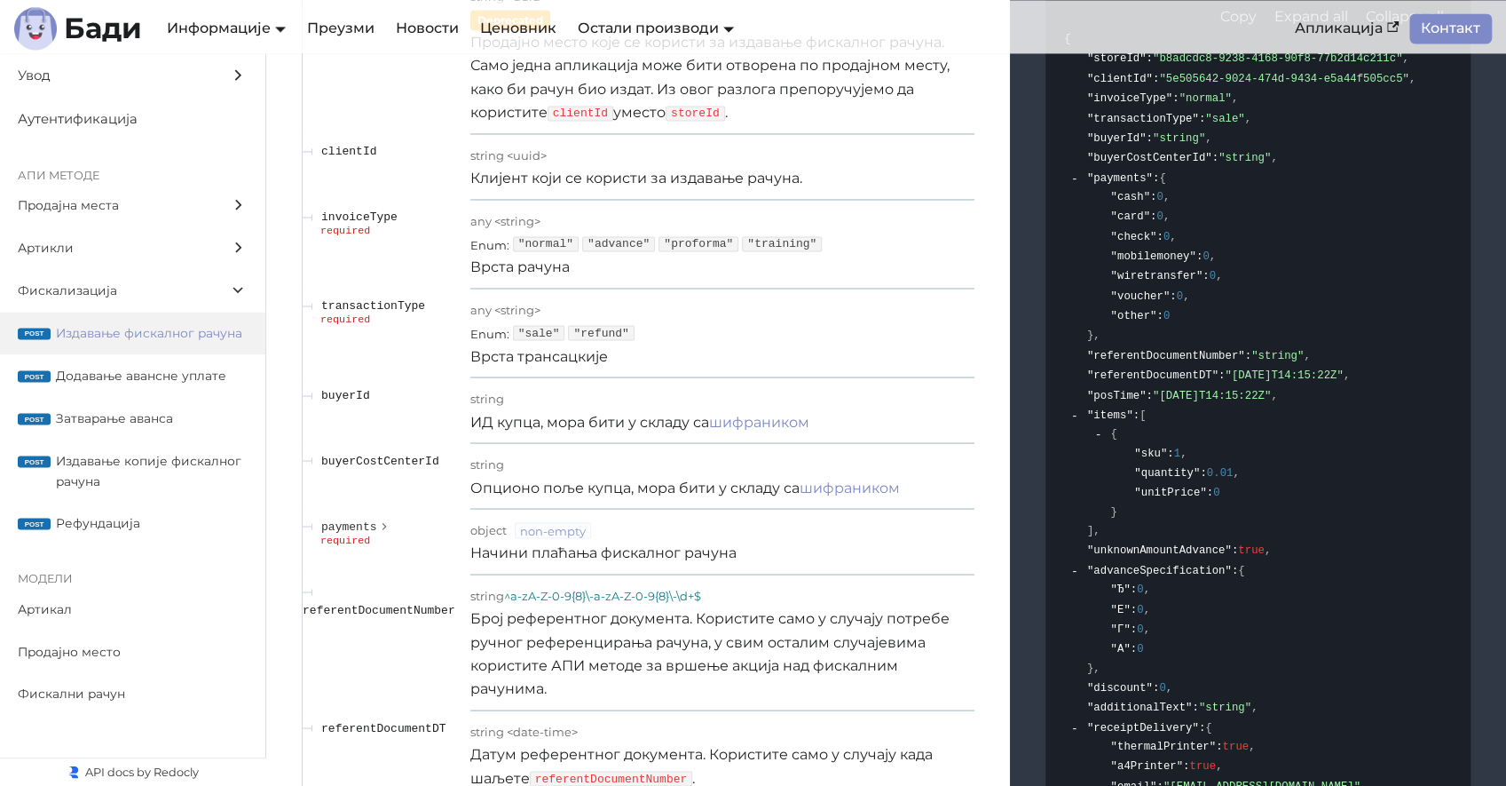
scroll to position [15483, 0]
click at [167, 413] on span "Затварање аванса" at bounding box center [152, 417] width 192 height 20
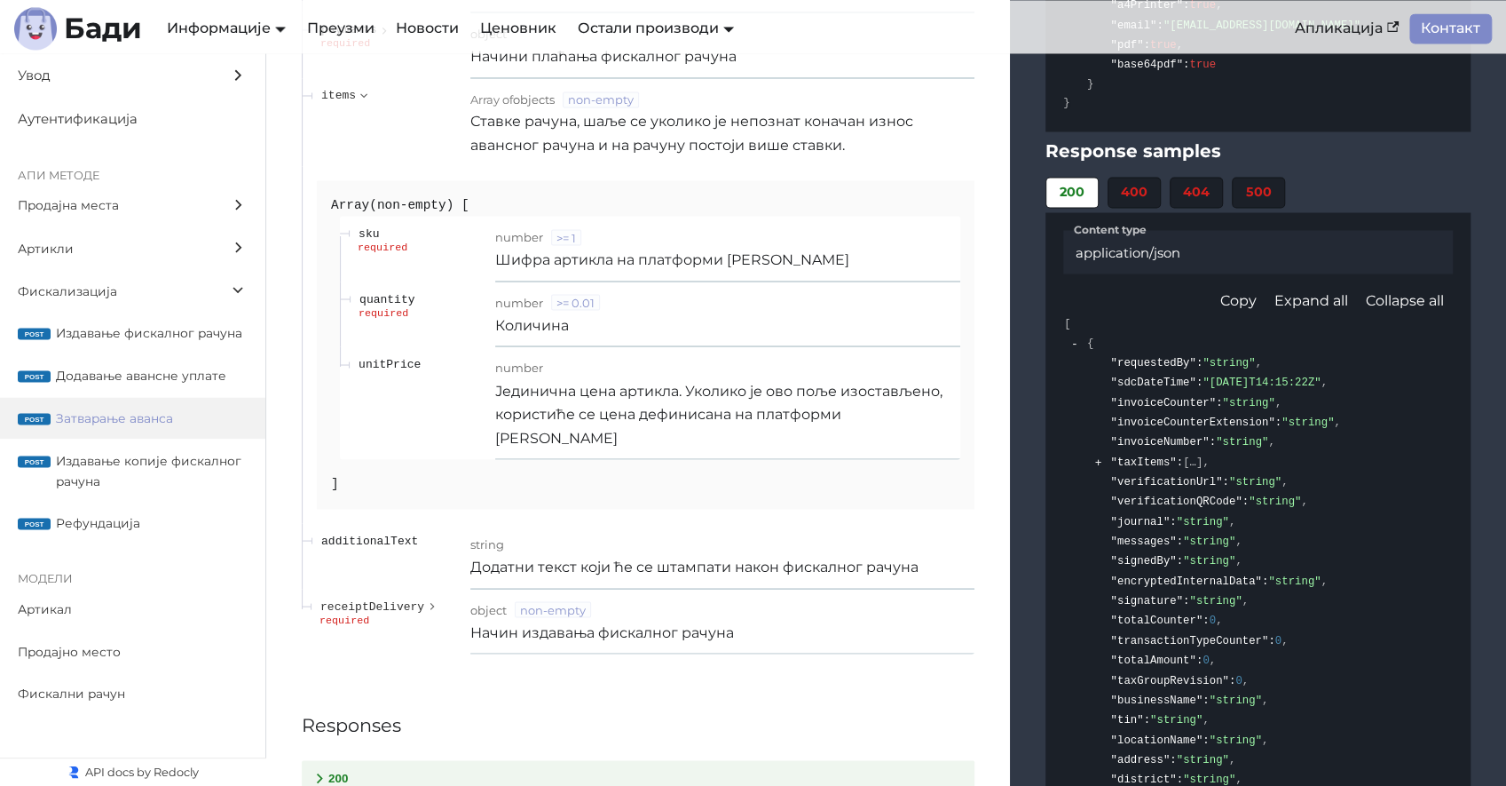
scroll to position [20028, 0]
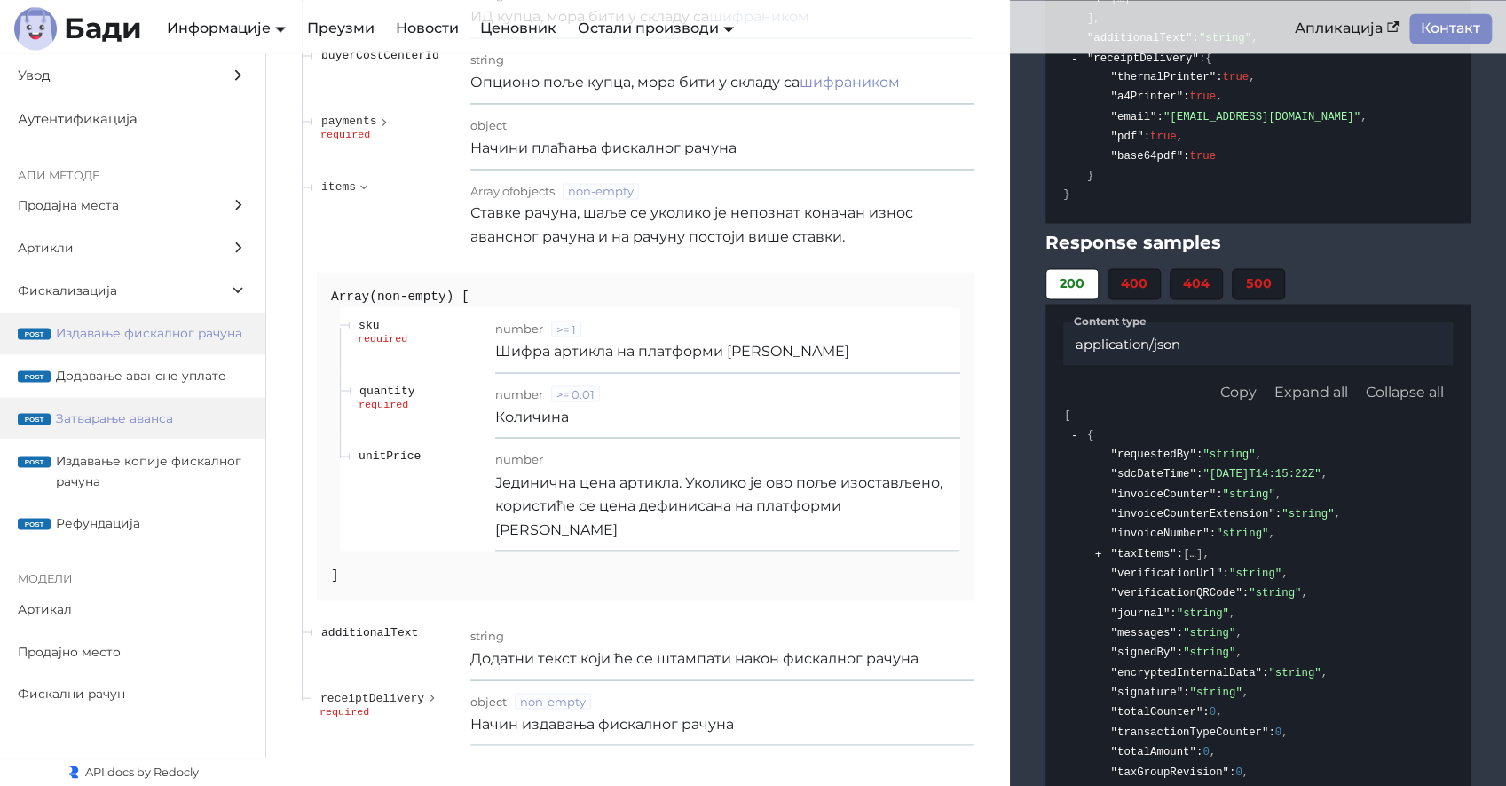
click at [198, 325] on span "Издавање фискалног рачуна" at bounding box center [152, 332] width 192 height 20
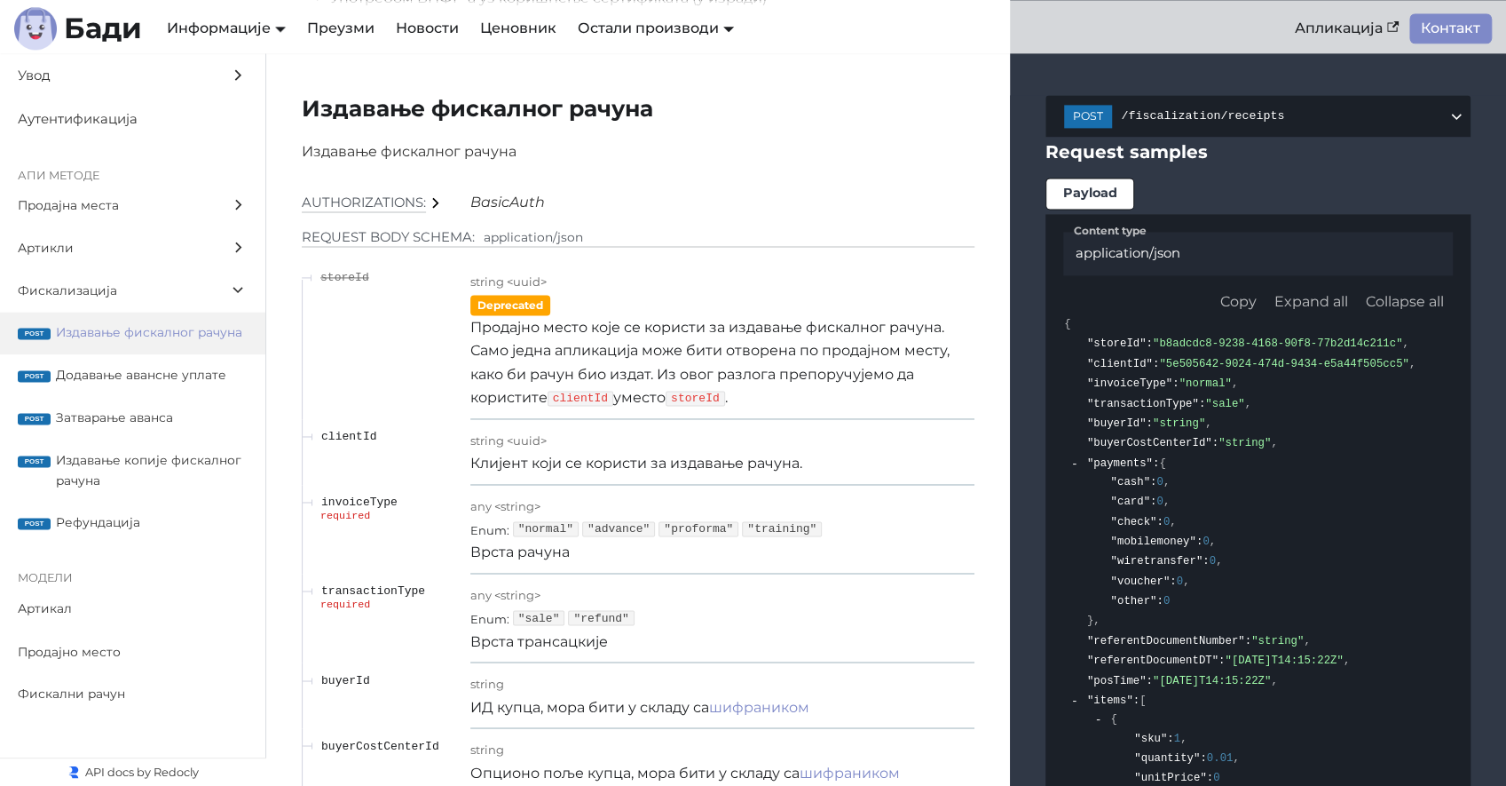
click at [530, 525] on span ""normal"" at bounding box center [546, 528] width 66 height 15
click at [535, 522] on span ""normal"" at bounding box center [546, 528] width 66 height 15
click at [536, 522] on span ""normal"" at bounding box center [546, 528] width 66 height 15
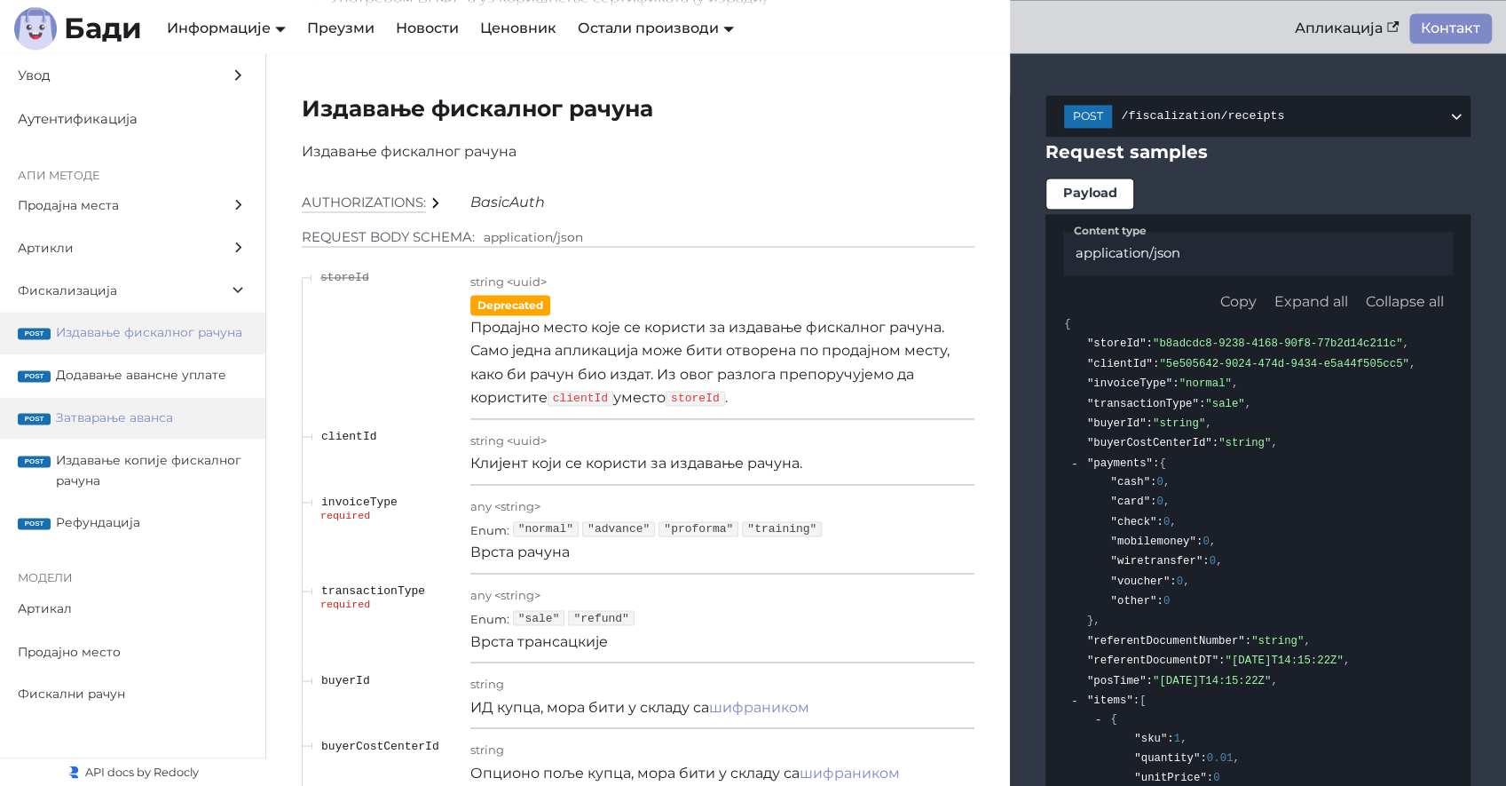
click at [81, 420] on span "Затварање аванса" at bounding box center [152, 417] width 192 height 20
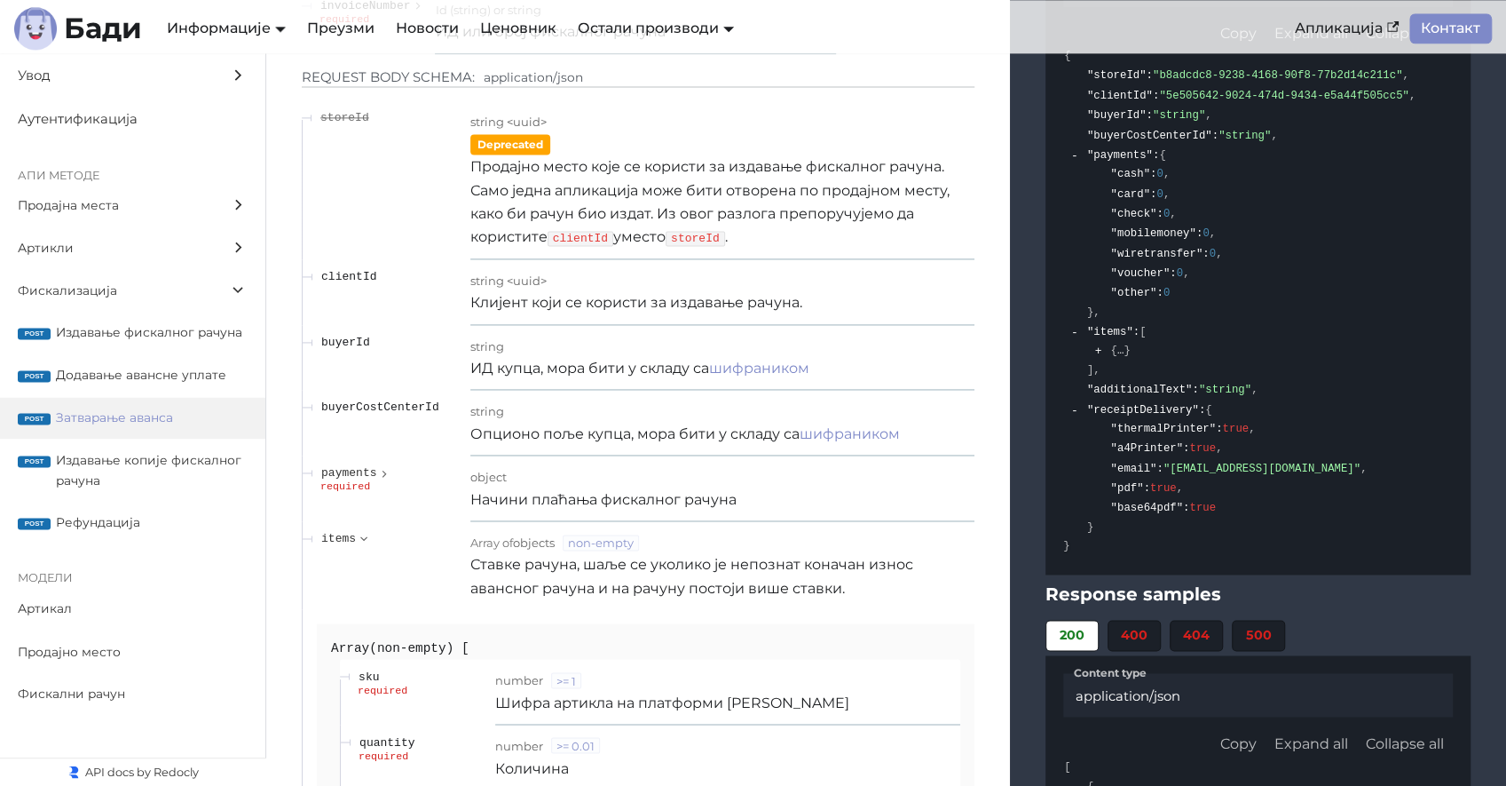
scroll to position [19741, 0]
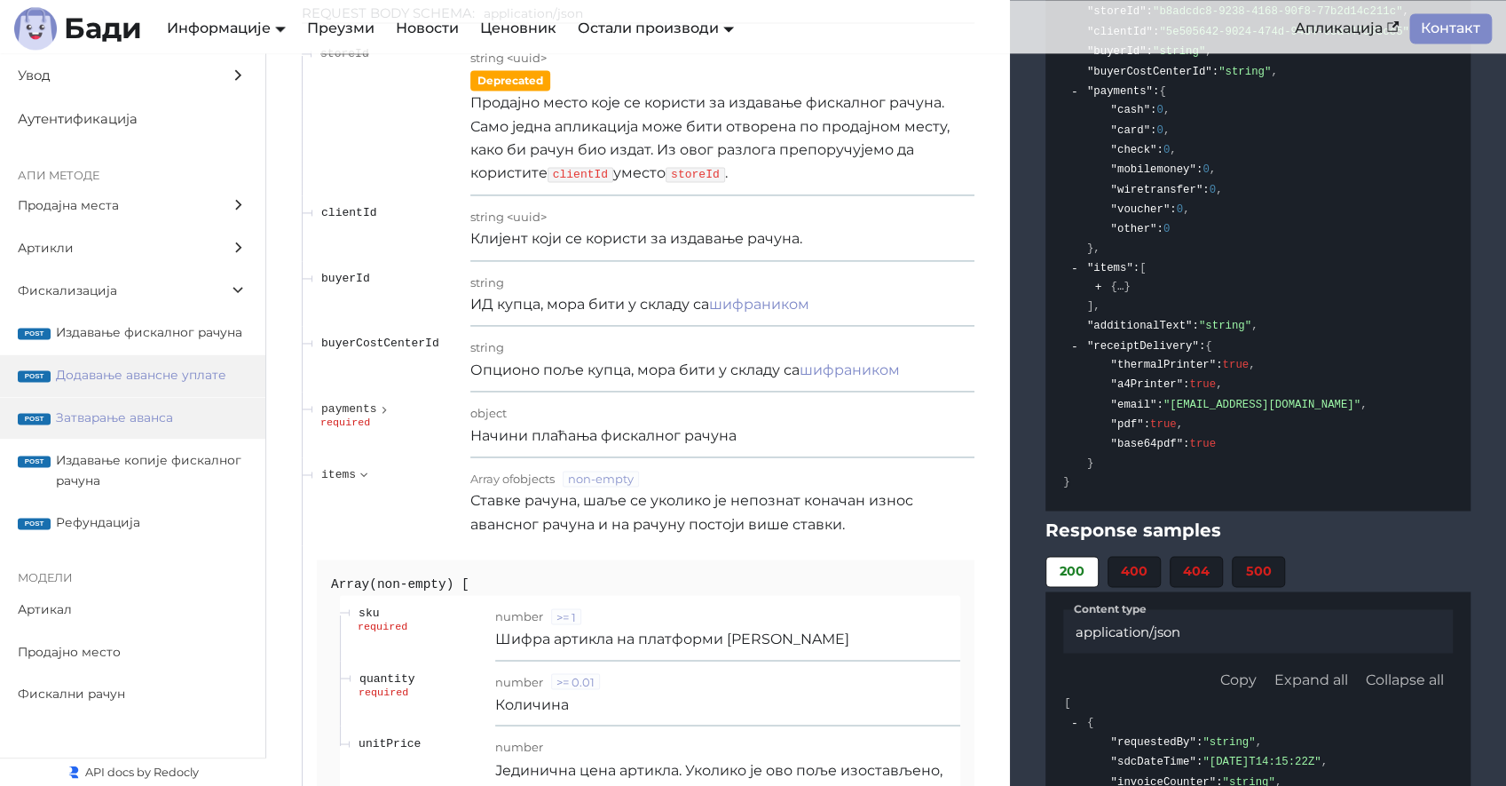
click at [152, 375] on span "Додавање авансне уплате" at bounding box center [152, 375] width 192 height 20
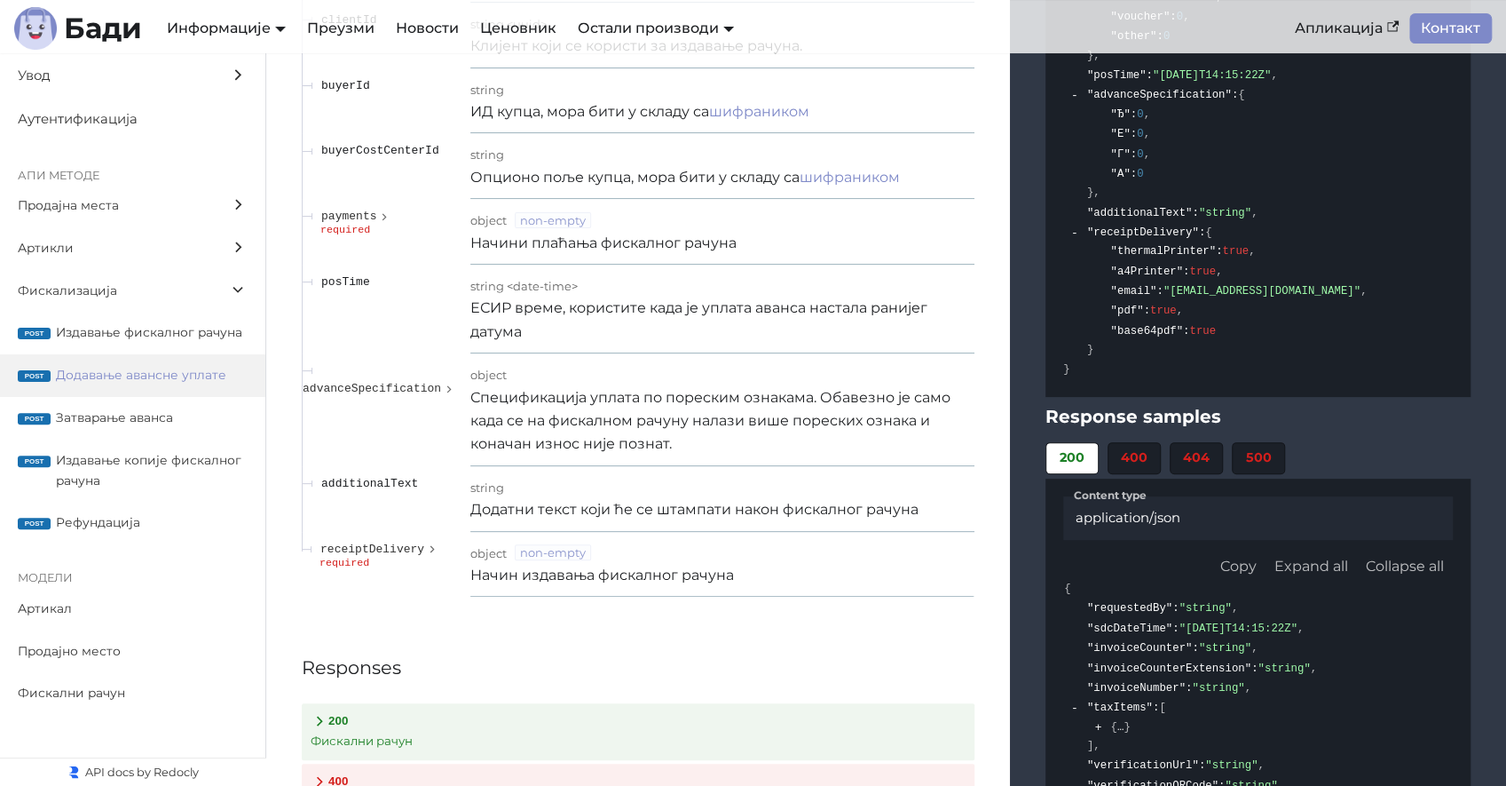
scroll to position [18246, 0]
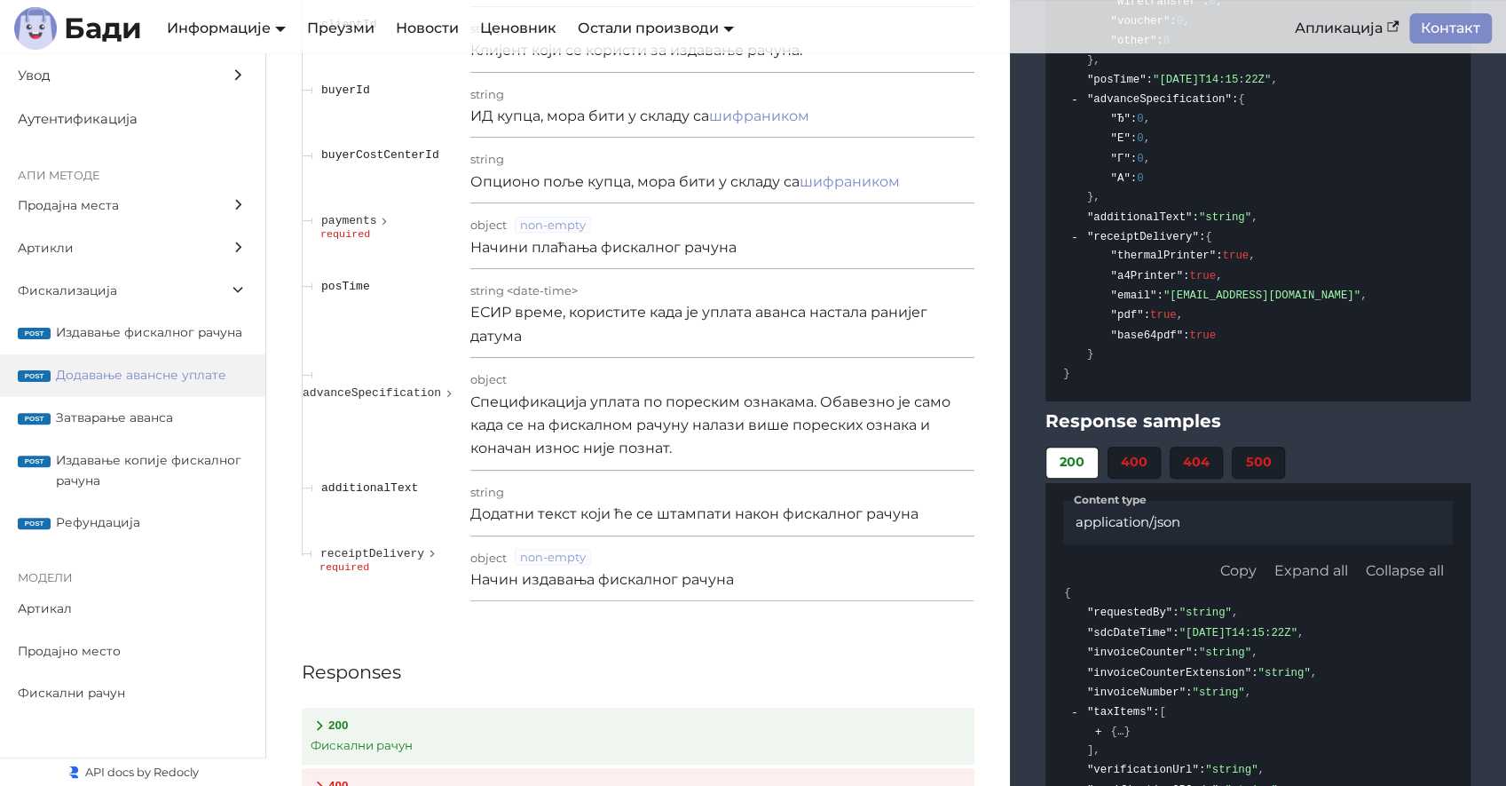
click at [582, 397] on p "Спецификација уплата по пореским ознакама. Обавезно је само када се на фискално…" at bounding box center [722, 426] width 505 height 70
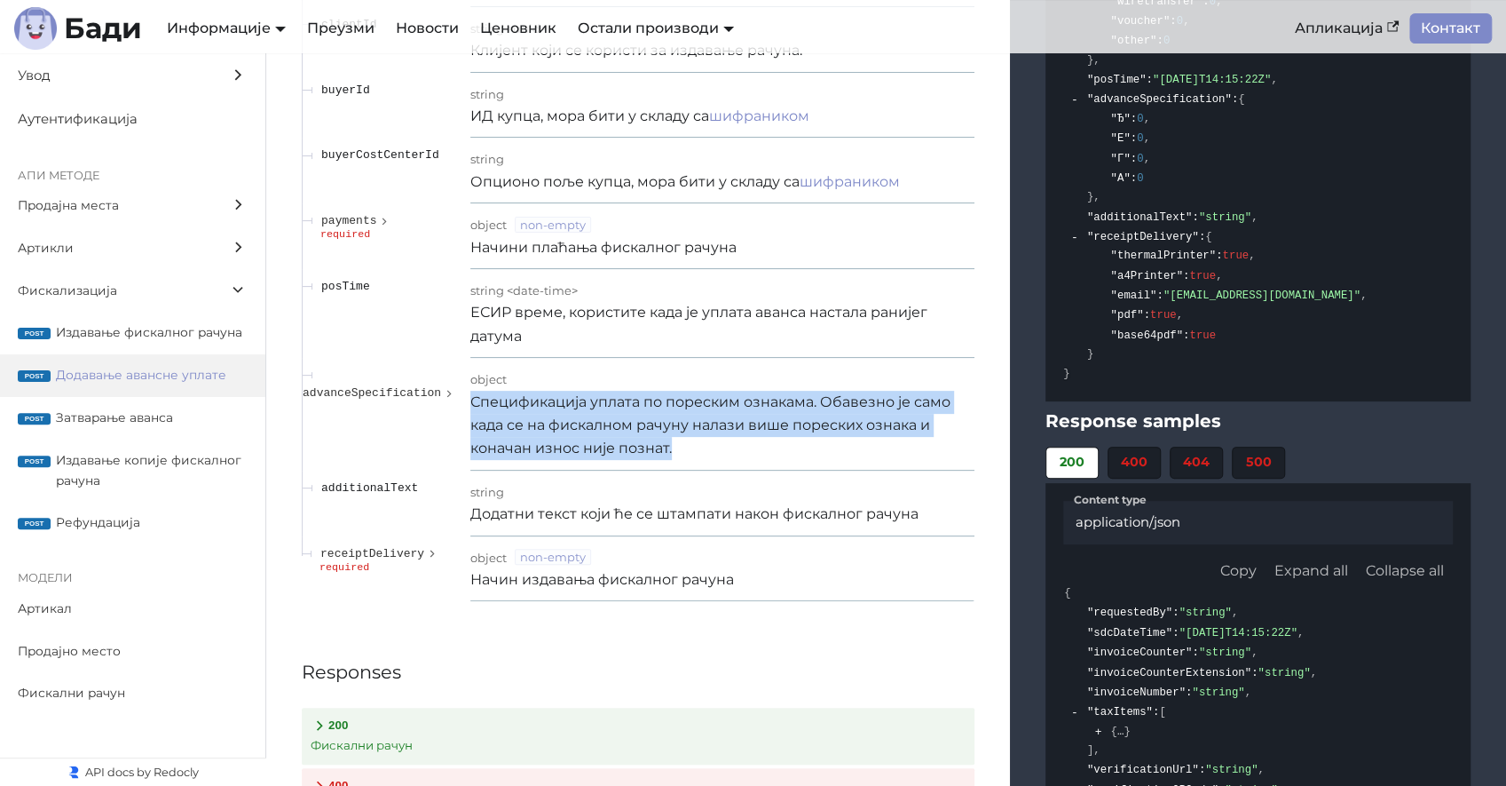
click at [582, 397] on p "Спецификација уплата по пореским ознакама. Обавезно је само када се на фискално…" at bounding box center [722, 426] width 505 height 70
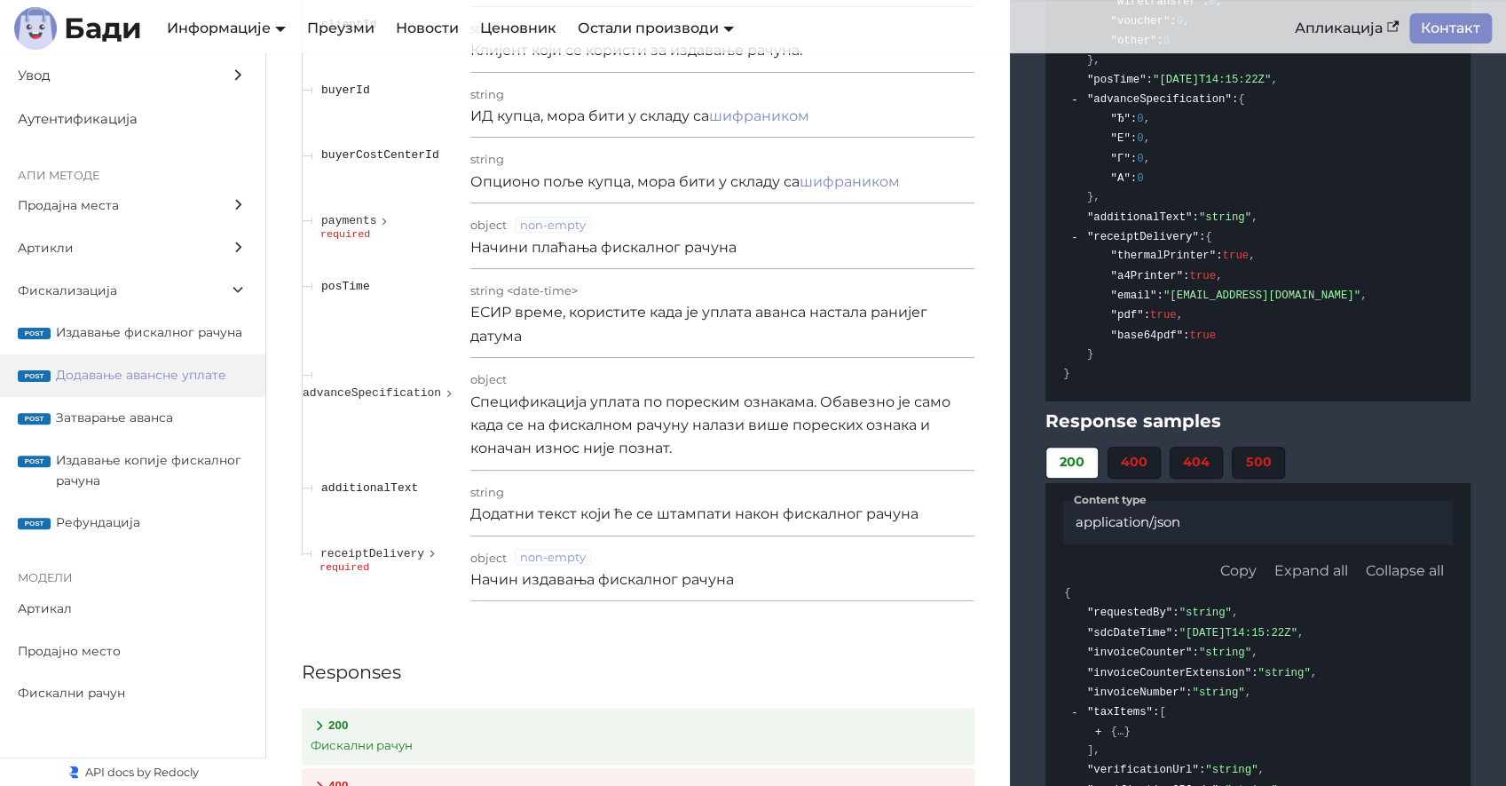
click at [166, 375] on span "Додавање авансне уплате" at bounding box center [152, 375] width 192 height 20
click at [498, 409] on p "Спецификација уплата по пореским ознакама. Обавезно је само када се на фискално…" at bounding box center [722, 426] width 505 height 70
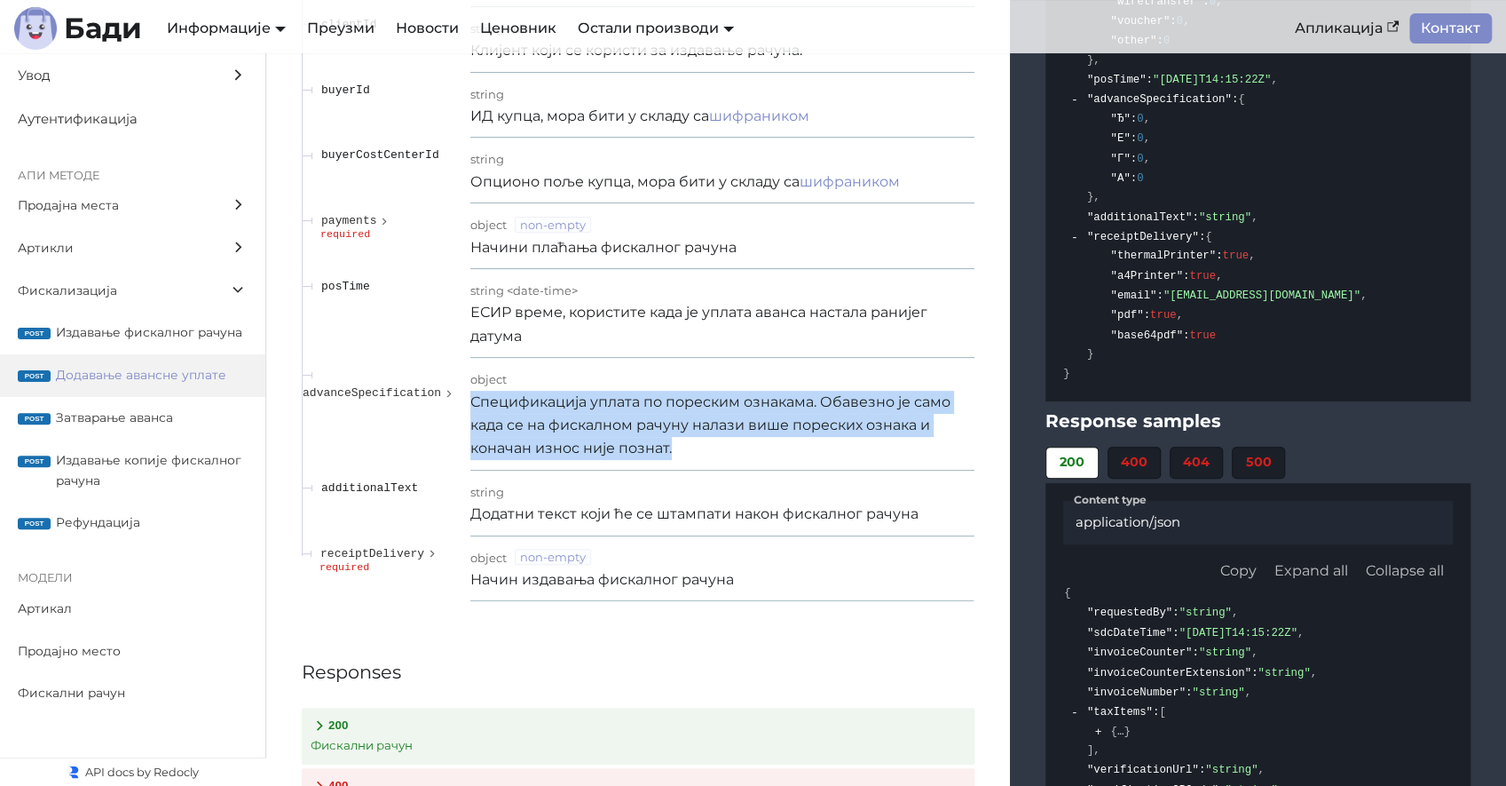
click at [498, 409] on p "Спецификација уплата по пореским ознакама. Обавезно је само када се на фискално…" at bounding box center [722, 426] width 505 height 70
click at [712, 438] on p "Спецификација уплата по пореским ознакама. Обавезно је само када се на фискално…" at bounding box center [722, 426] width 505 height 70
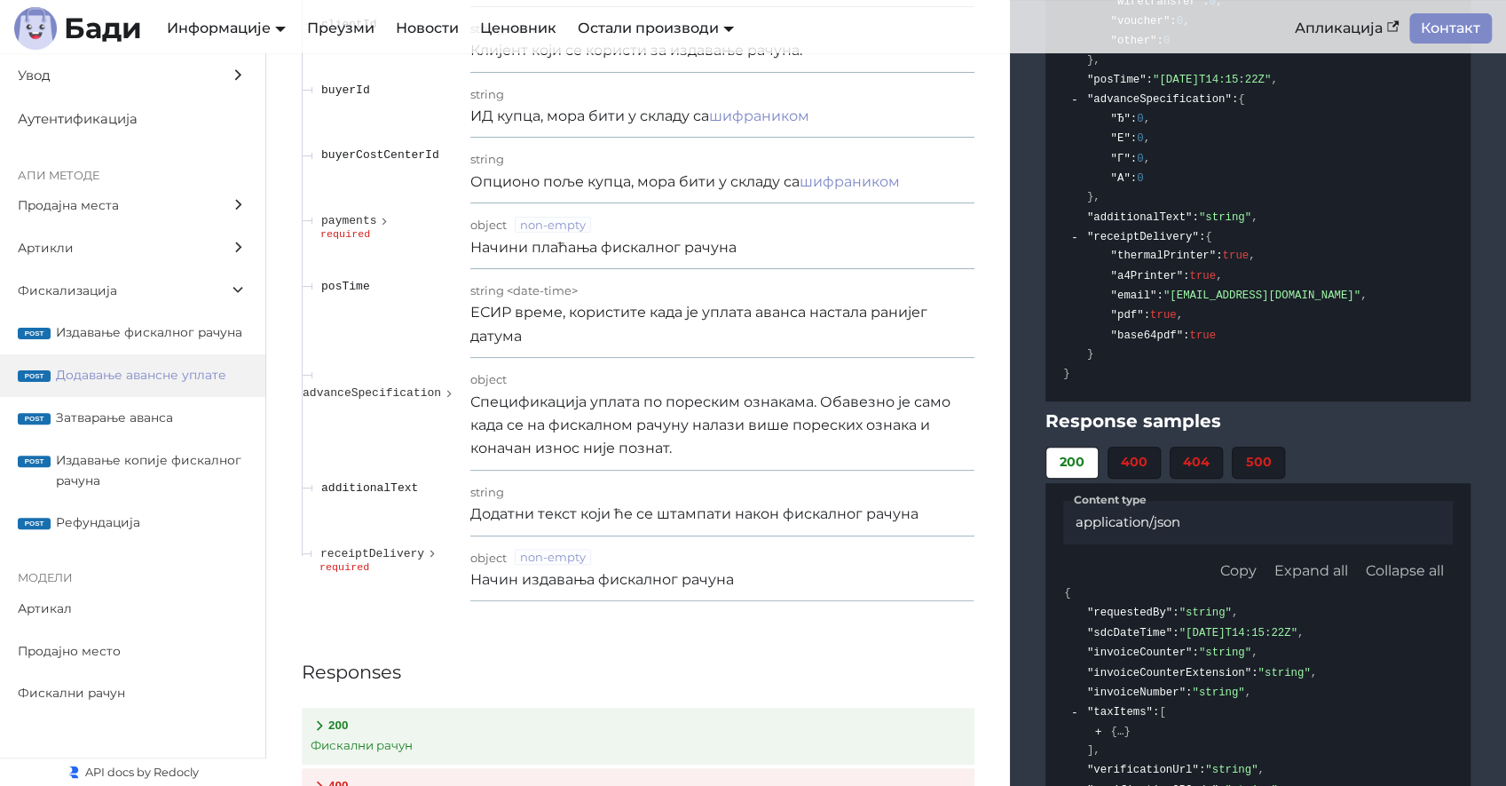
click at [712, 438] on p "Спецификација уплата по пореским ознакама. Обавезно је само када се на фискално…" at bounding box center [722, 426] width 505 height 70
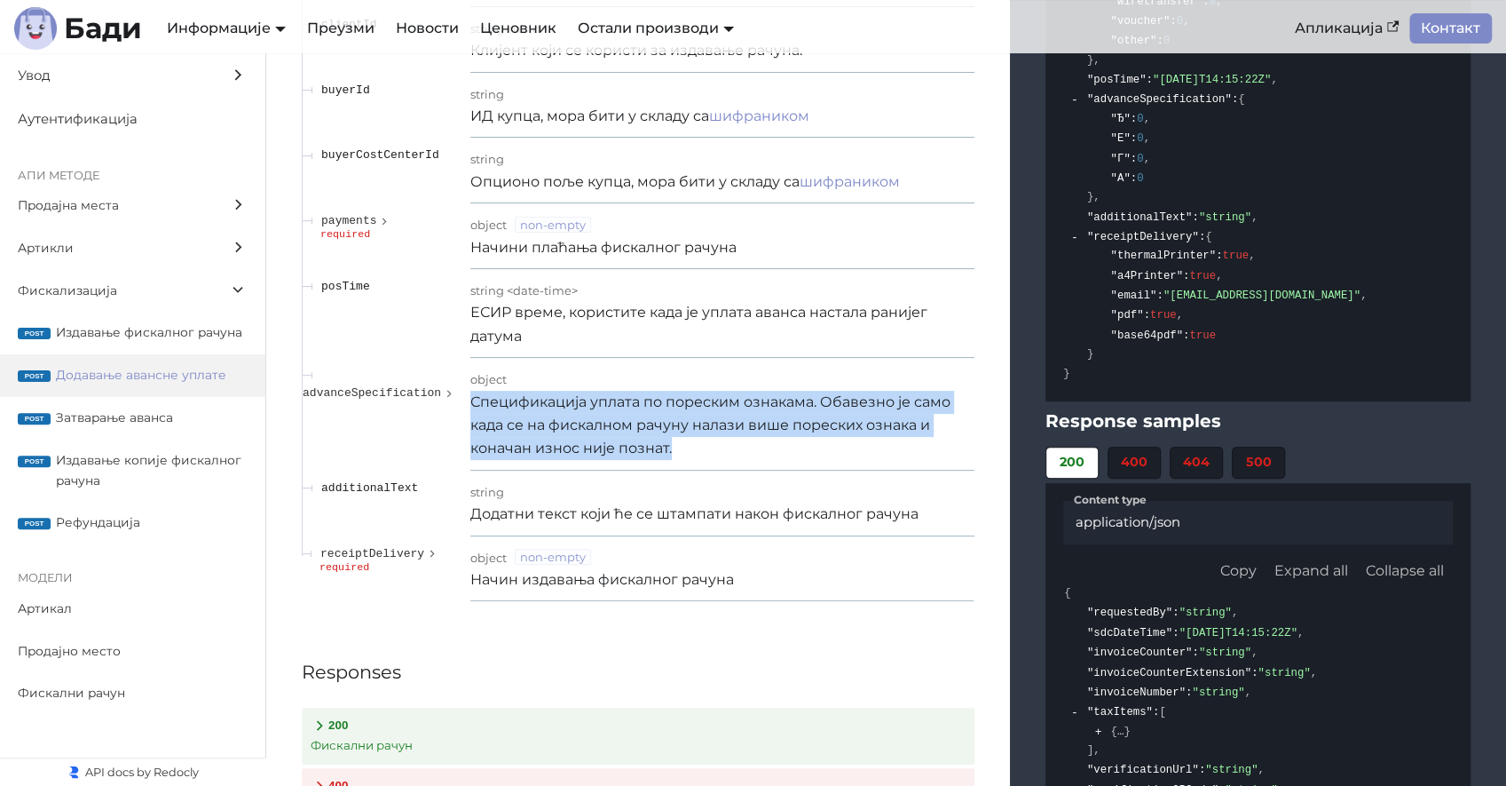
click at [712, 438] on p "Спецификација уплата по пореским ознакама. Обавезно је само када се на фискално…" at bounding box center [722, 426] width 505 height 70
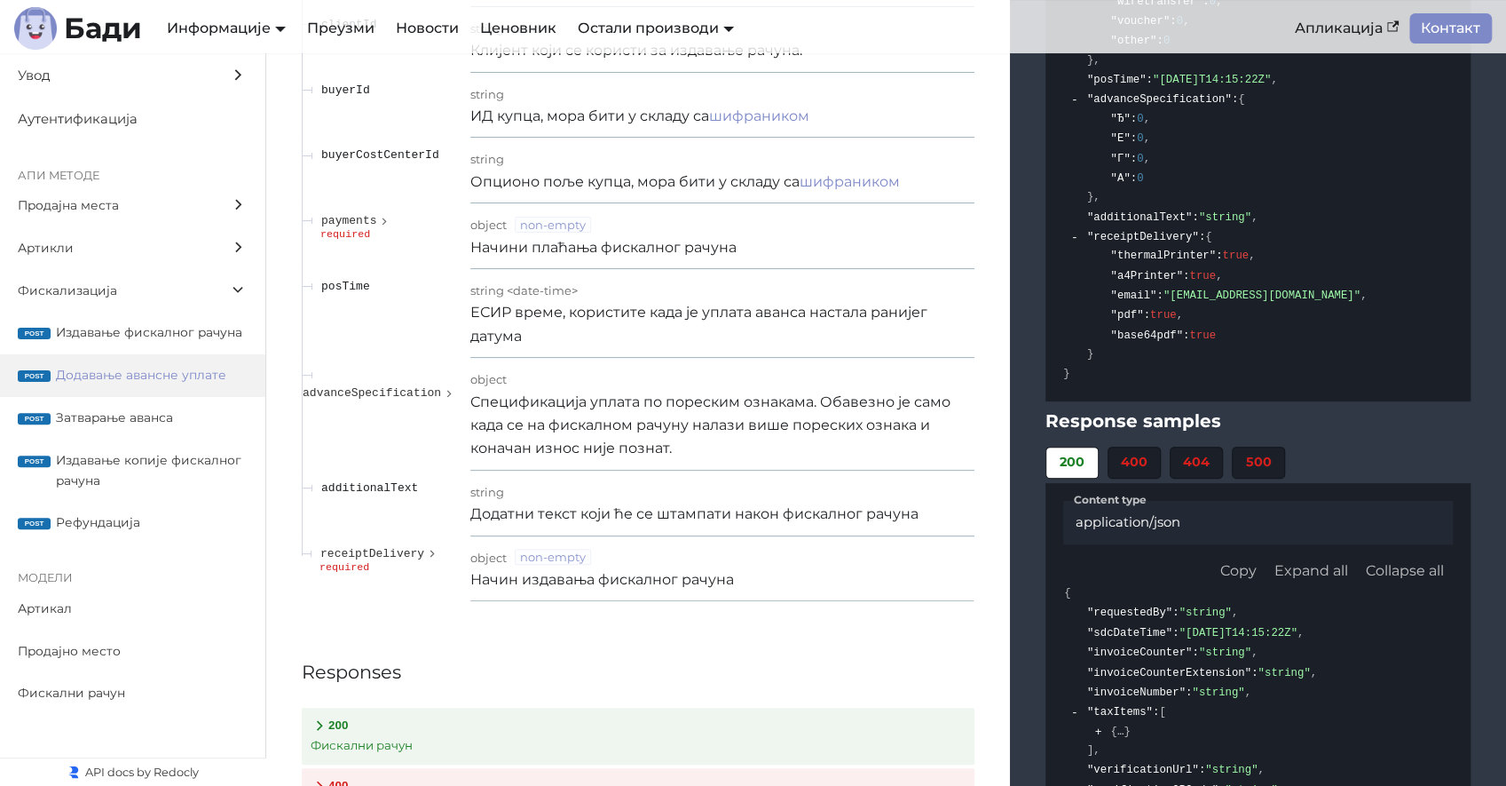
click at [157, 367] on span "Додавање авансне уплате" at bounding box center [152, 375] width 192 height 20
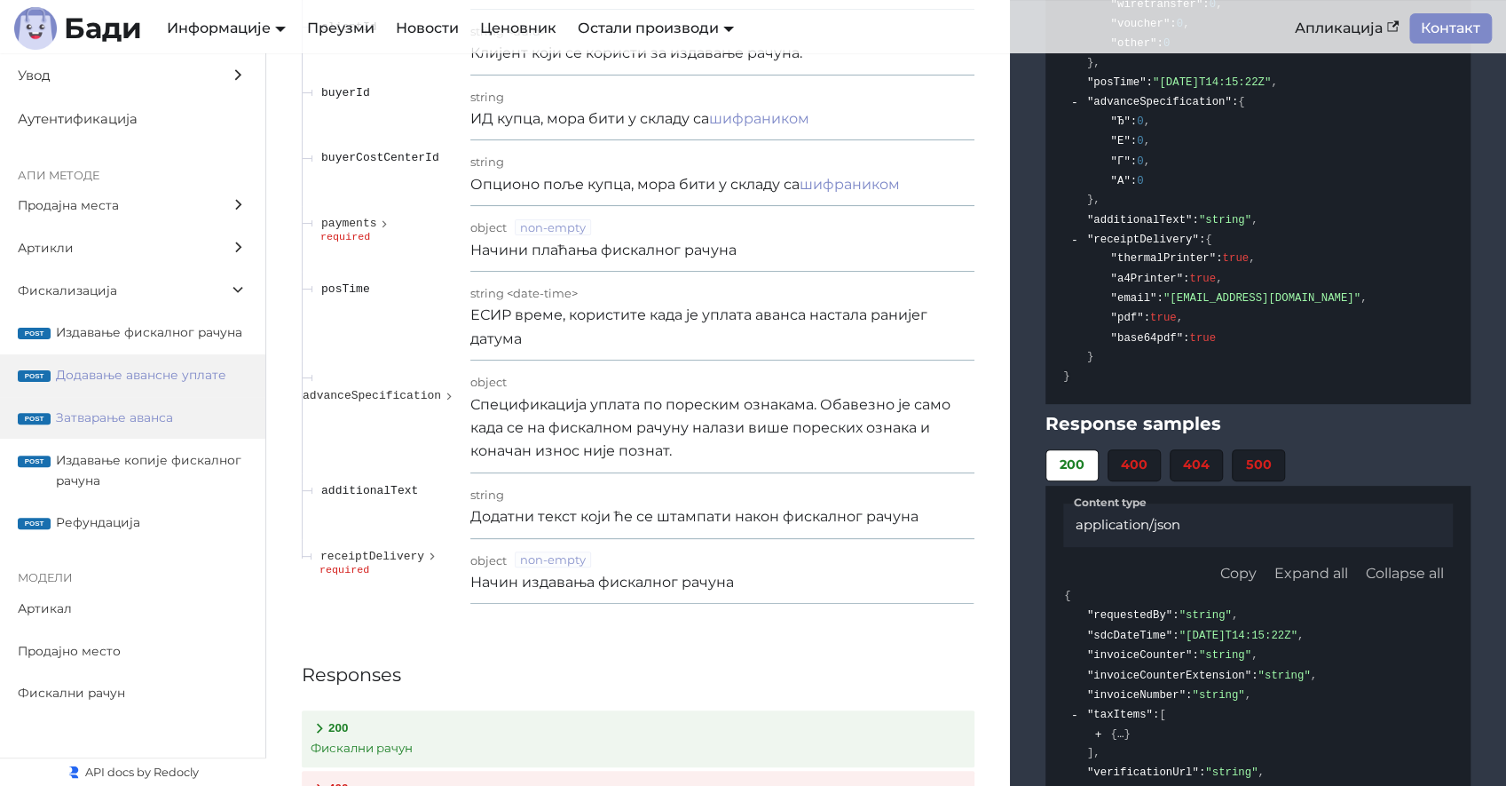
click at [112, 419] on span "Затварање аванса" at bounding box center [152, 417] width 192 height 20
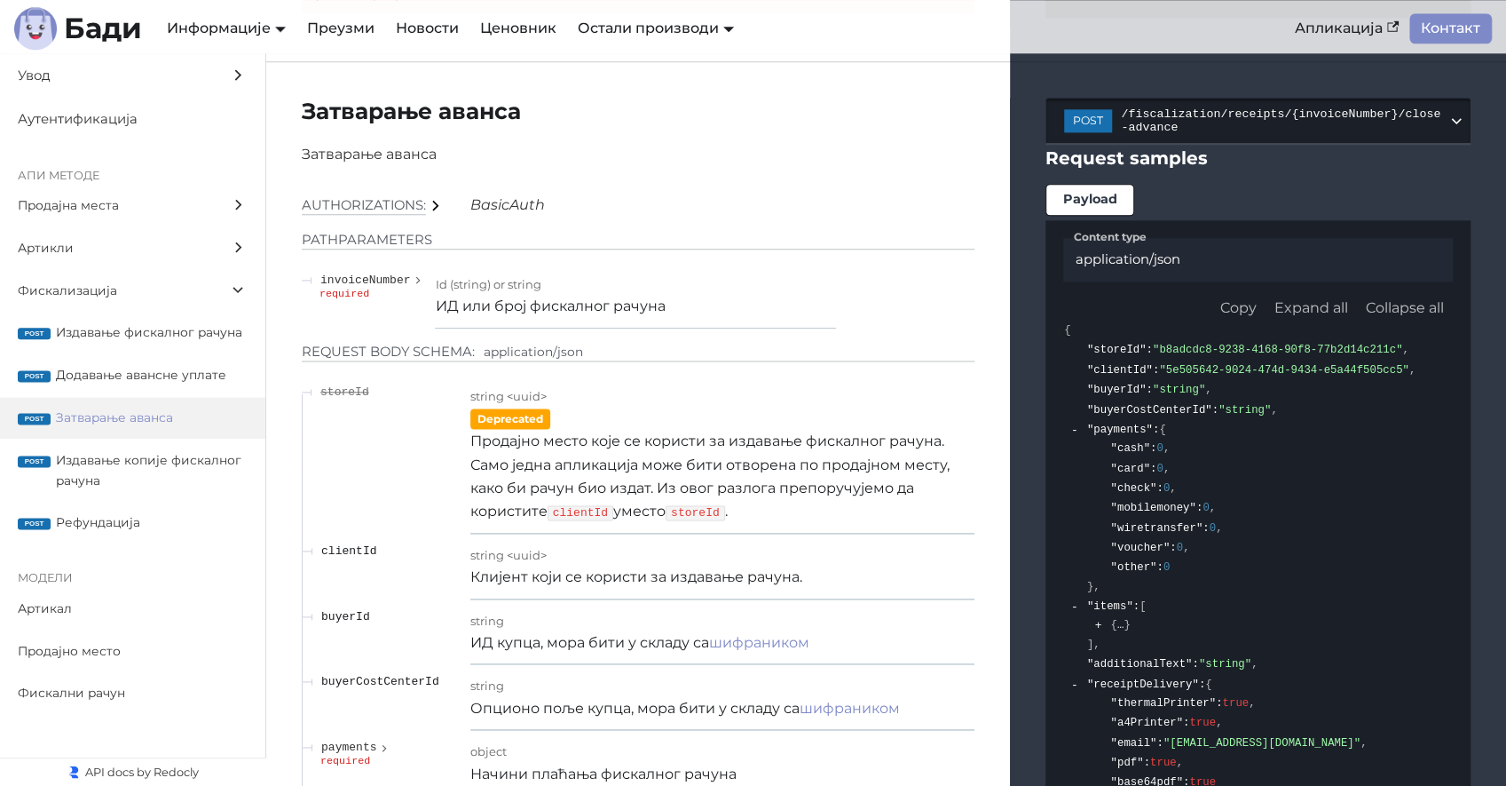
click at [1413, 111] on span "/fiscalization/receipts/{invoiceNumber}/close-advance" at bounding box center [1284, 120] width 327 height 27
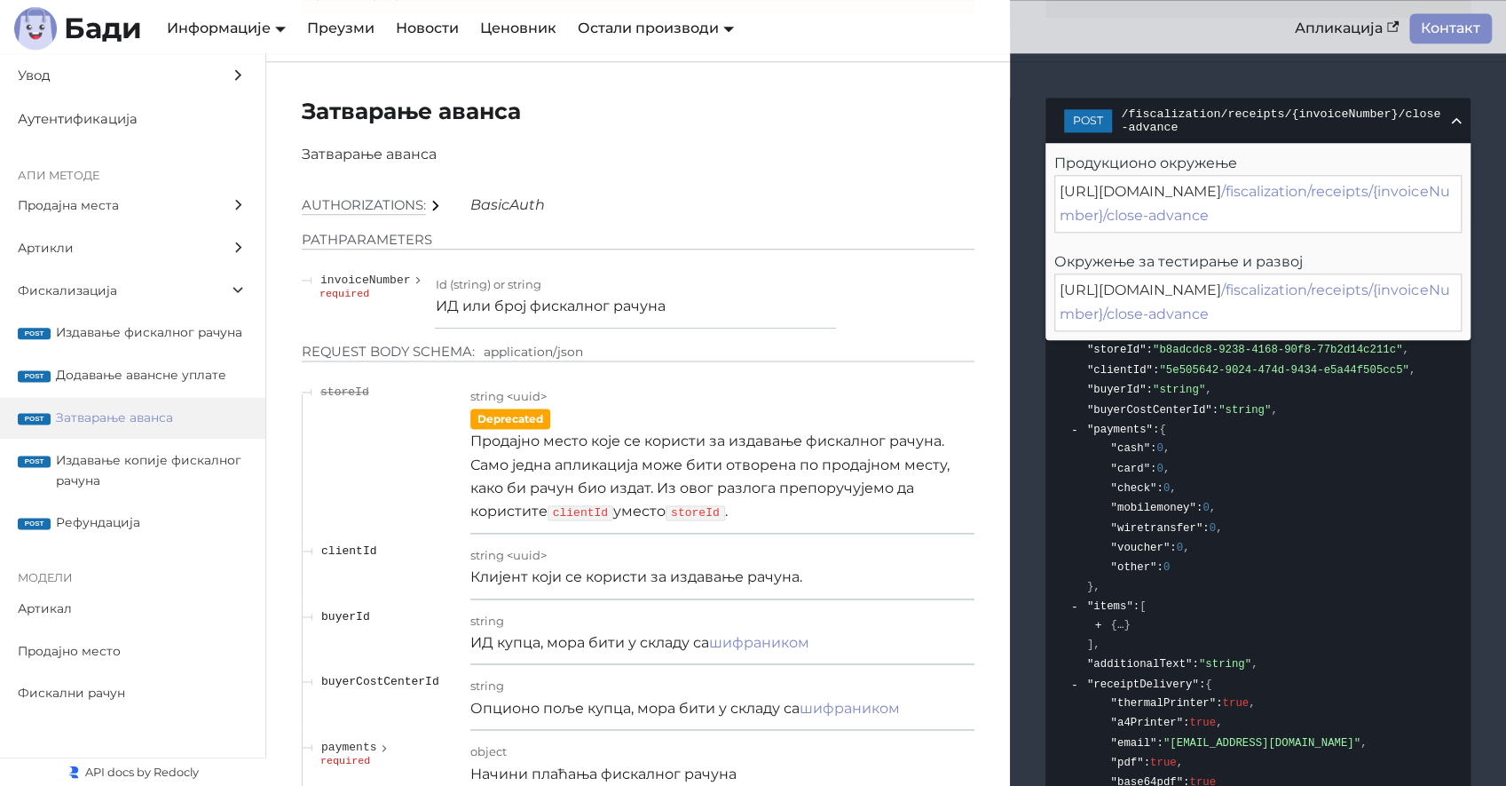
click at [1288, 304] on div "https://api.sandbox.badi.rs/v2 /fiscalization/receipts/{invoiceNumber}/close-ad…" at bounding box center [1257, 302] width 407 height 58
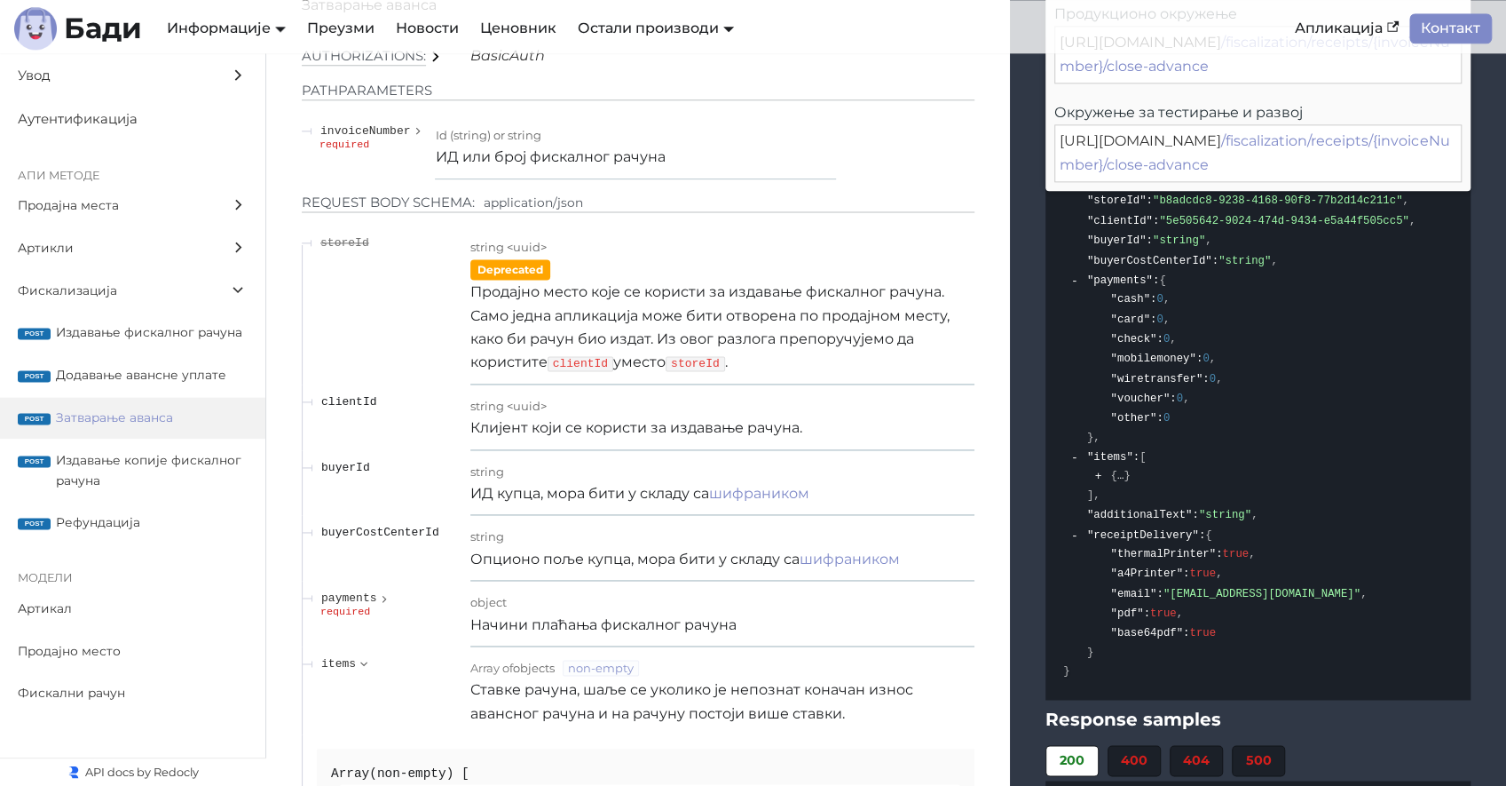
scroll to position [19554, 0]
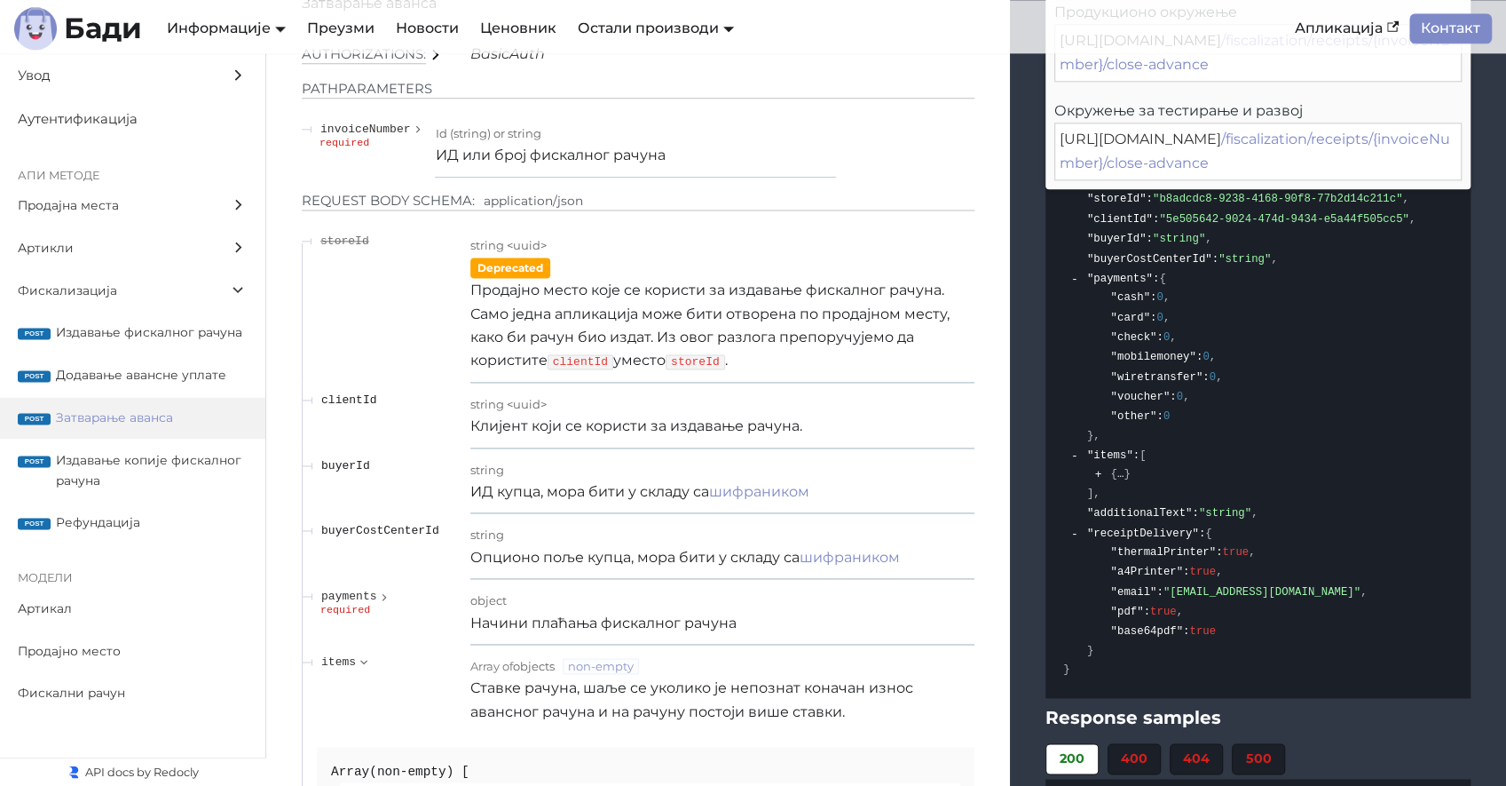
click at [1221, 424] on div ""payments" : { "cash" : 0 , "card" : 0 , "check" : 0 , "mobilemoney" : 0 , "wir…" at bounding box center [1156, 357] width 141 height 177
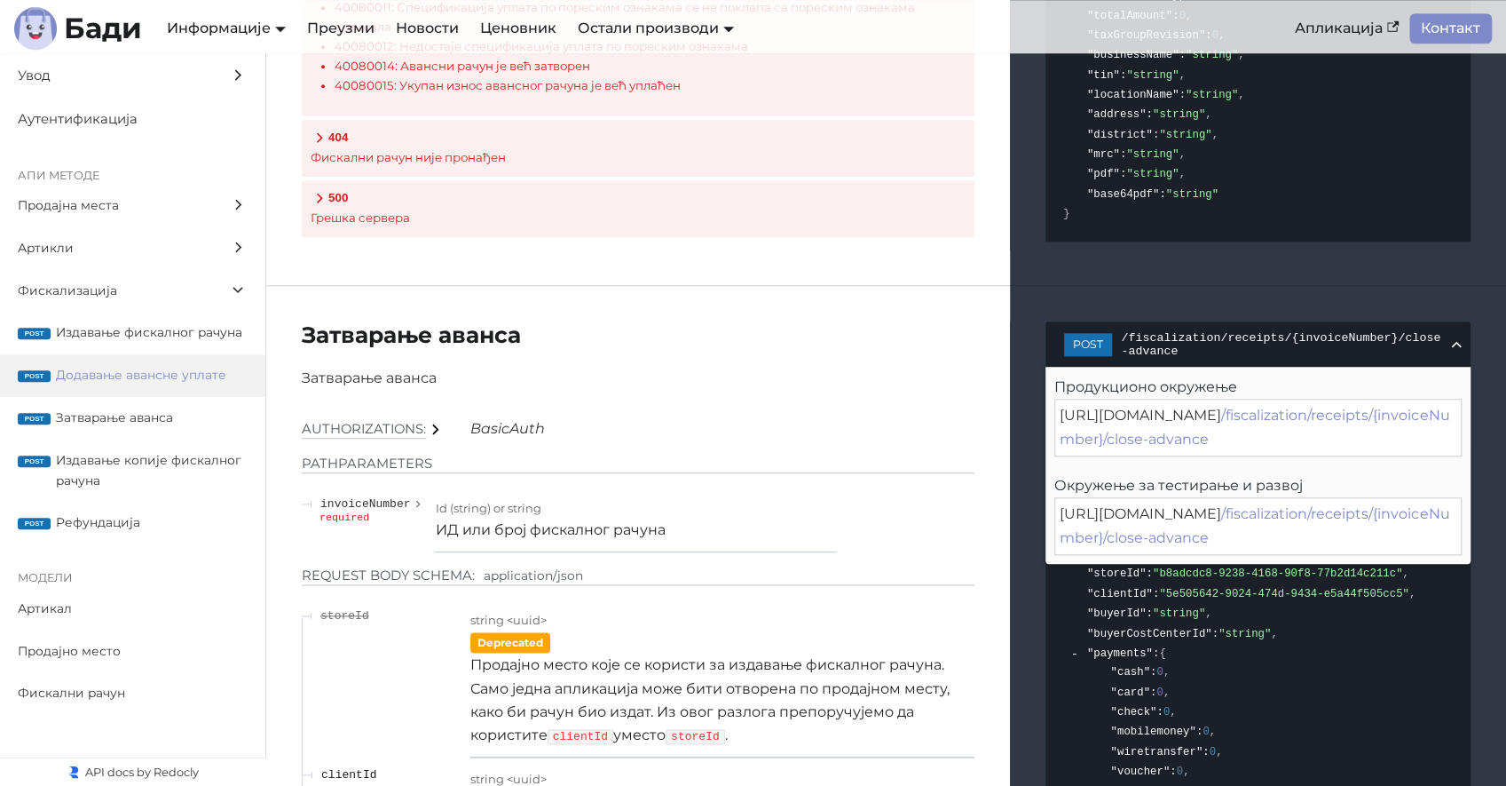
scroll to position [19182, 0]
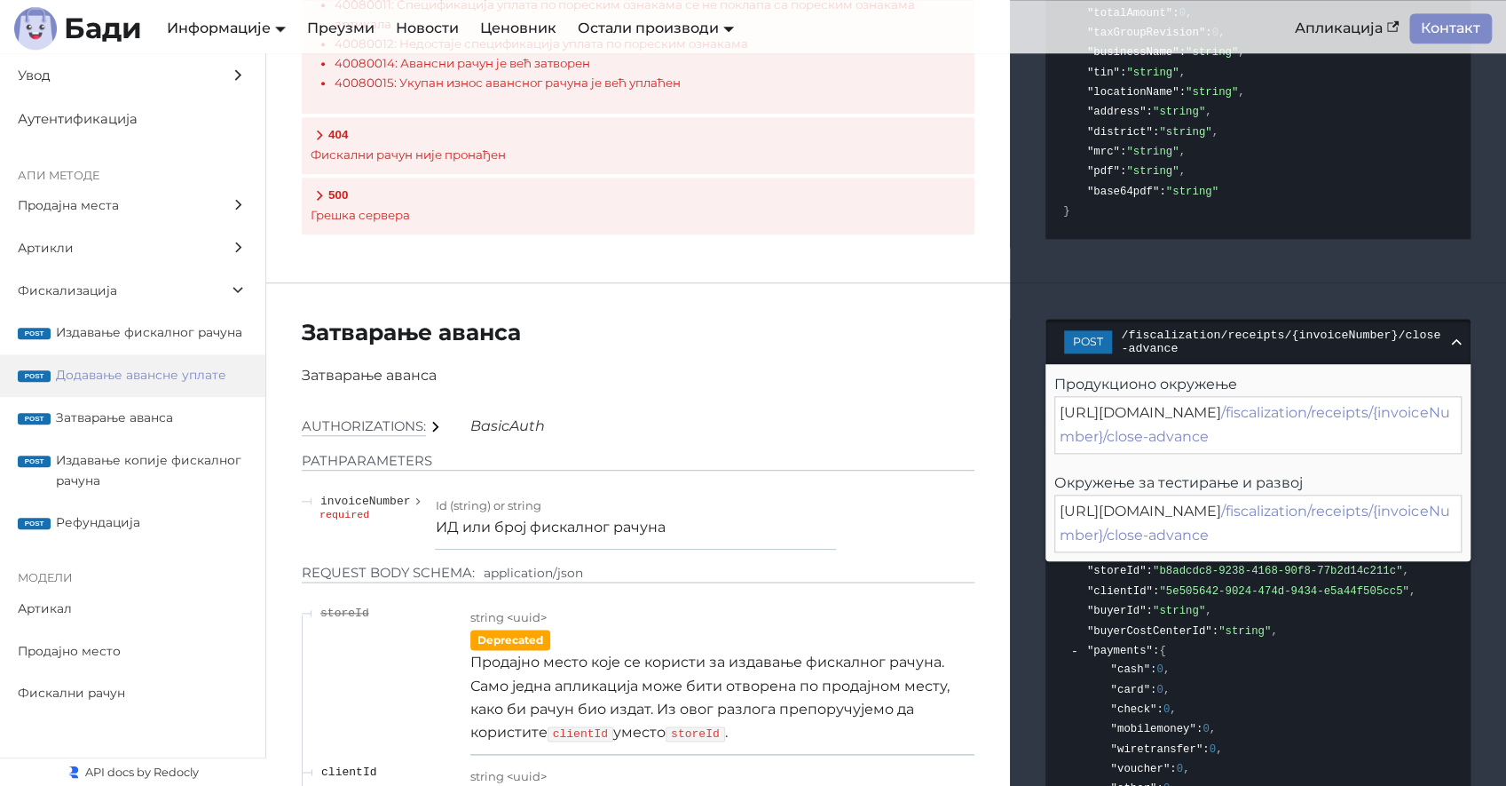
click at [1457, 337] on icon at bounding box center [1457, 342] width 18 height 18
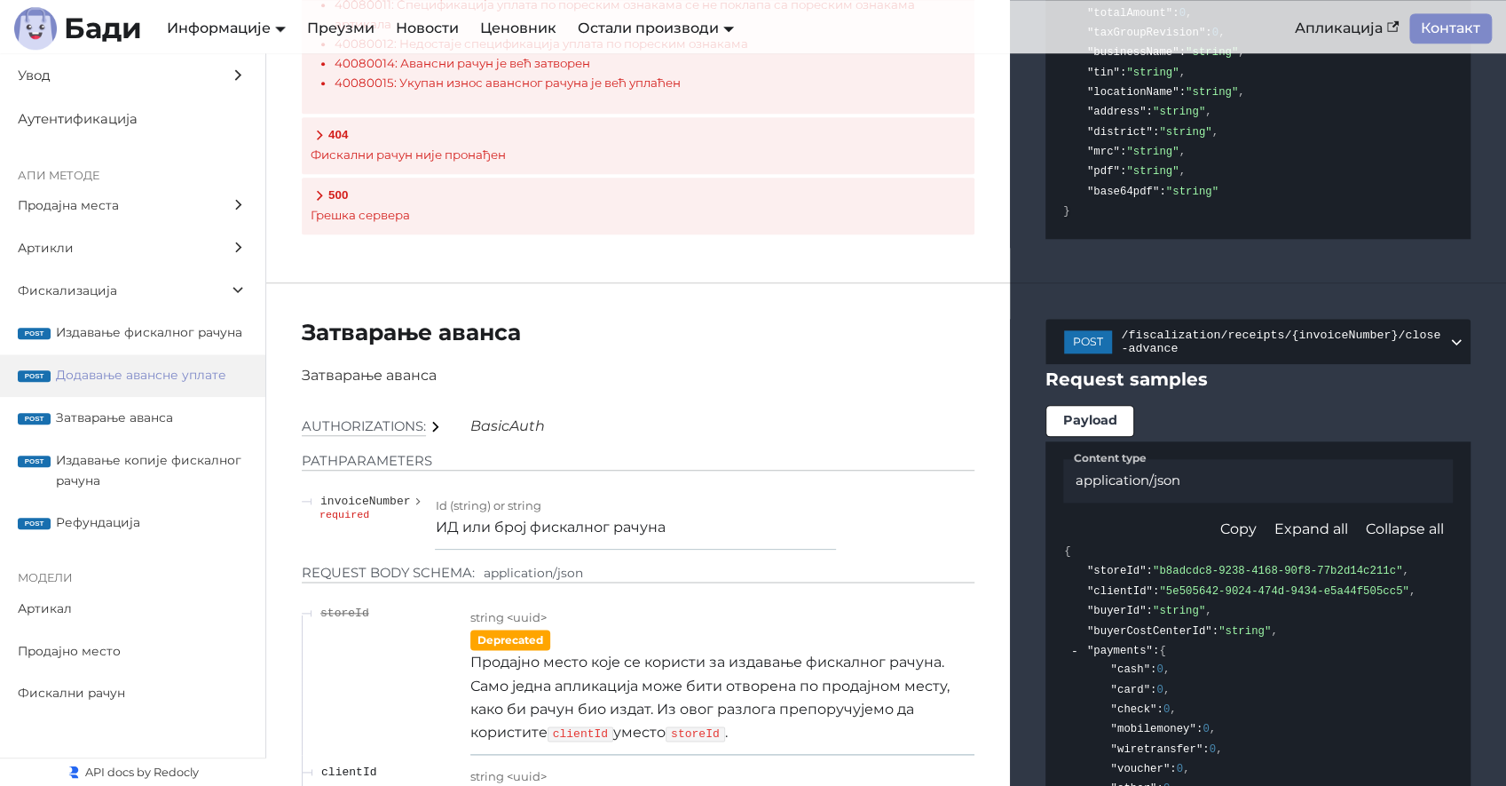
click at [1188, 625] on span ""buyerCostCenterId"" at bounding box center [1149, 631] width 125 height 12
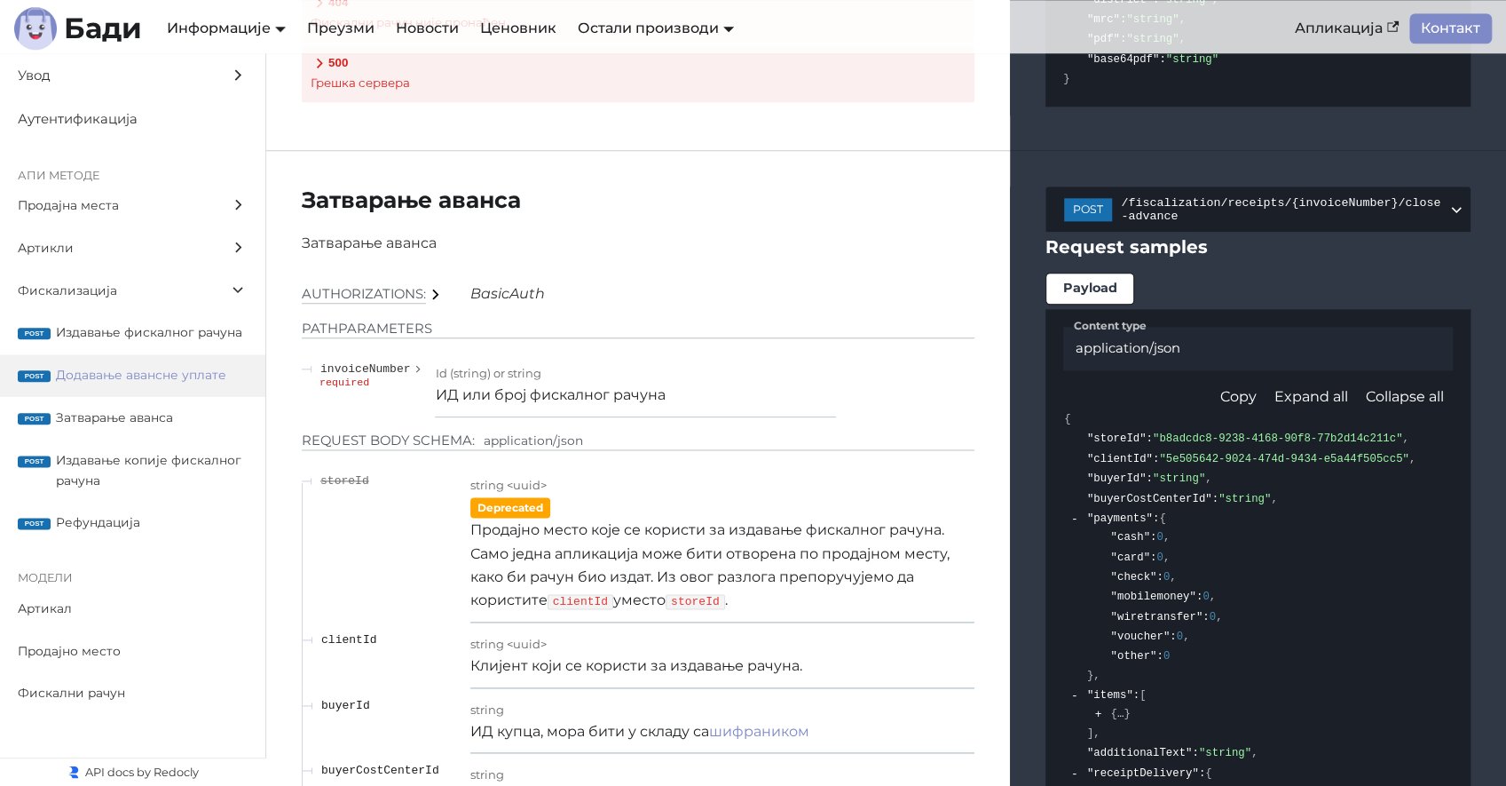
scroll to position [19331, 0]
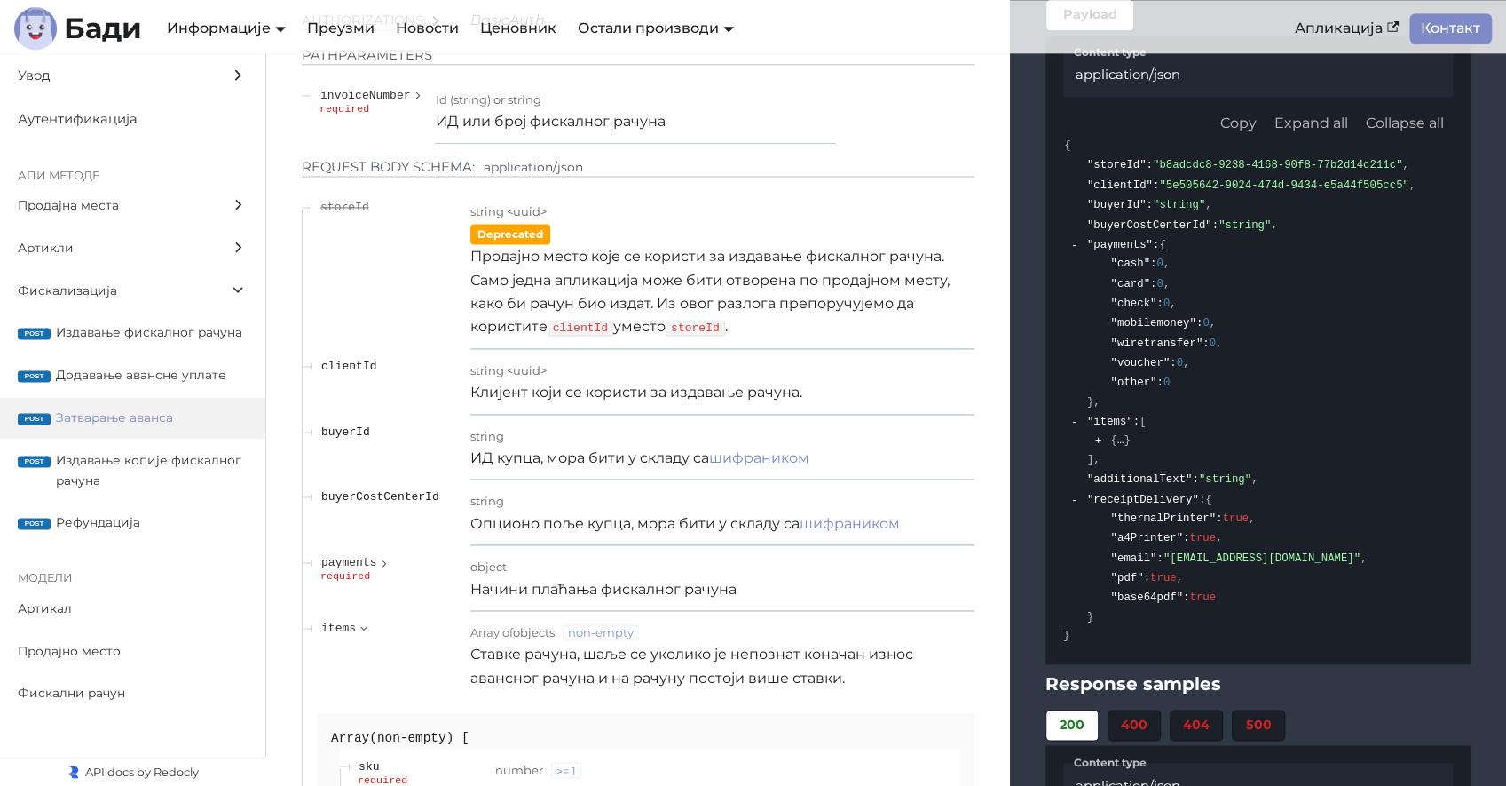
scroll to position [19619, 0]
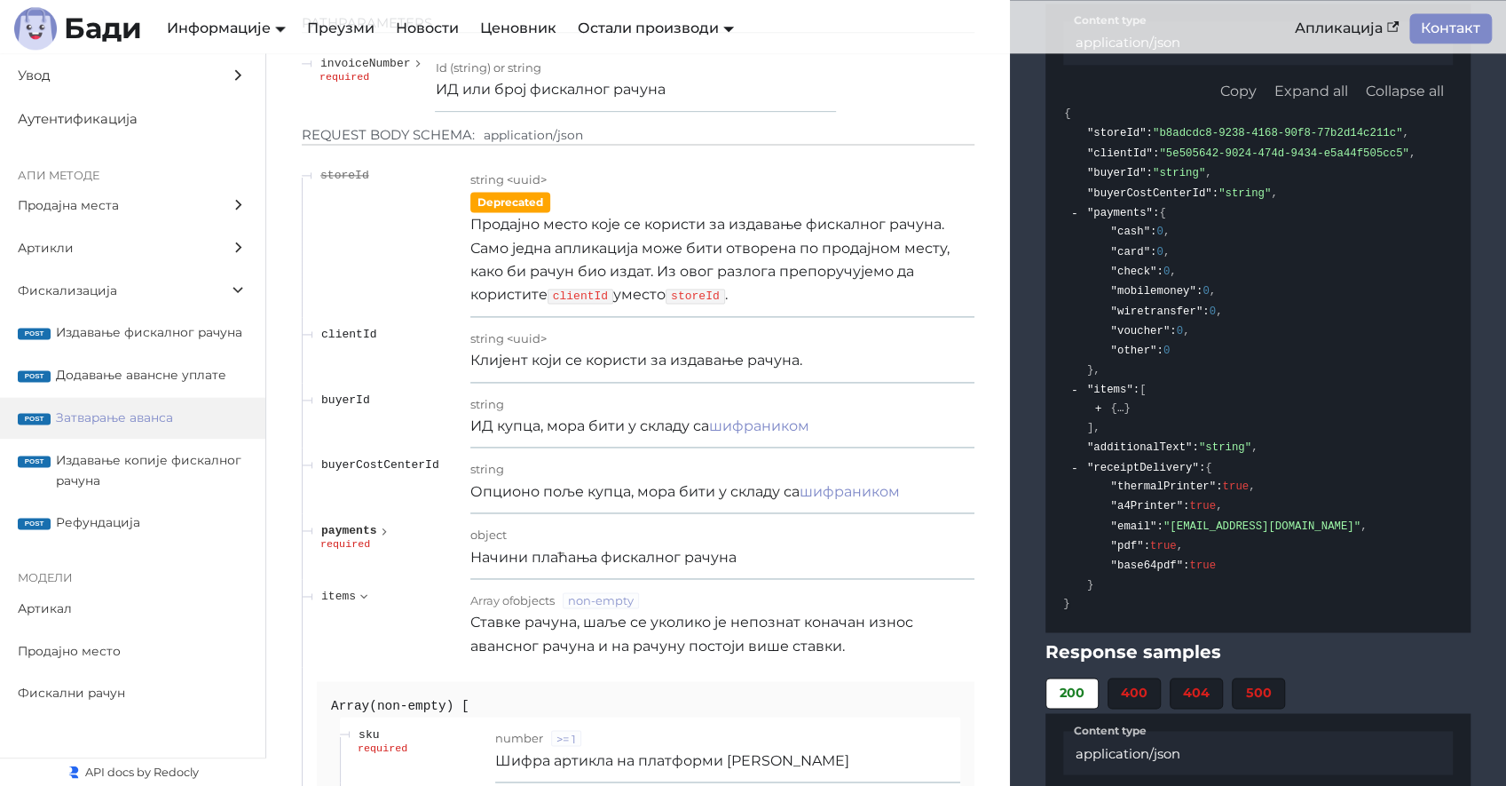
click at [382, 523] on icon "expand payments" at bounding box center [384, 531] width 12 height 16
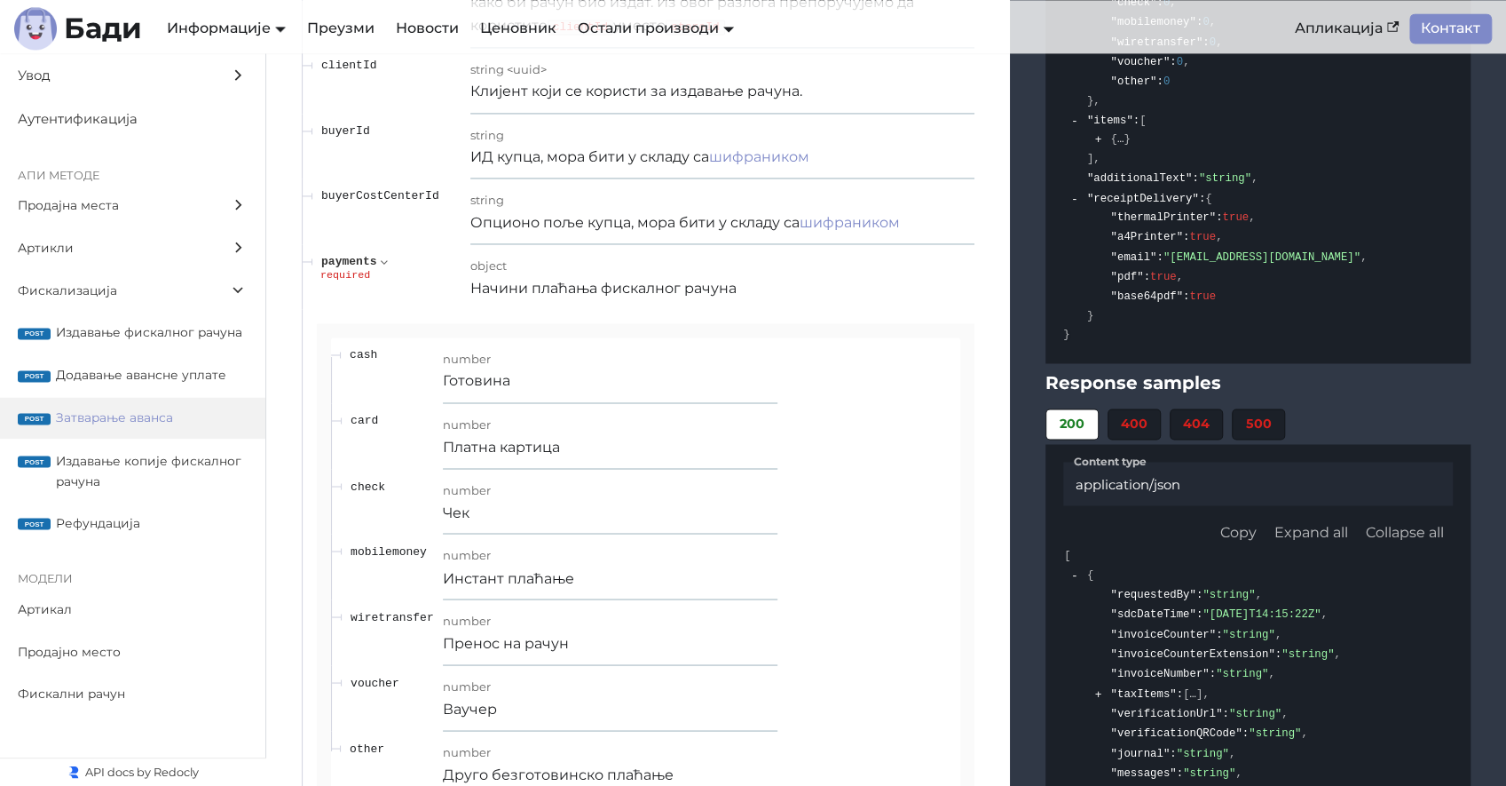
scroll to position [19898, 0]
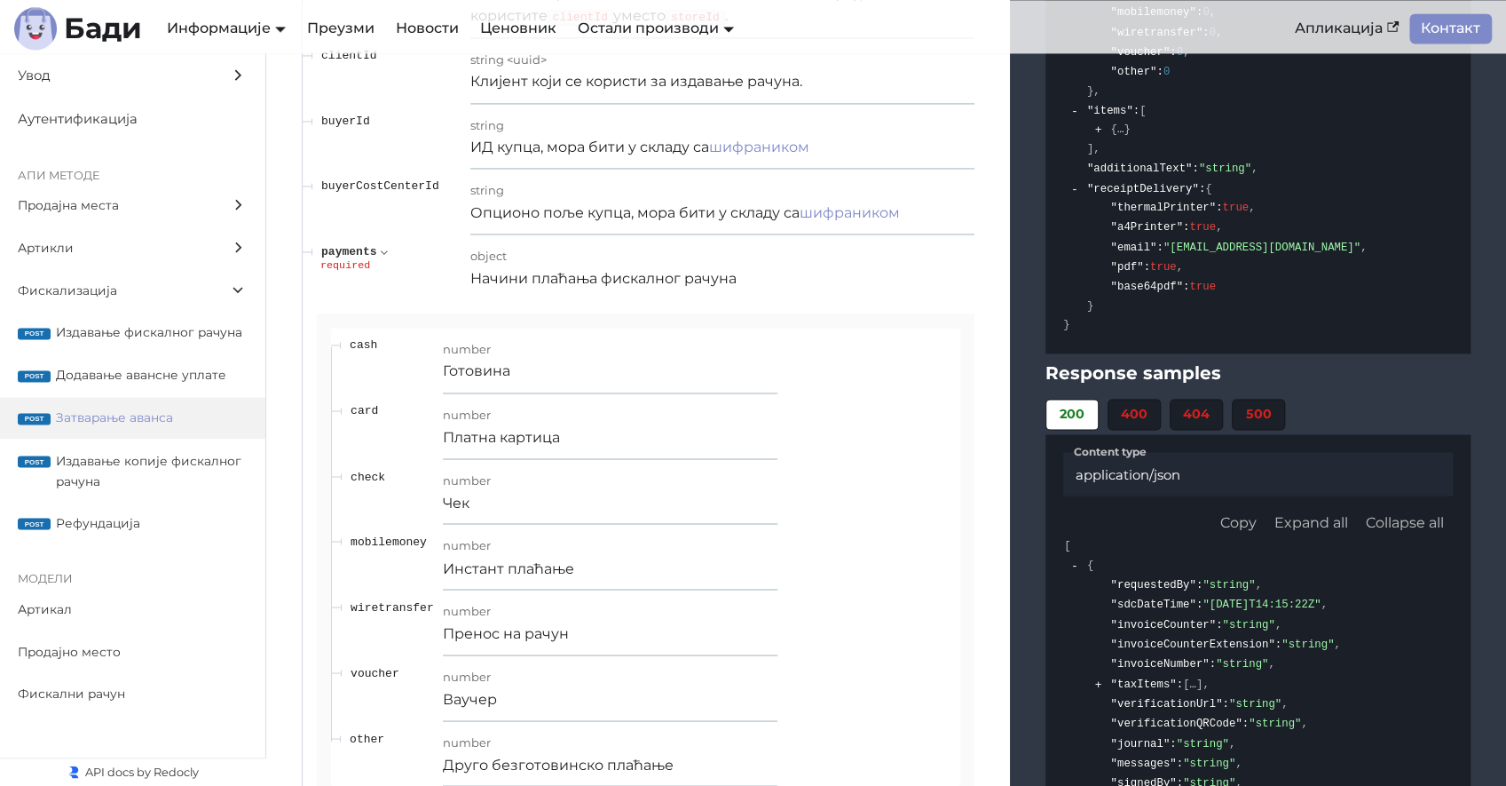
click at [384, 246] on icon "expand payments" at bounding box center [384, 252] width 16 height 12
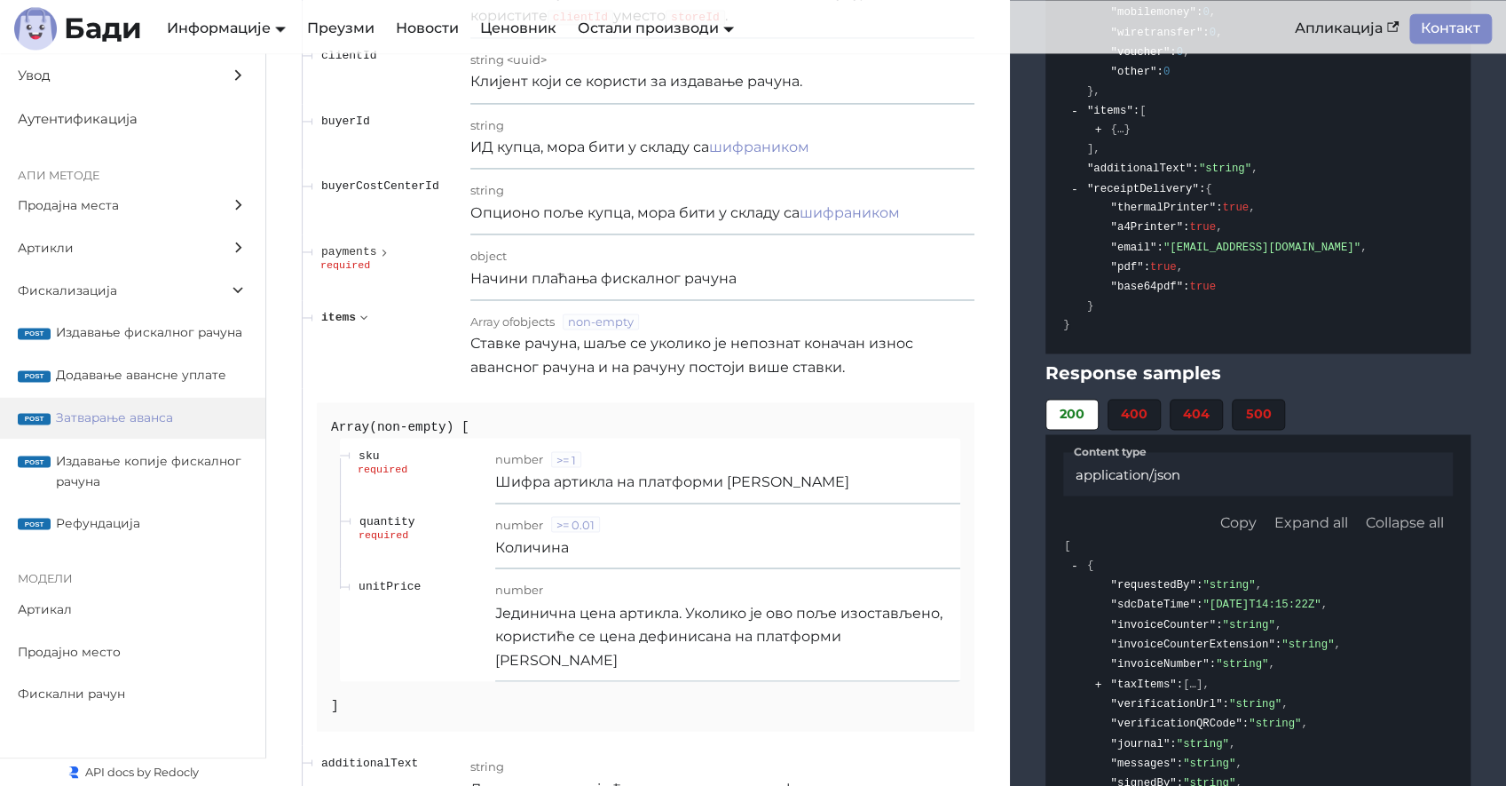
click at [366, 311] on icon "expand items" at bounding box center [364, 317] width 16 height 12
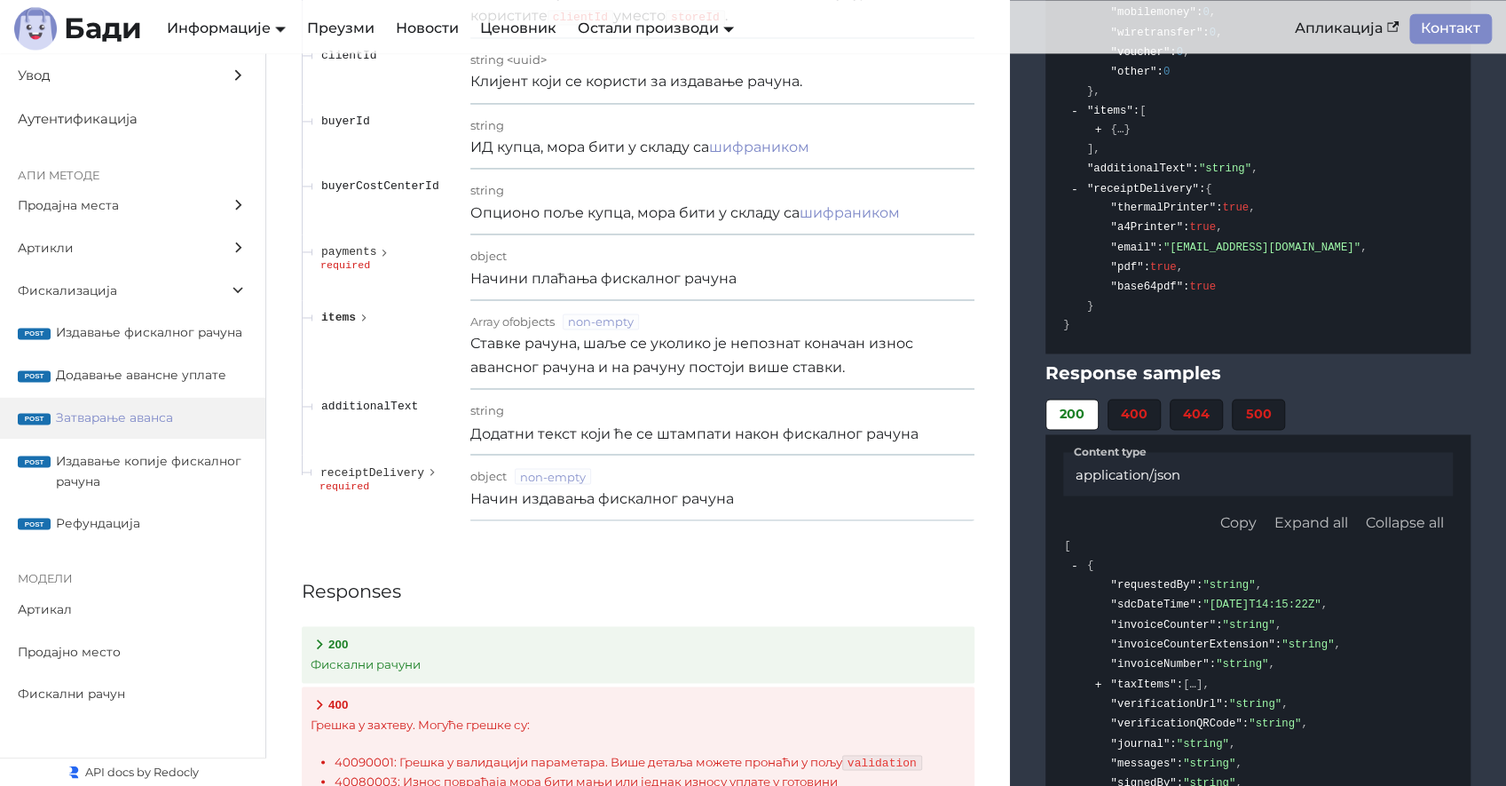
click at [349, 311] on span "items" at bounding box center [338, 317] width 35 height 13
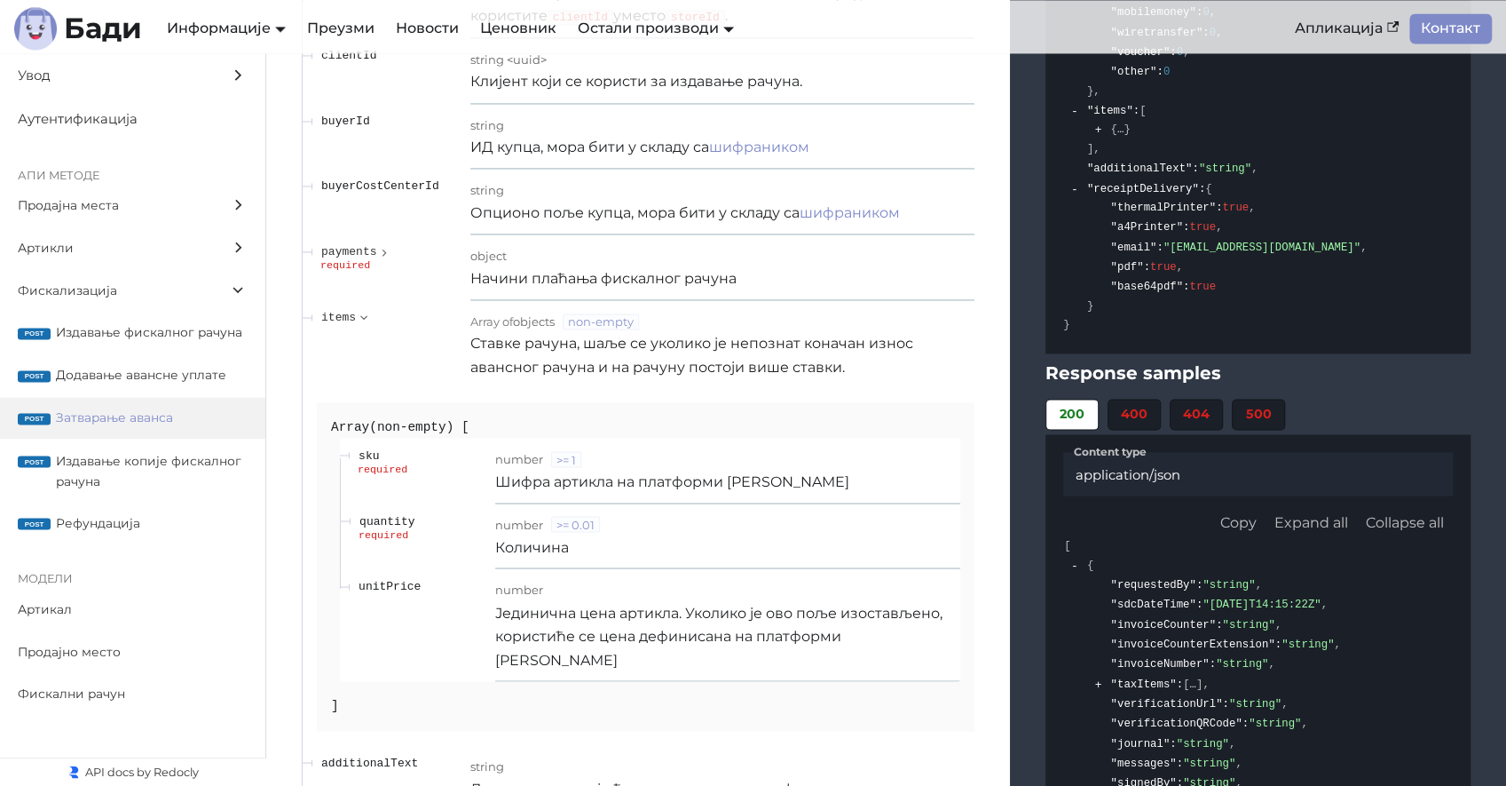
click at [644, 604] on p "Јединична цена артикла. Уколико је ово поље изостављено, користиће се цена дефи…" at bounding box center [727, 636] width 465 height 70
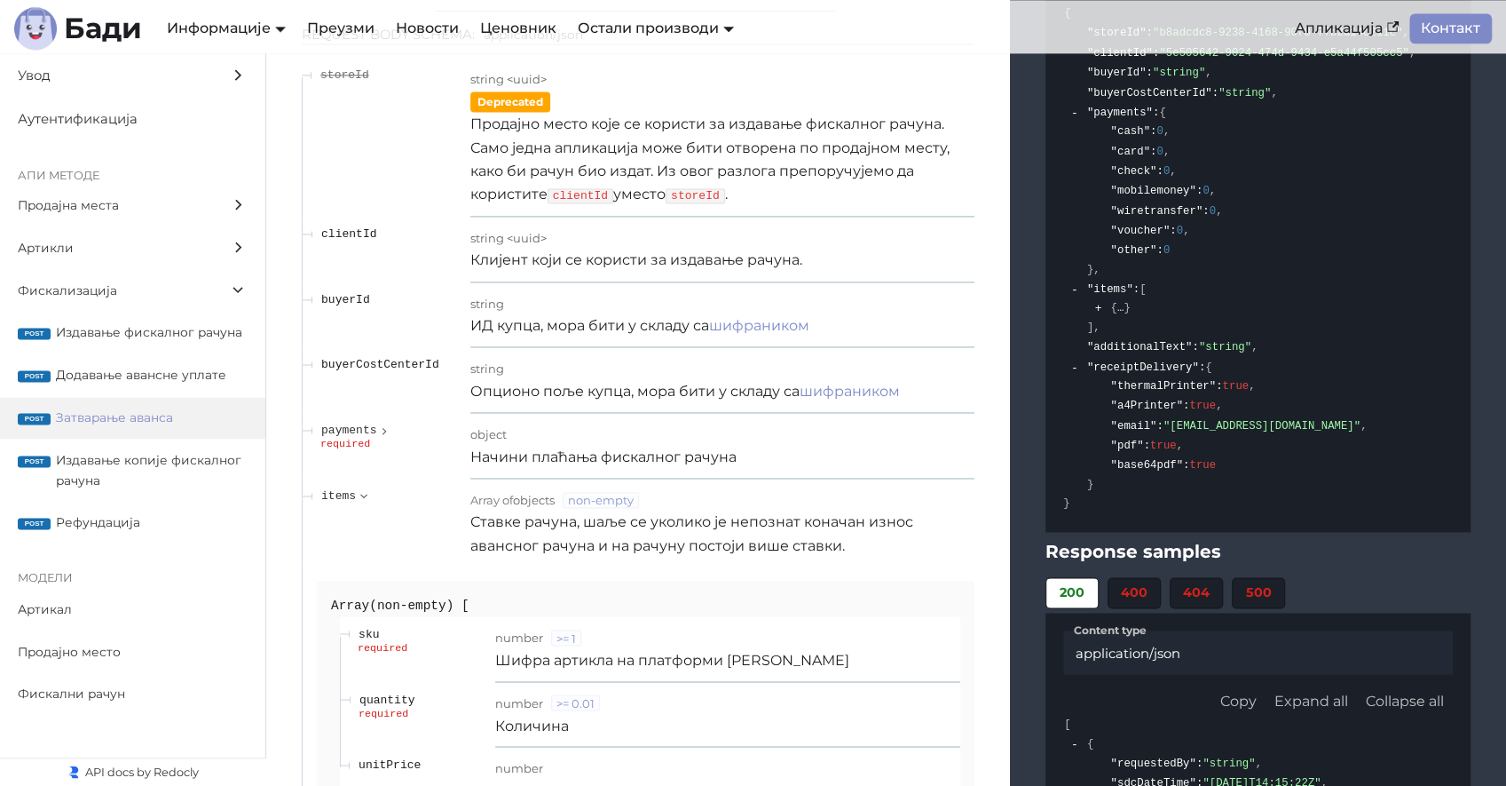
scroll to position [19719, 0]
click at [1117, 300] on span at bounding box center [1120, 309] width 6 height 18
click at [1119, 301] on span at bounding box center [1120, 309] width 6 height 18
click at [1097, 303] on button "expand" at bounding box center [1098, 309] width 13 height 13
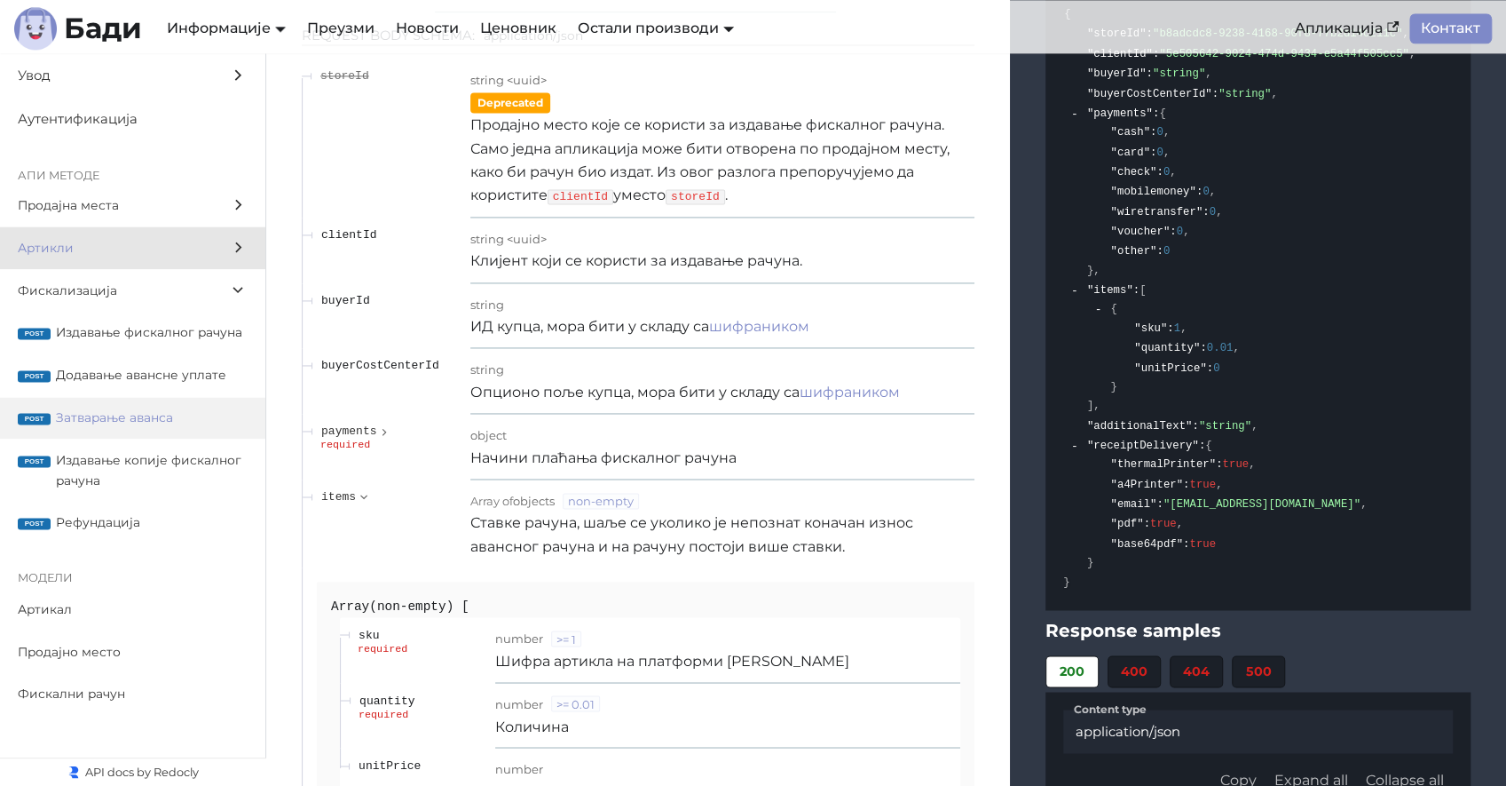
click at [152, 260] on label "Артикли" at bounding box center [132, 247] width 265 height 43
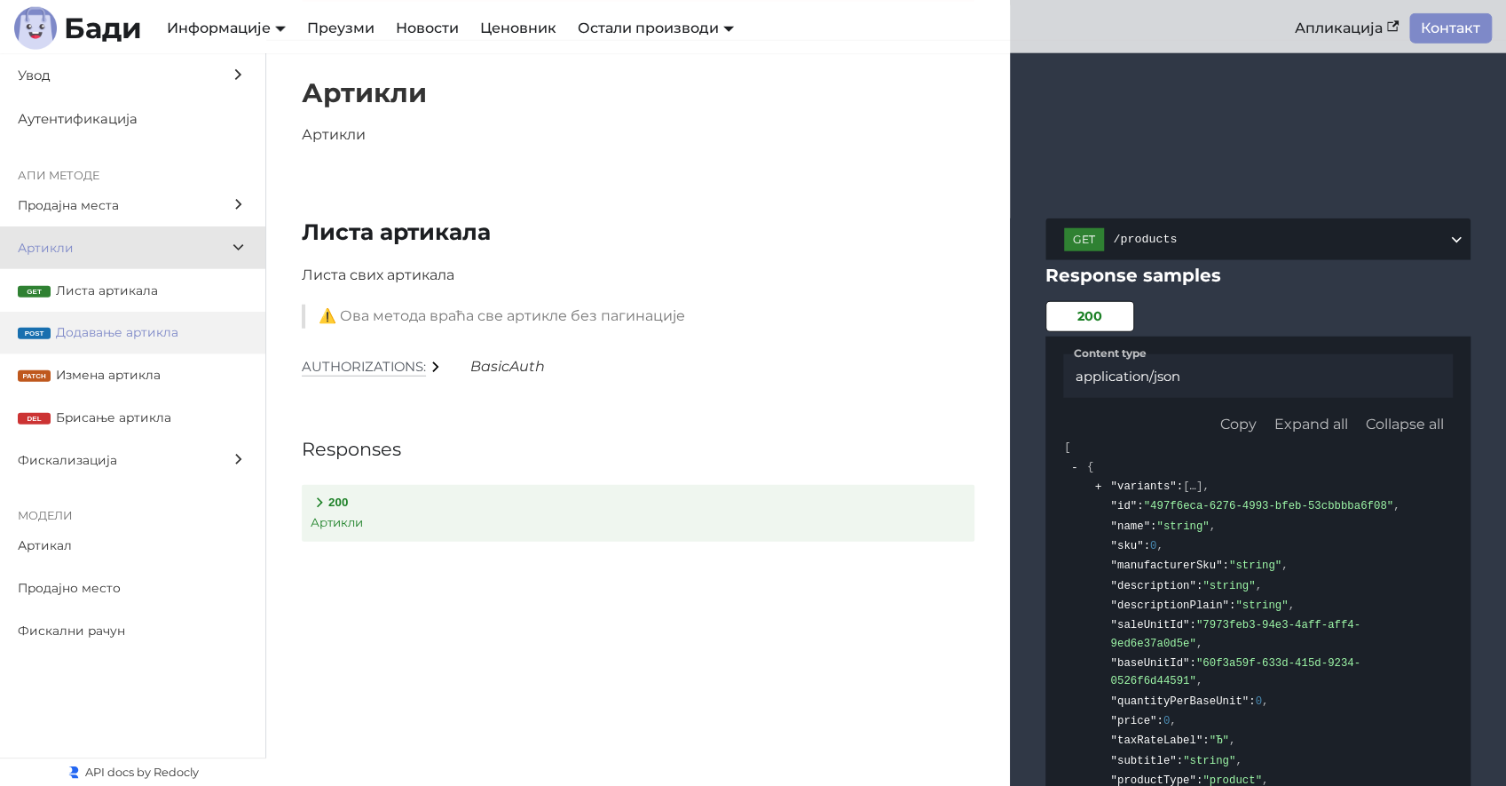
click at [138, 326] on span "Додавање артикла" at bounding box center [152, 332] width 192 height 20
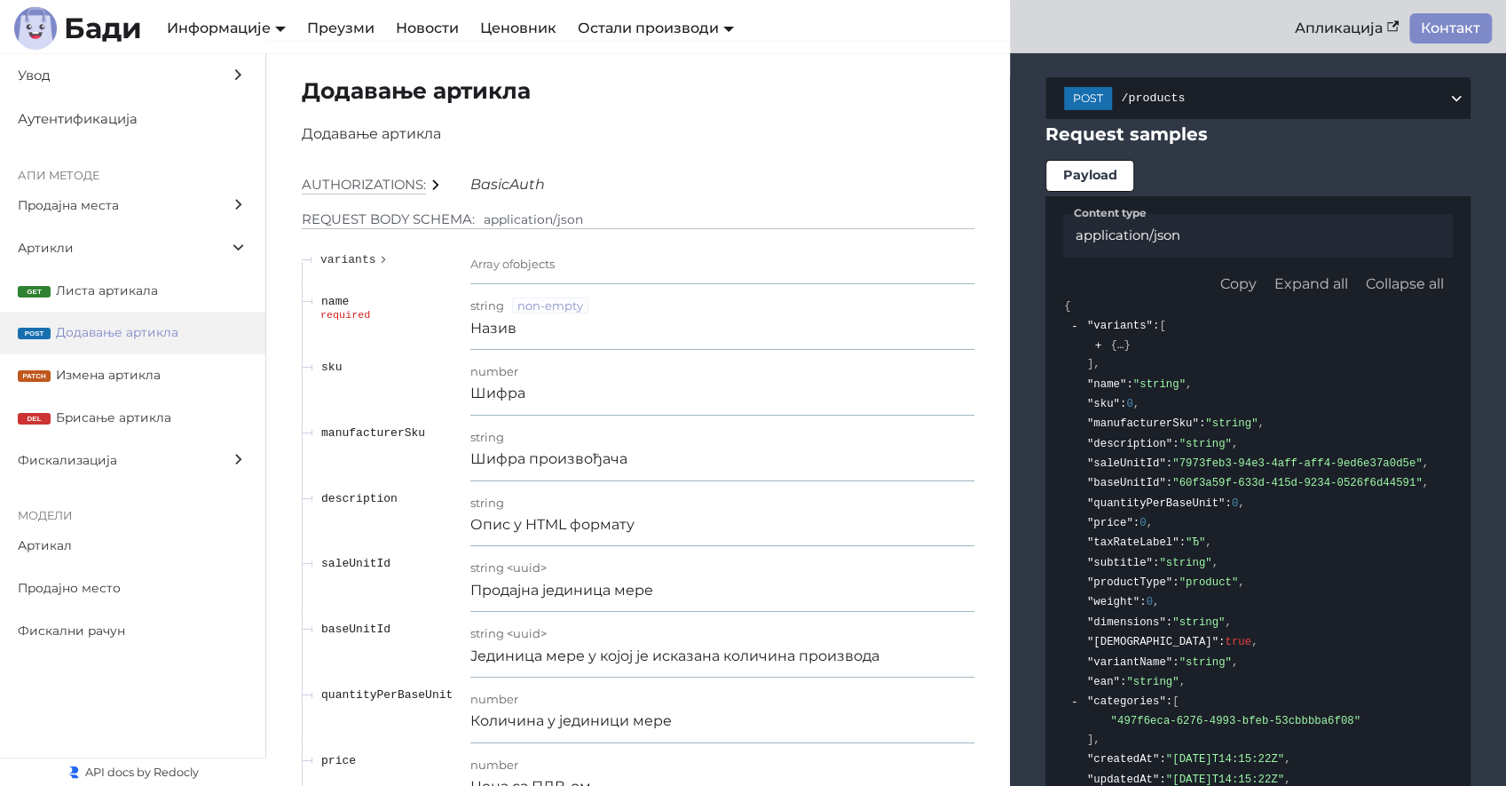
scroll to position [16838, 0]
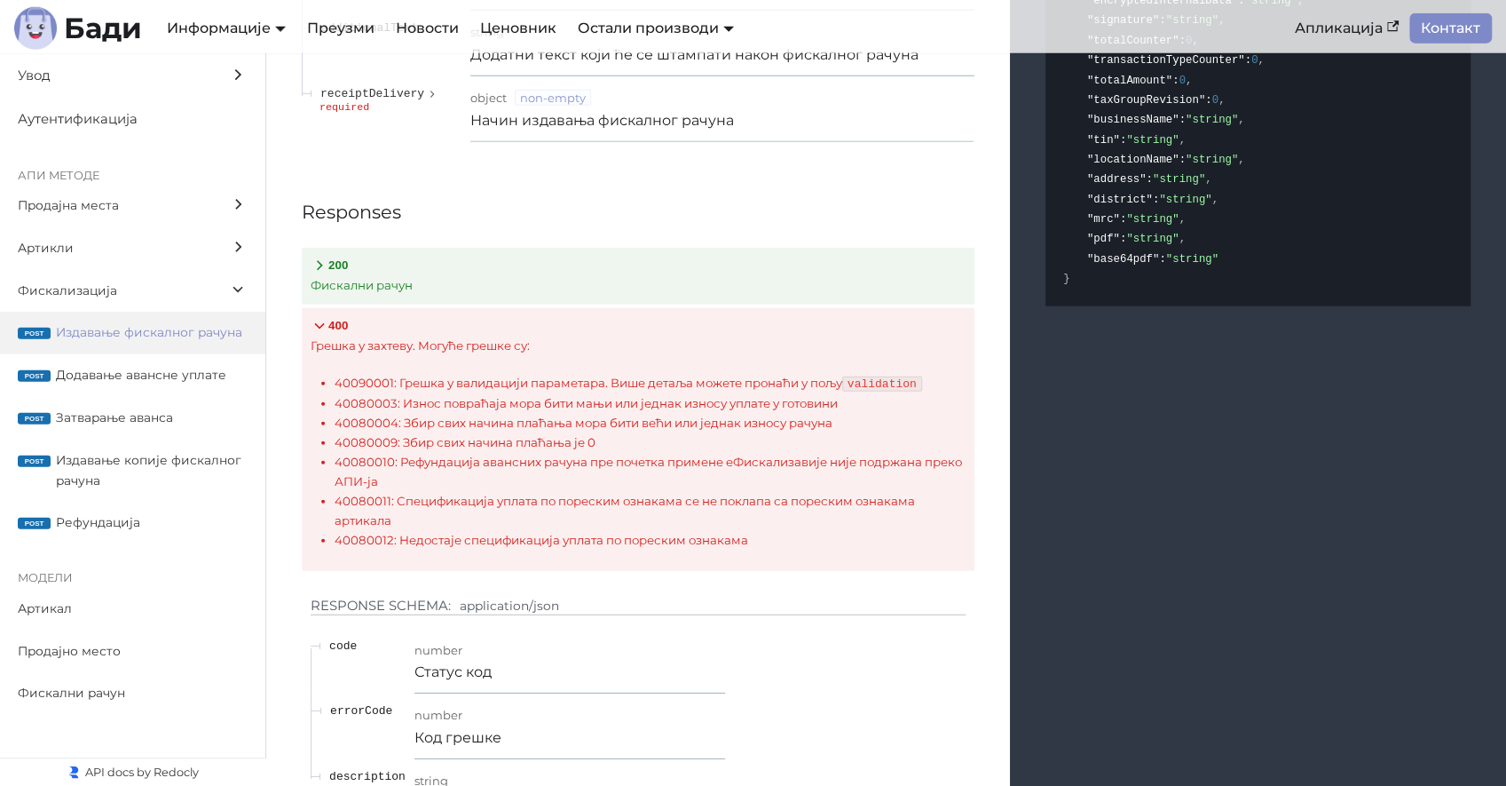
click at [562, 394] on li "40080003: Износ повраћаја мора бити мањи или једнак износу уплате у готовини" at bounding box center [651, 404] width 632 height 20
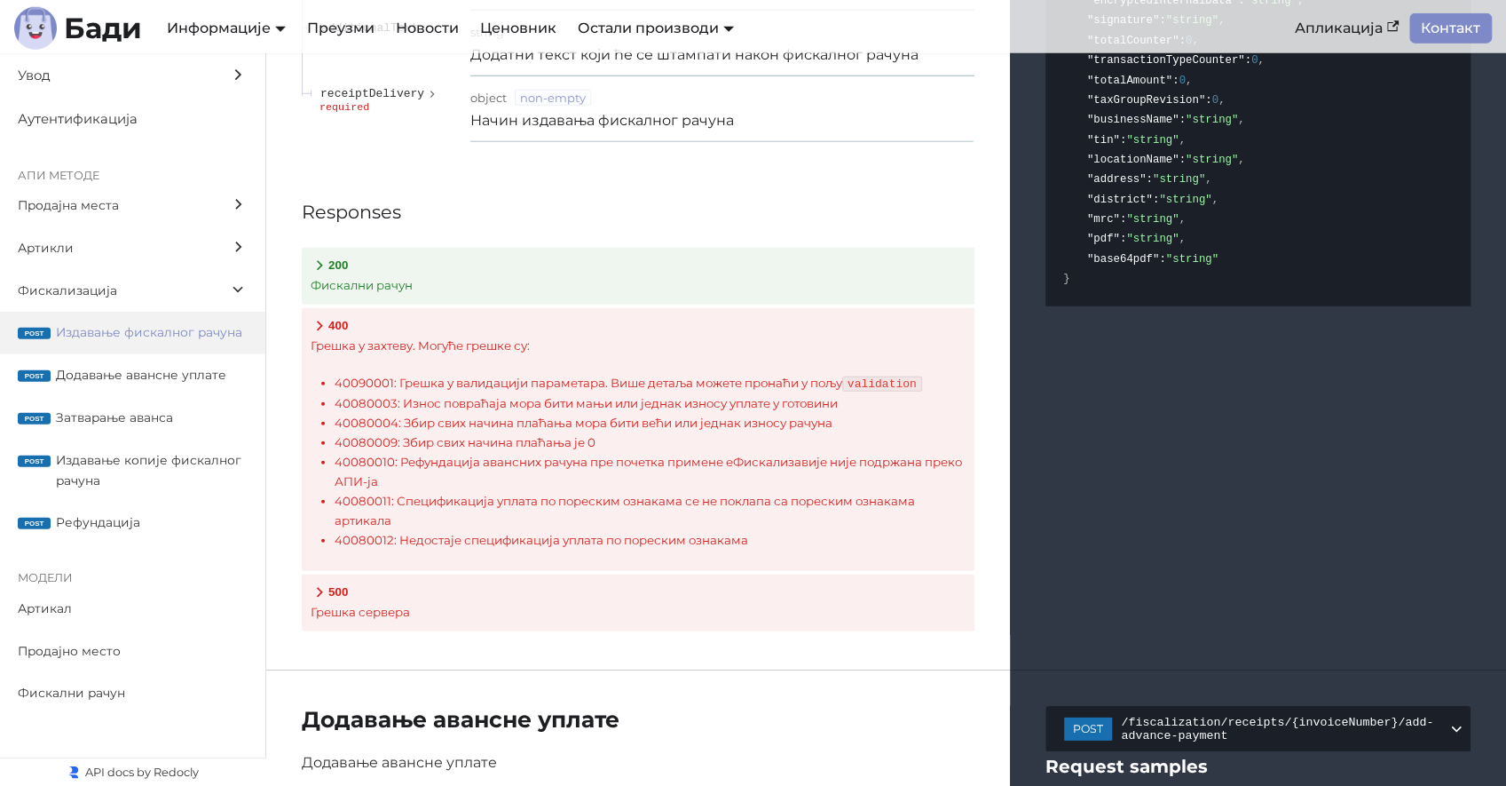
click at [562, 394] on li "40080003: Износ повраћаја мора бити мањи или једнак износу уплате у готовини" at bounding box center [651, 404] width 632 height 20
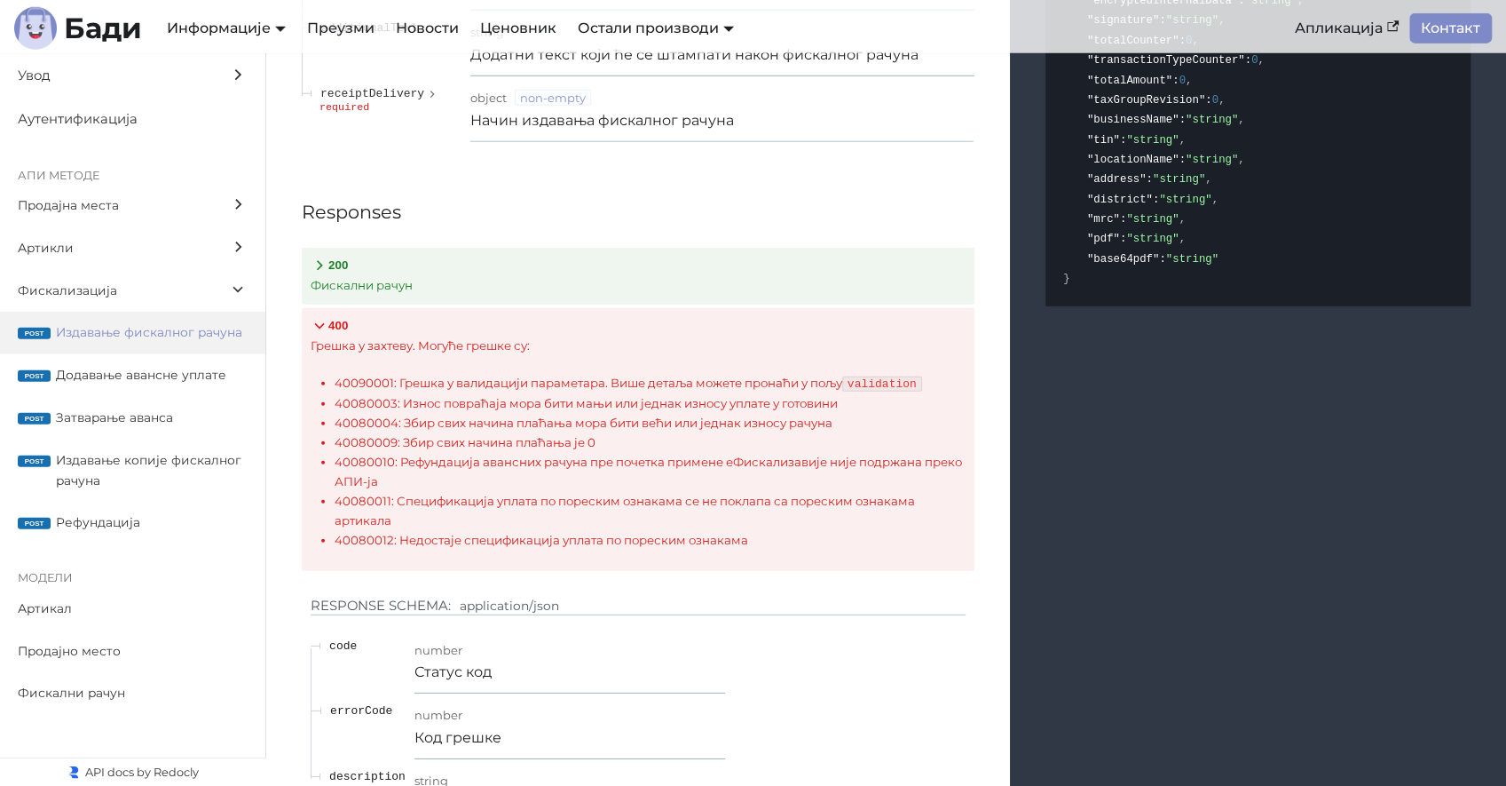
click at [370, 394] on li "40080003: Износ повраћаја мора бити мањи или једнак износу уплате у готовини" at bounding box center [651, 404] width 632 height 20
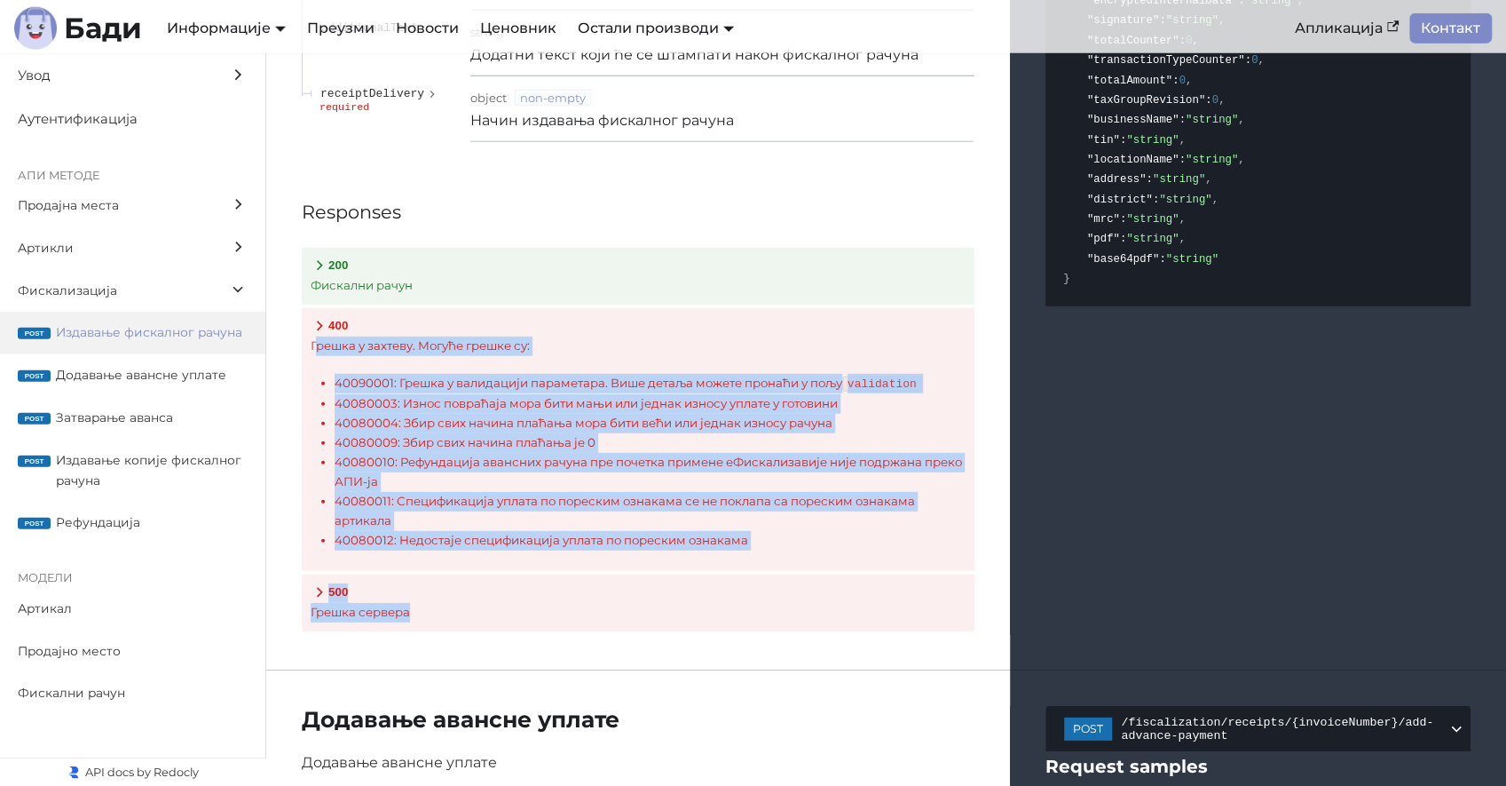
drag, startPoint x: 791, startPoint y: 628, endPoint x: 314, endPoint y: 334, distance: 559.9
copy div "решка у захтеву. Могуће грешке су: 40090001: Грешка у валидацији параметара. Ви…"
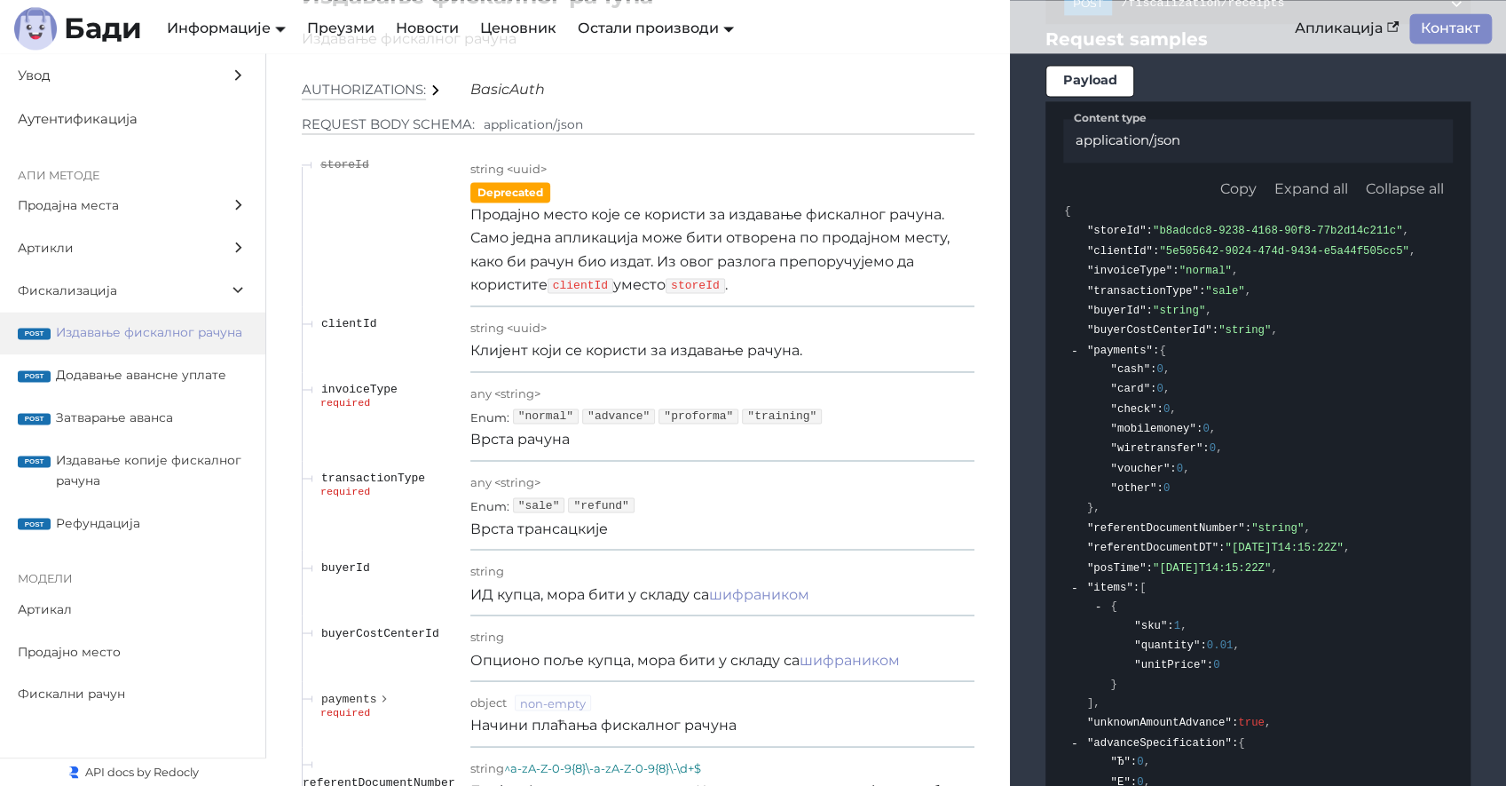
scroll to position [15275, 0]
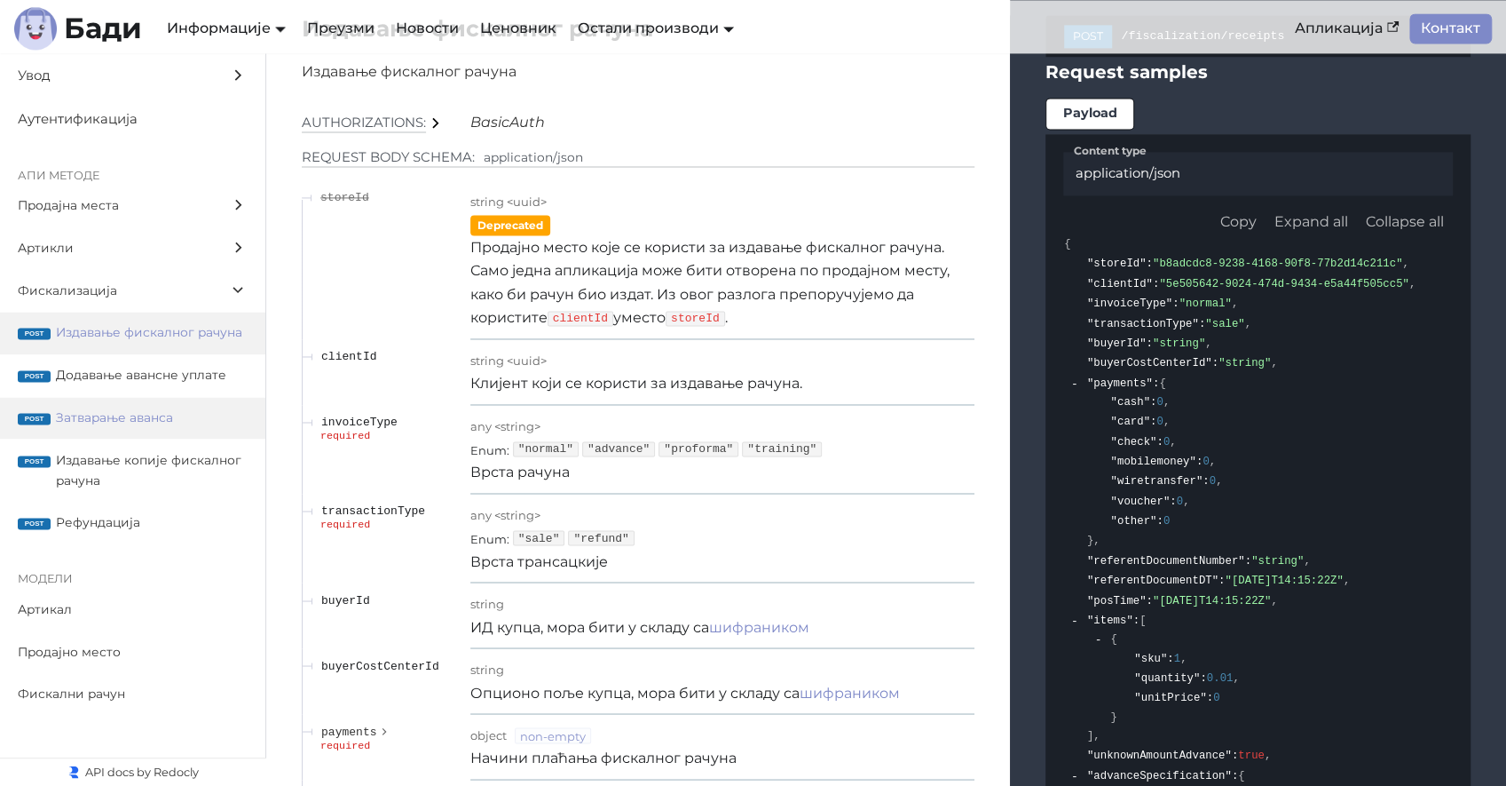
click at [111, 423] on span "Затварање аванса" at bounding box center [152, 417] width 192 height 20
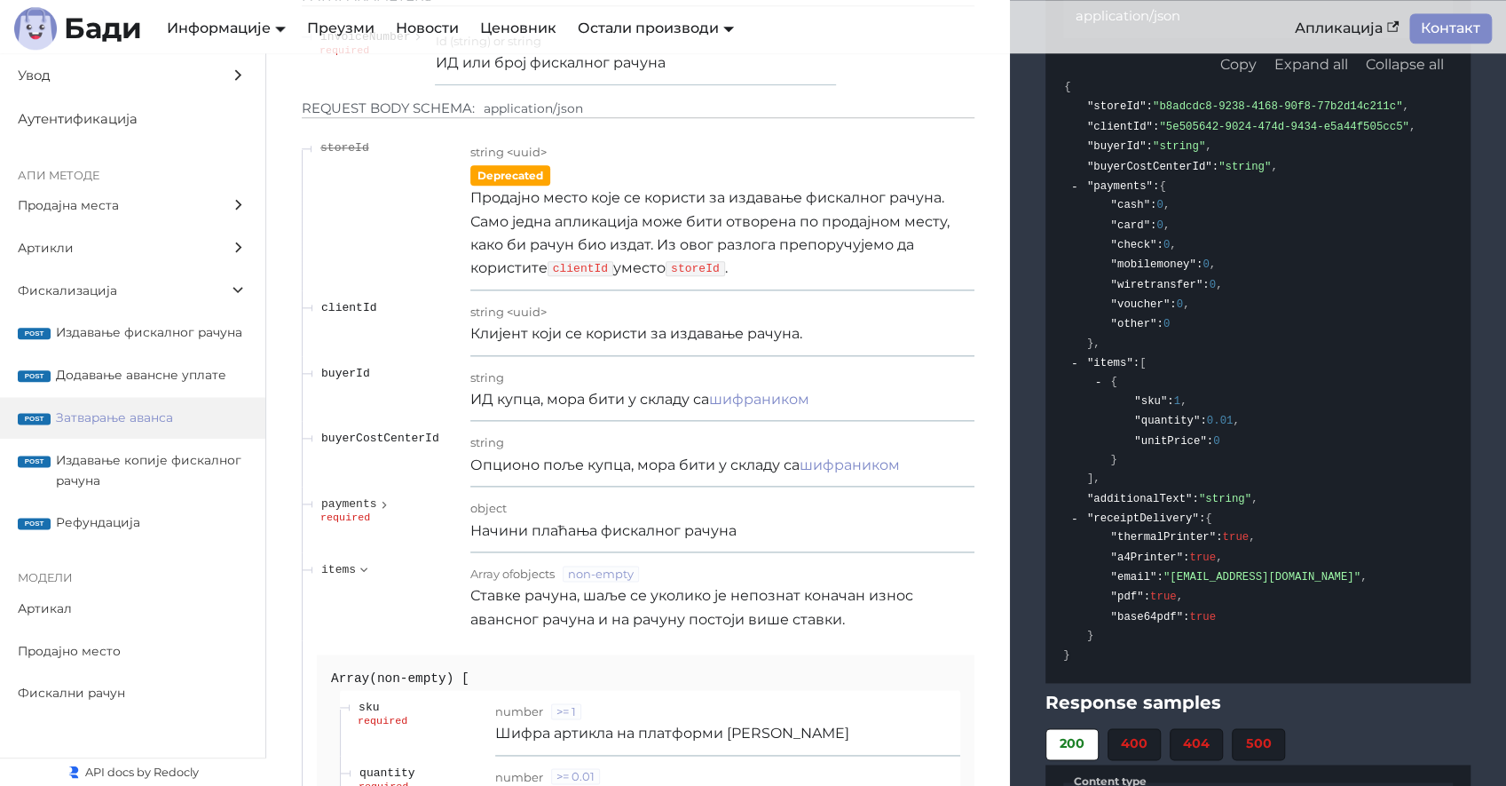
scroll to position [19423, 0]
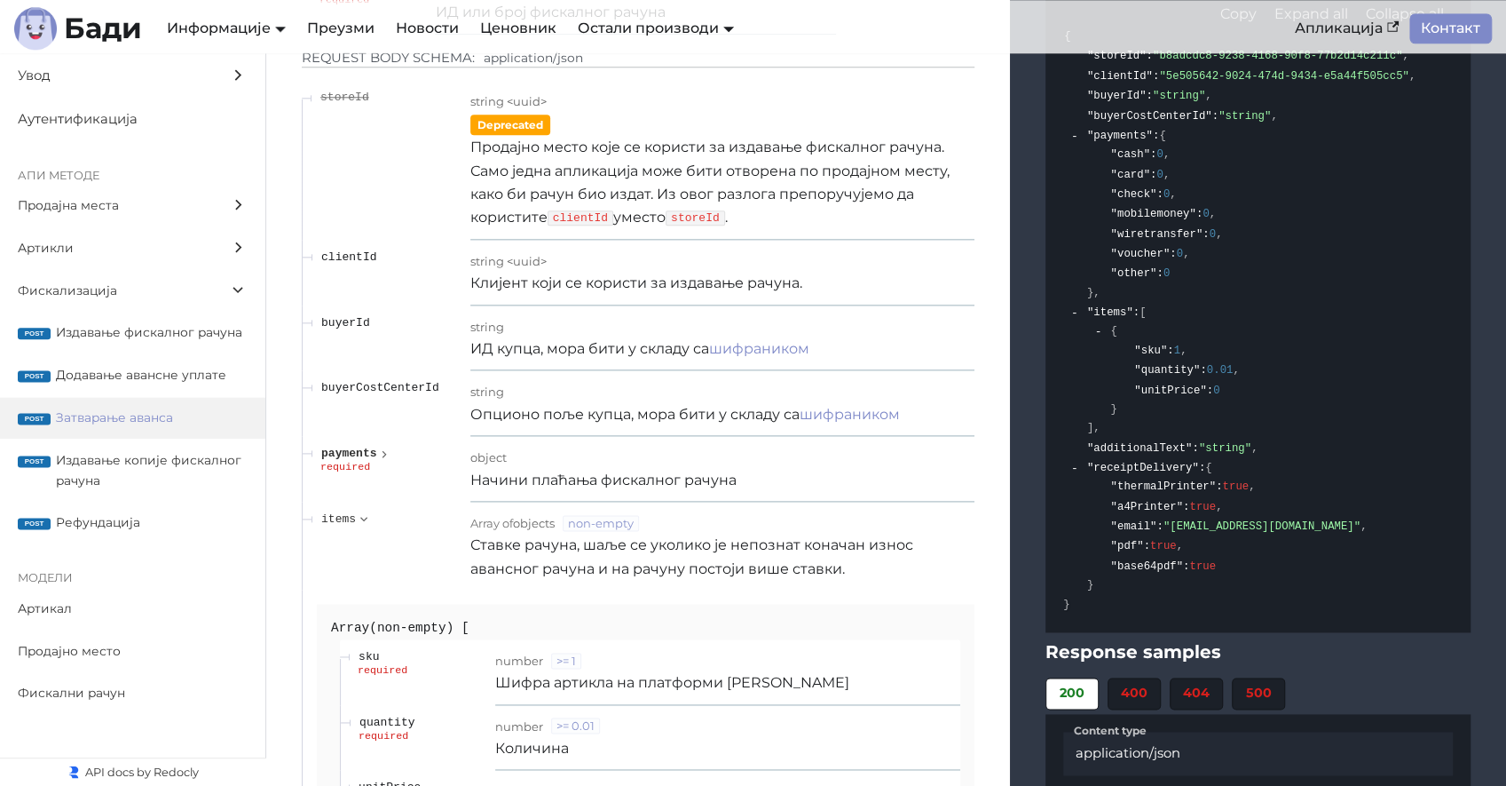
click at [385, 446] on icon "expand payments" at bounding box center [384, 454] width 12 height 16
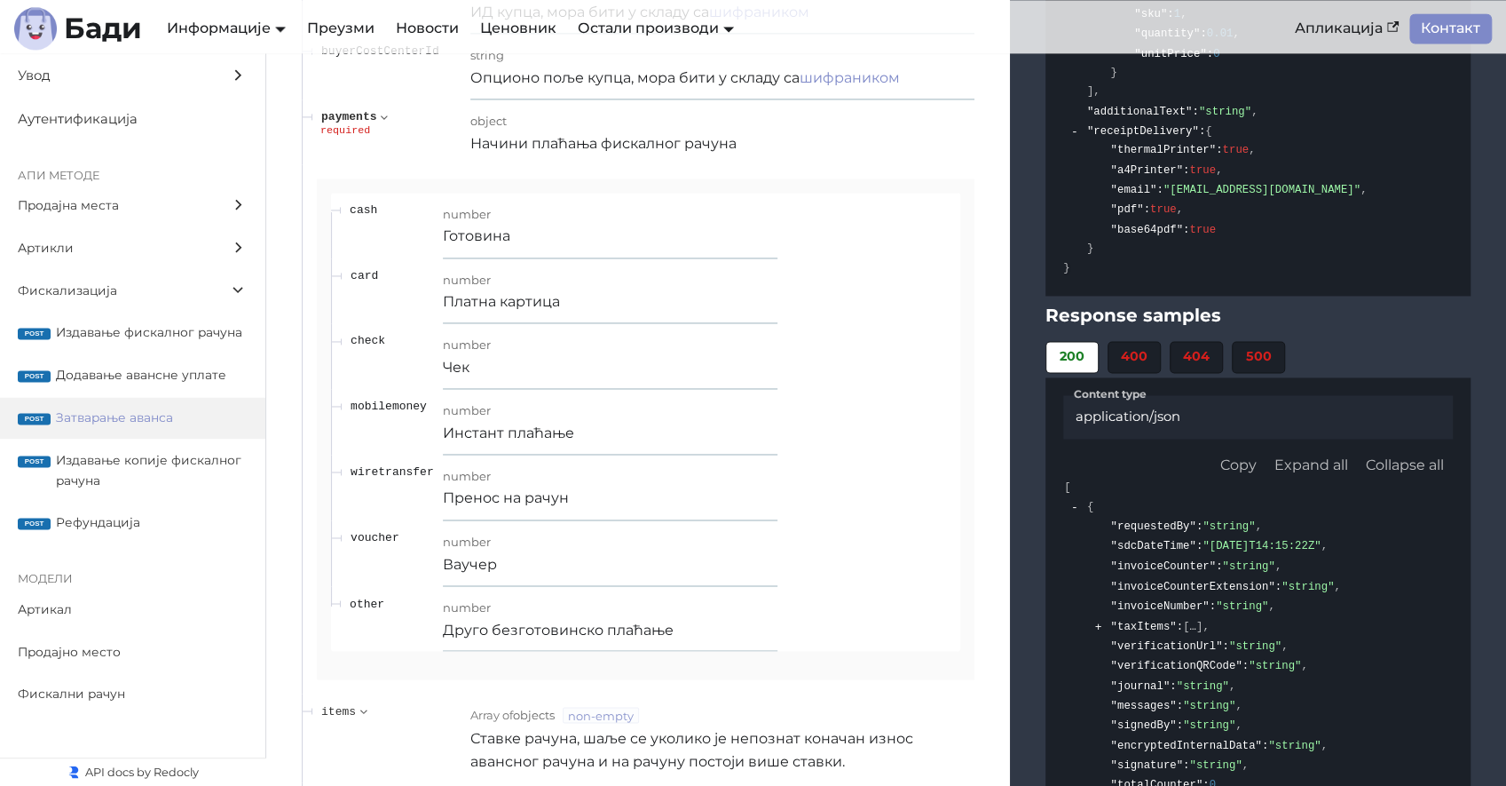
scroll to position [19763, 0]
click at [385, 396] on span "mobilemoney" at bounding box center [389, 402] width 76 height 13
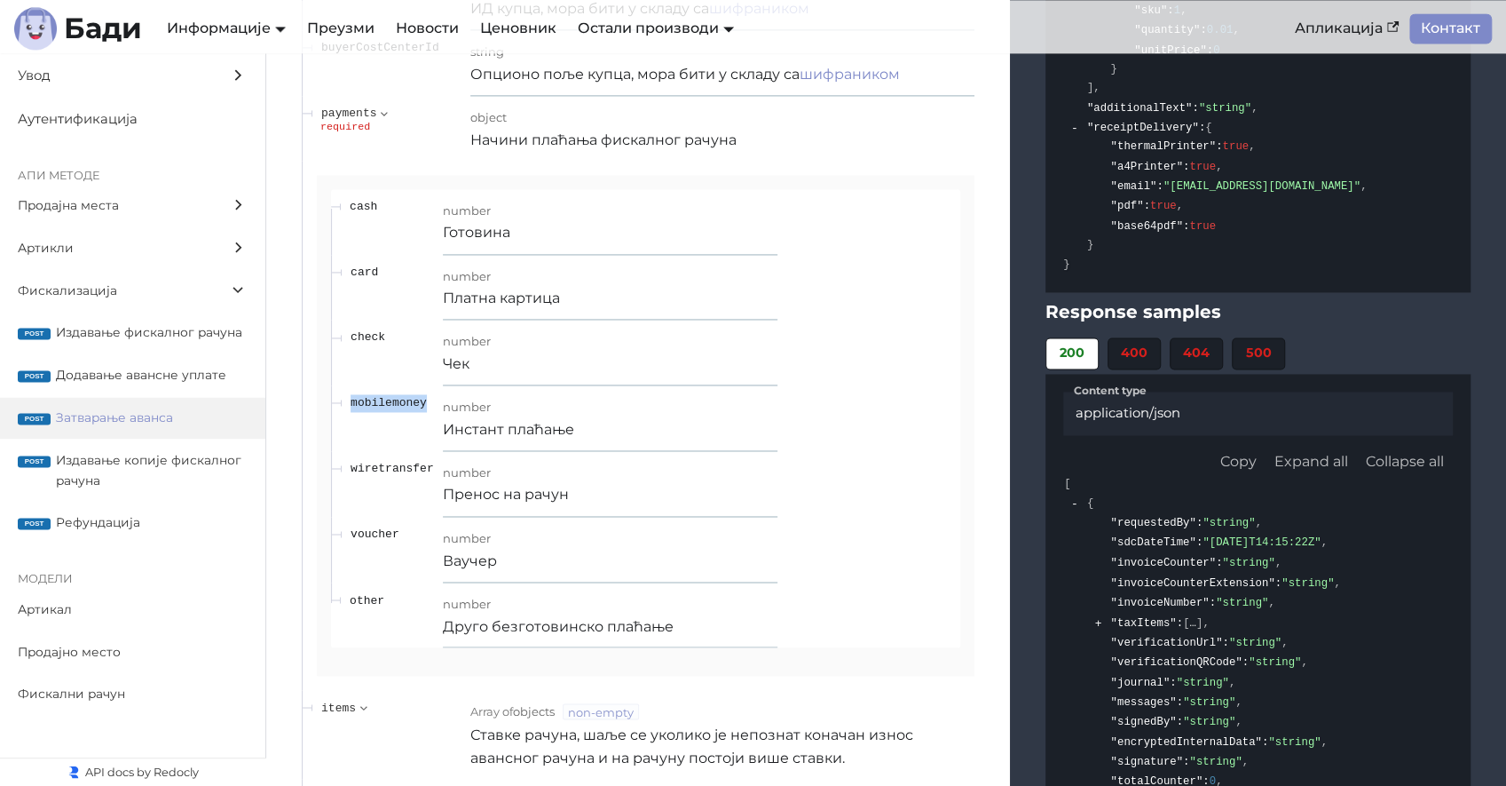
click at [385, 396] on span "mobilemoney" at bounding box center [389, 402] width 76 height 13
copy span "mobilemoney"
click at [367, 593] on span "other" at bounding box center [367, 599] width 35 height 13
copy span "other"
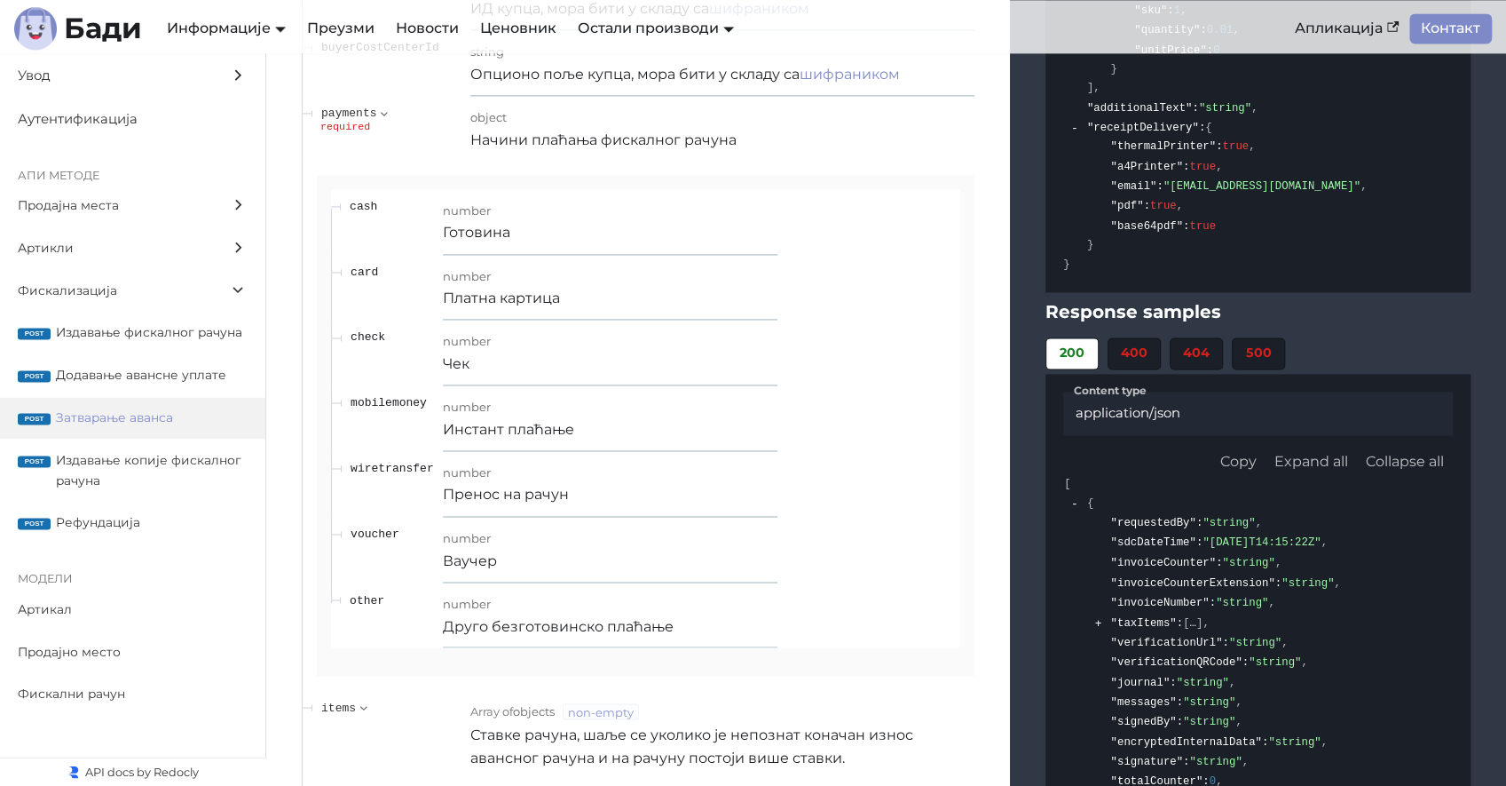
click at [156, 415] on span "Затварање аванса" at bounding box center [152, 417] width 192 height 20
click at [369, 122] on div "required" at bounding box center [390, 127] width 141 height 11
click at [382, 107] on icon "expand payments" at bounding box center [384, 113] width 16 height 12
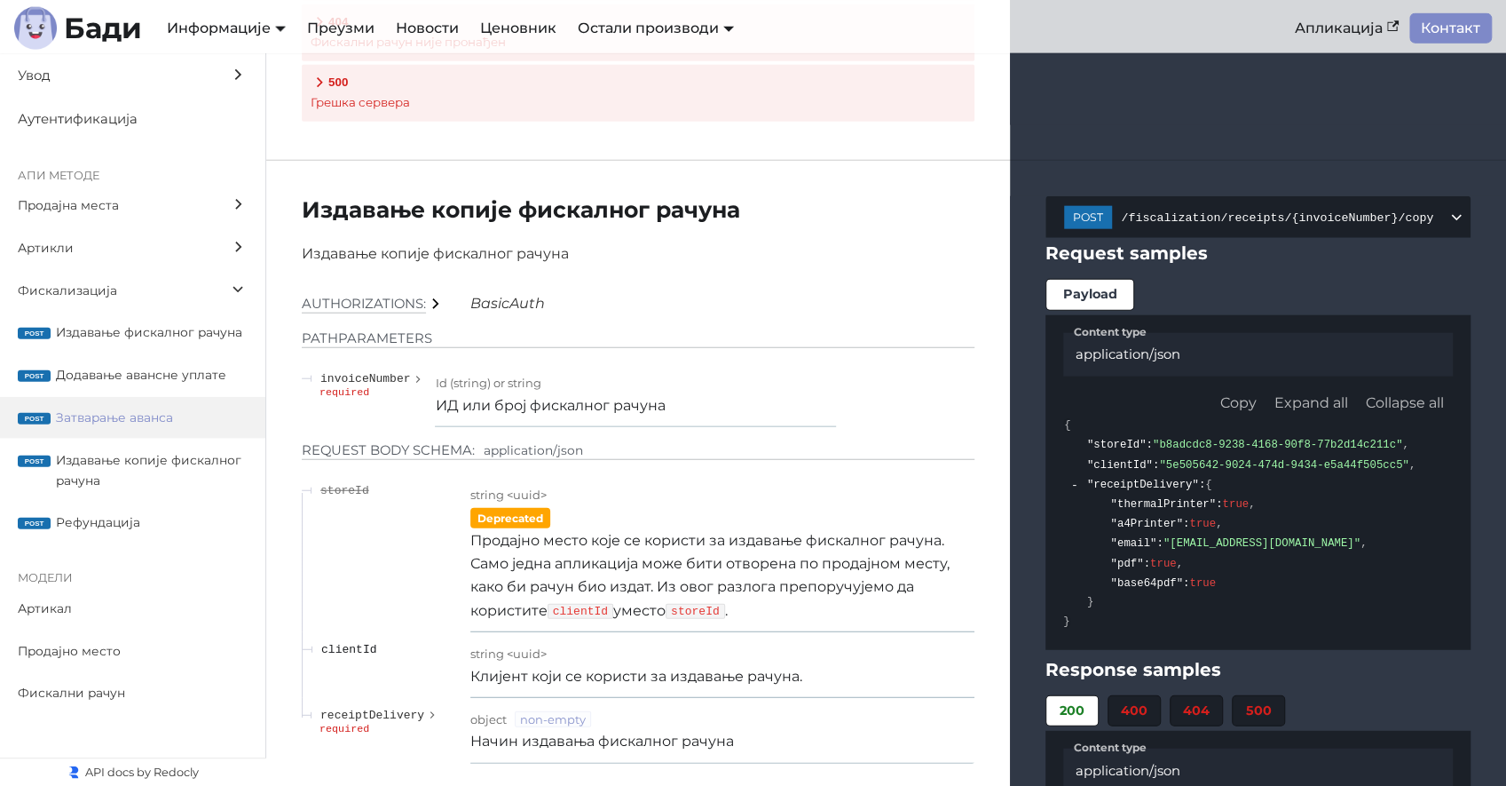
scroll to position [20870, 0]
click at [162, 421] on span "Затварање аванса" at bounding box center [152, 417] width 192 height 20
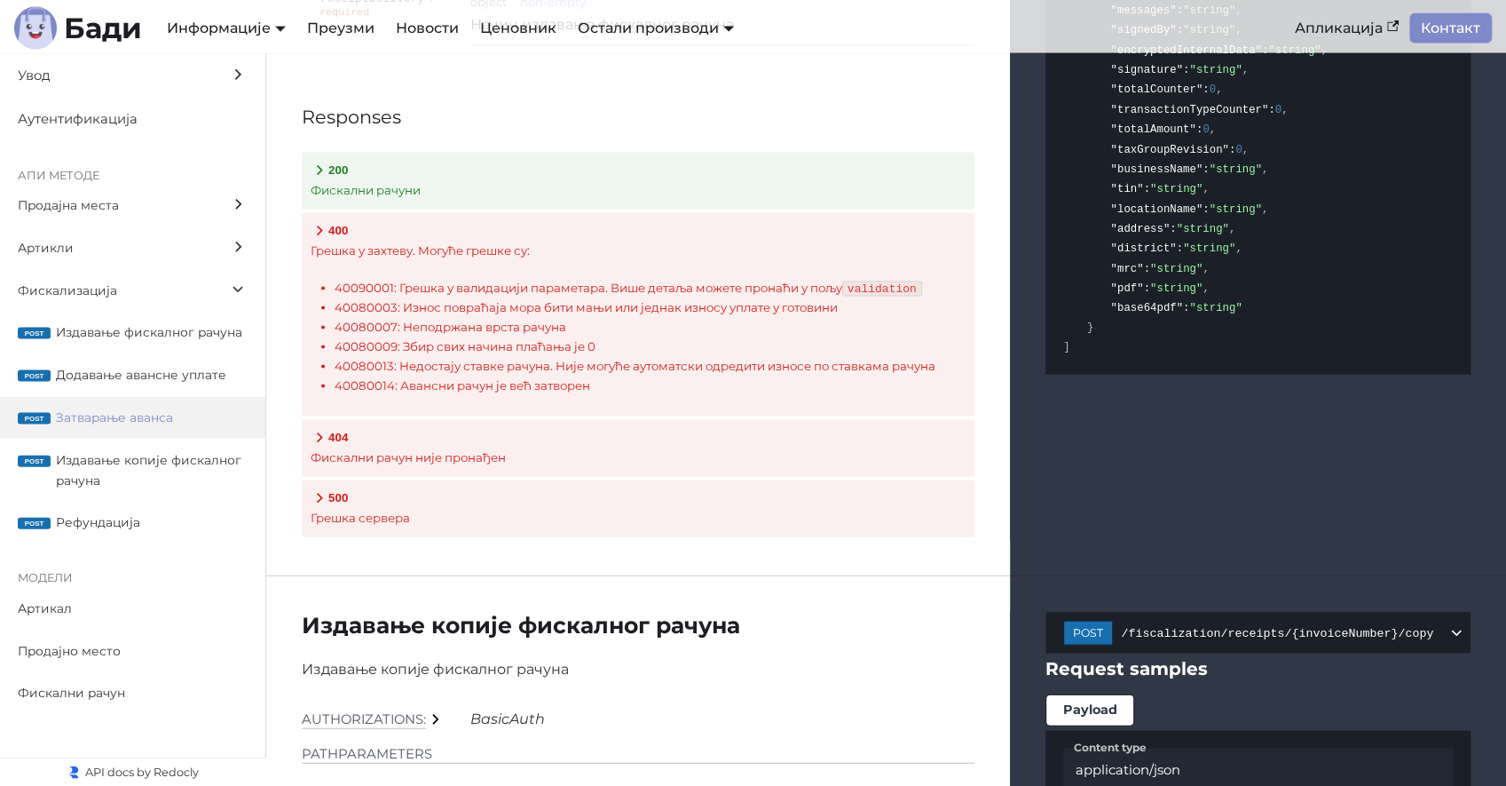
scroll to position [20452, 0]
click at [400, 154] on button "200 Фискални рачуни" at bounding box center [638, 182] width 673 height 57
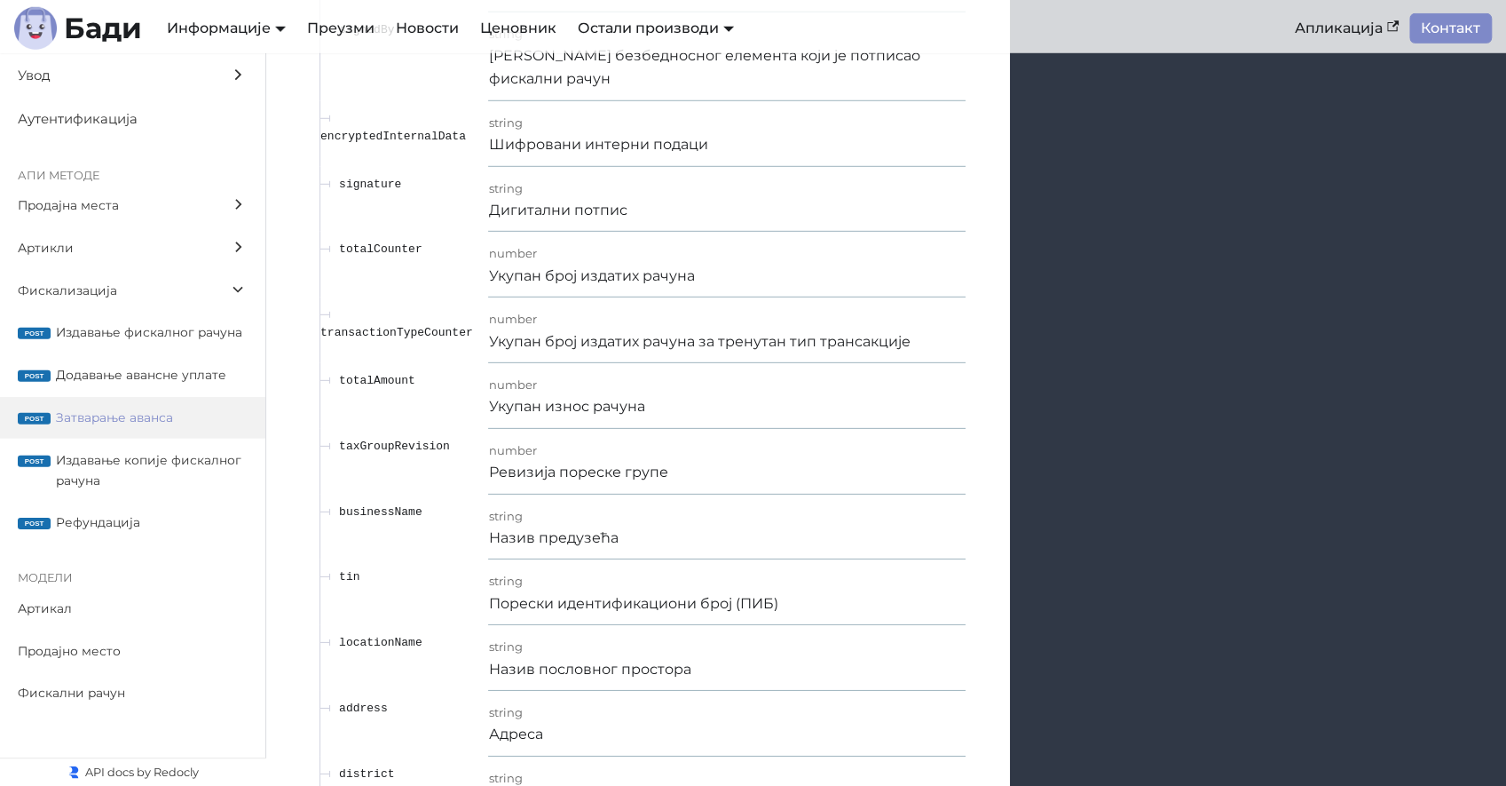
scroll to position [21508, 0]
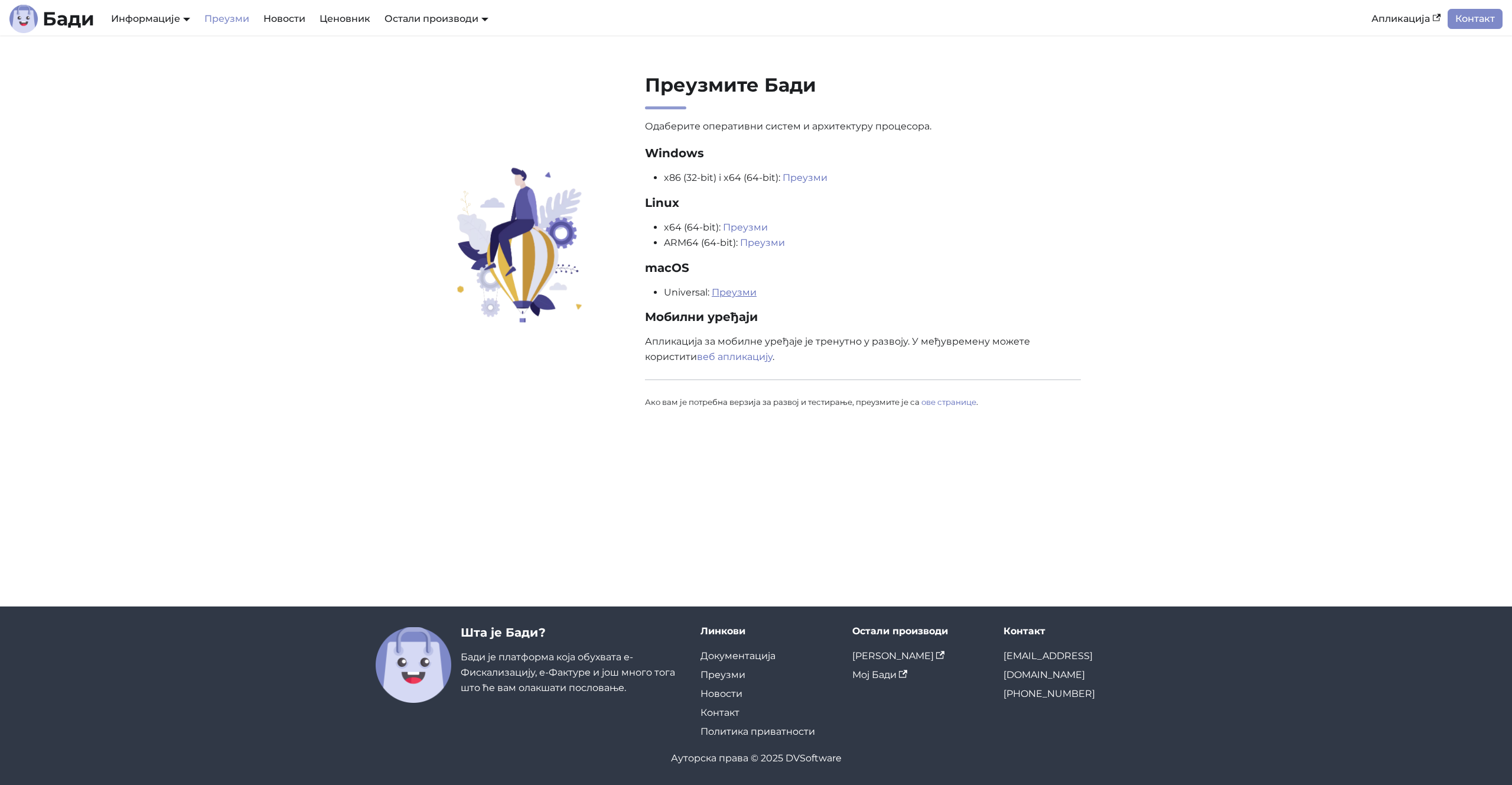
click at [731, 287] on link "Преузми" at bounding box center [734, 292] width 45 height 11
click at [947, 403] on link "ове странице" at bounding box center [949, 401] width 55 height 9
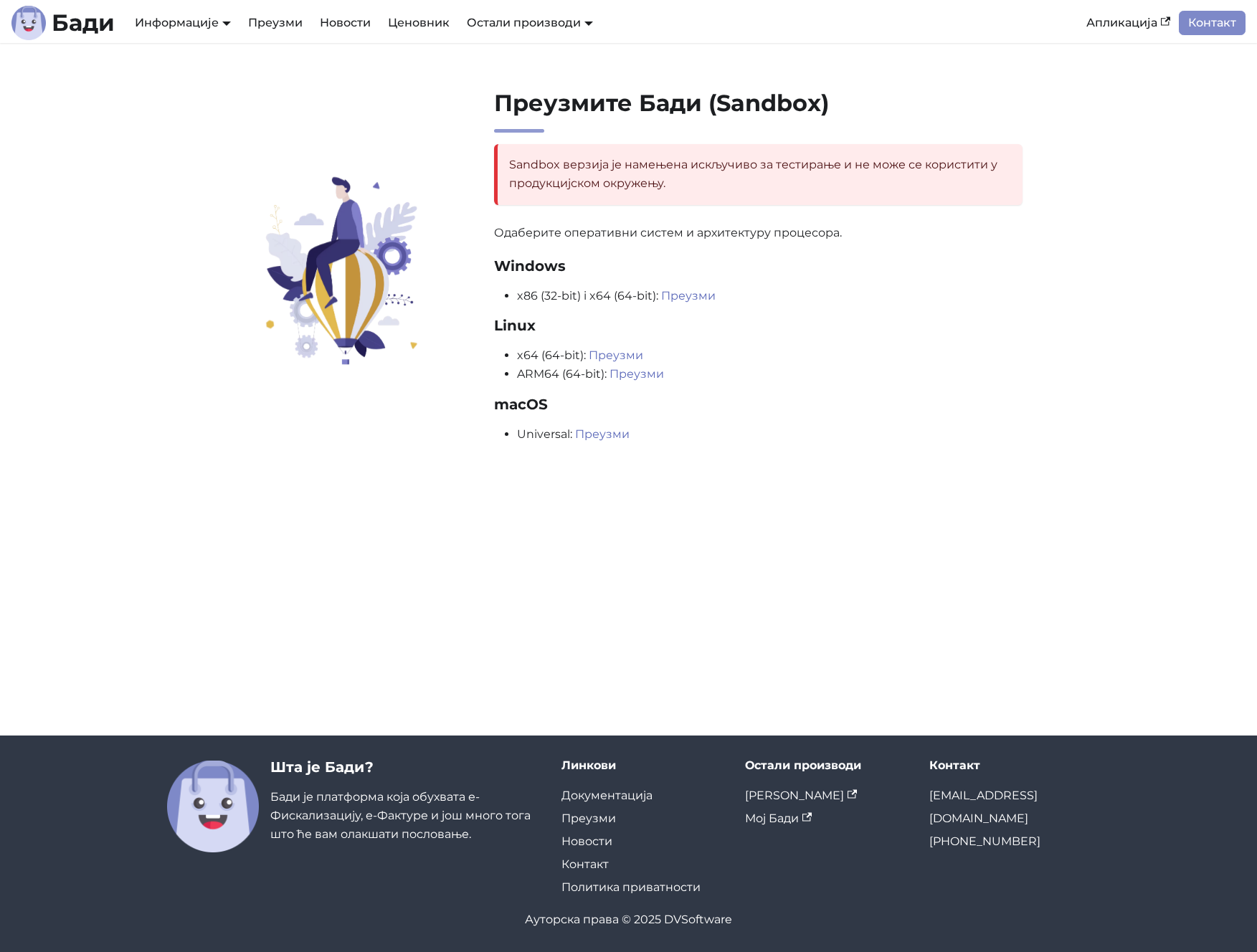
click at [612, 548] on div "Преузмите Бади (Sandbox) Sandbox верзија је намењена искључиво за тестирање и н…" at bounding box center [628, 388] width 1257 height 692
